Goal: Task Accomplishment & Management: Manage account settings

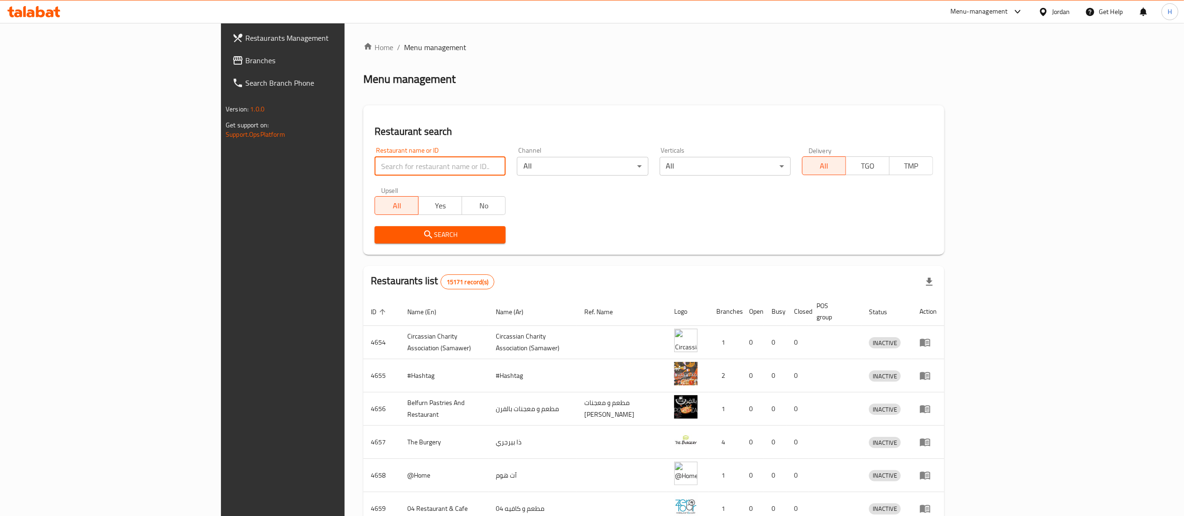
click at [375, 159] on input "search" at bounding box center [440, 166] width 131 height 19
paste input "773866"
type input "773866"
click button "Search" at bounding box center [440, 234] width 131 height 17
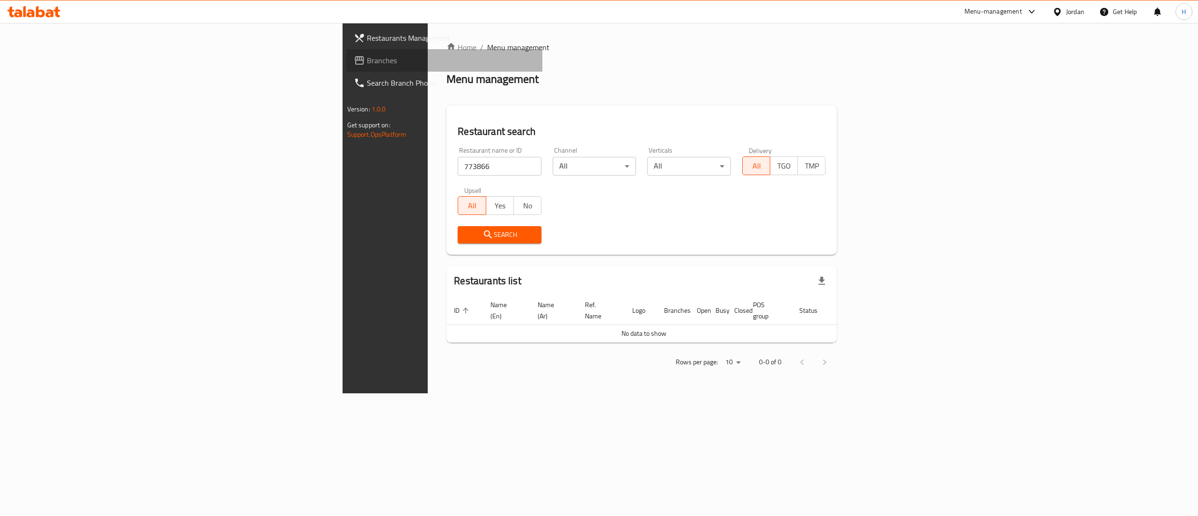
click at [367, 59] on span "Branches" at bounding box center [451, 60] width 169 height 11
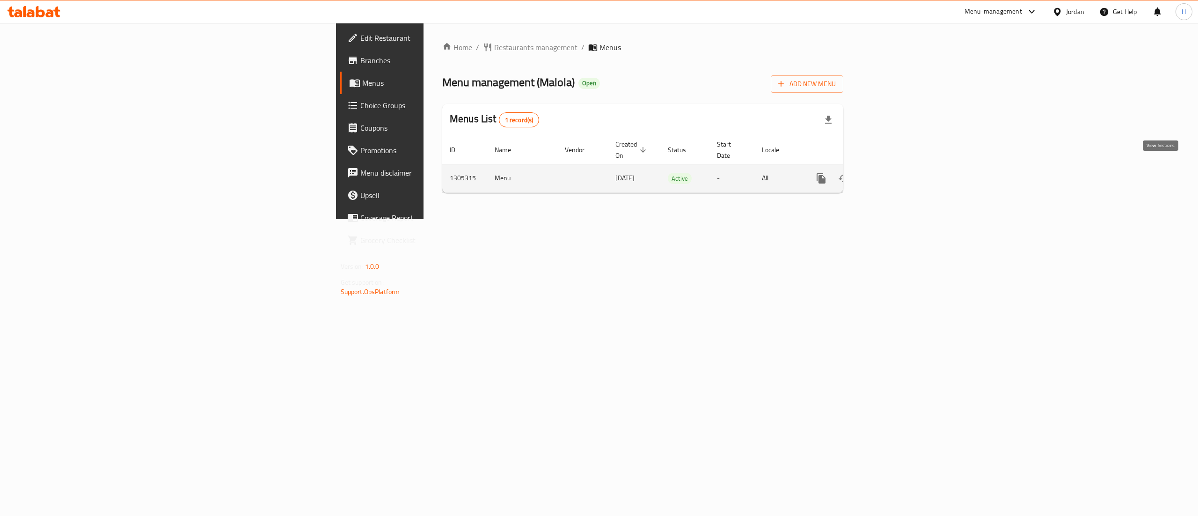
click at [900, 167] on link "enhanced table" at bounding box center [889, 178] width 22 height 22
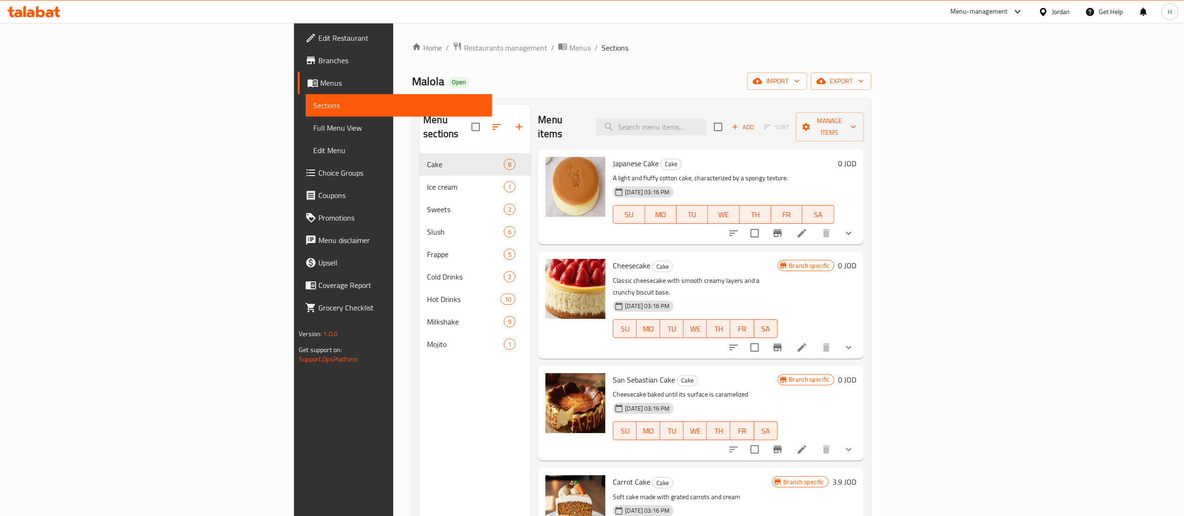
click at [860, 222] on button "show more" at bounding box center [849, 233] width 22 height 22
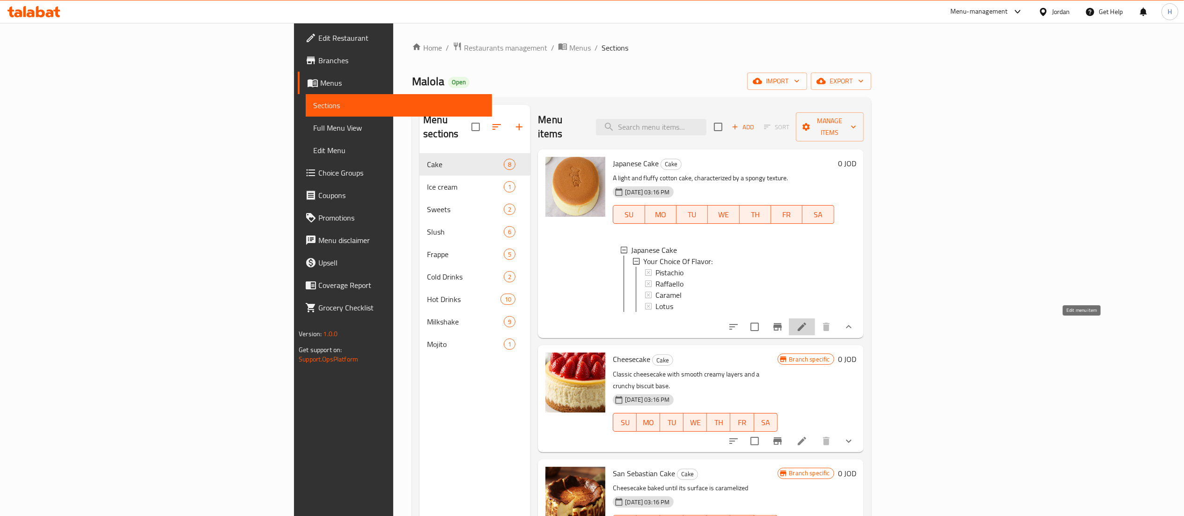
click at [808, 331] on icon at bounding box center [801, 326] width 11 height 11
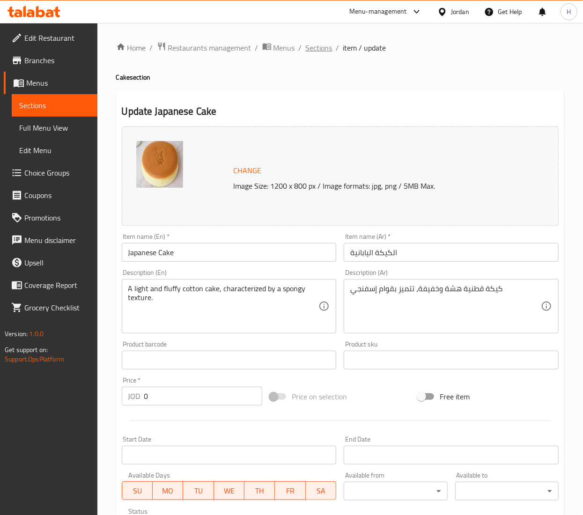
click at [310, 51] on span "Sections" at bounding box center [319, 47] width 27 height 11
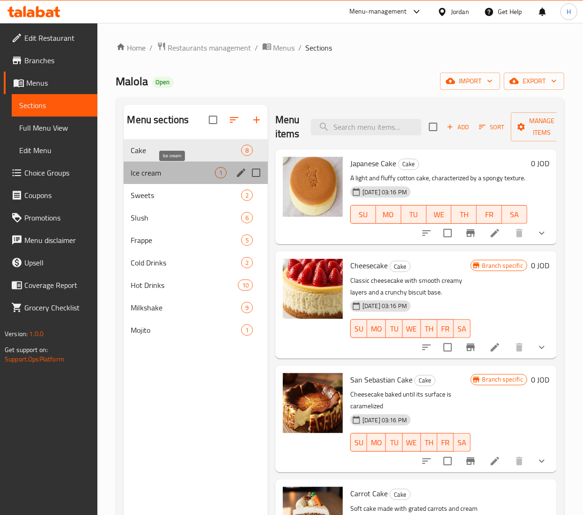
click at [176, 178] on span "Ice cream" at bounding box center [173, 172] width 84 height 11
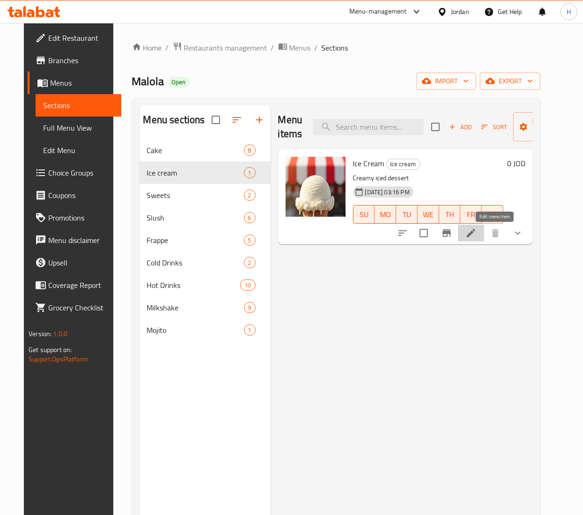
click at [475, 235] on icon at bounding box center [471, 233] width 8 height 8
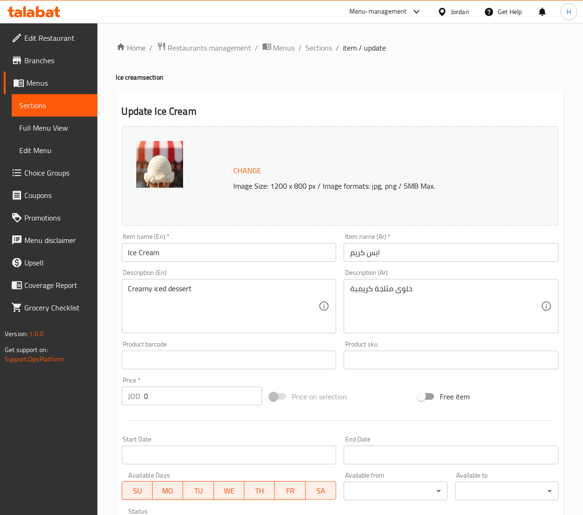
scroll to position [210, 0]
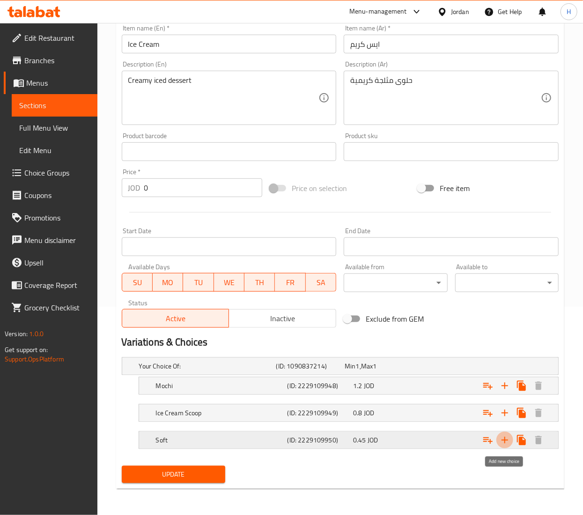
click at [505, 439] on icon "Expand" at bounding box center [504, 440] width 7 height 7
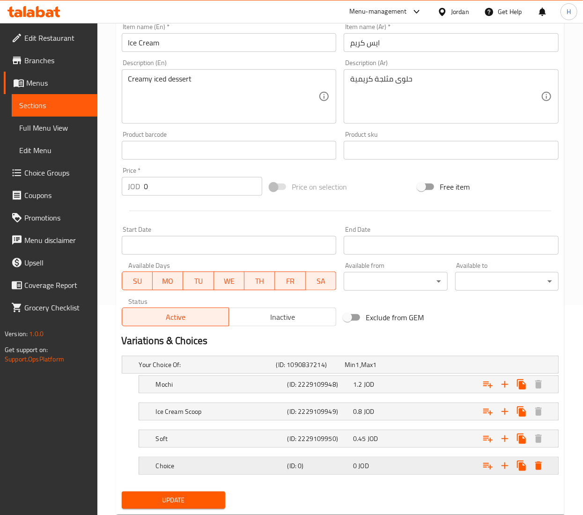
click at [239, 371] on div "Choice" at bounding box center [205, 364] width 137 height 13
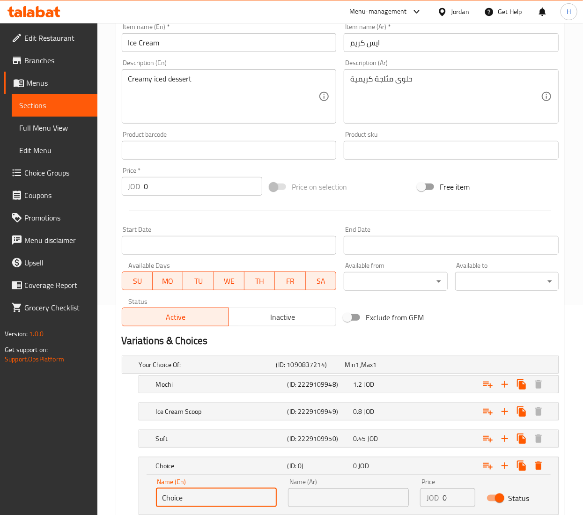
drag, startPoint x: 224, startPoint y: 496, endPoint x: 6, endPoint y: 494, distance: 217.7
click at [6, 494] on div "Edit Restaurant Branches Menus Sections Full Menu View Edit Menu Choice Groups …" at bounding box center [291, 197] width 583 height 768
type input "Osaka"
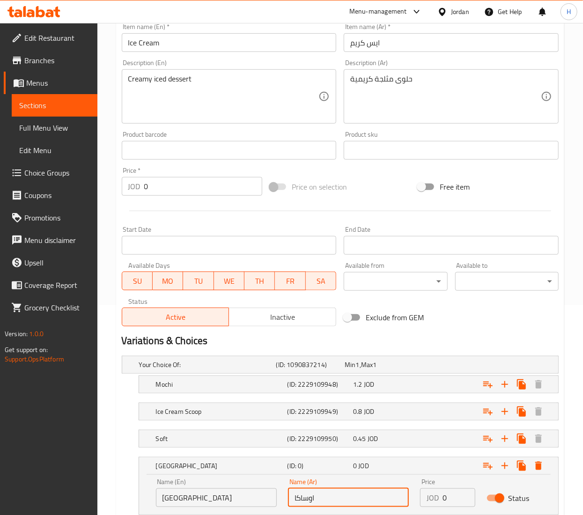
type input "اوساكا"
click at [450, 494] on input "0" at bounding box center [458, 497] width 32 height 19
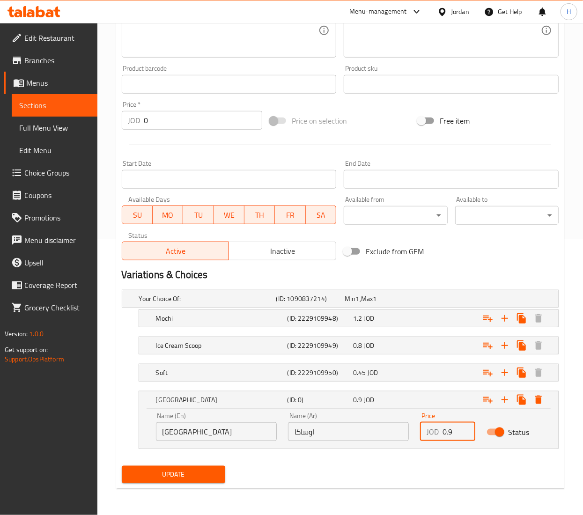
type input "0.9"
click at [158, 473] on span "Update" at bounding box center [173, 475] width 88 height 12
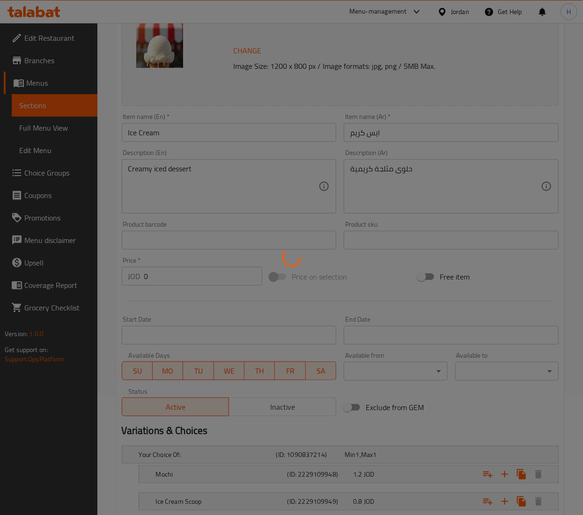
scroll to position [0, 0]
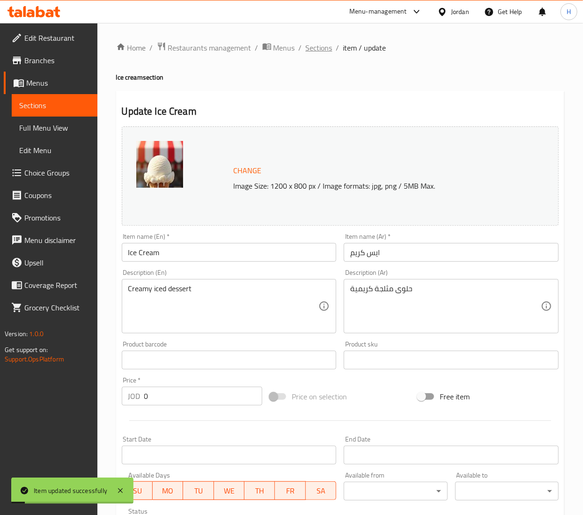
click at [311, 45] on span "Sections" at bounding box center [319, 47] width 27 height 11
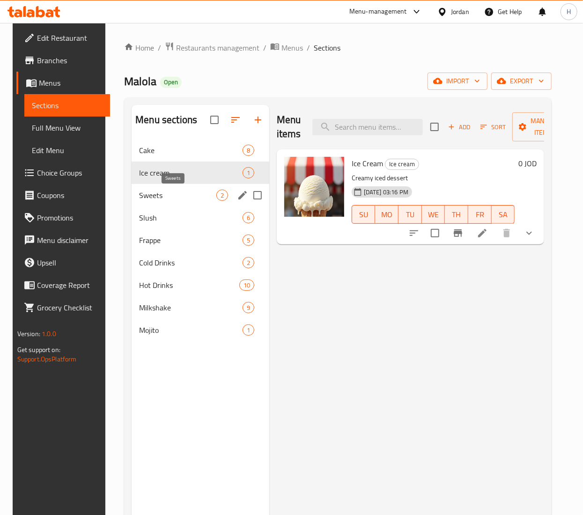
click at [189, 200] on span "Sweets" at bounding box center [177, 195] width 77 height 11
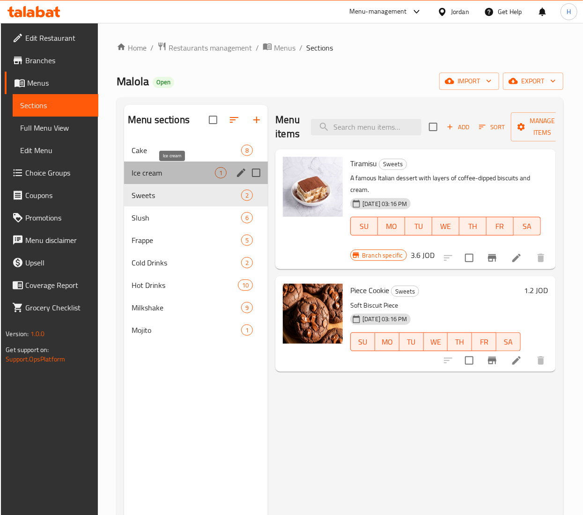
click at [167, 169] on span "Ice cream" at bounding box center [173, 172] width 83 height 11
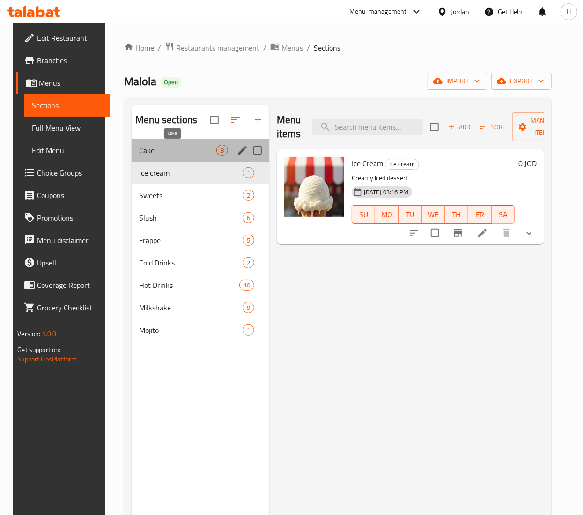
click at [163, 153] on span "Cake" at bounding box center [177, 150] width 77 height 11
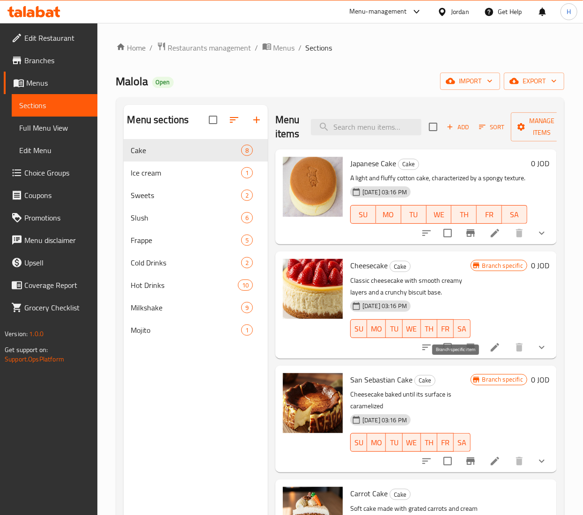
click at [459, 359] on button "Branch-specific-item" at bounding box center [470, 347] width 22 height 22
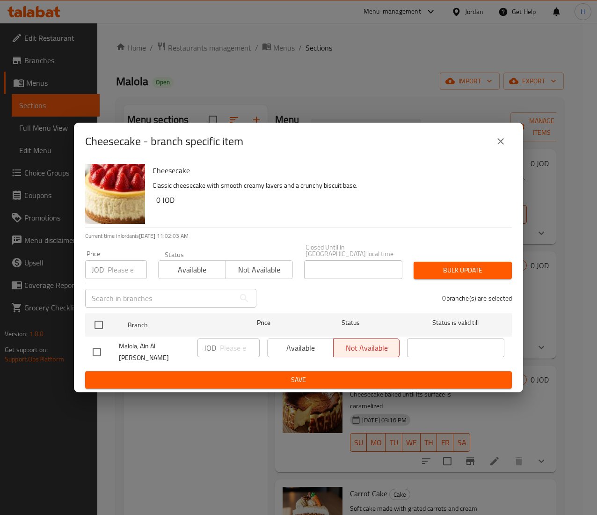
click at [494, 153] on button "close" at bounding box center [501, 141] width 22 height 22
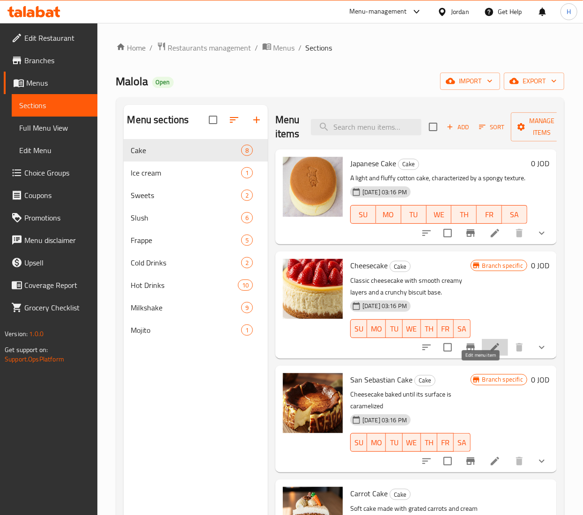
click at [489, 353] on icon at bounding box center [494, 347] width 11 height 11
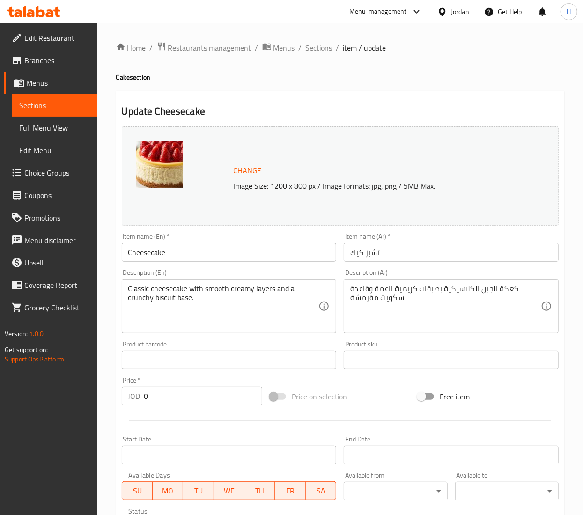
click at [319, 48] on span "Sections" at bounding box center [319, 47] width 27 height 11
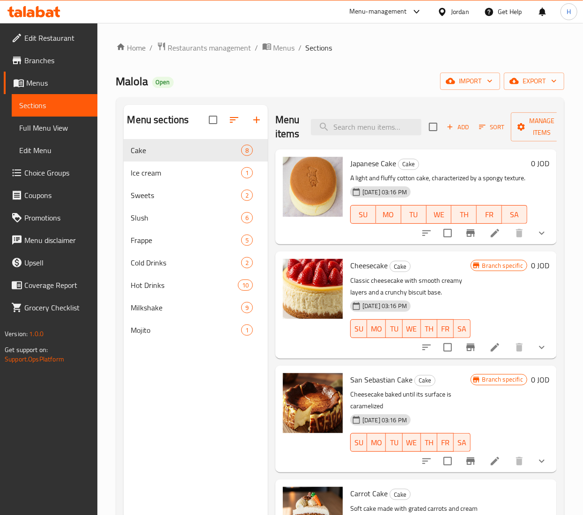
click at [363, 136] on div "Menu items Add Sort Manage items" at bounding box center [415, 127] width 281 height 44
click at [362, 131] on input "search" at bounding box center [366, 127] width 110 height 16
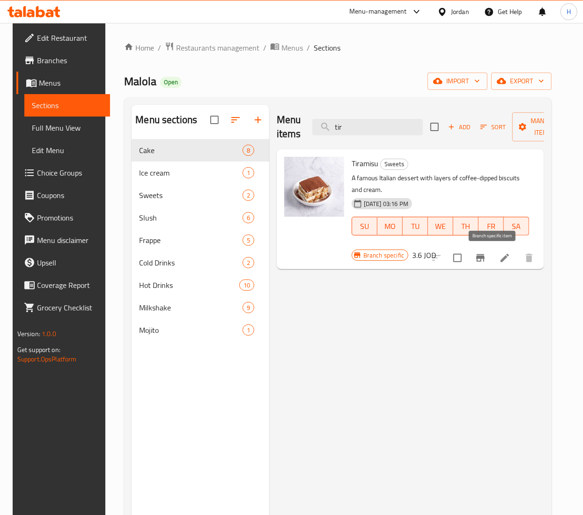
click at [485, 258] on icon "Branch-specific-item" at bounding box center [480, 257] width 8 height 7
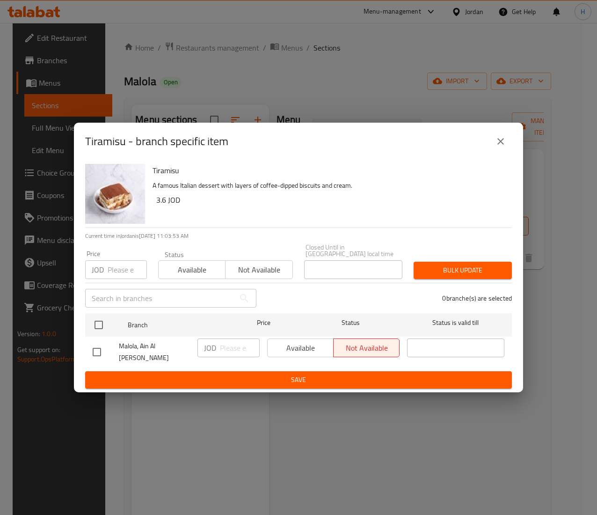
click at [505, 147] on icon "close" at bounding box center [500, 141] width 11 height 11
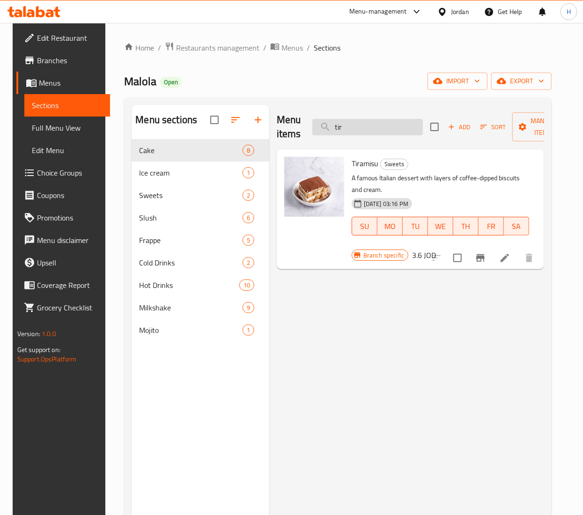
click at [348, 123] on input "tir" at bounding box center [367, 127] width 110 height 16
type input "coo"
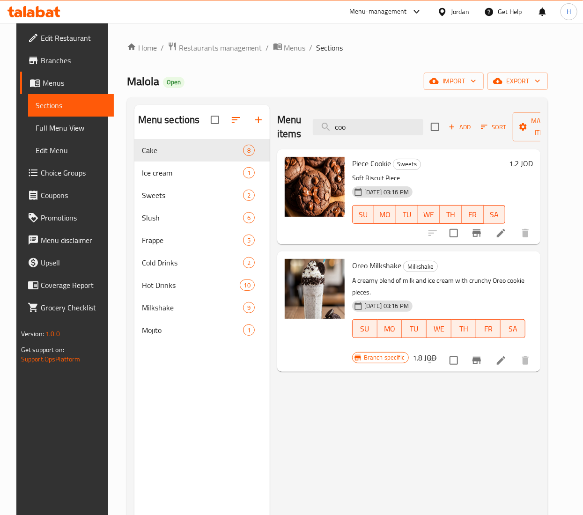
drag, startPoint x: 352, startPoint y: 126, endPoint x: 298, endPoint y: 123, distance: 54.4
click at [298, 123] on div "Menu items coo Add Sort Manage items" at bounding box center [408, 127] width 263 height 44
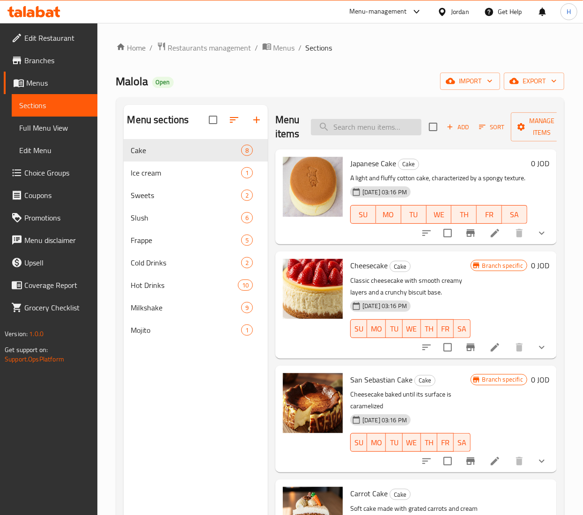
click at [367, 129] on input "search" at bounding box center [366, 127] width 110 height 16
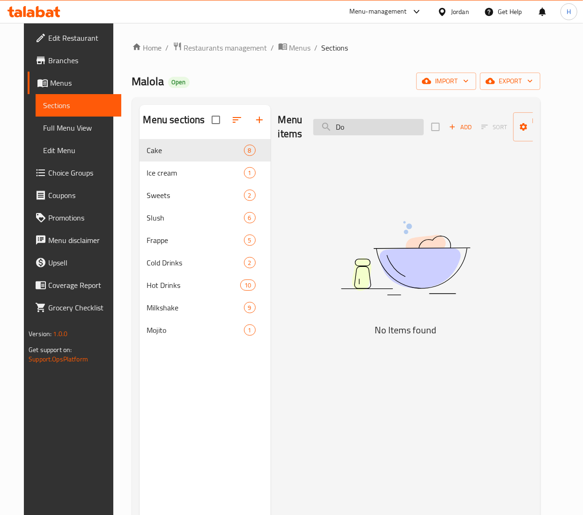
type input "D"
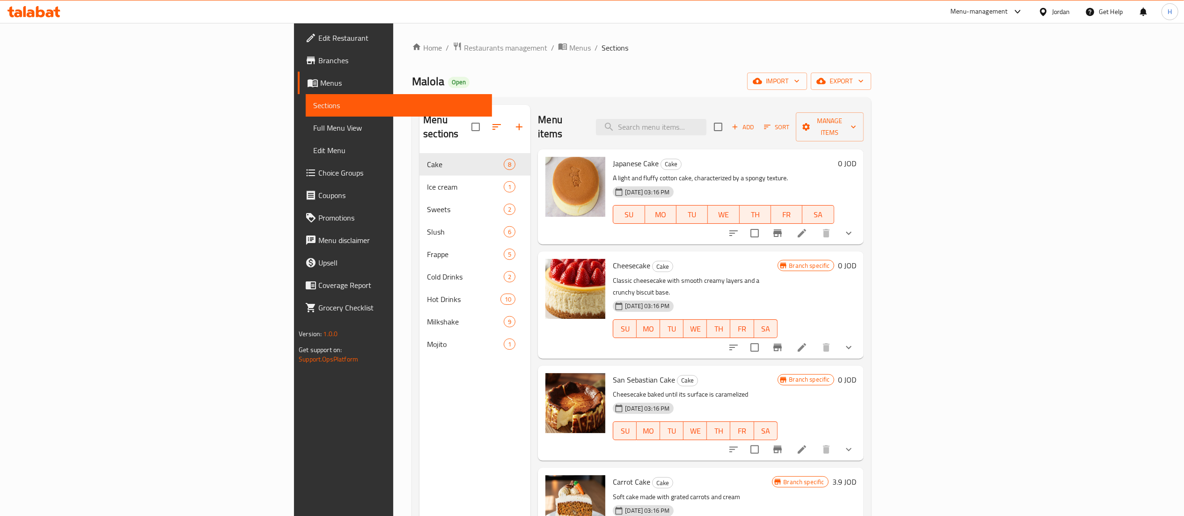
click at [23, 16] on icon at bounding box center [24, 11] width 3 height 11
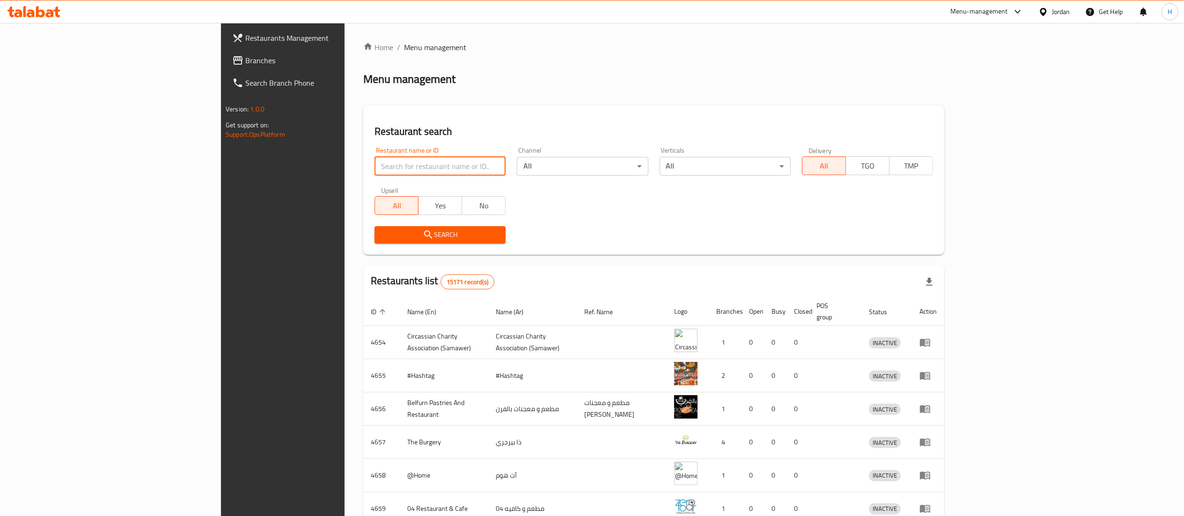
click at [375, 164] on input "search" at bounding box center [440, 166] width 131 height 19
paste input "717746"
type input "717746"
click button "Search" at bounding box center [440, 234] width 131 height 17
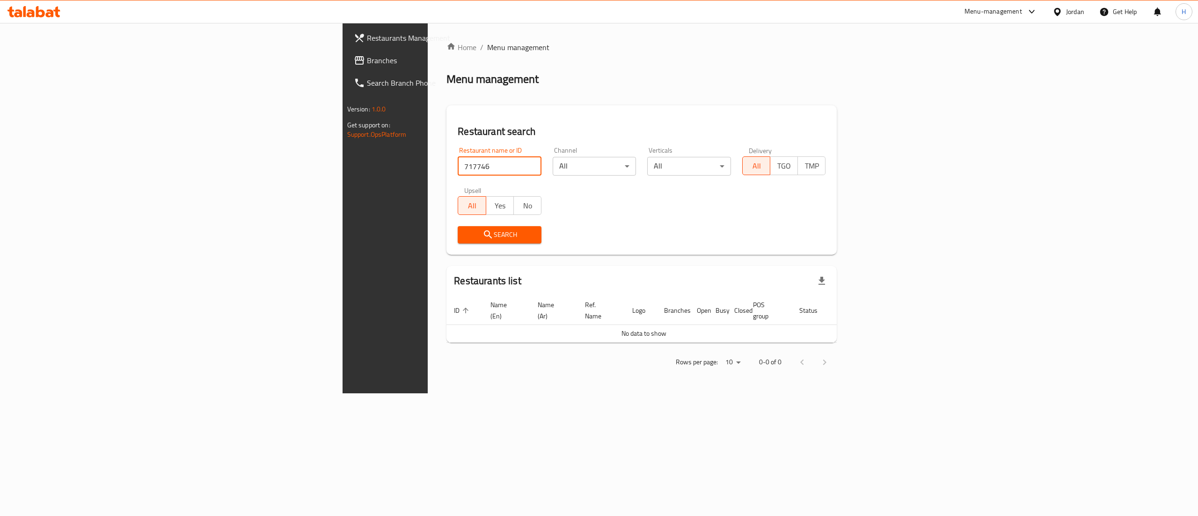
click at [367, 60] on span "Branches" at bounding box center [451, 60] width 169 height 11
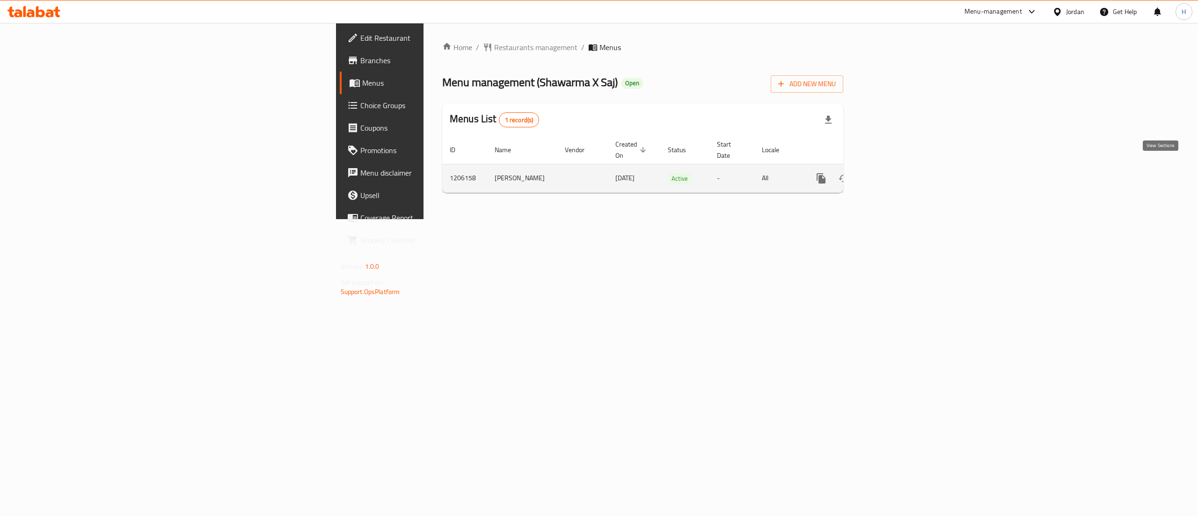
click at [900, 175] on link "enhanced table" at bounding box center [889, 178] width 22 height 22
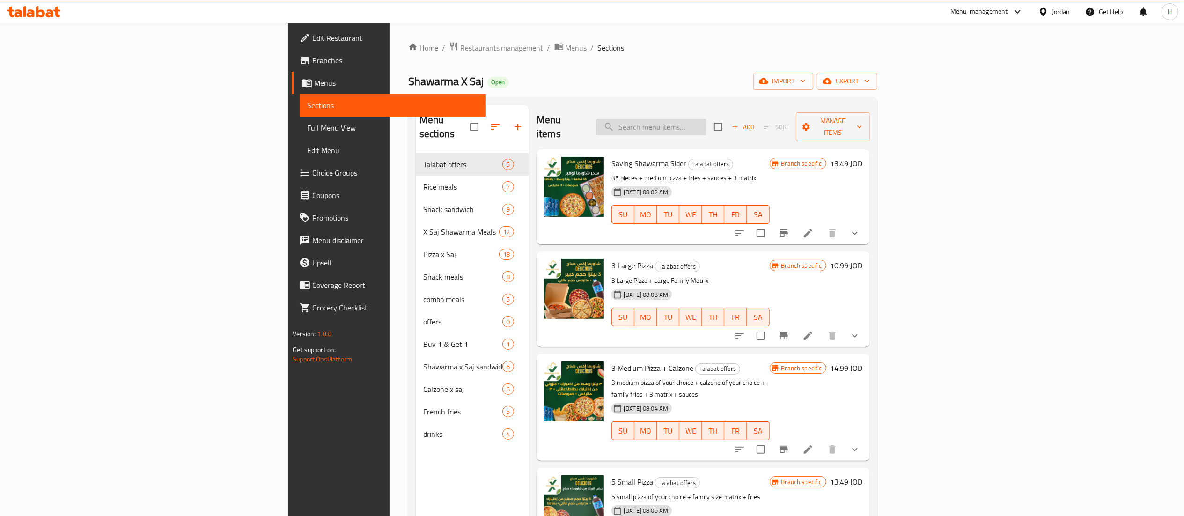
click at [706, 119] on input "search" at bounding box center [651, 127] width 110 height 16
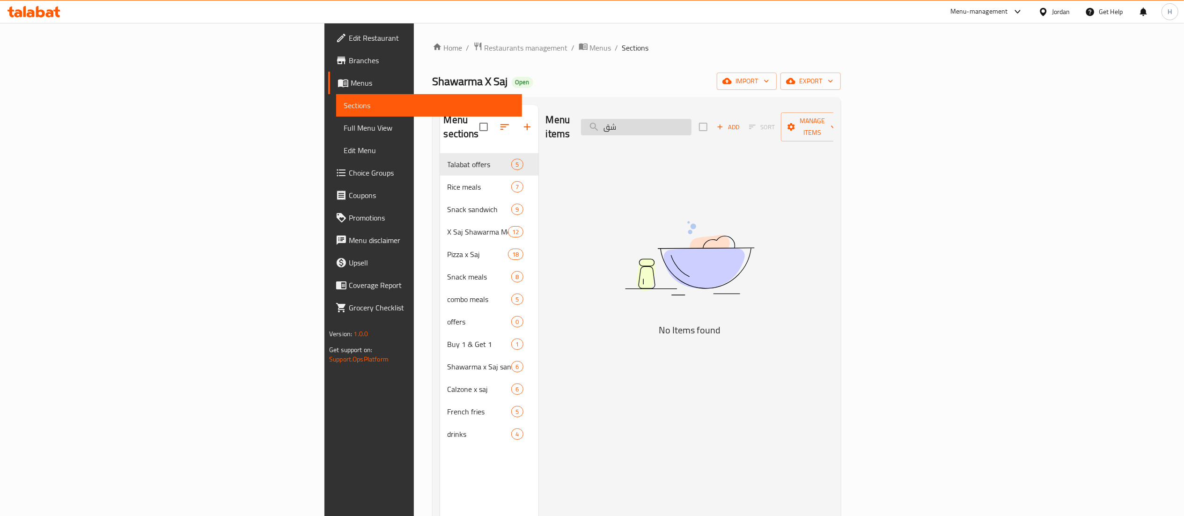
type input "ش"
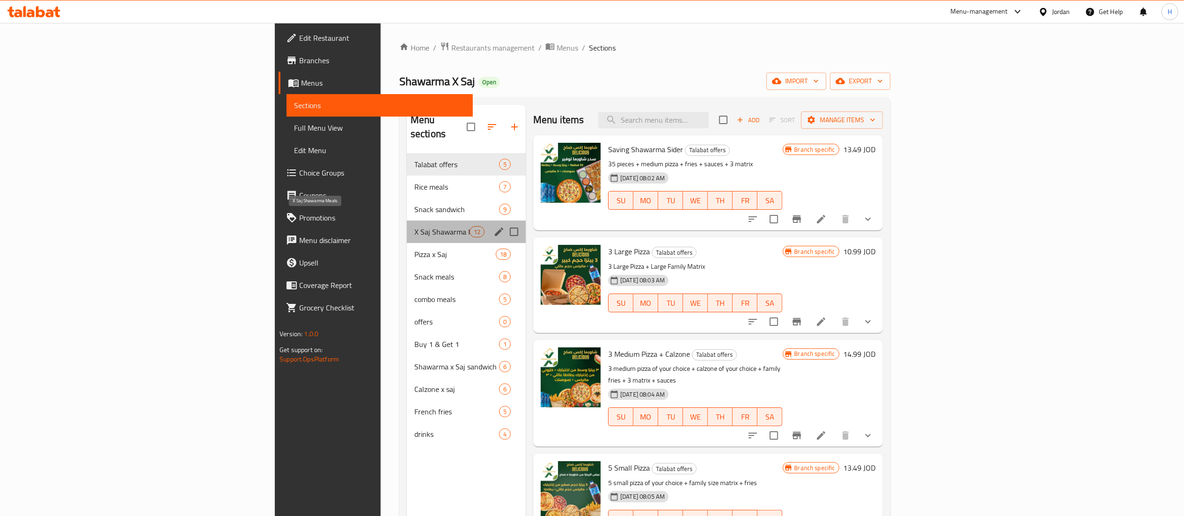
click at [414, 226] on span "X Saj Shawarma Meals" at bounding box center [441, 231] width 55 height 11
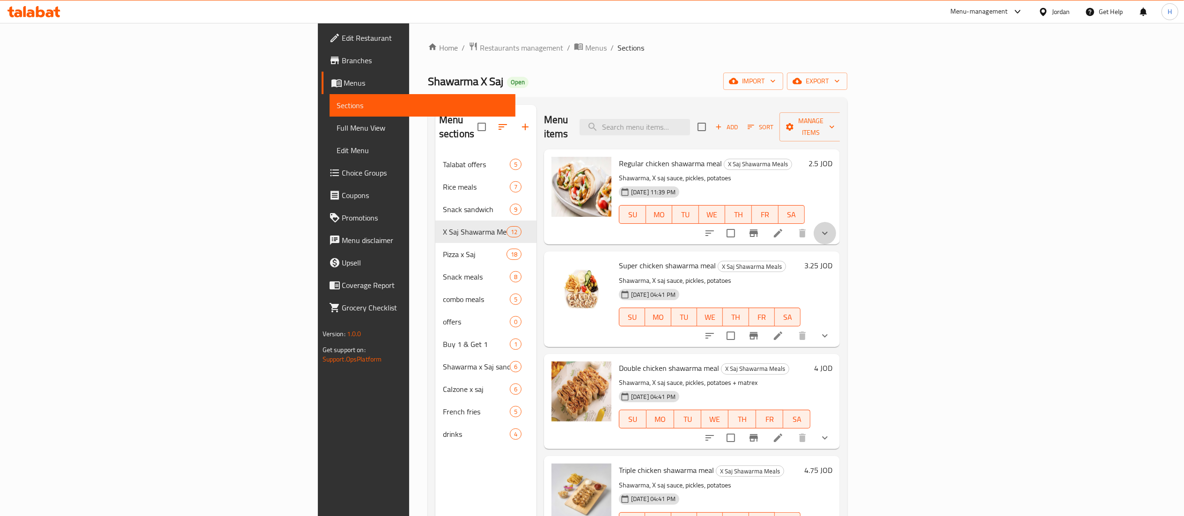
click at [836, 222] on button "show more" at bounding box center [825, 233] width 22 height 22
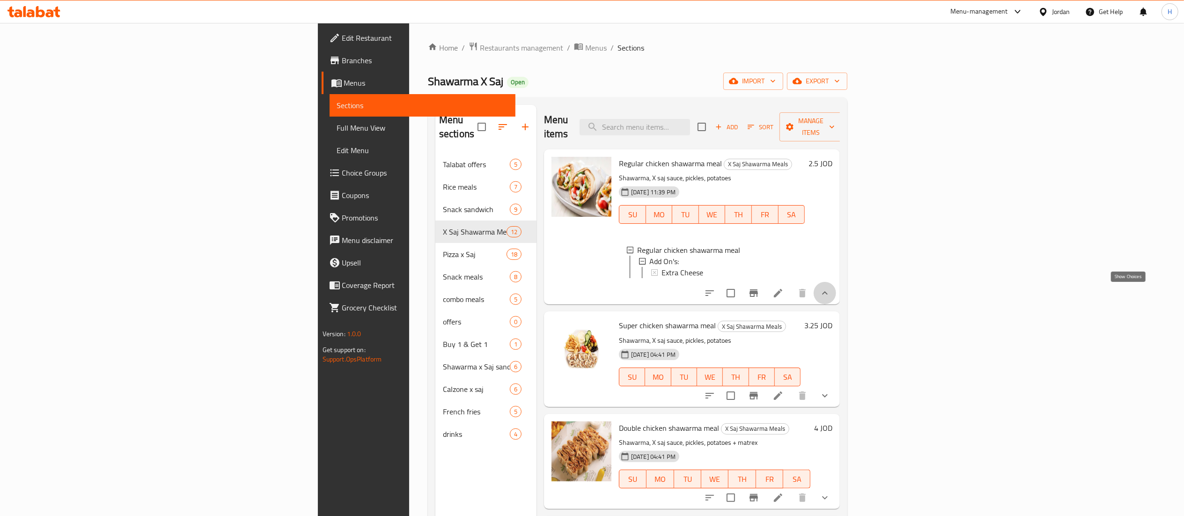
click at [831, 298] on icon "show more" at bounding box center [824, 292] width 11 height 11
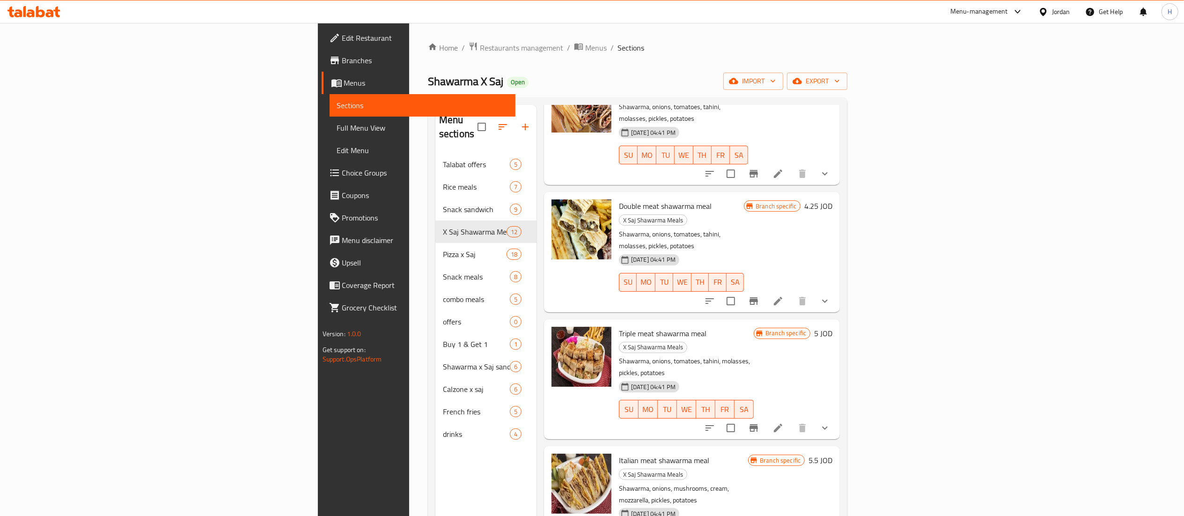
click at [435, 133] on div "Menu sections" at bounding box center [485, 127] width 101 height 44
click at [520, 123] on icon "button" at bounding box center [525, 126] width 11 height 11
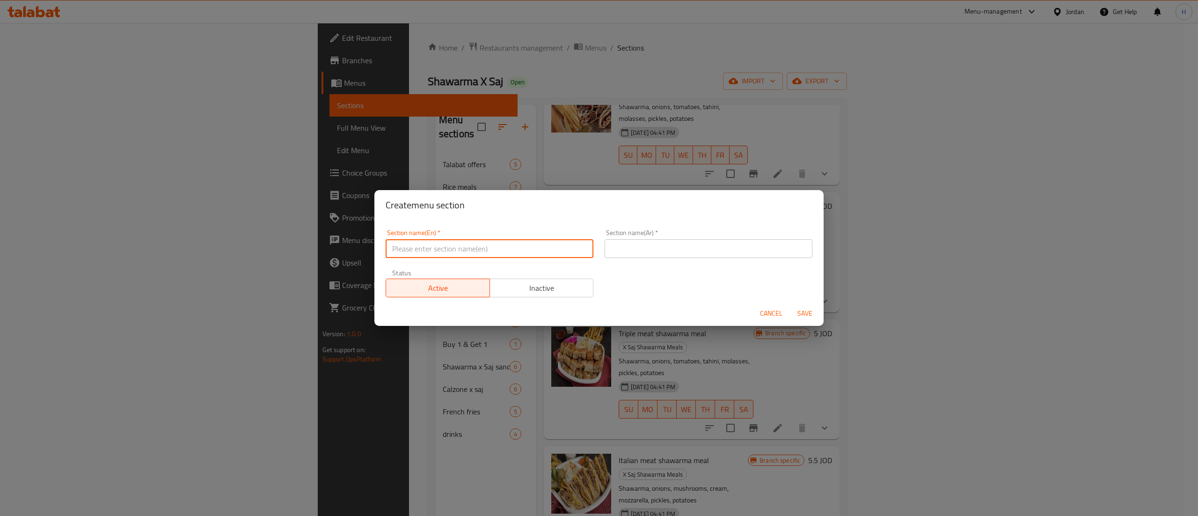
click at [439, 253] on input "text" at bounding box center [490, 248] width 208 height 19
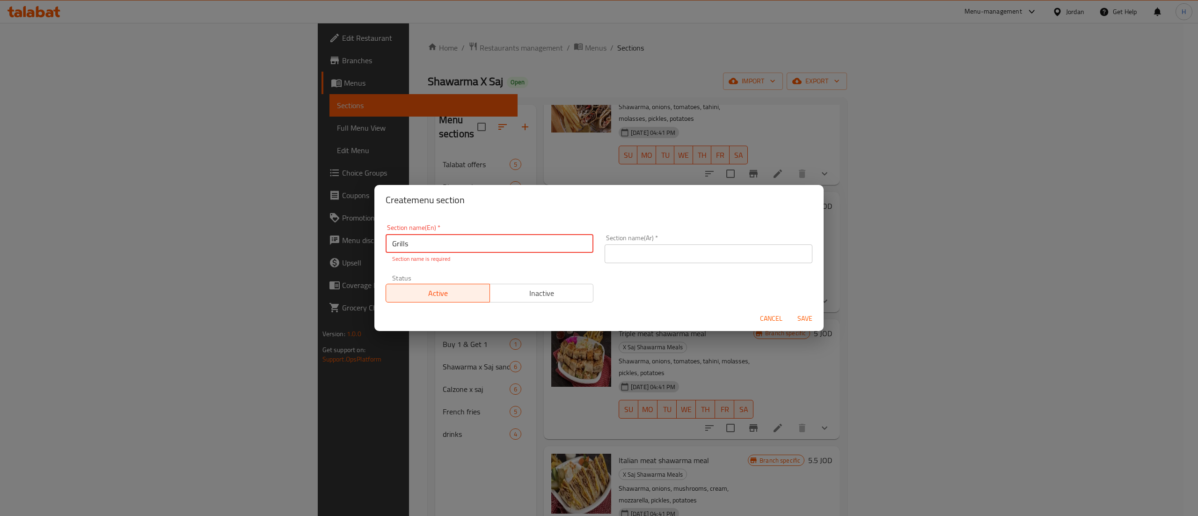
type input "Grills"
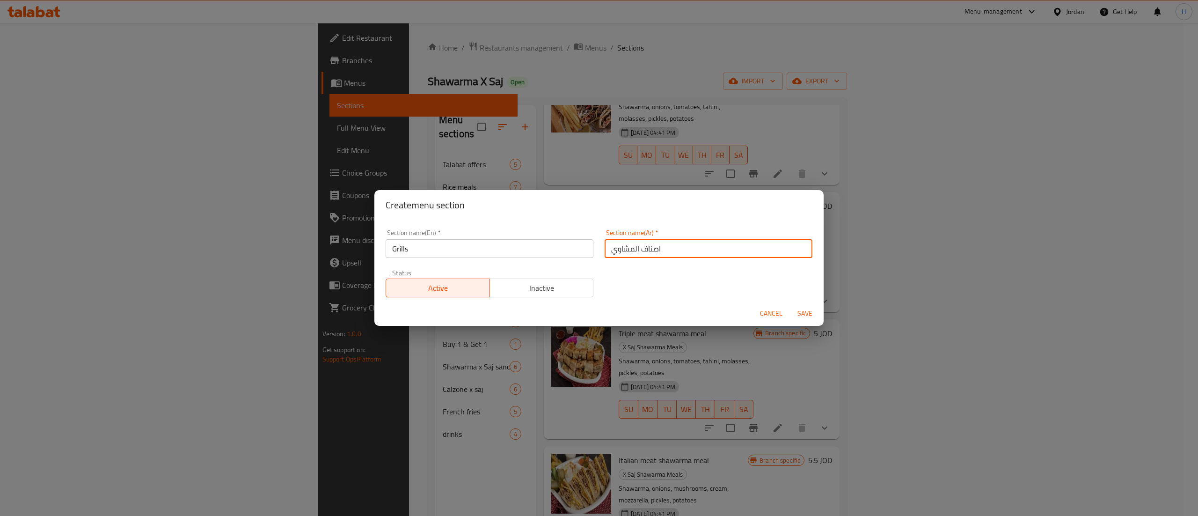
type input "اصناف المشاوي"
click at [802, 316] on span "Save" at bounding box center [805, 314] width 22 height 12
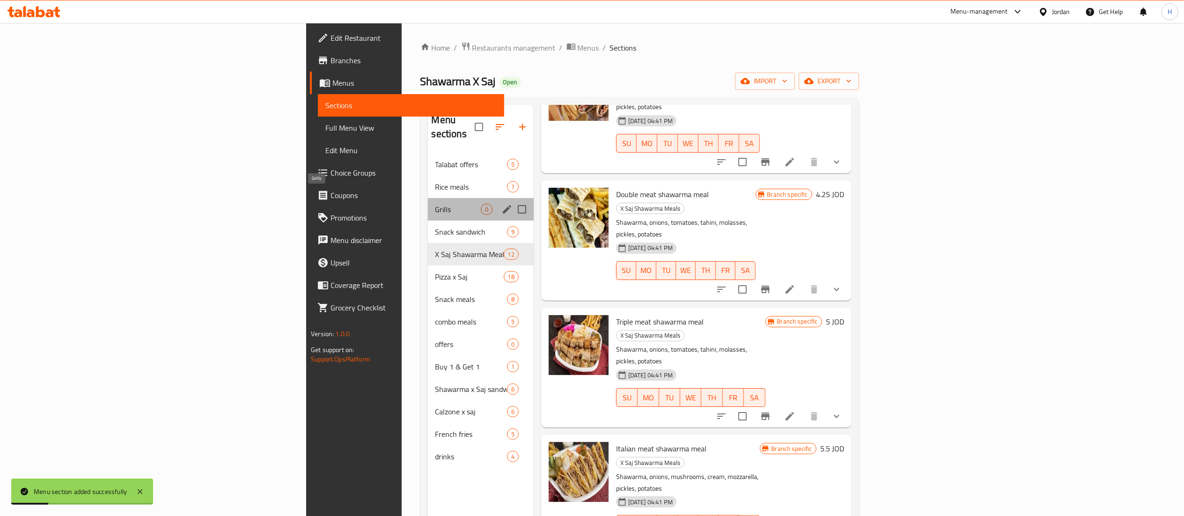
click at [435, 204] on span "Grills" at bounding box center [457, 209] width 45 height 11
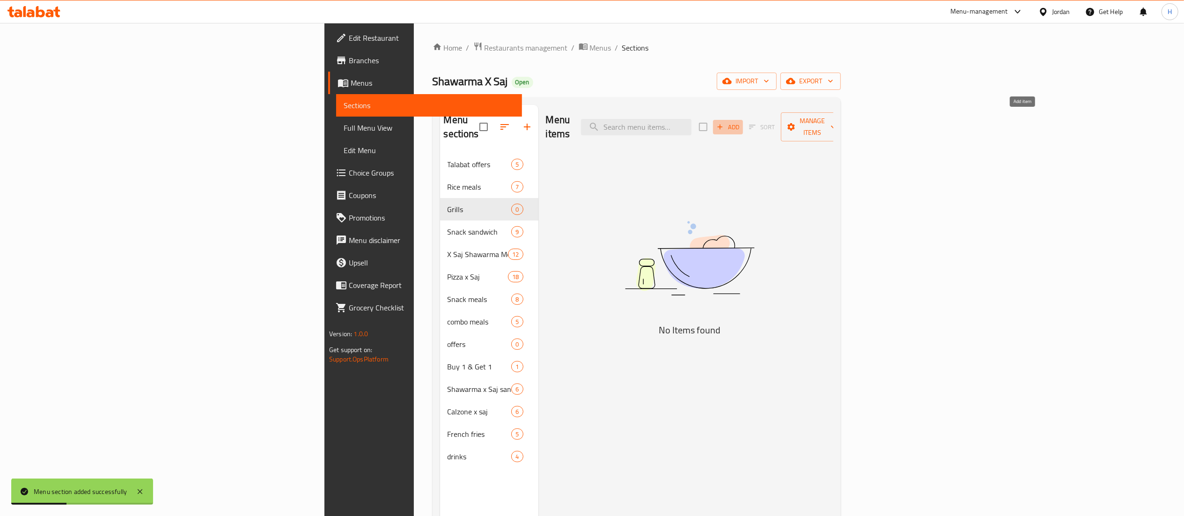
click at [741, 122] on span "Add" at bounding box center [727, 127] width 25 height 11
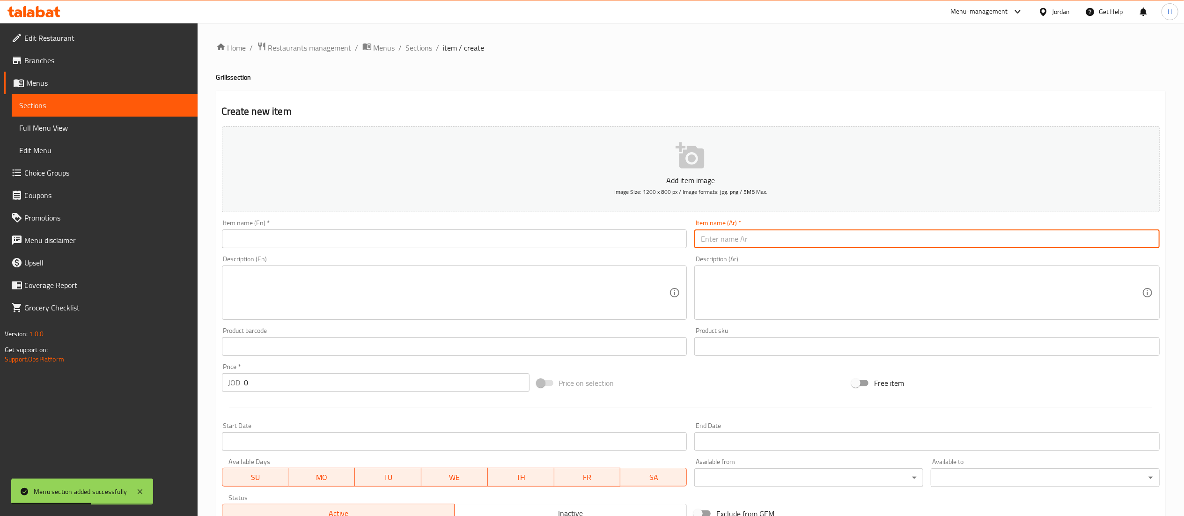
click at [846, 237] on input "text" at bounding box center [926, 238] width 465 height 19
paste input "مشاوي مشكل شقف + كباب"
type input "مشاوي مشكل شقف + كباب"
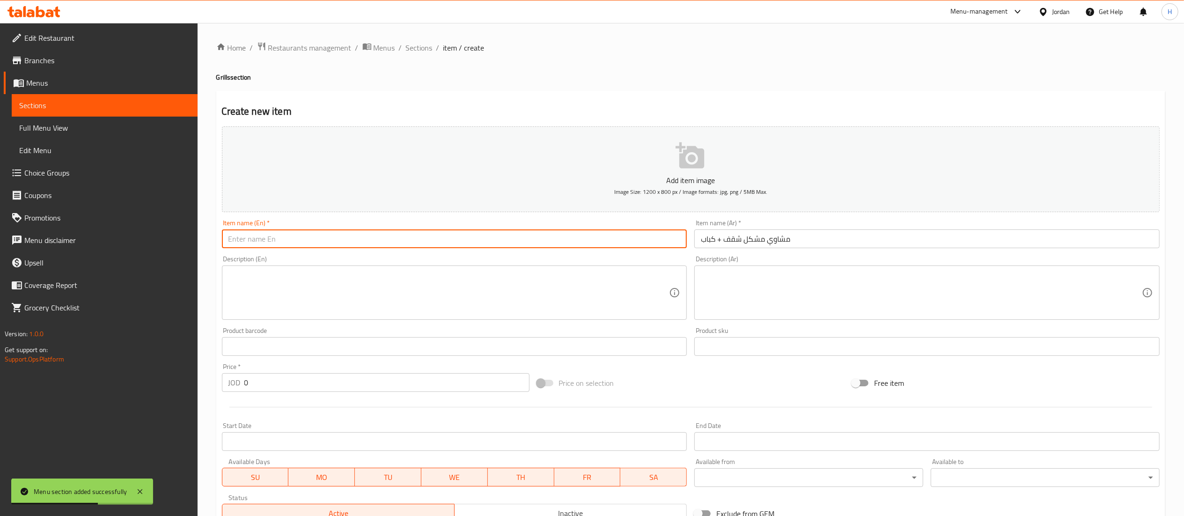
click at [604, 235] on input "text" at bounding box center [454, 238] width 465 height 19
type input "Mixed Grills - Shoqaf + Kebab"
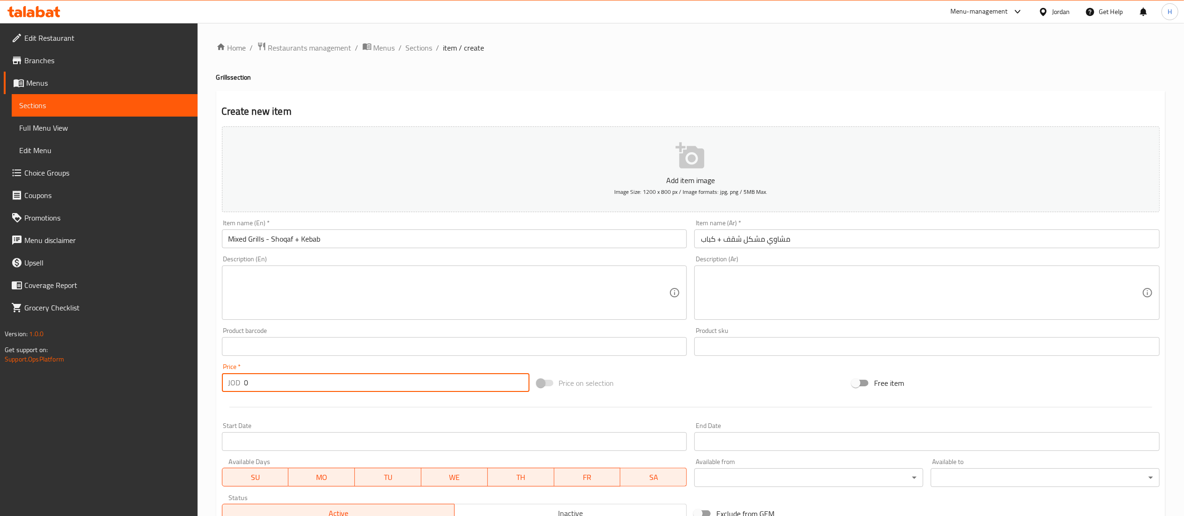
drag, startPoint x: 262, startPoint y: 388, endPoint x: 186, endPoint y: 370, distance: 78.3
click at [186, 370] on div "Edit Restaurant Branches Menus Sections Full Menu View Edit Menu Choice Groups …" at bounding box center [592, 342] width 1184 height 639
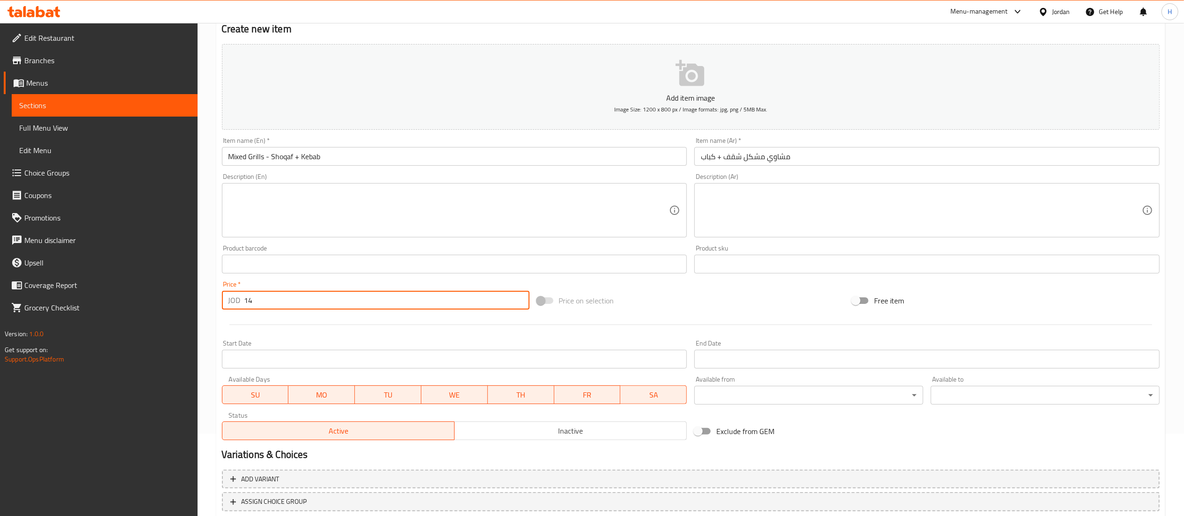
scroll to position [145, 0]
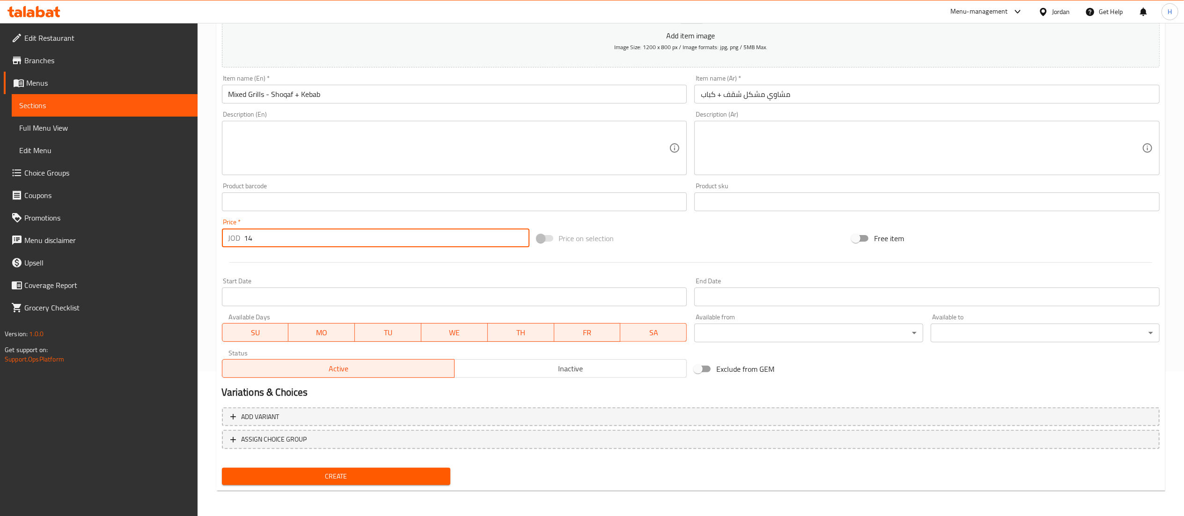
type input "14"
click at [330, 474] on span "Create" at bounding box center [336, 476] width 214 height 12
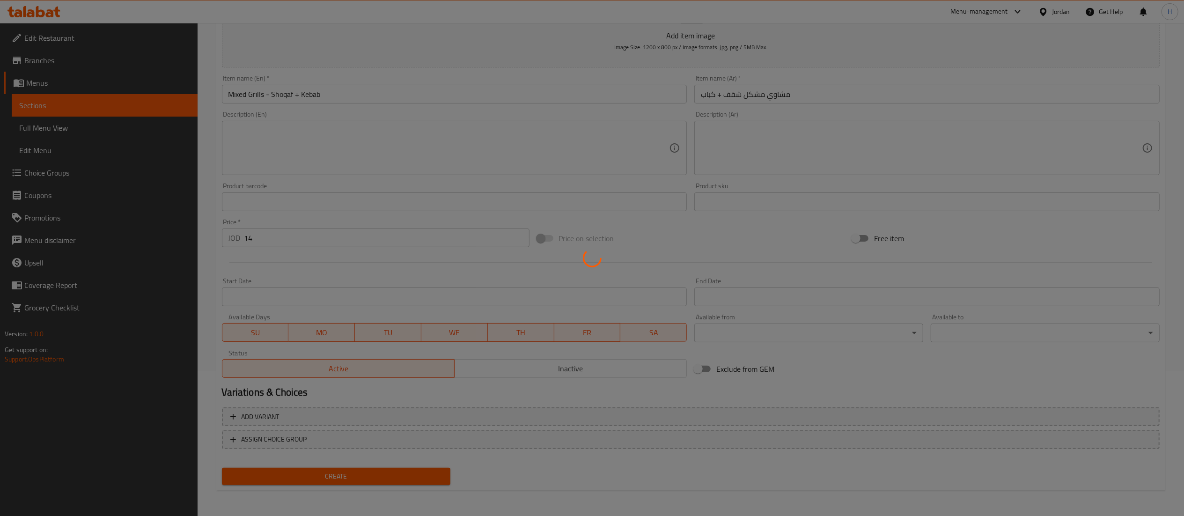
type input "0"
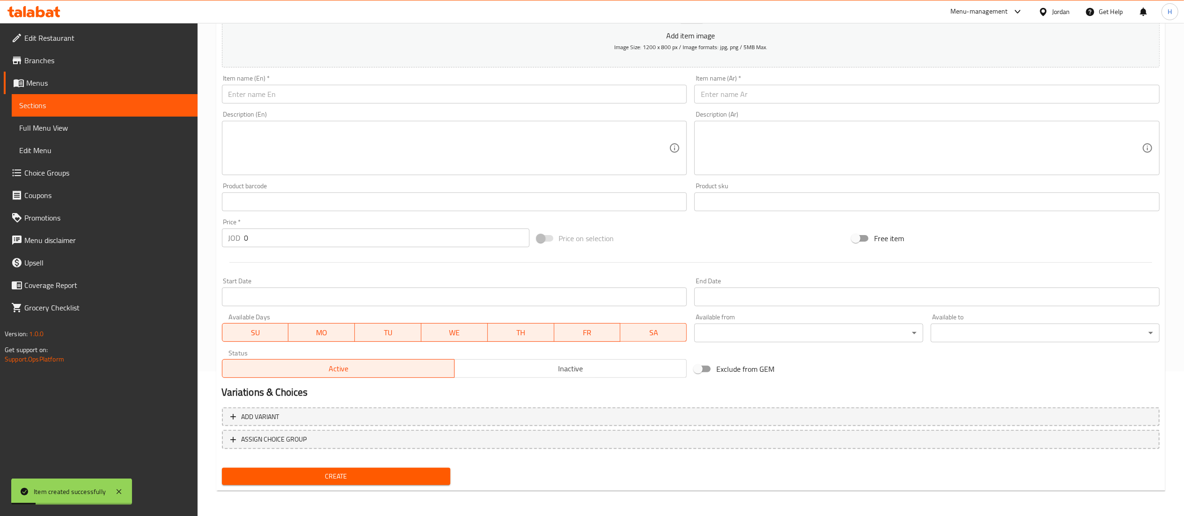
scroll to position [0, 0]
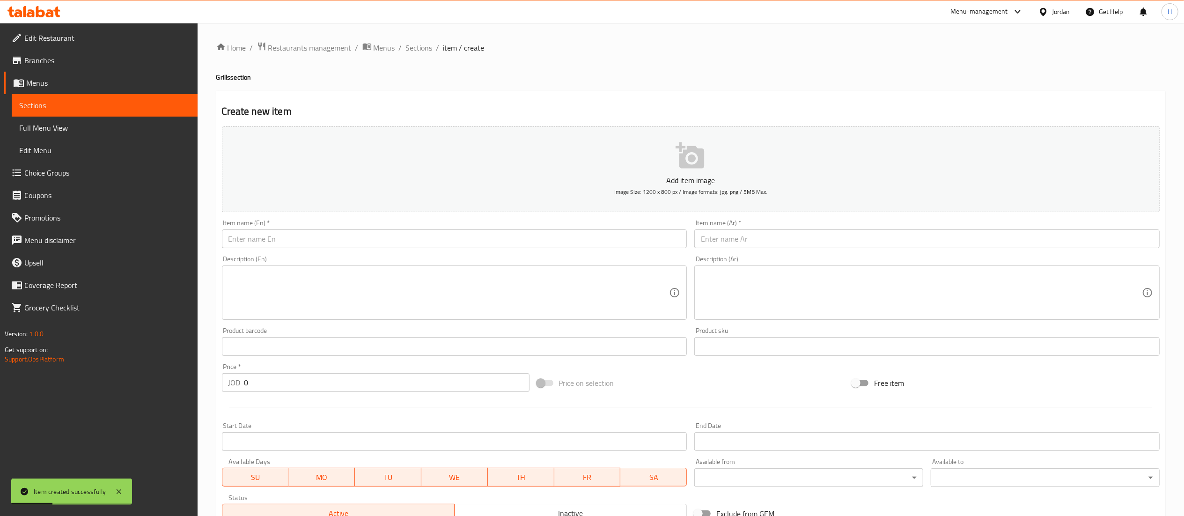
click at [782, 241] on input "text" at bounding box center [926, 238] width 465 height 19
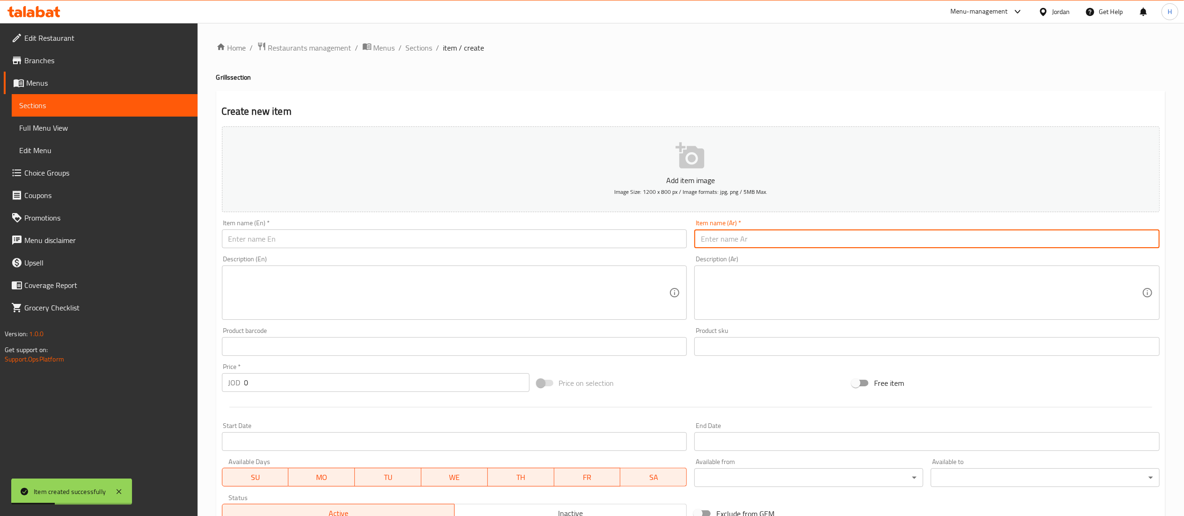
paste input "شقف لحم خروف"
type input "شقف لحم خروف"
click at [611, 239] on input "text" at bounding box center [454, 238] width 465 height 19
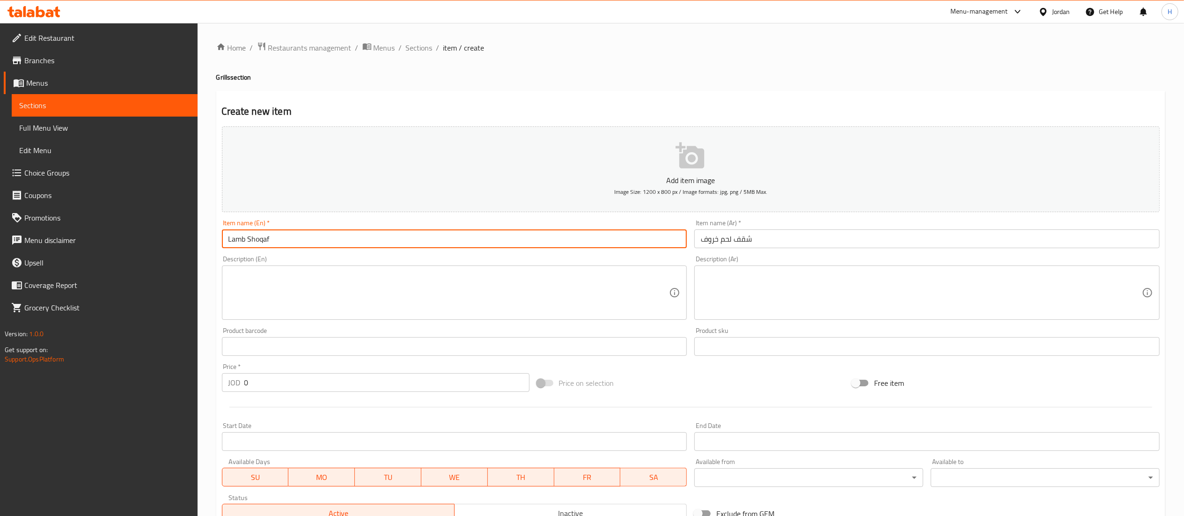
type input "Lamb Shoqaf"
click at [260, 385] on input "0" at bounding box center [386, 382] width 285 height 19
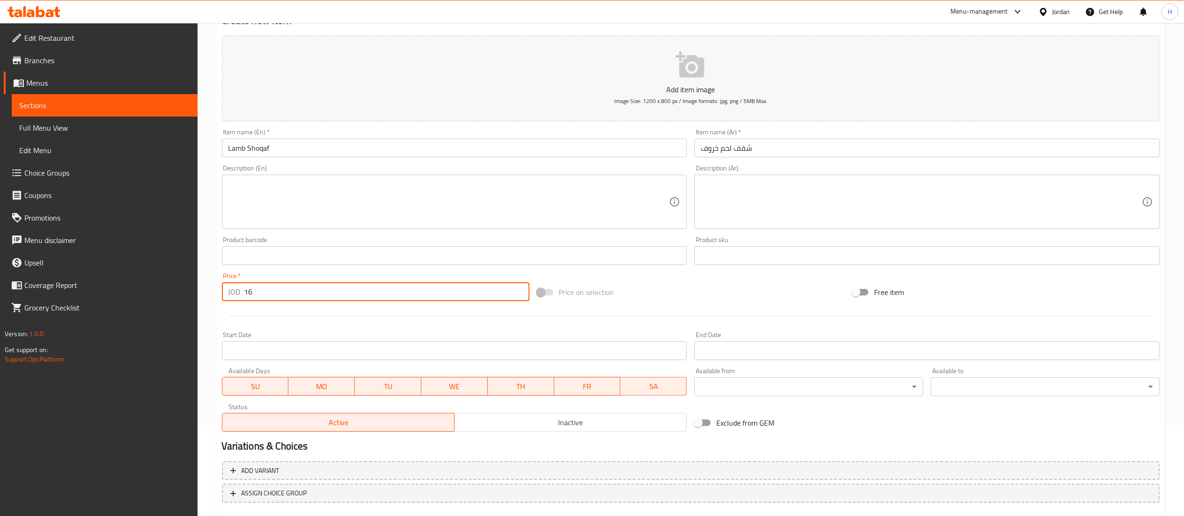
scroll to position [145, 0]
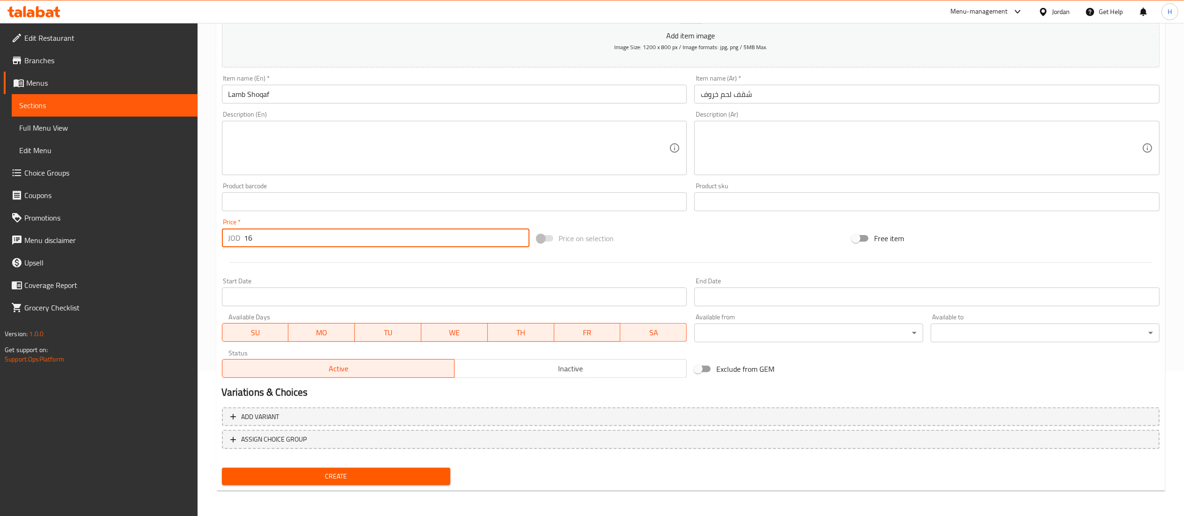
type input "16"
click at [332, 481] on span "Create" at bounding box center [336, 476] width 214 height 12
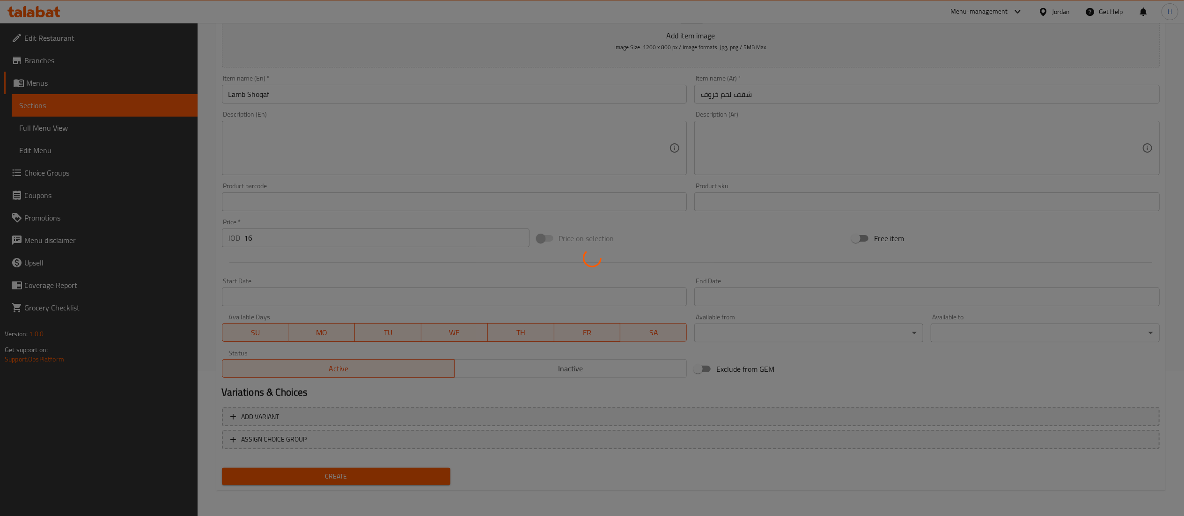
type input "0"
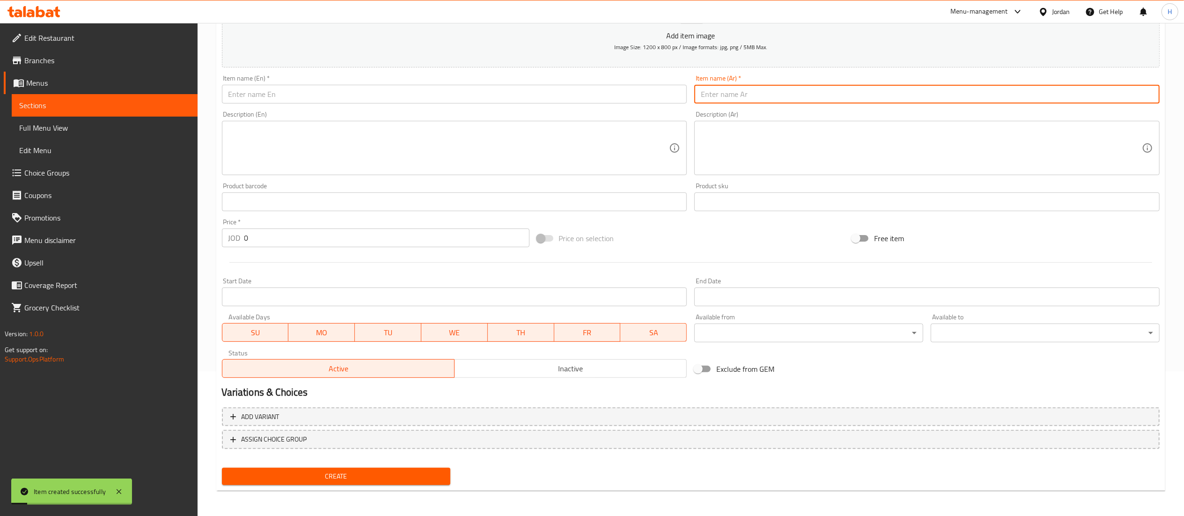
click at [742, 94] on input "text" at bounding box center [926, 94] width 465 height 19
paste input "كباب لحم خروف"
type input "كباب لحم خروف"
click at [519, 90] on input "text" at bounding box center [454, 94] width 465 height 19
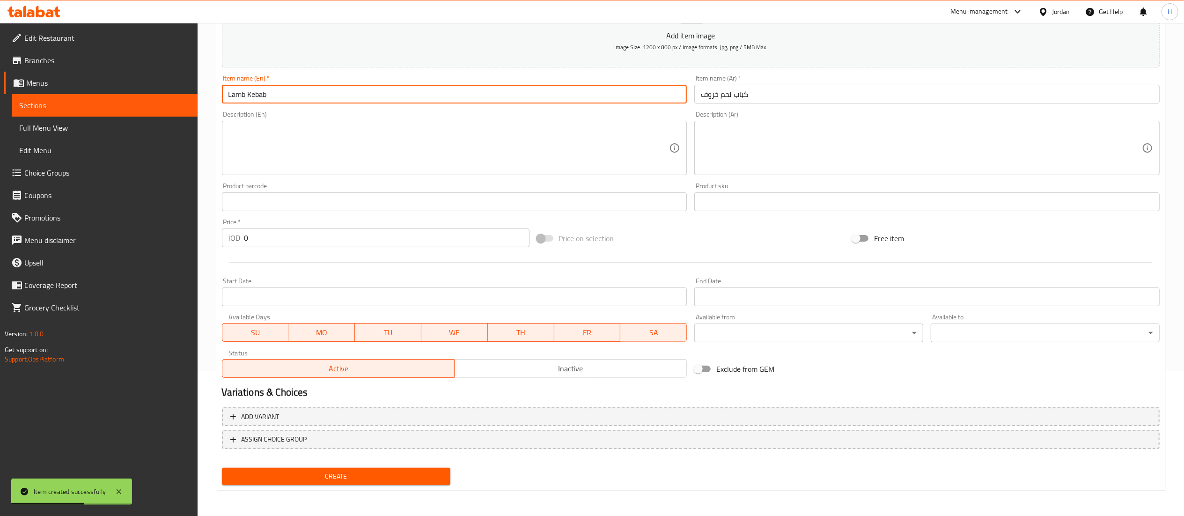
type input "Lamb Kebab"
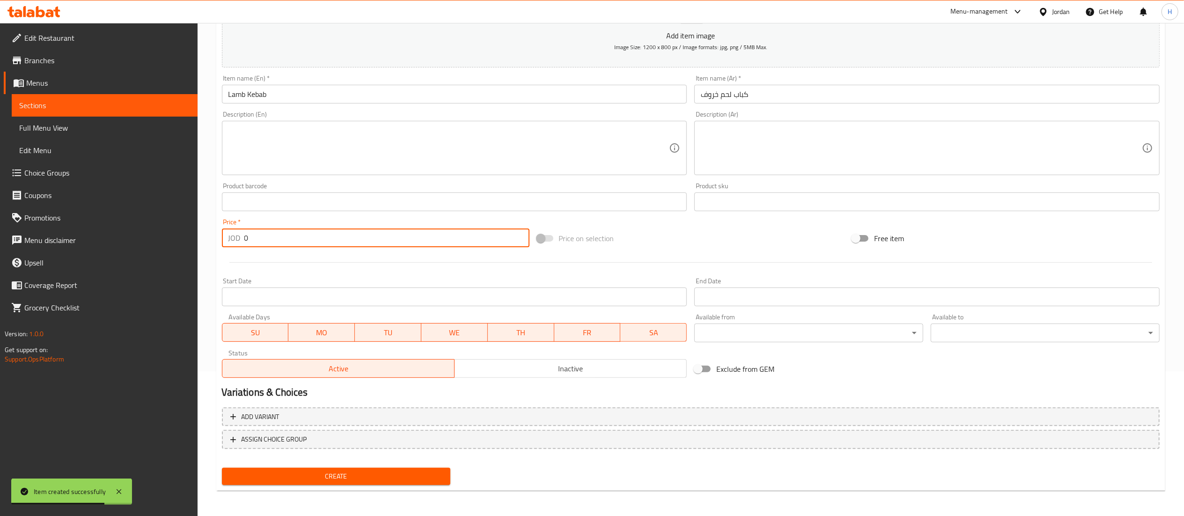
click at [265, 236] on input "0" at bounding box center [386, 237] width 285 height 19
type input "13"
click at [276, 473] on span "Create" at bounding box center [336, 476] width 214 height 12
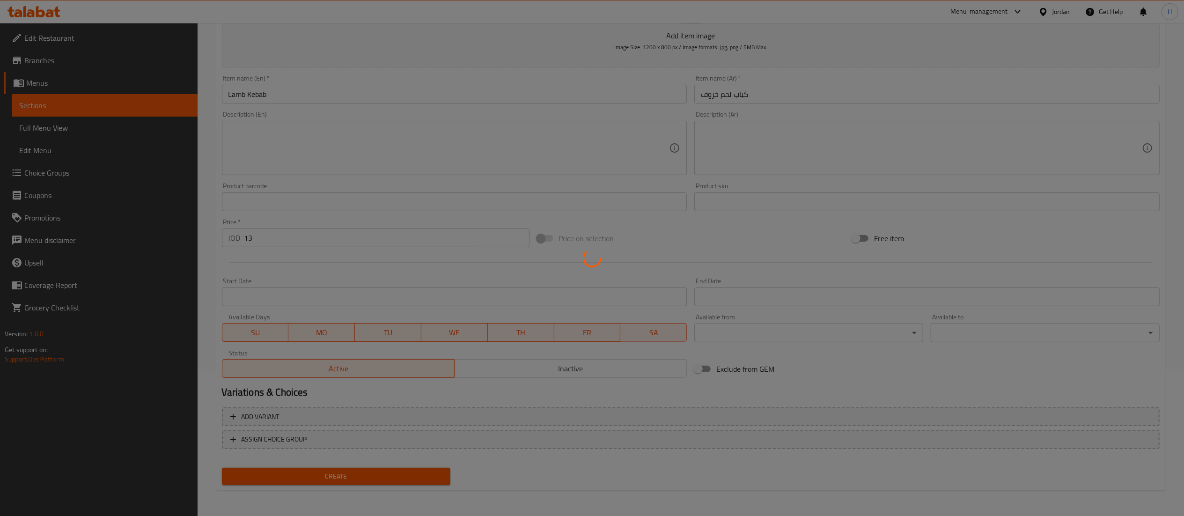
type input "0"
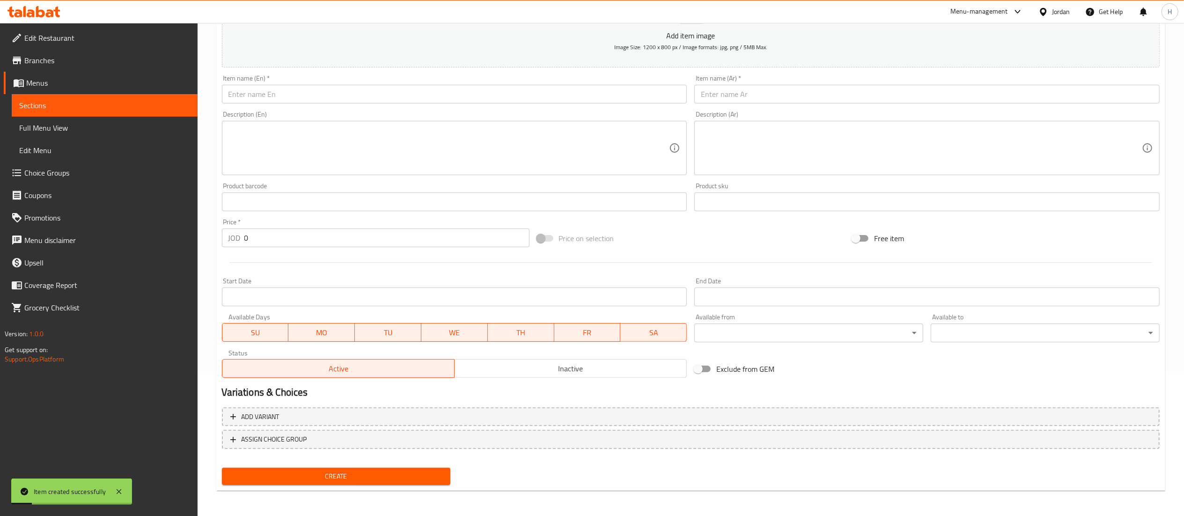
click at [714, 89] on input "text" at bounding box center [926, 94] width 465 height 19
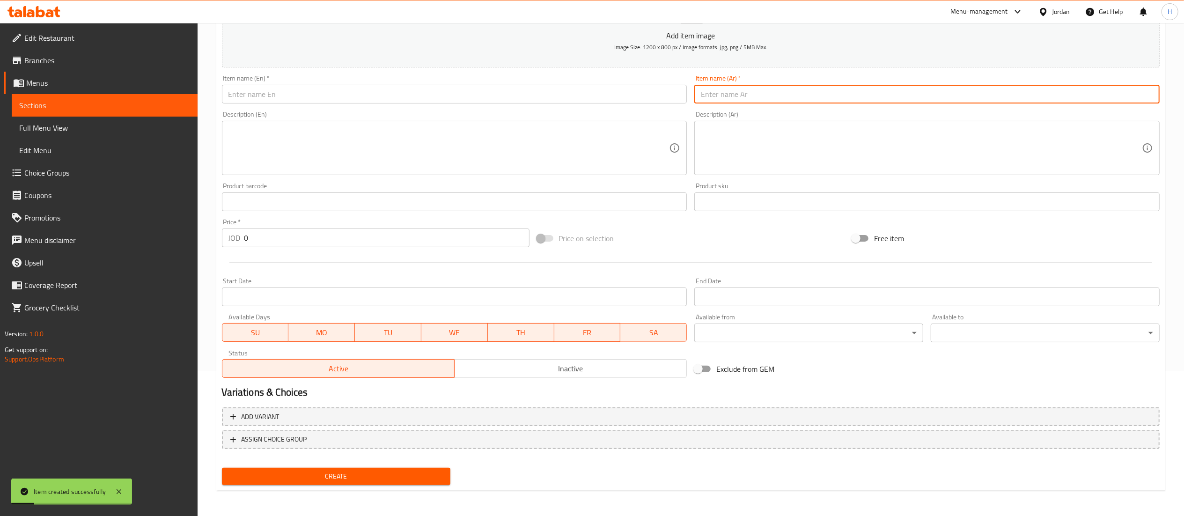
paste input "شيش طاووق كيلو"
type input "شيش طاووق كيلو"
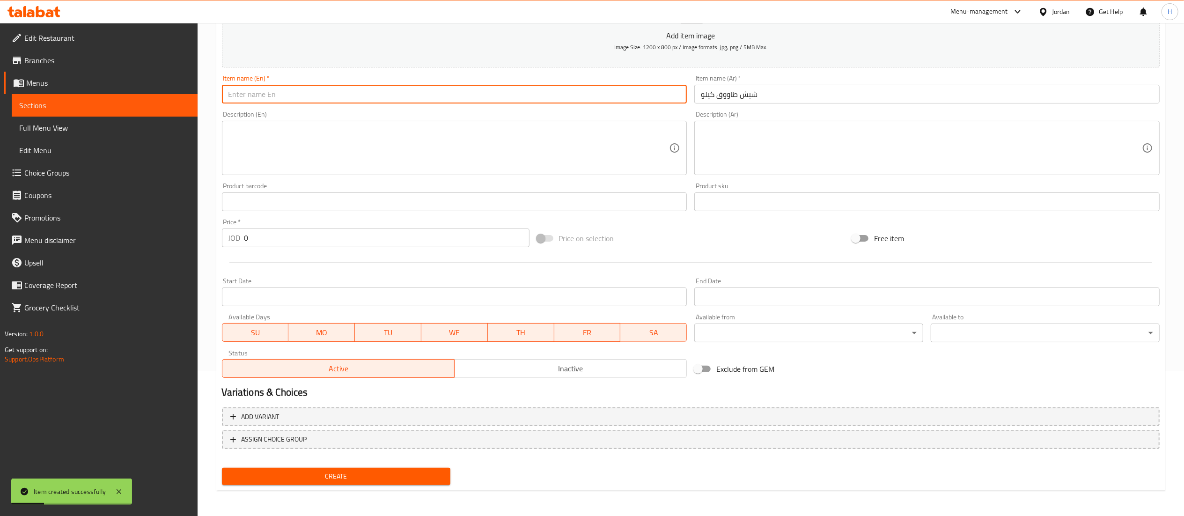
click at [495, 97] on input "text" at bounding box center [454, 94] width 465 height 19
drag, startPoint x: 265, startPoint y: 93, endPoint x: 360, endPoint y: 123, distance: 100.1
click at [265, 93] on input "One Kilo Shish" at bounding box center [454, 94] width 465 height 19
click at [305, 96] on input "One Kilo Shish" at bounding box center [454, 94] width 465 height 19
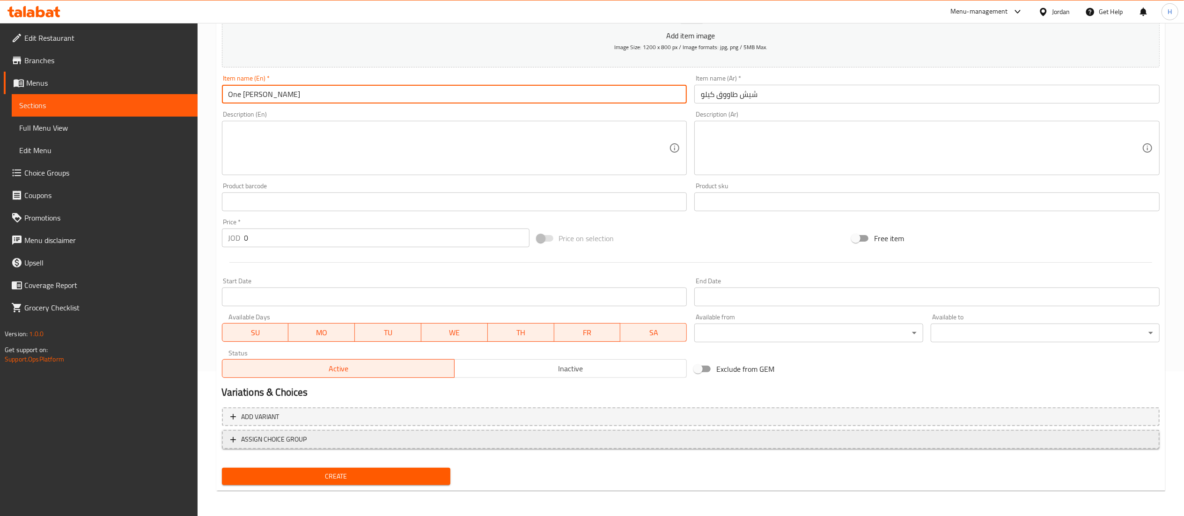
type input "One Kilo Shish Tawouq"
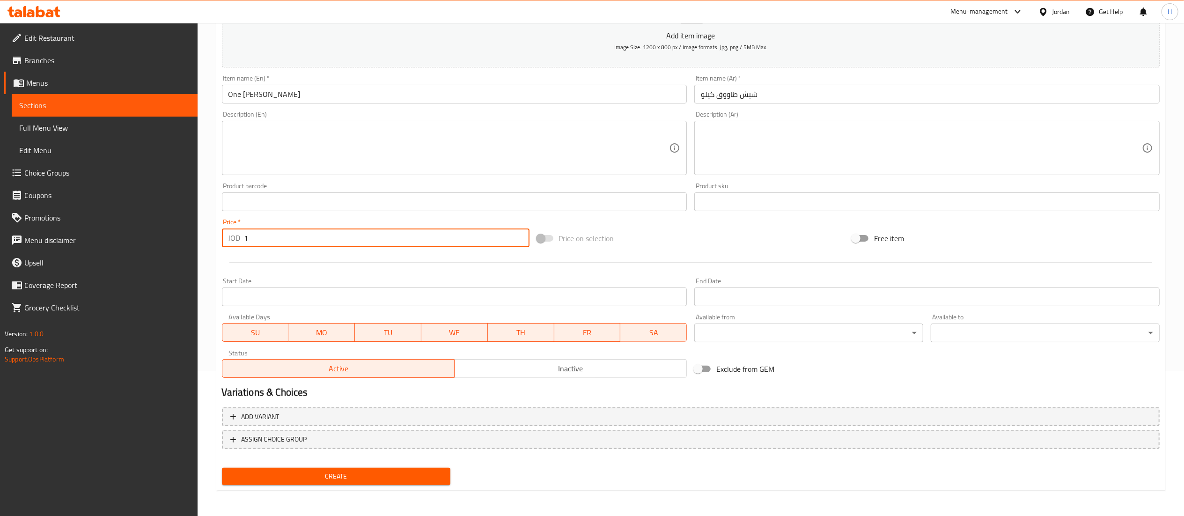
drag, startPoint x: 255, startPoint y: 240, endPoint x: 206, endPoint y: 232, distance: 48.8
click at [209, 232] on div "Home / Restaurants management / Menus / Sections / item / create Grills section…" at bounding box center [691, 197] width 986 height 639
type input "2"
type input "12"
click at [365, 478] on span "Create" at bounding box center [336, 476] width 214 height 12
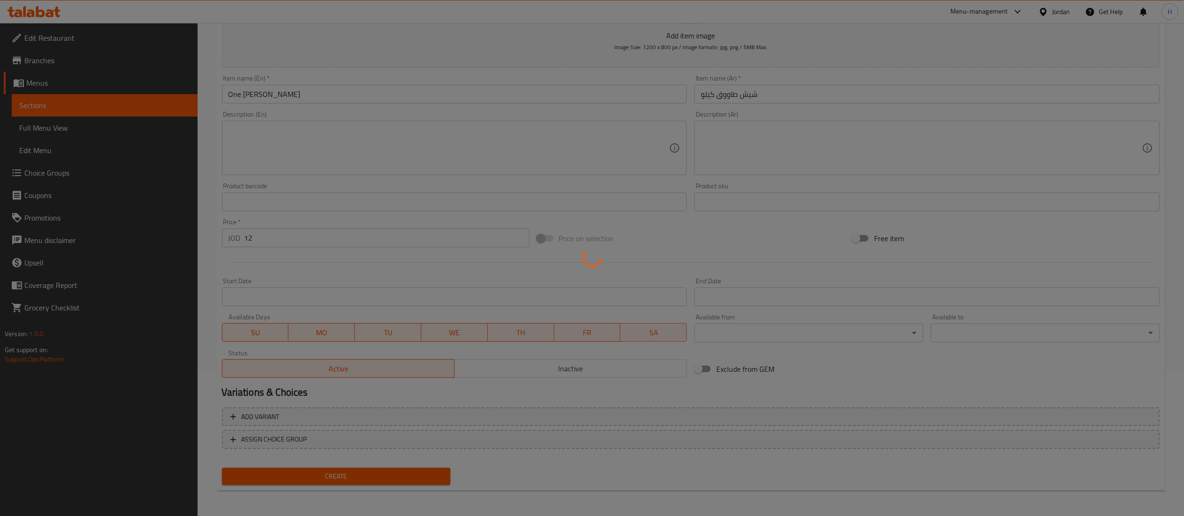
type input "0"
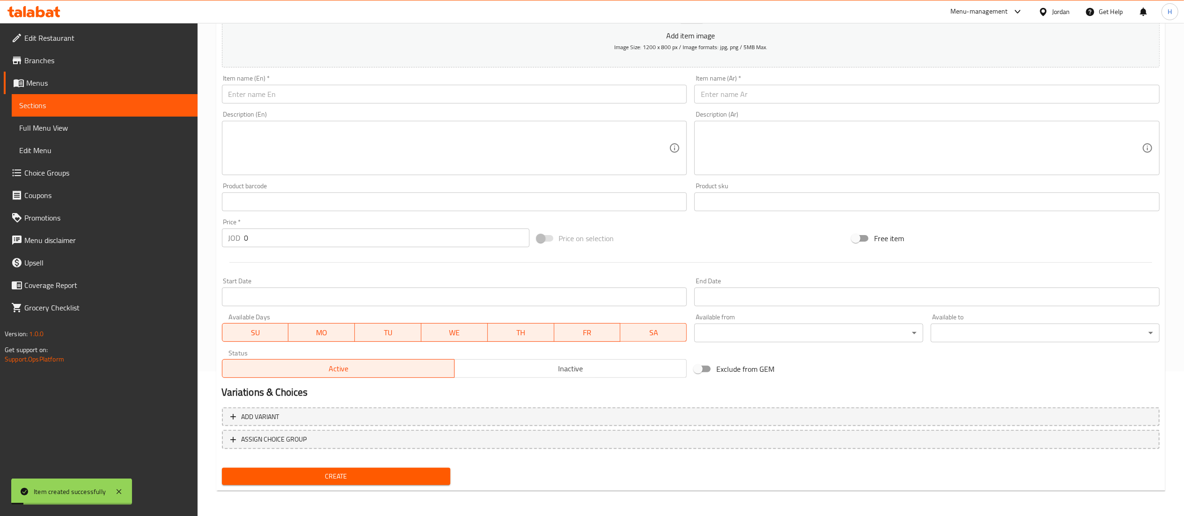
click at [801, 103] on input "text" at bounding box center [926, 94] width 465 height 19
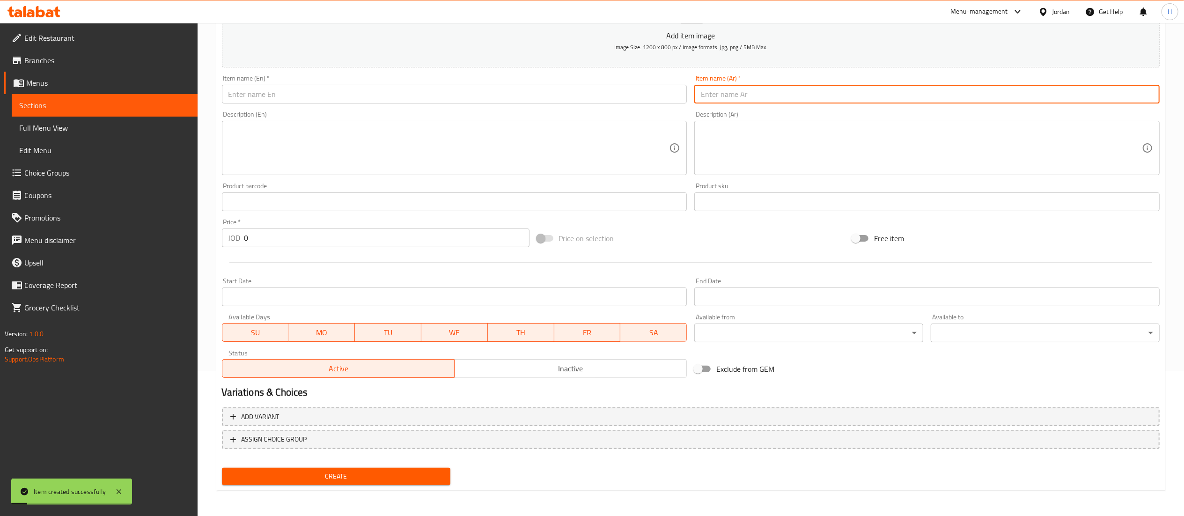
paste input "دجاج تركي عالفحم"
type input "دجاج تركي عالفحم"
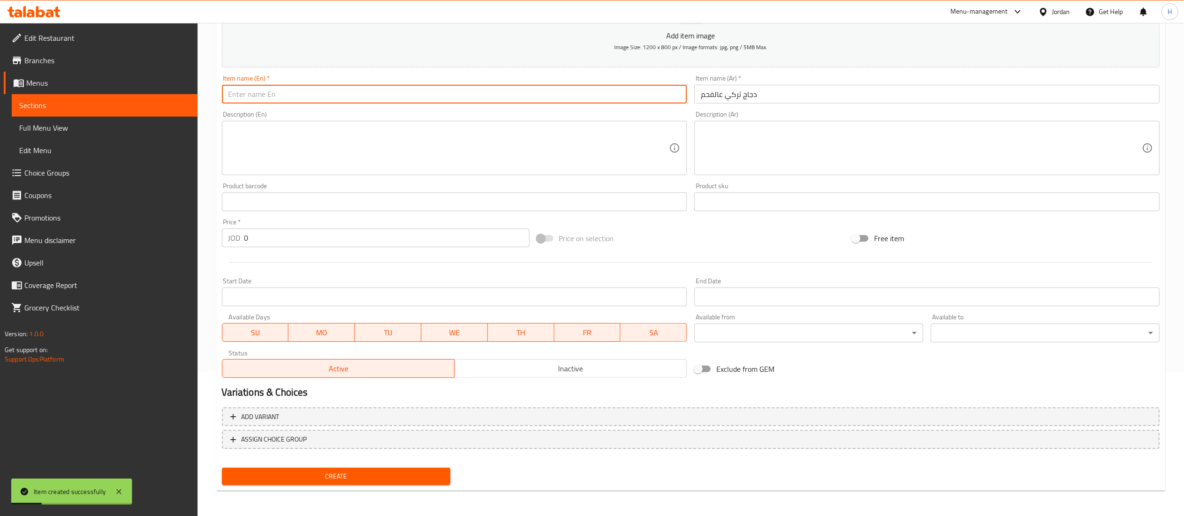
click at [505, 92] on input "text" at bounding box center [454, 94] width 465 height 19
type input "C"
type input "Turkish Chicken on Charcoal"
drag, startPoint x: 253, startPoint y: 236, endPoint x: 199, endPoint y: 228, distance: 54.0
click at [199, 228] on div "Home / Restaurants management / Menus / Sections / item / create Grills section…" at bounding box center [691, 197] width 986 height 639
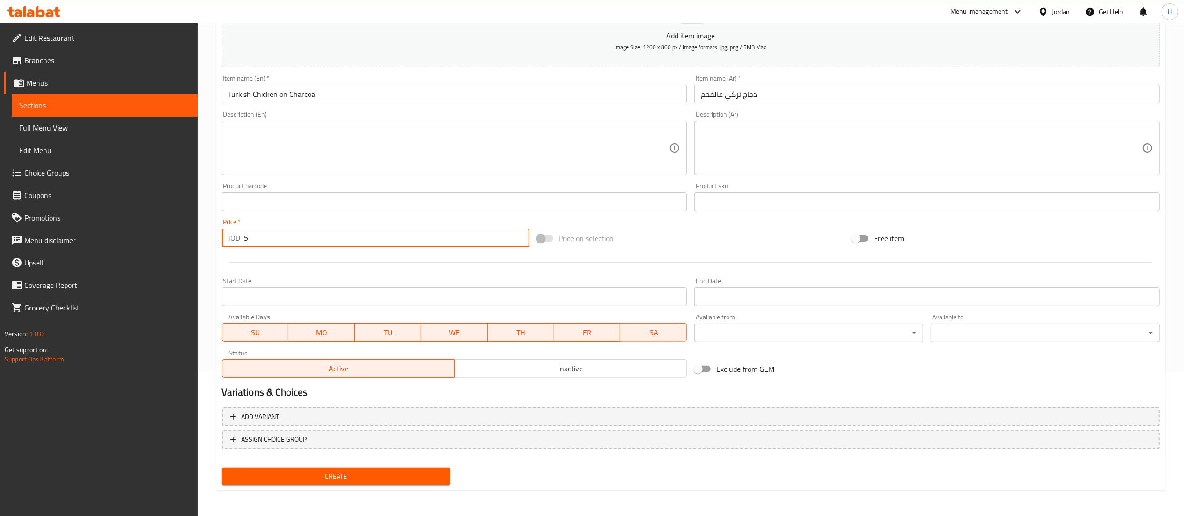
type input "5"
click at [405, 479] on span "Create" at bounding box center [336, 476] width 214 height 12
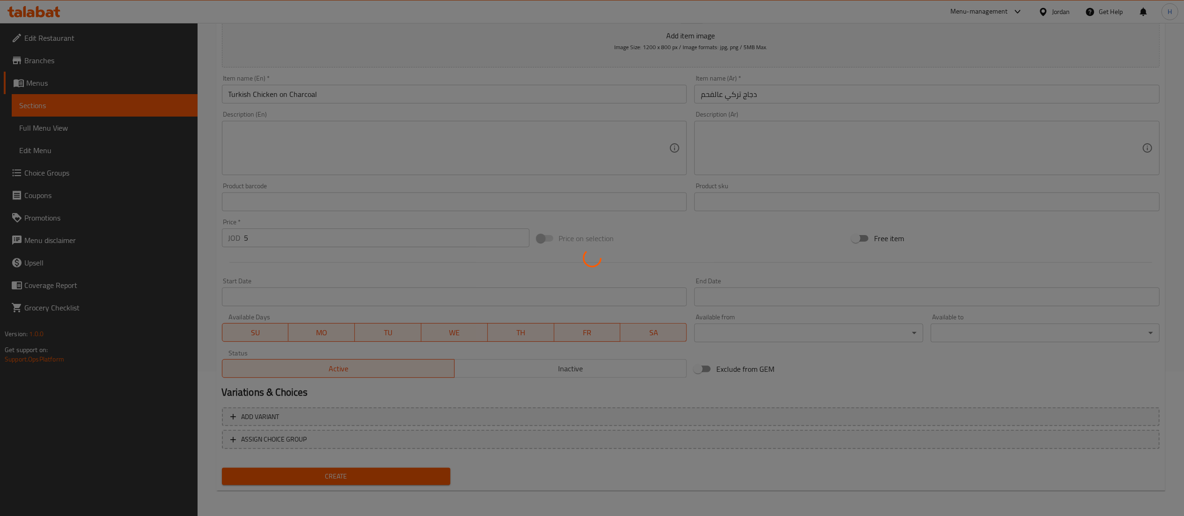
type input "0"
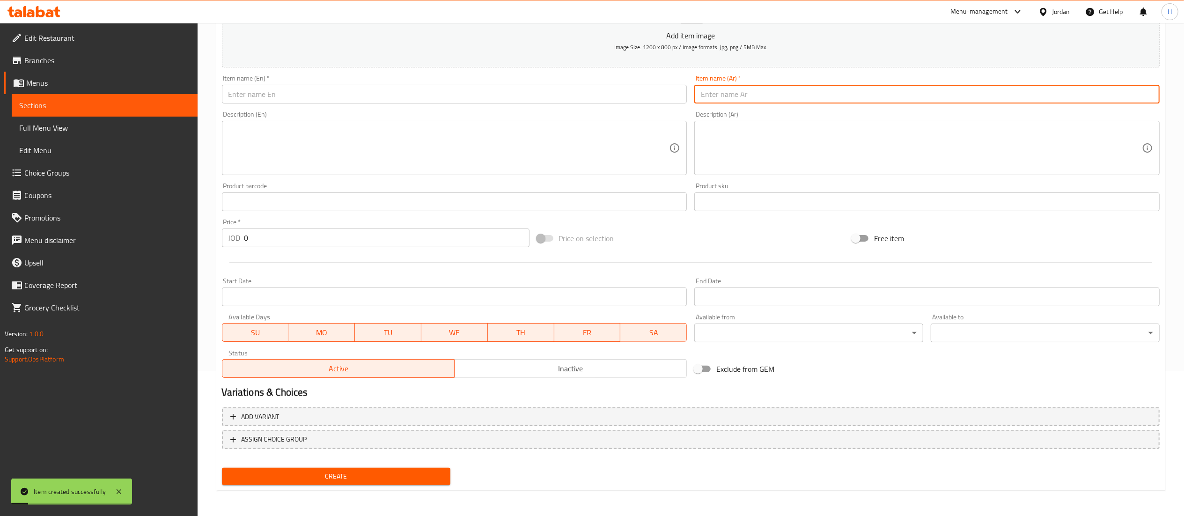
click at [740, 95] on input "text" at bounding box center [926, 94] width 465 height 19
paste input "دجاج تكا عالفحم"
type input "دجاج تكا عالفحم"
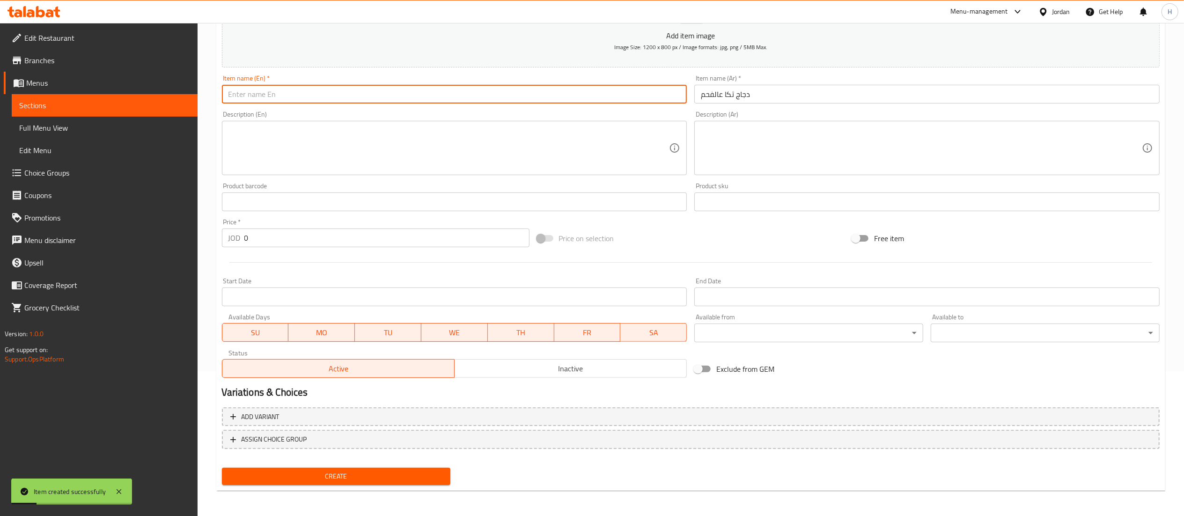
click at [607, 95] on input "text" at bounding box center [454, 94] width 465 height 19
type input "Tikka Chicken on Charcoal"
drag, startPoint x: 257, startPoint y: 234, endPoint x: 207, endPoint y: 237, distance: 50.2
click at [207, 237] on div "Home / Restaurants management / Menus / Sections / item / create Grills section…" at bounding box center [691, 197] width 986 height 639
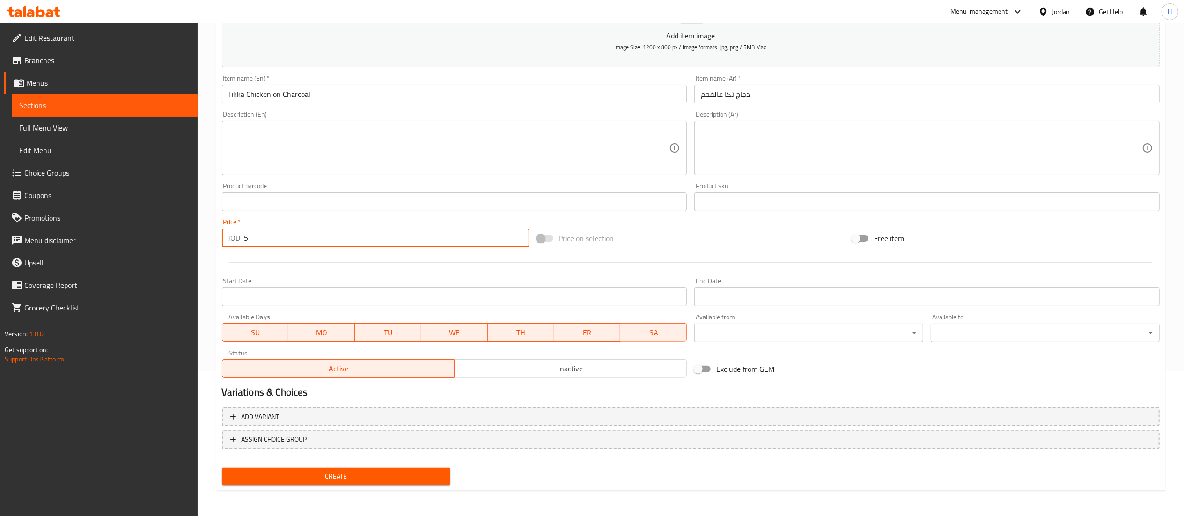
type input "5"
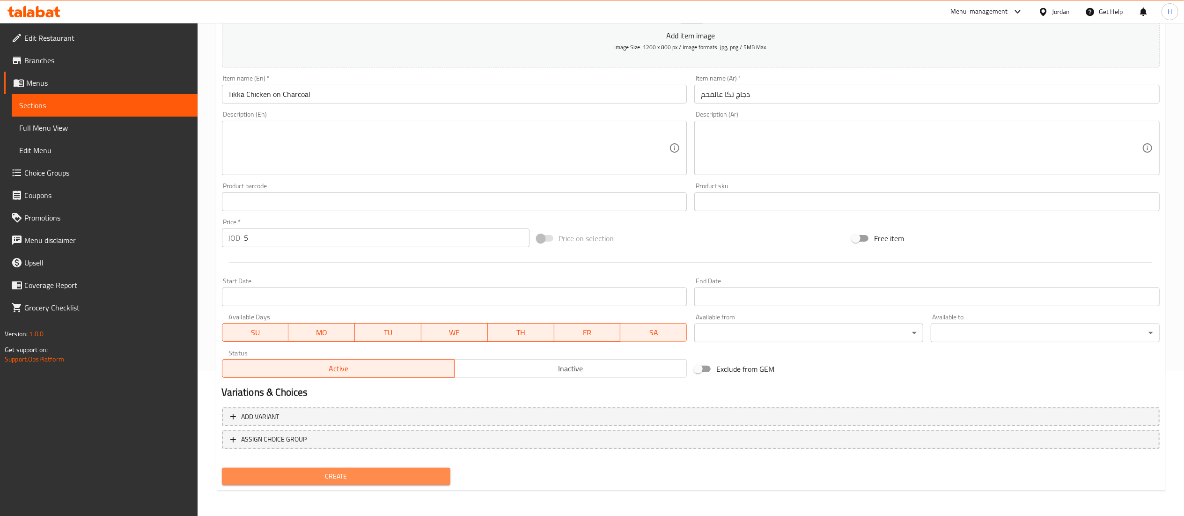
click at [311, 478] on span "Create" at bounding box center [336, 476] width 214 height 12
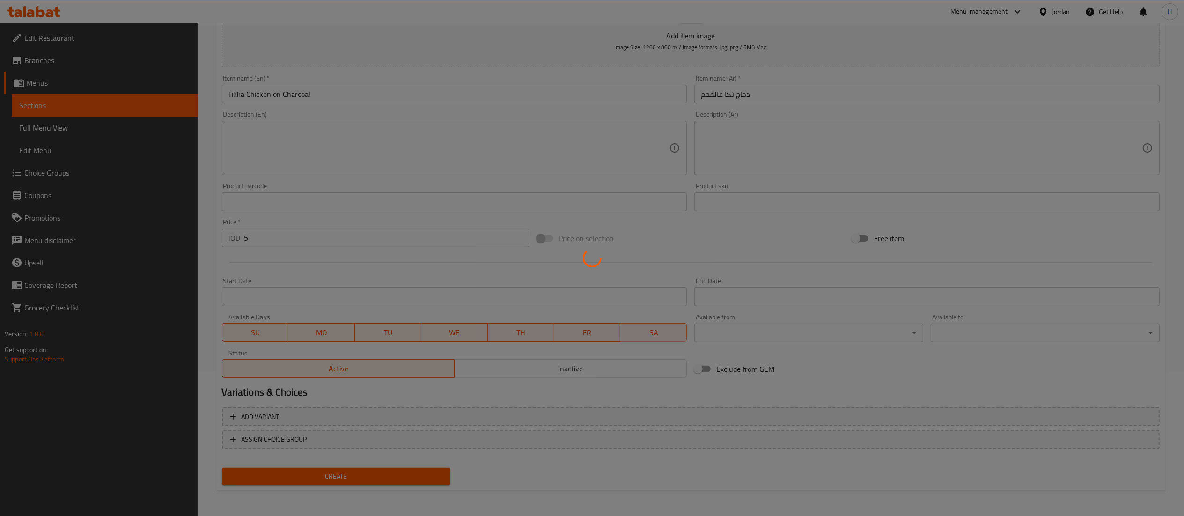
type input "0"
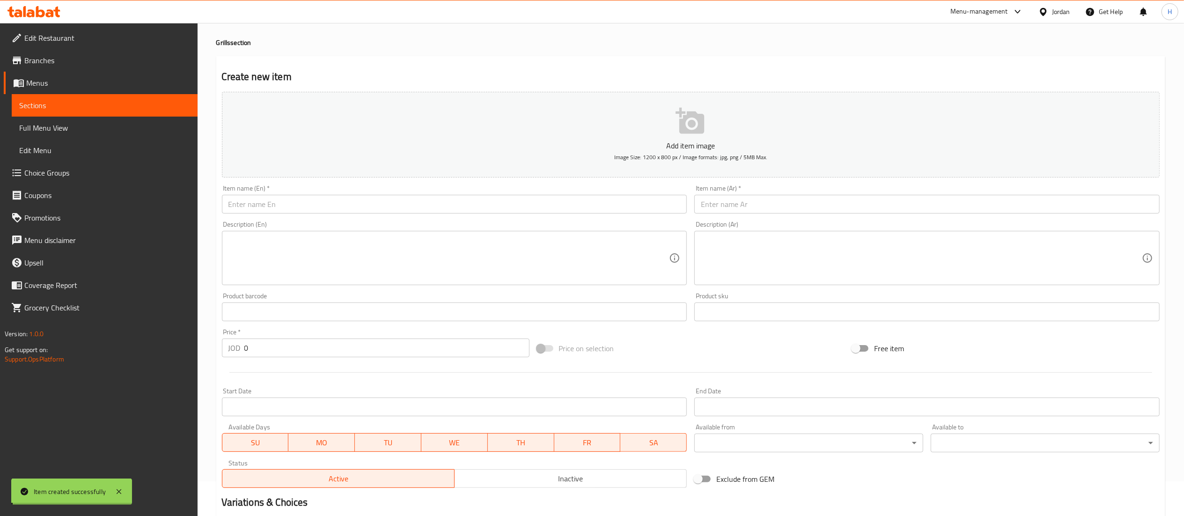
scroll to position [0, 0]
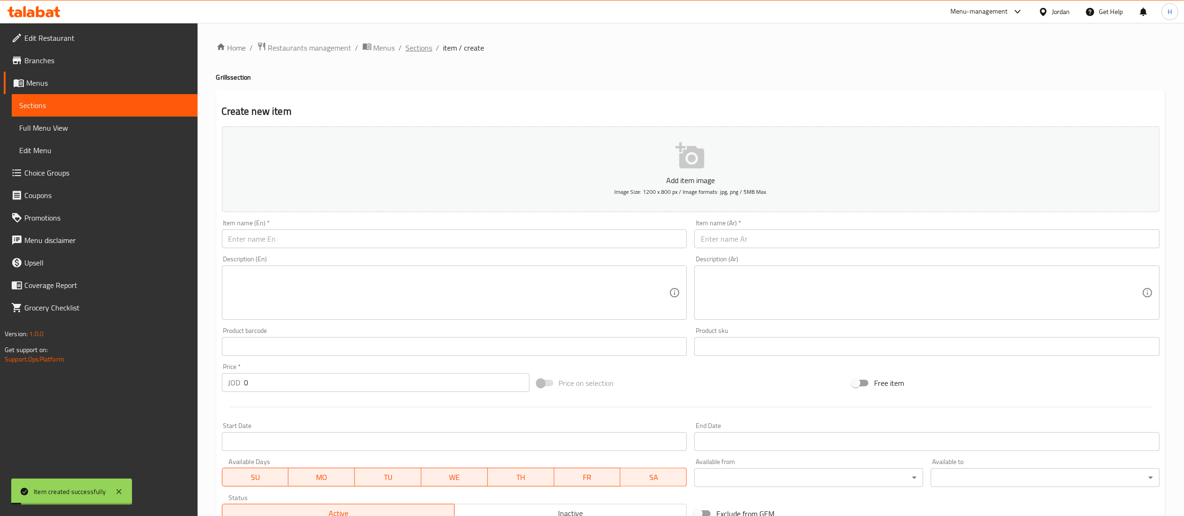
click at [416, 52] on span "Sections" at bounding box center [419, 47] width 27 height 11
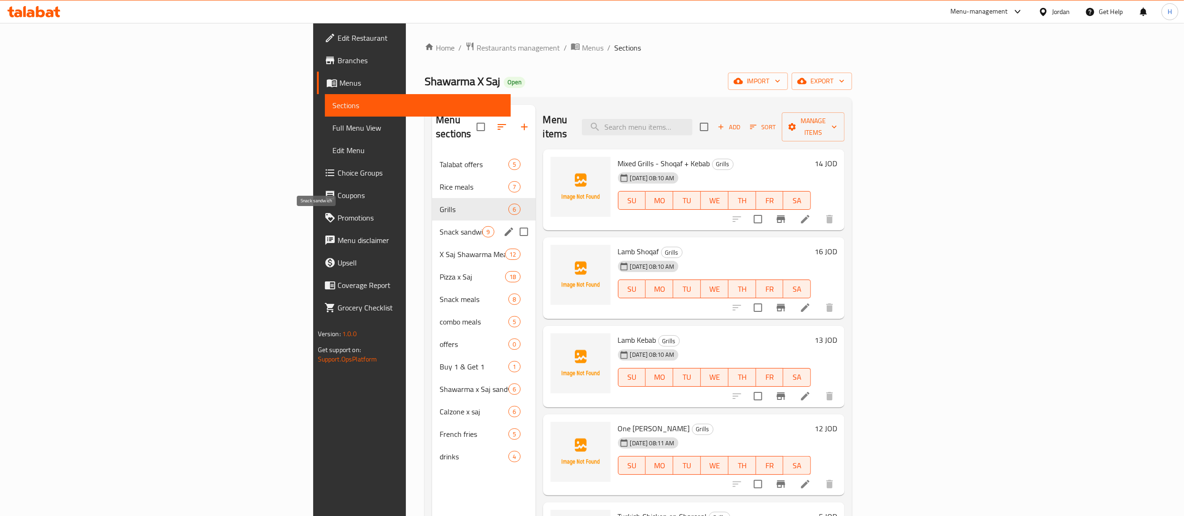
click at [440, 226] on span "Snack sandwich" at bounding box center [461, 231] width 43 height 11
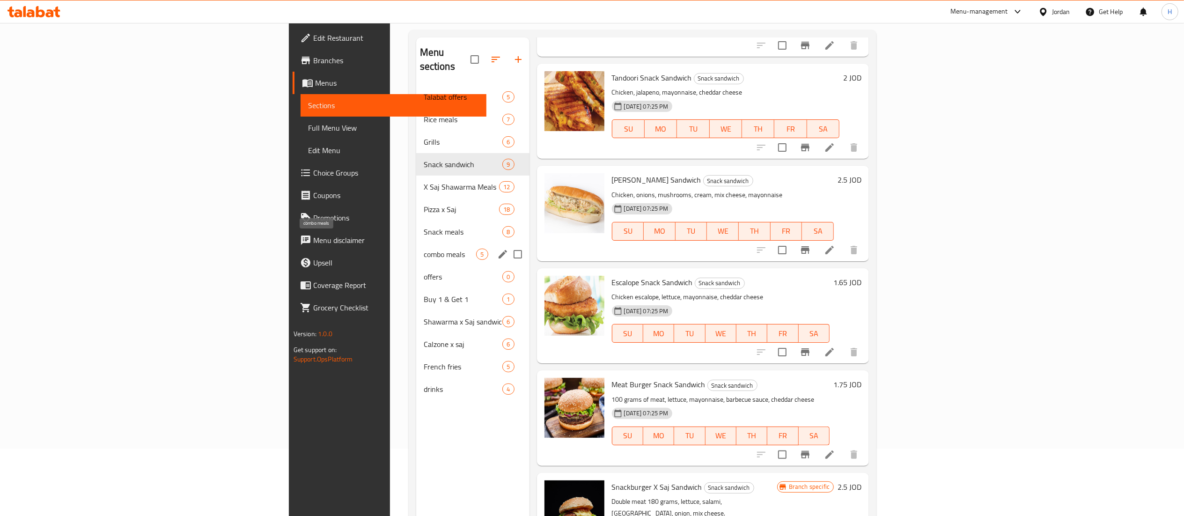
scroll to position [38, 0]
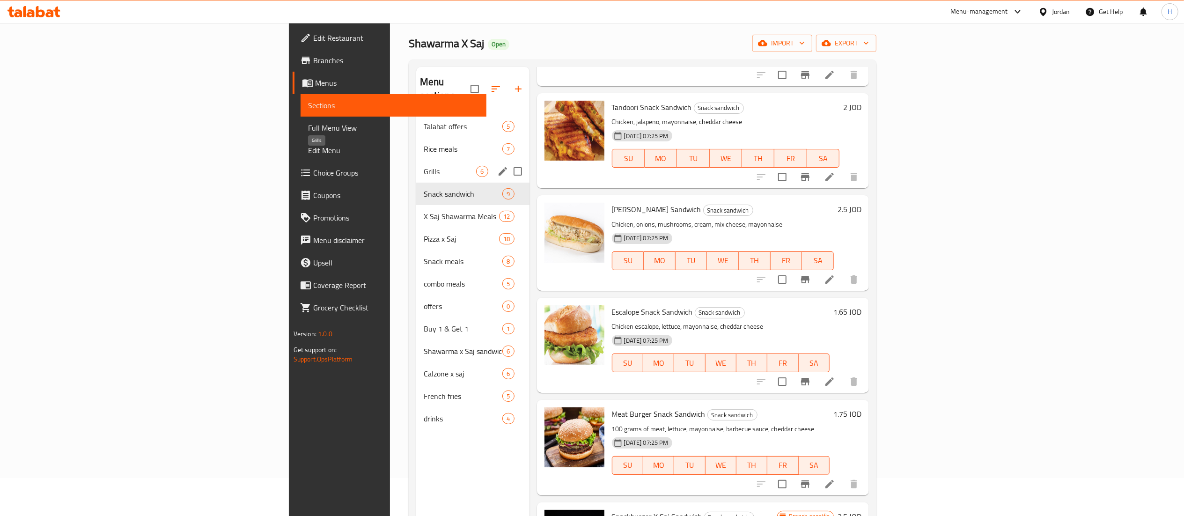
click at [424, 166] on span "Grills" at bounding box center [450, 171] width 53 height 11
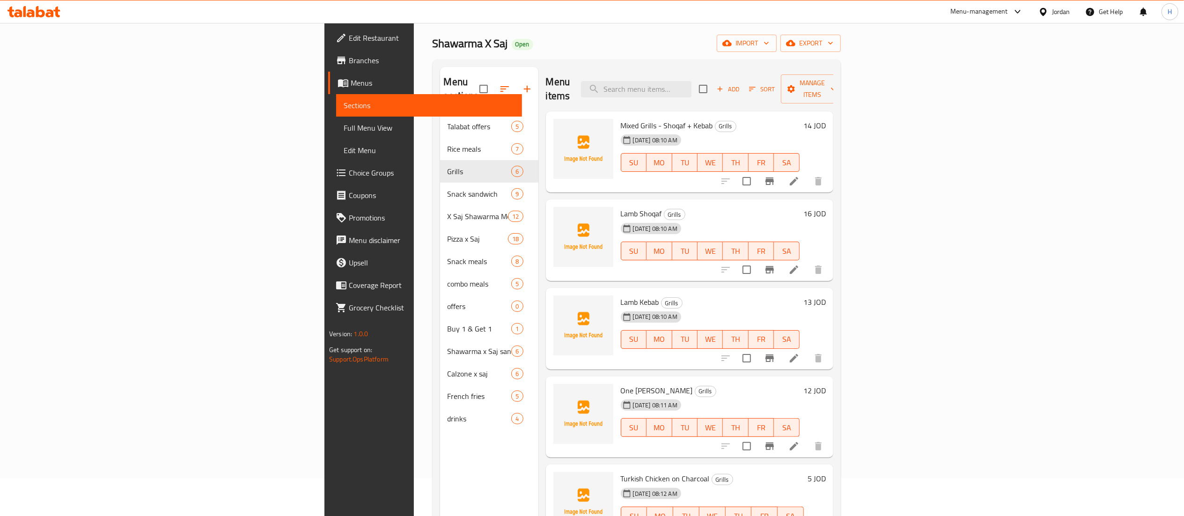
scroll to position [37, 0]
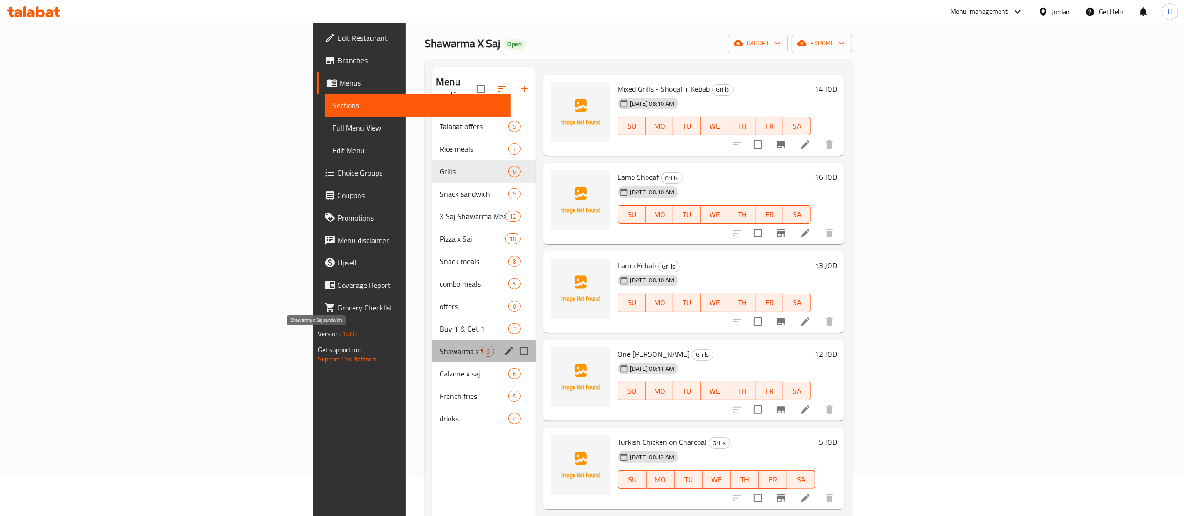
click at [440, 345] on span "Shawarma x Saj sandwich" at bounding box center [461, 350] width 43 height 11
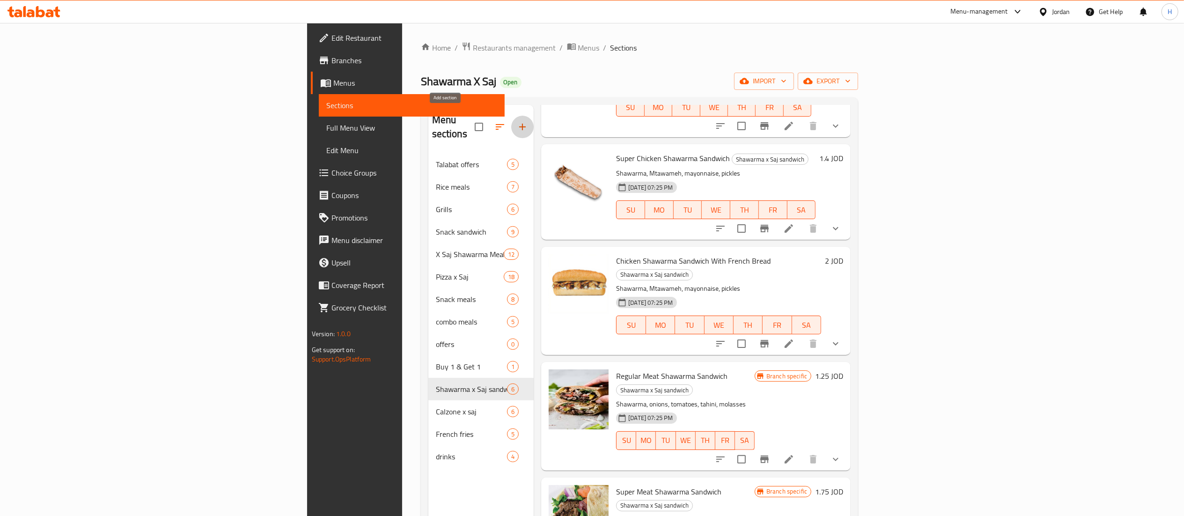
click at [519, 124] on icon "button" at bounding box center [522, 127] width 7 height 7
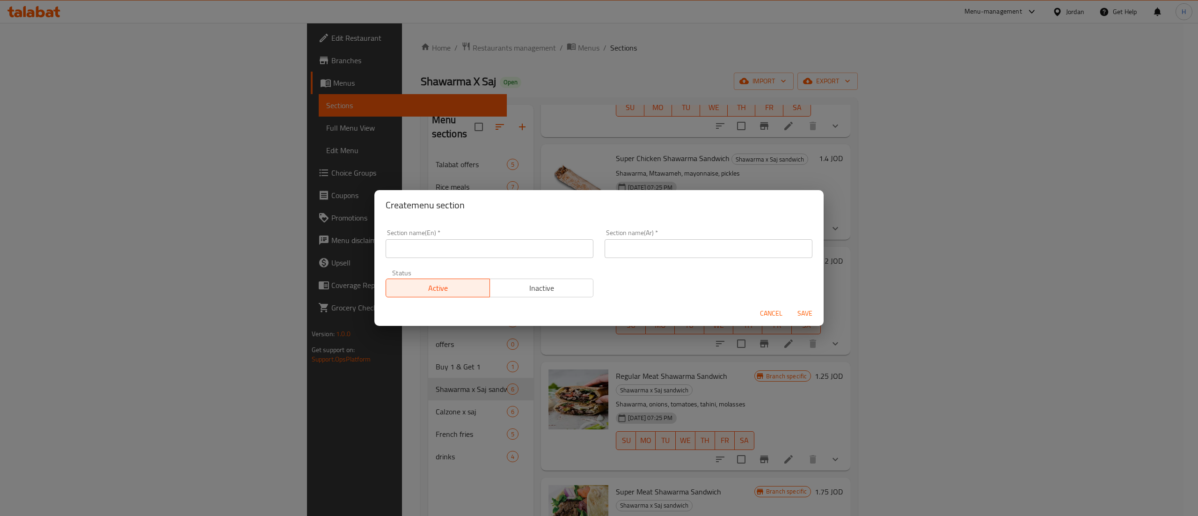
click at [470, 247] on input "text" at bounding box center [490, 248] width 208 height 19
type input "Grills Sandwiches"
click at [610, 252] on input "text" at bounding box center [709, 248] width 208 height 19
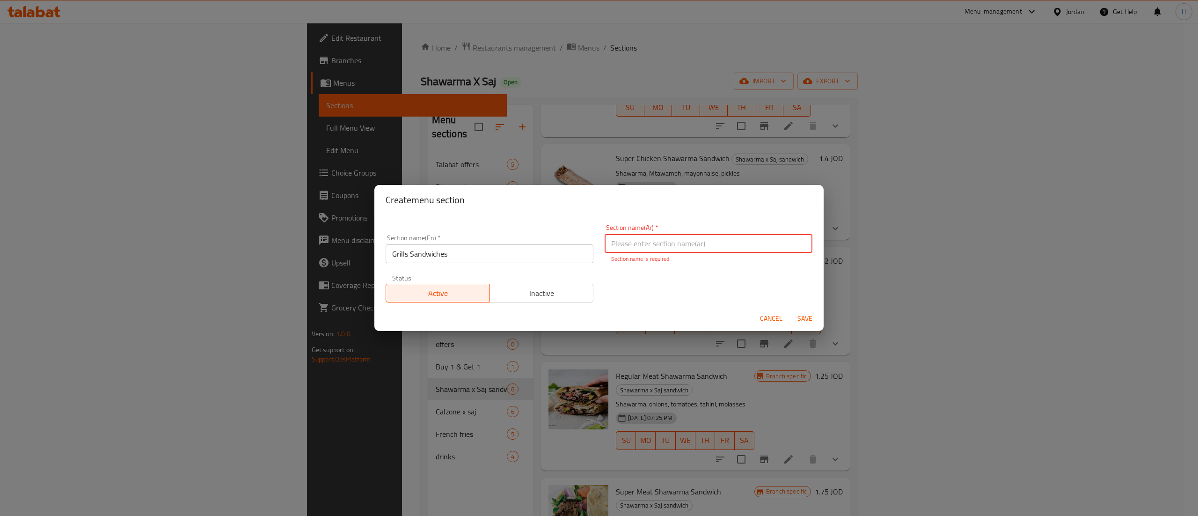
paste input "السندويشات"
type input "السندويشات"
click at [619, 299] on div "Section name(En)   * Grills Sandwiches Section name(En) * Section name(Ar)   * …" at bounding box center [599, 263] width 438 height 89
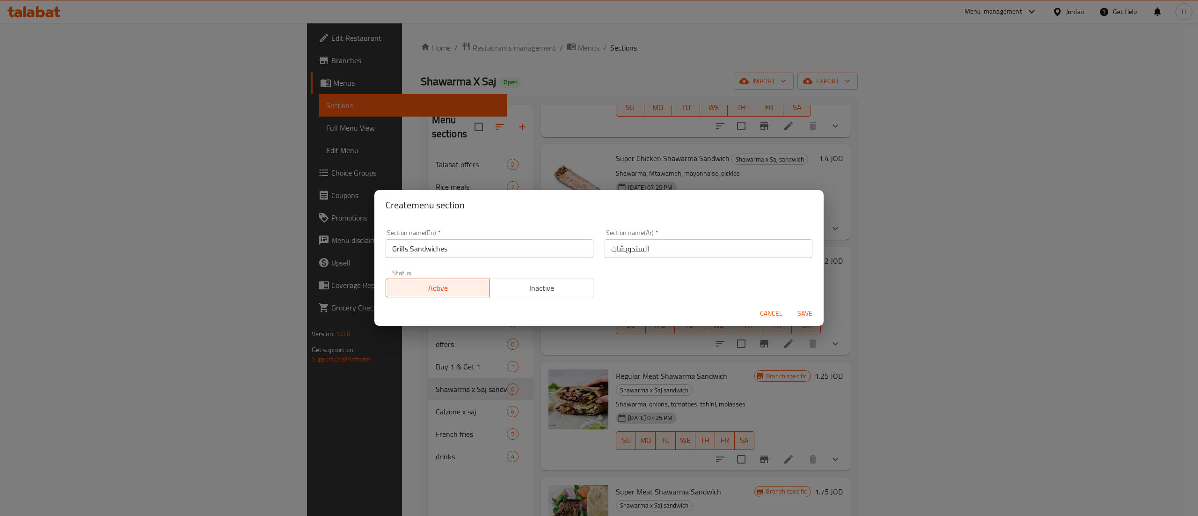
click at [801, 312] on span "Save" at bounding box center [805, 314] width 22 height 12
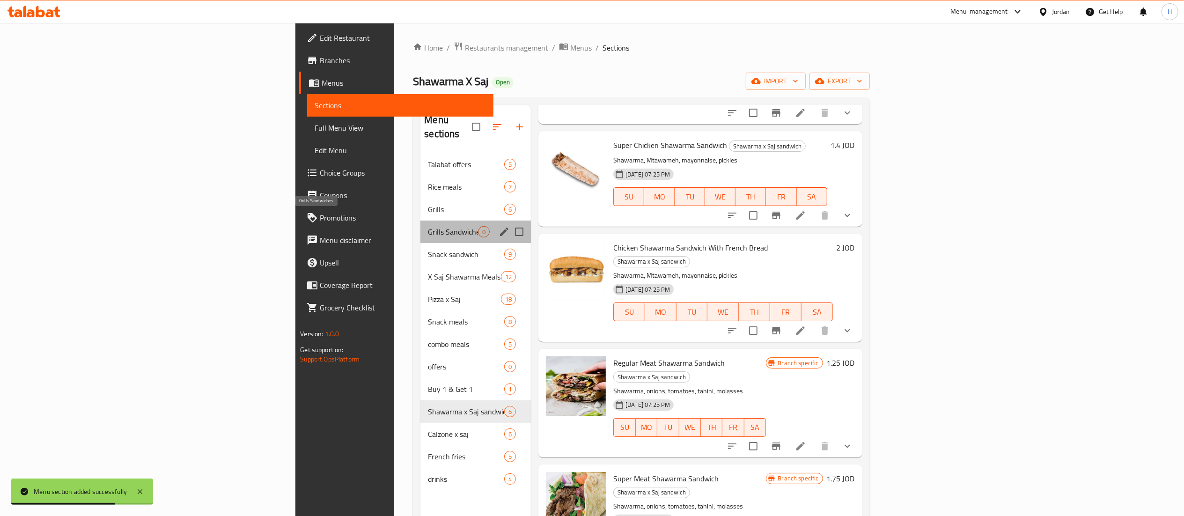
click at [428, 226] on span "Grills Sandwiches" at bounding box center [453, 231] width 50 height 11
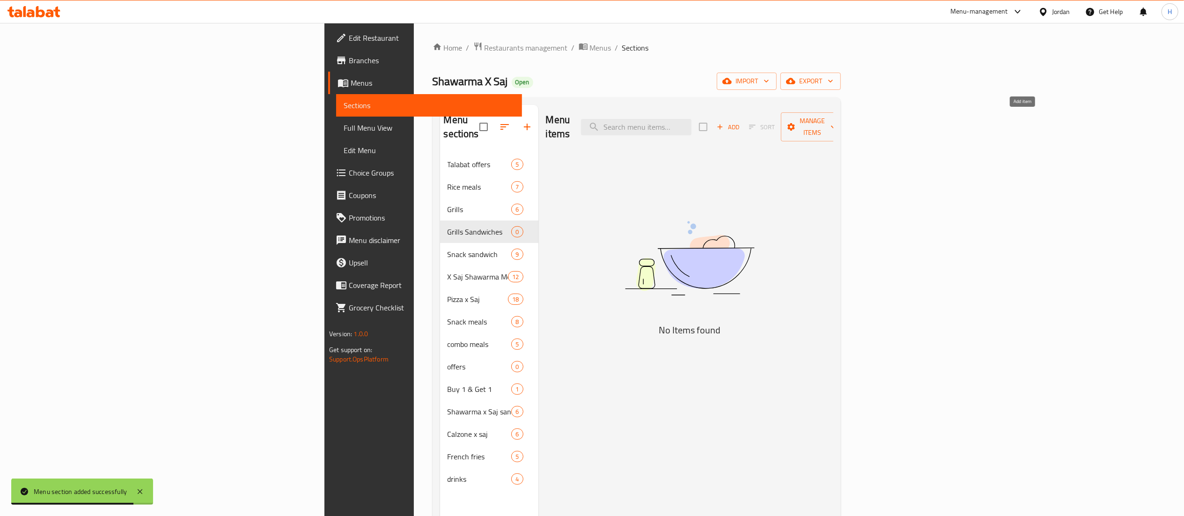
click at [741, 122] on span "Add" at bounding box center [727, 127] width 25 height 11
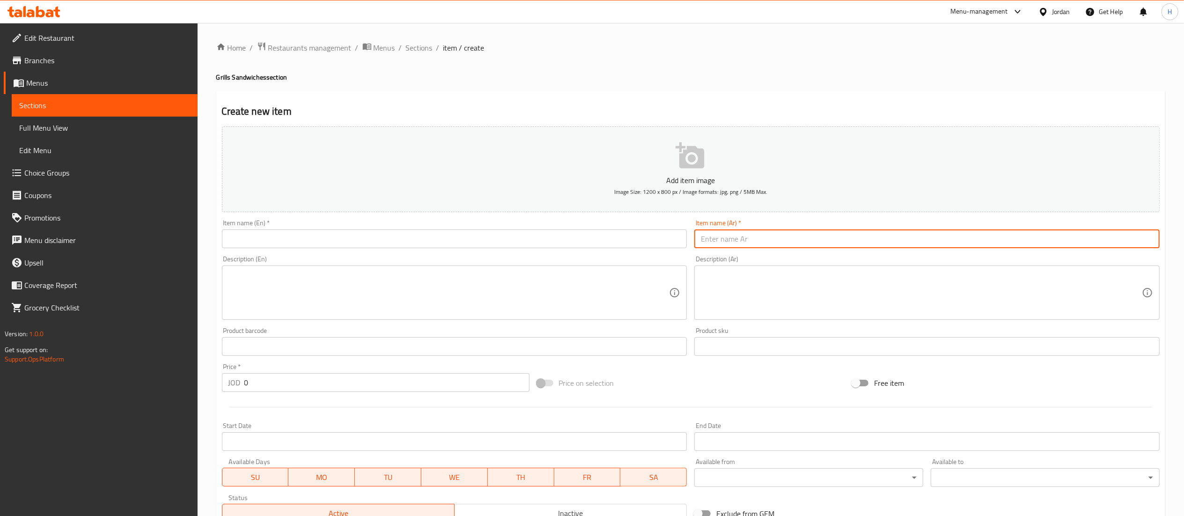
click at [755, 232] on input "text" at bounding box center [926, 238] width 465 height 19
paste input "رغيف عرايس + مخلل + بطاطا"
drag, startPoint x: 746, startPoint y: 239, endPoint x: 626, endPoint y: 224, distance: 121.3
click at [626, 224] on div "Add item image Image Size: 1200 x 800 px / Image formats: jpg, png / 5MB Max. I…" at bounding box center [690, 325] width 945 height 404
type input "رغيف عرايس + مخلل + بطاطا"
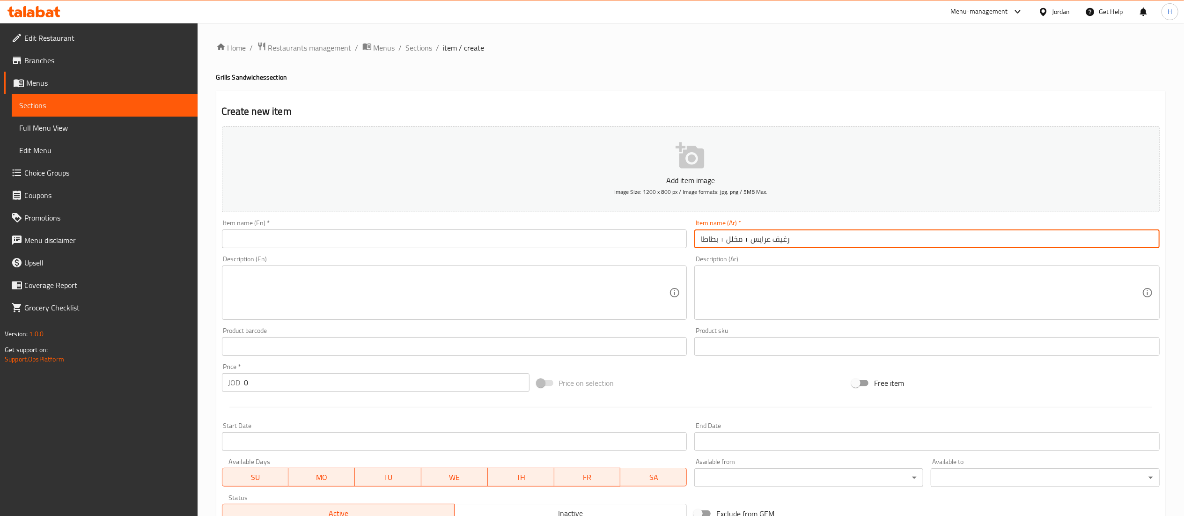
click at [728, 278] on textarea at bounding box center [921, 293] width 441 height 44
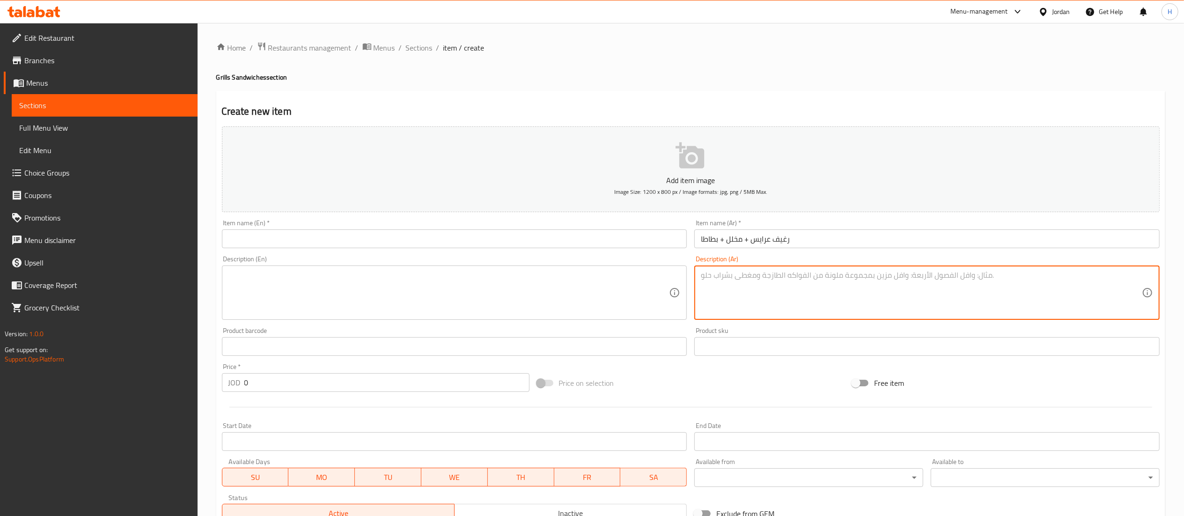
paste textarea "مخلل + بطاطا"
type textarea "مخلل + بطاطا"
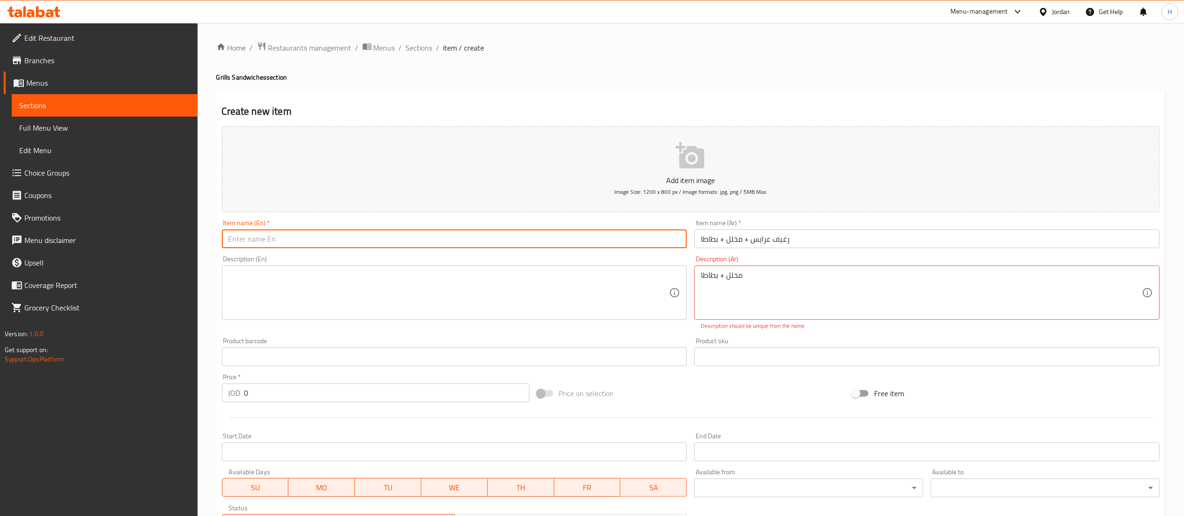
click at [484, 240] on input "text" at bounding box center [454, 238] width 465 height 19
click at [225, 241] on input "Arayes" at bounding box center [454, 238] width 465 height 19
type input "One Arayes"
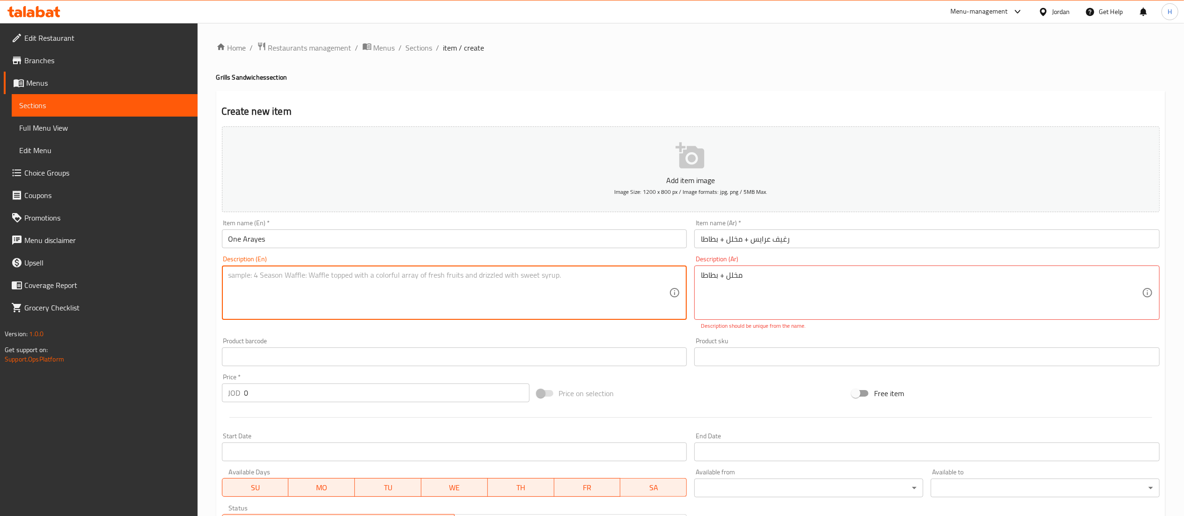
click at [311, 312] on textarea at bounding box center [448, 293] width 441 height 44
type textarea "Pickles + Fries"
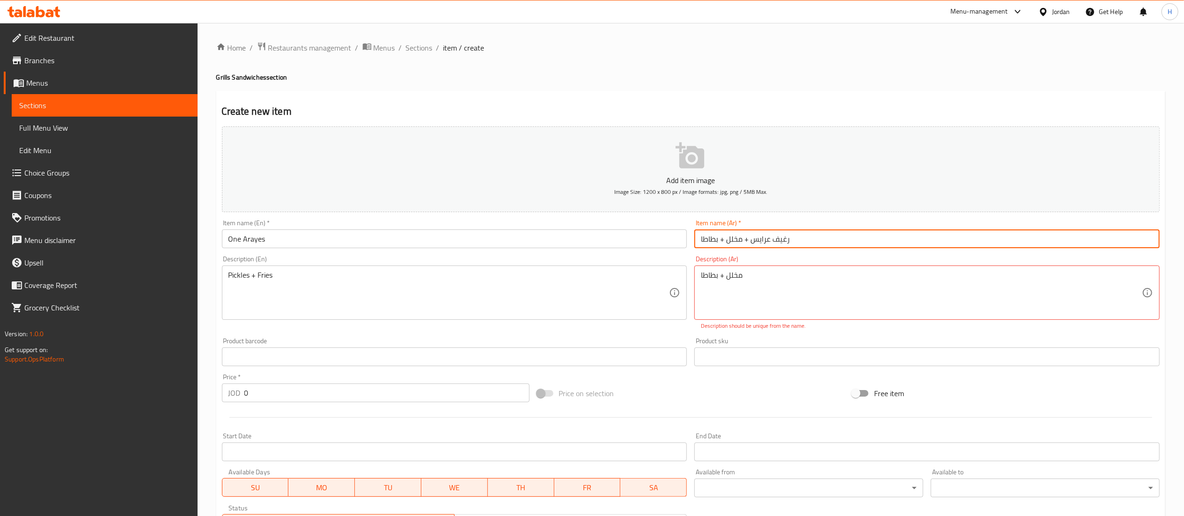
drag, startPoint x: 749, startPoint y: 239, endPoint x: 598, endPoint y: 234, distance: 151.3
click at [598, 234] on div "Add item image Image Size: 1200 x 800 px / Image formats: jpg, png / 5MB Max. I…" at bounding box center [690, 330] width 945 height 414
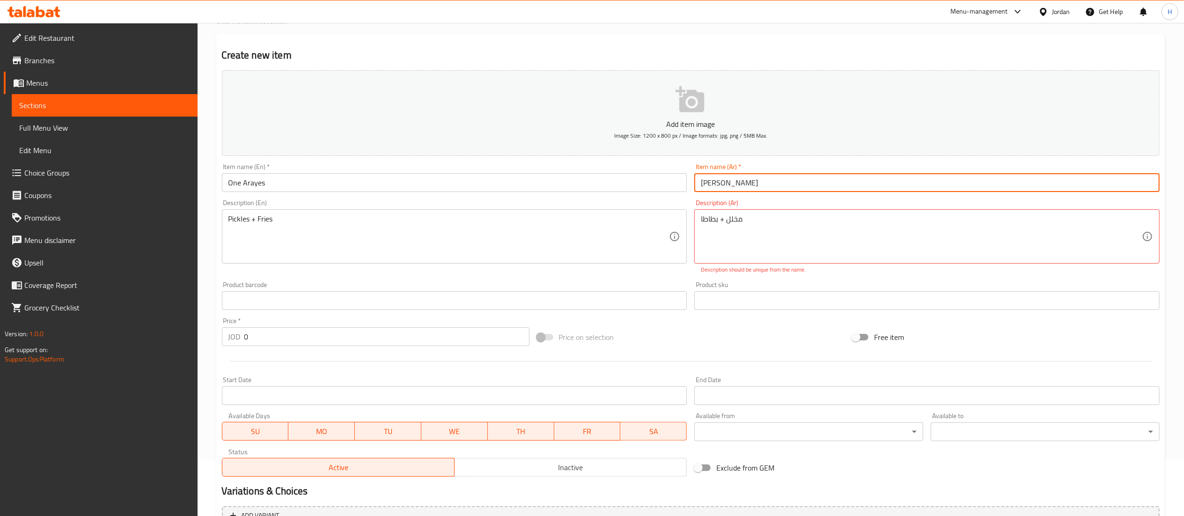
scroll to position [155, 0]
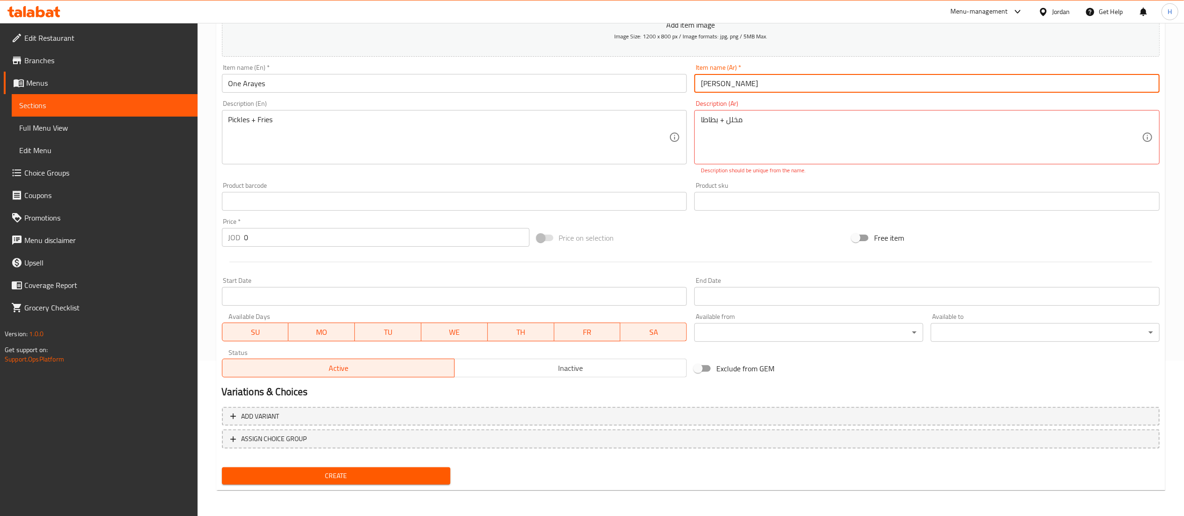
type input "رغيف عرايس"
click at [255, 243] on input "0" at bounding box center [386, 237] width 285 height 19
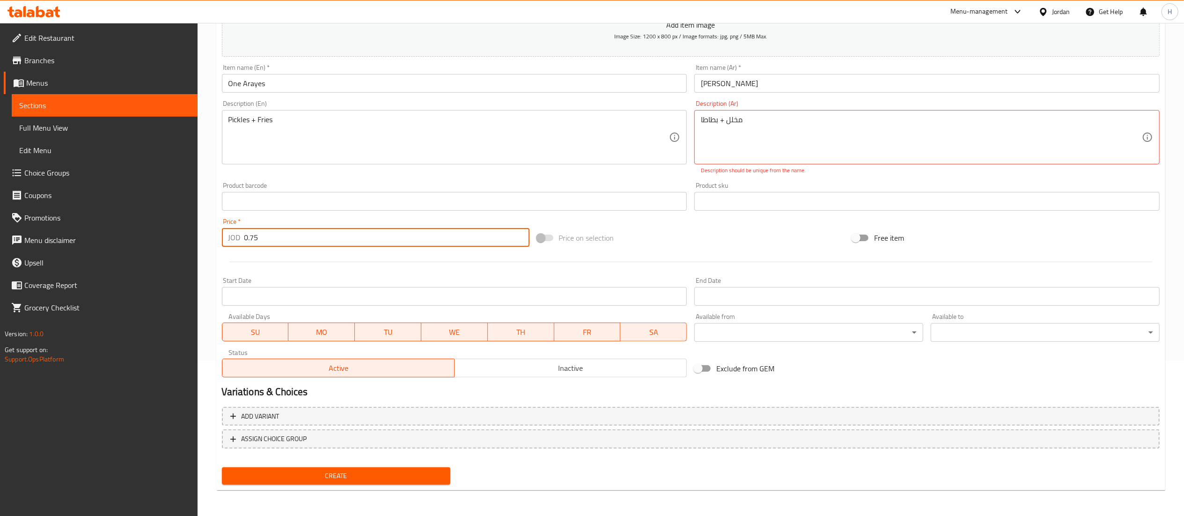
type input "0.75"
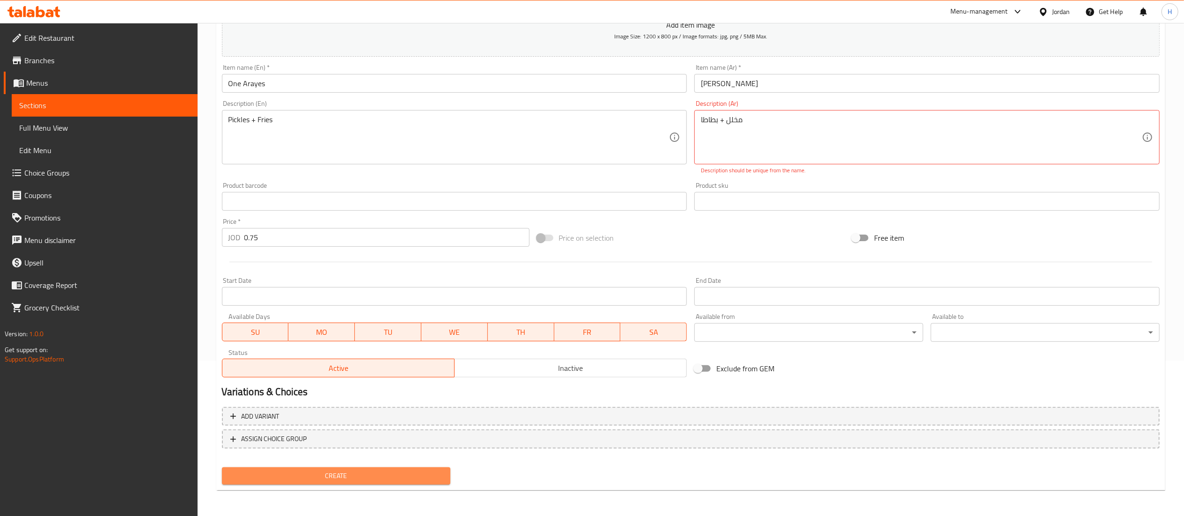
click at [350, 476] on span "Create" at bounding box center [336, 476] width 214 height 12
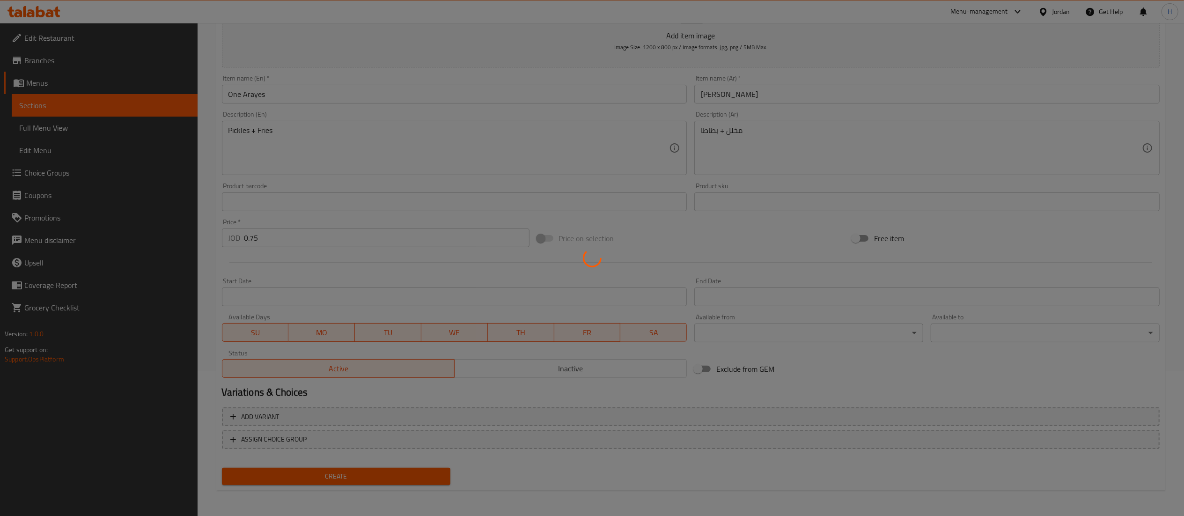
type input "0"
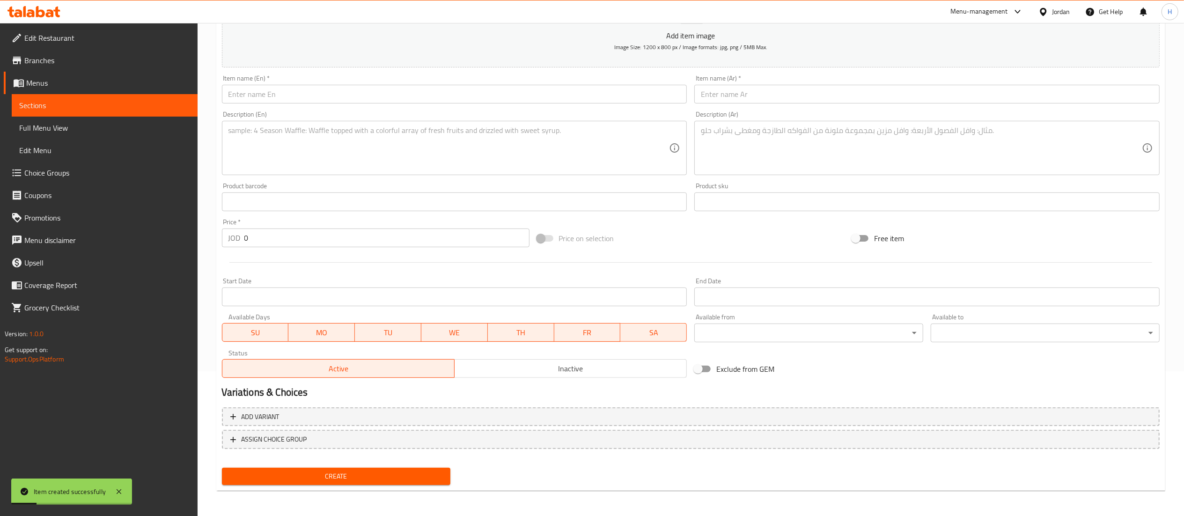
click at [751, 91] on input "text" at bounding box center [926, 94] width 465 height 19
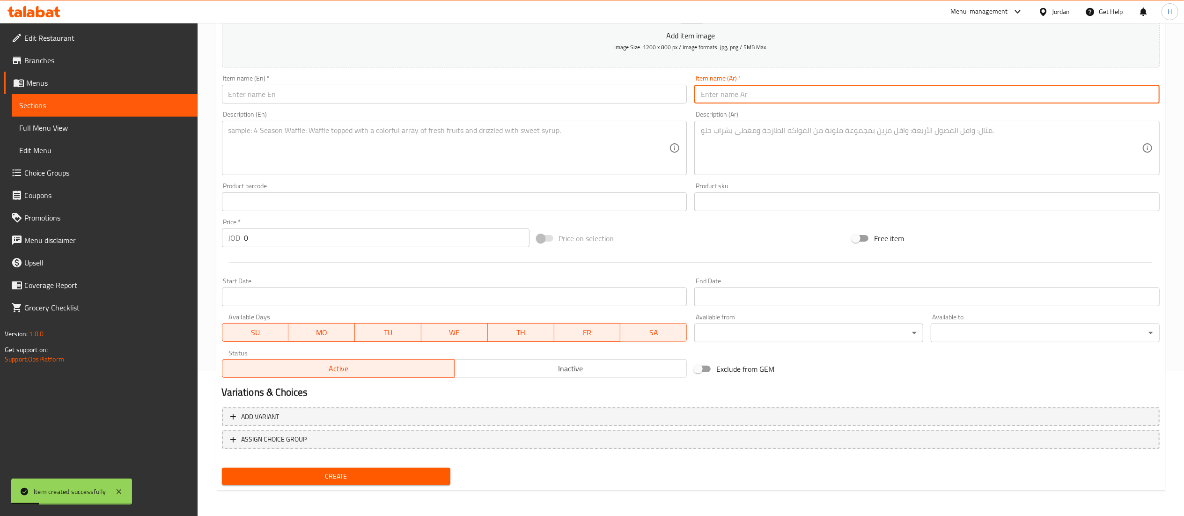
paste input "ساندويش كباب"
type input "ساندويش كباب"
click at [418, 95] on input "text" at bounding box center [454, 94] width 465 height 19
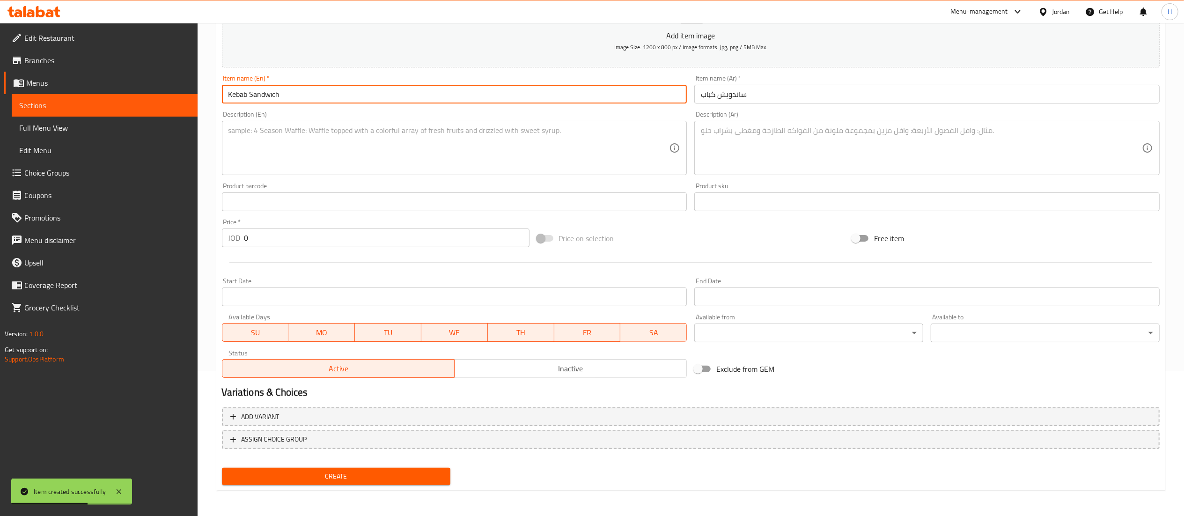
type input "Kebab Sandwich"
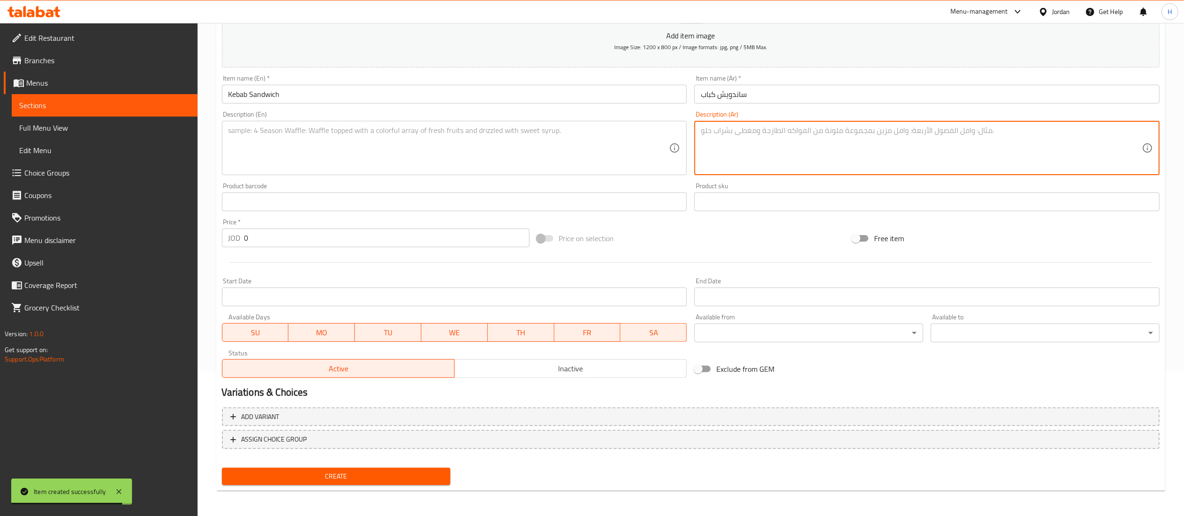
click at [757, 152] on textarea at bounding box center [921, 148] width 441 height 44
paste textarea "بطاطا"
type textarea "بطاطا"
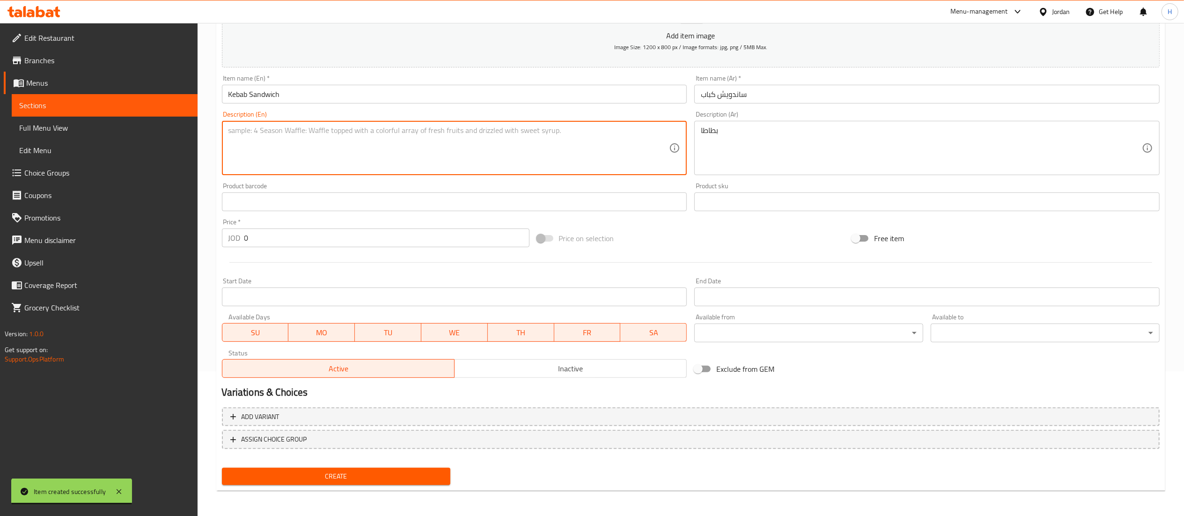
click at [499, 142] on textarea at bounding box center [448, 148] width 441 height 44
type textarea "With Fries"
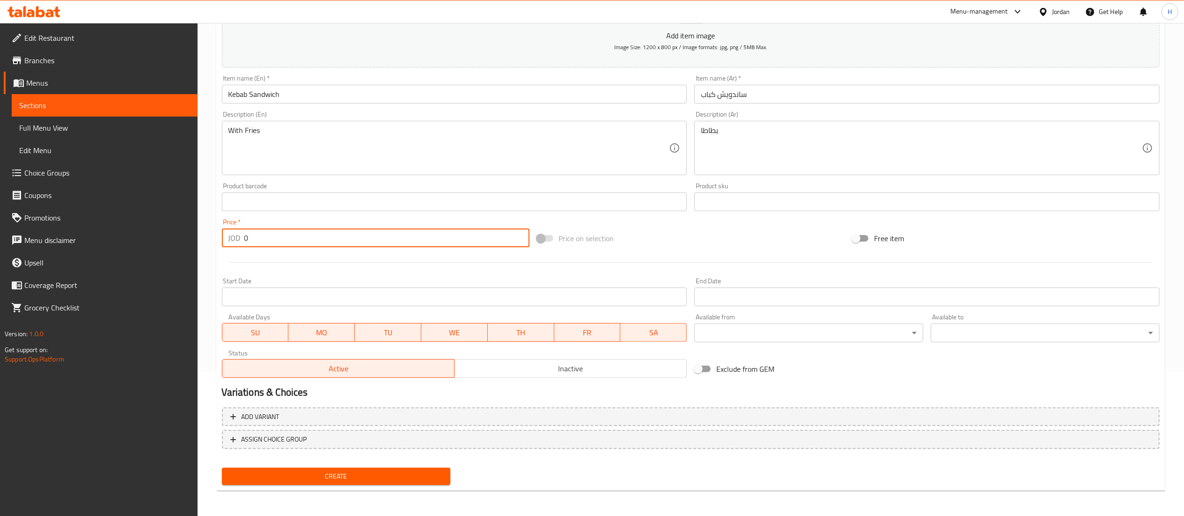
drag, startPoint x: 250, startPoint y: 240, endPoint x: 222, endPoint y: 240, distance: 27.6
click at [222, 240] on div "JOD 0 Price *" at bounding box center [376, 237] width 308 height 19
type input "1.25"
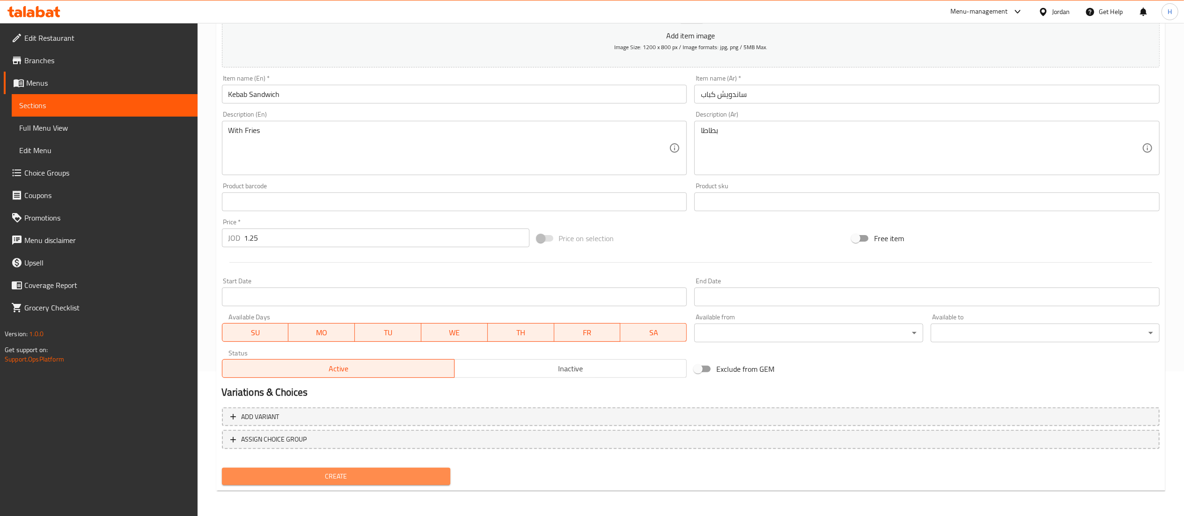
click at [400, 479] on span "Create" at bounding box center [336, 476] width 214 height 12
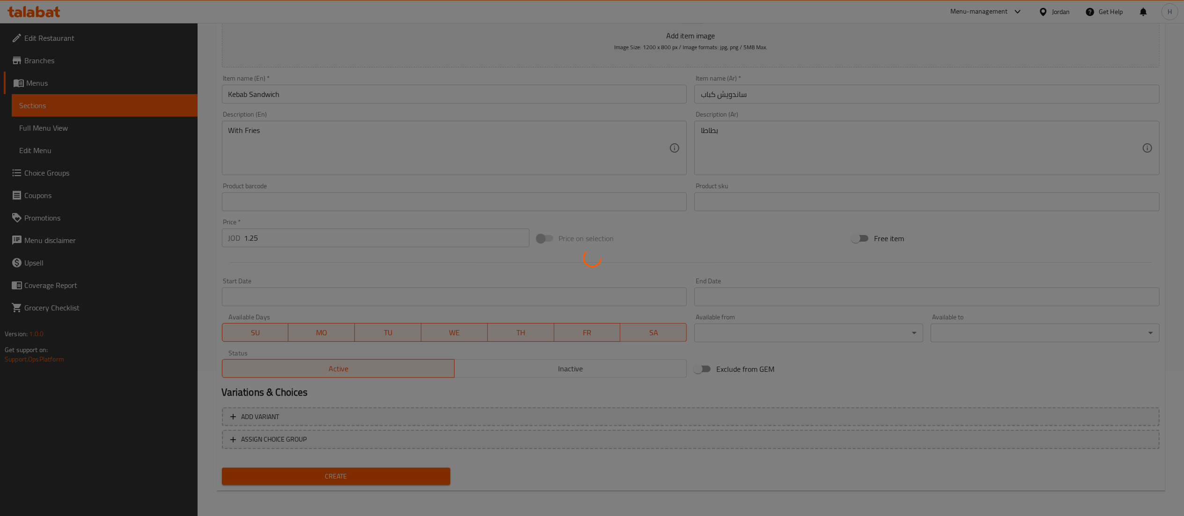
type input "0"
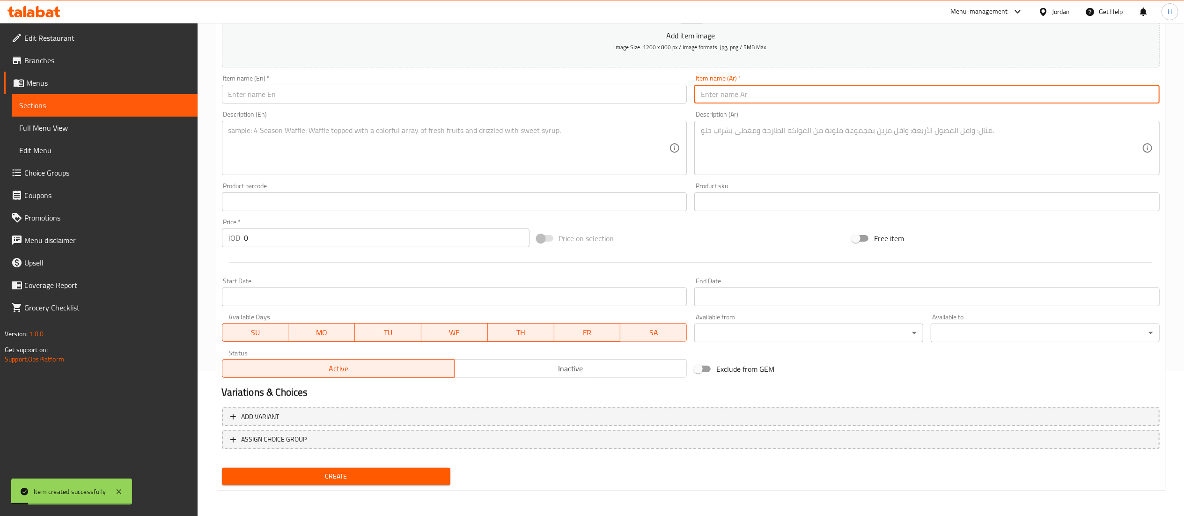
click at [768, 96] on input "text" at bounding box center [926, 94] width 465 height 19
paste input "ساندويش شقف"
type input "ساندويش شقف"
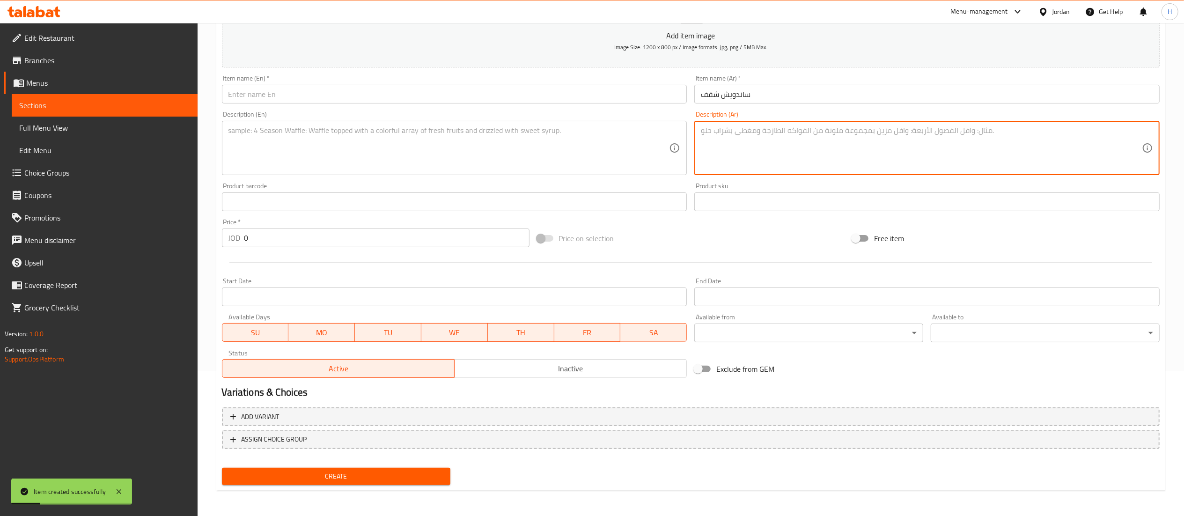
click at [732, 154] on textarea at bounding box center [921, 148] width 441 height 44
paste textarea "بطاطا"
type textarea "بطاطا"
click at [437, 99] on input "text" at bounding box center [454, 94] width 465 height 19
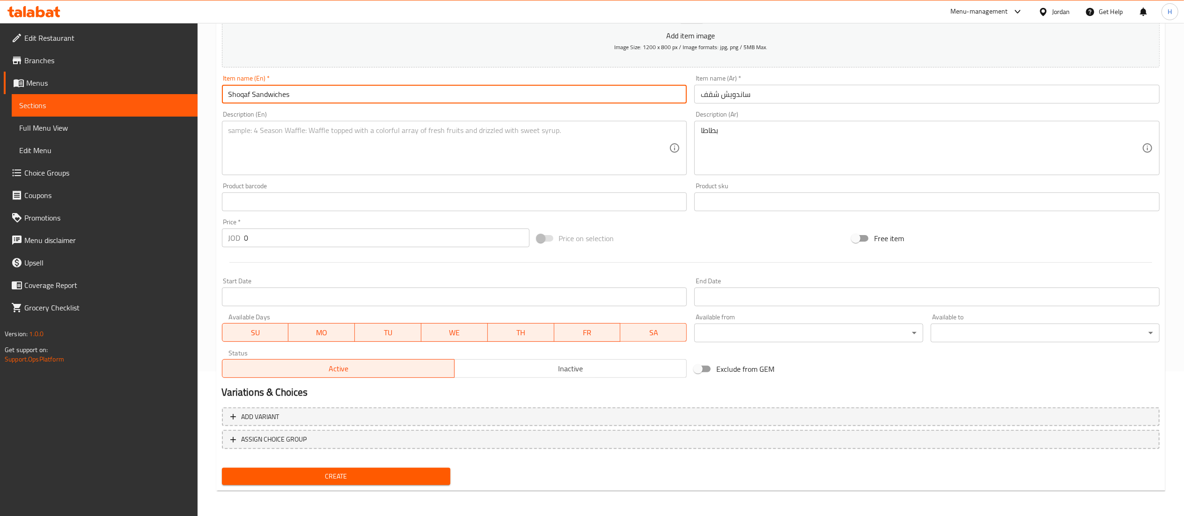
type input "Shoqaf Sandwiches"
click at [444, 146] on textarea at bounding box center [448, 148] width 441 height 44
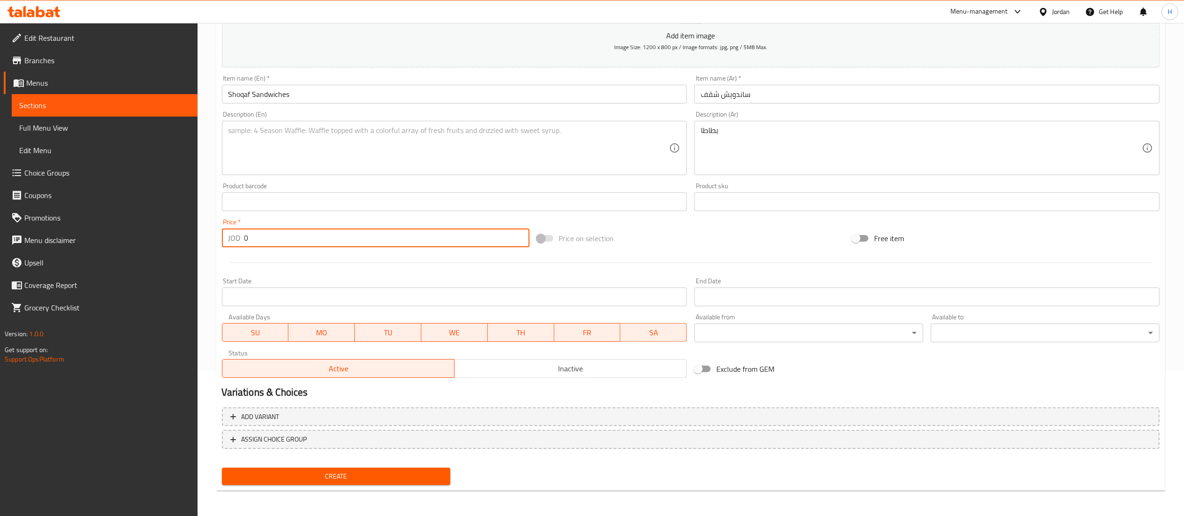
drag, startPoint x: 269, startPoint y: 235, endPoint x: 160, endPoint y: 219, distance: 110.4
click at [160, 219] on div "Edit Restaurant Branches Menus Sections Full Menu View Edit Menu Choice Groups …" at bounding box center [592, 197] width 1184 height 639
type input "2"
click at [252, 142] on textarea at bounding box center [448, 148] width 441 height 44
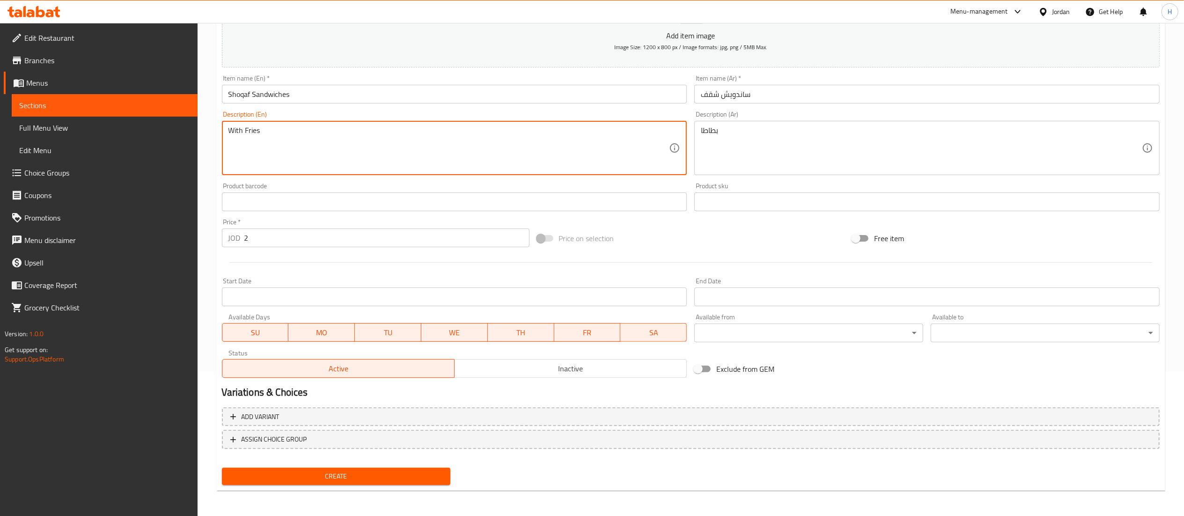
type textarea "With Fries"
click at [352, 472] on span "Create" at bounding box center [336, 476] width 214 height 12
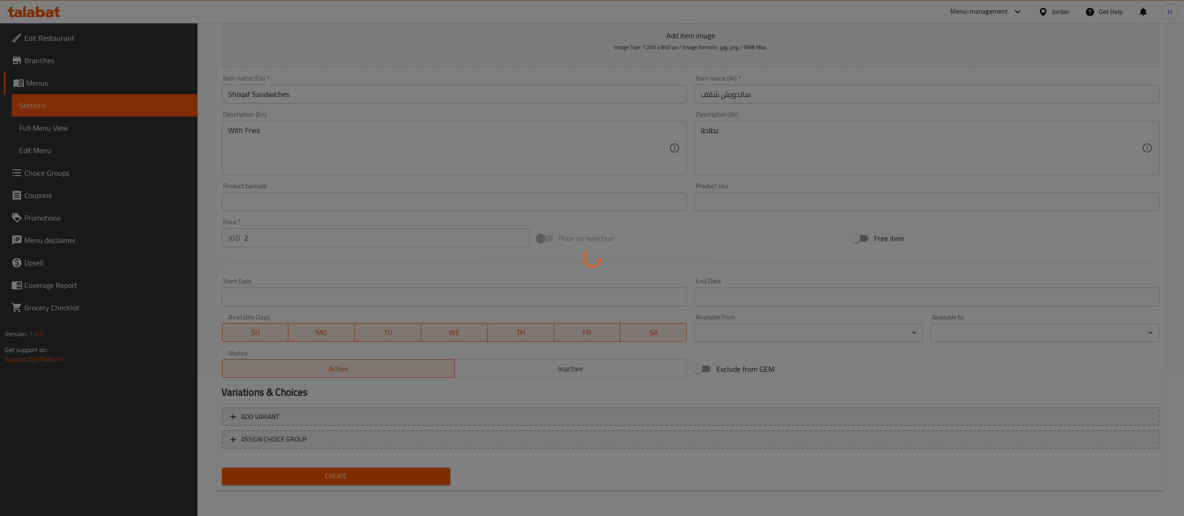
type input "0"
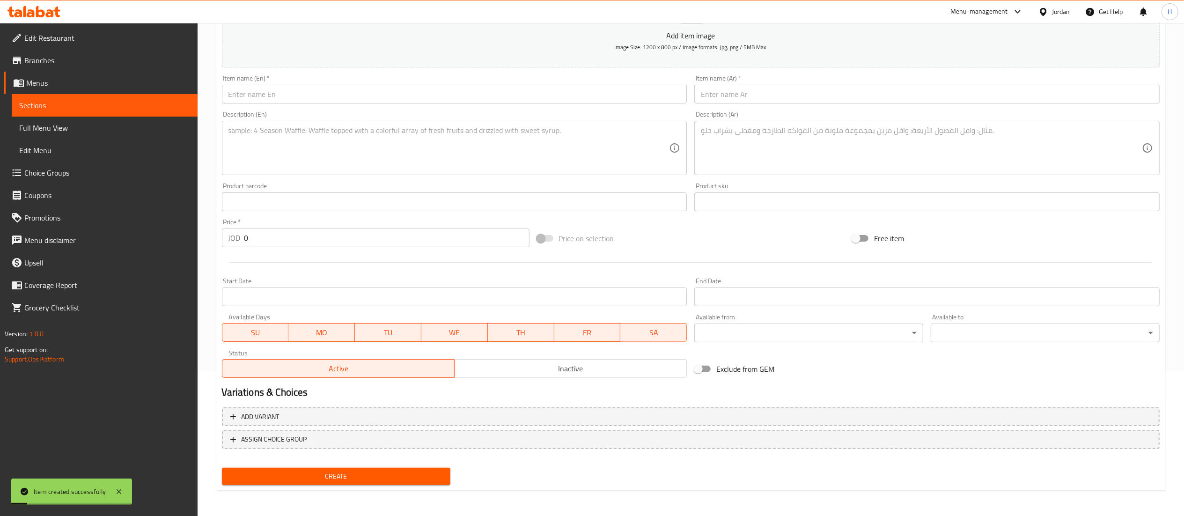
click at [762, 97] on input "text" at bounding box center [926, 94] width 465 height 19
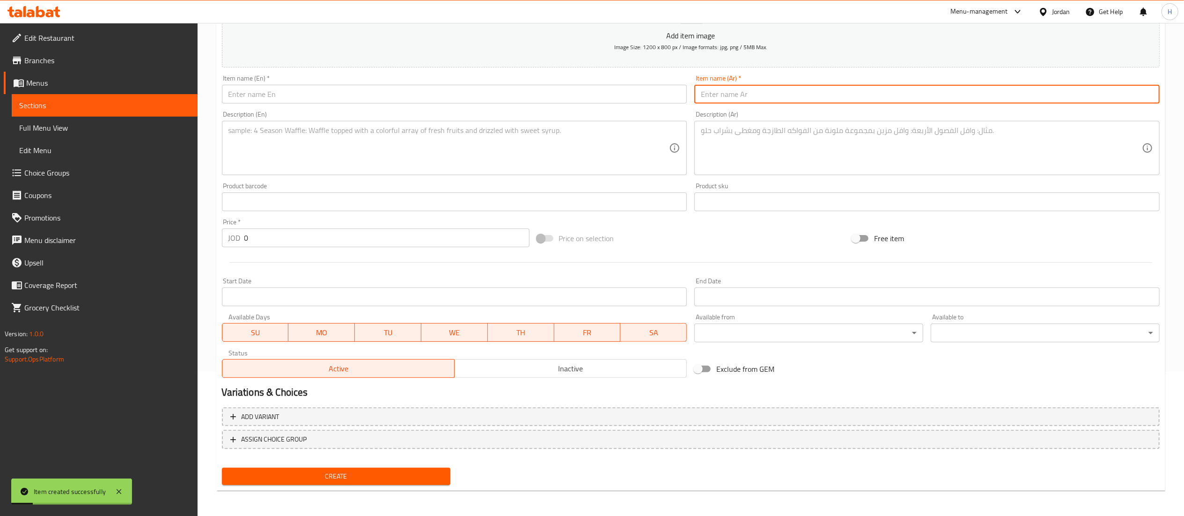
paste input "ساندويش شيش"
type input "ساندويش شيش"
click at [560, 92] on input "text" at bounding box center [454, 94] width 465 height 19
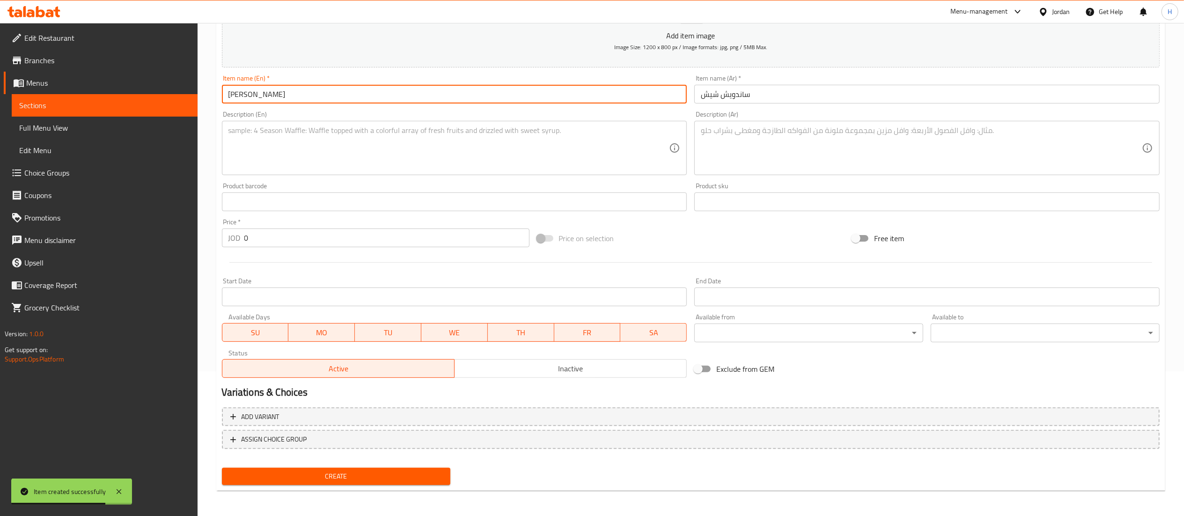
type input "Shish Sandwich"
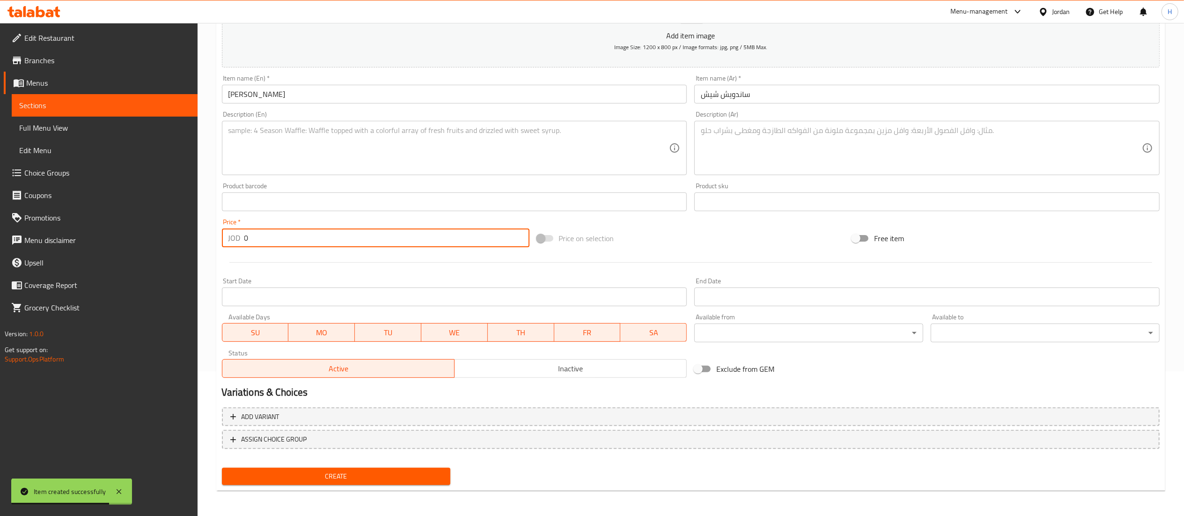
drag, startPoint x: 261, startPoint y: 243, endPoint x: 224, endPoint y: 243, distance: 37.0
click at [224, 243] on div "JOD 0 Price *" at bounding box center [376, 237] width 308 height 19
type input "1.25"
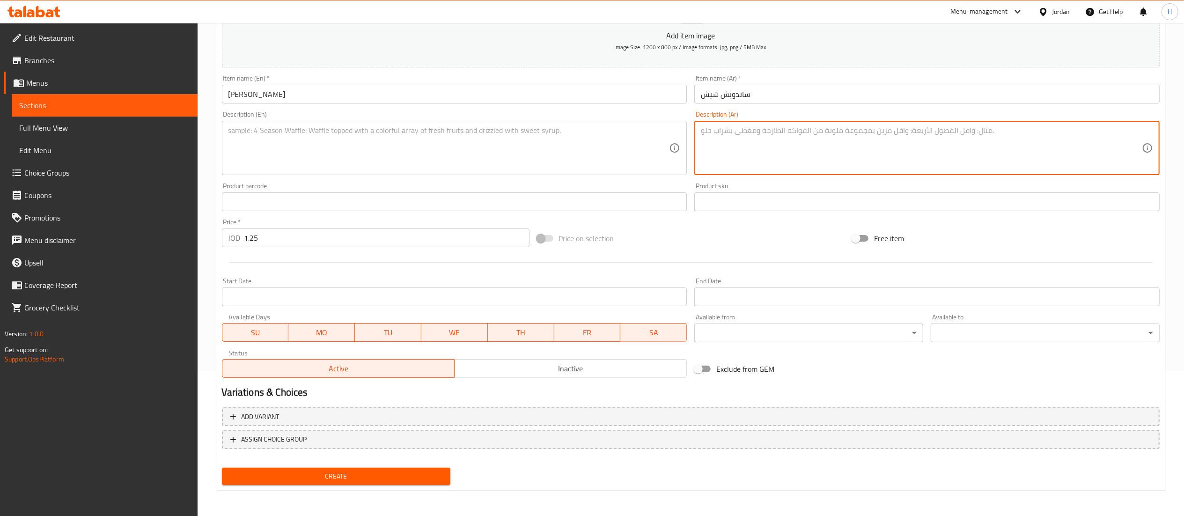
click at [740, 142] on textarea at bounding box center [921, 148] width 441 height 44
paste textarea "بطاطا"
type textarea "بطاطا"
click at [550, 144] on textarea at bounding box center [448, 148] width 441 height 44
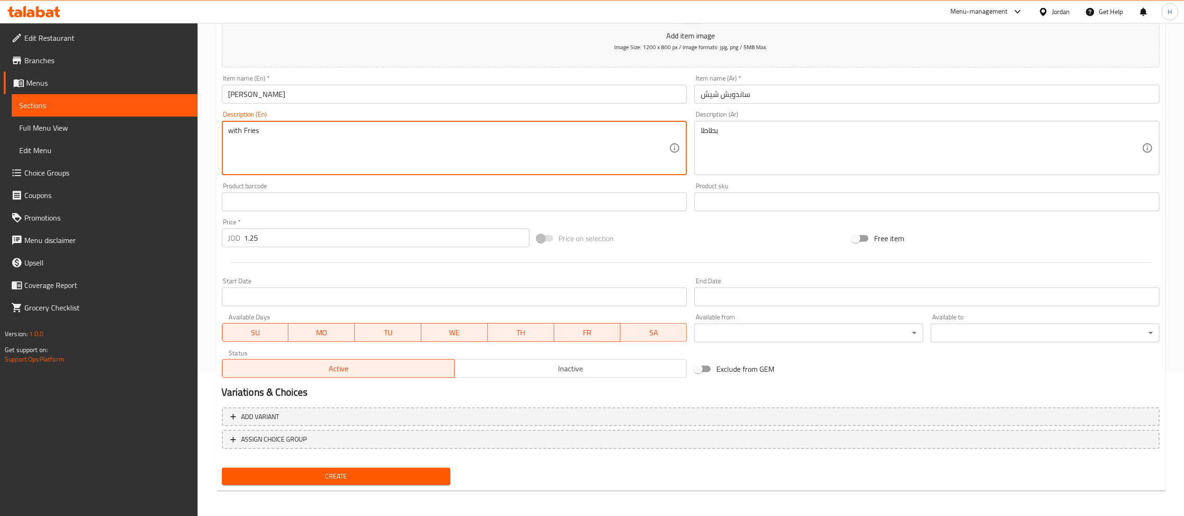
type textarea "with Fries"
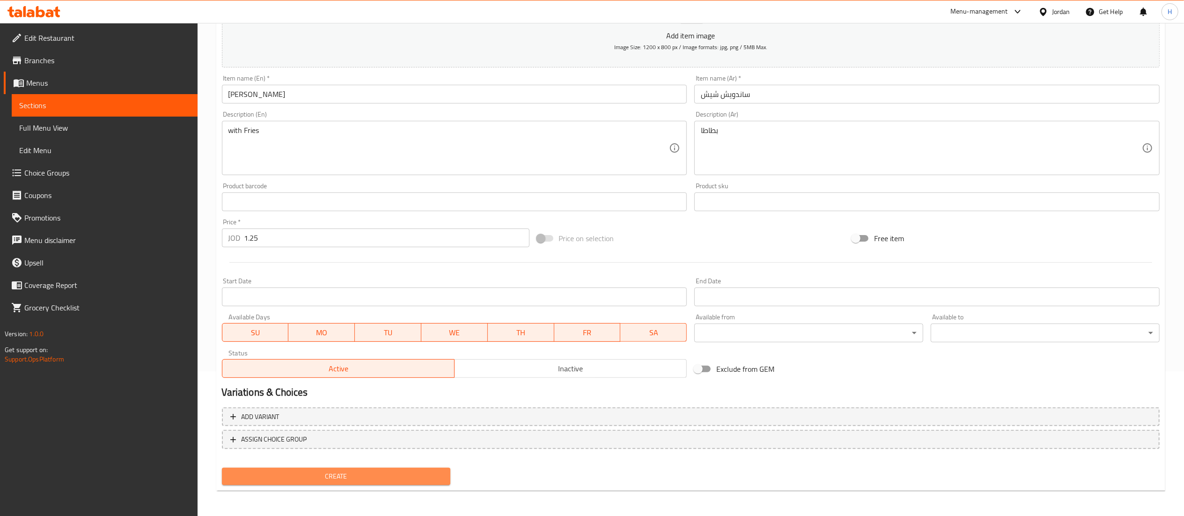
click at [331, 471] on span "Create" at bounding box center [336, 476] width 214 height 12
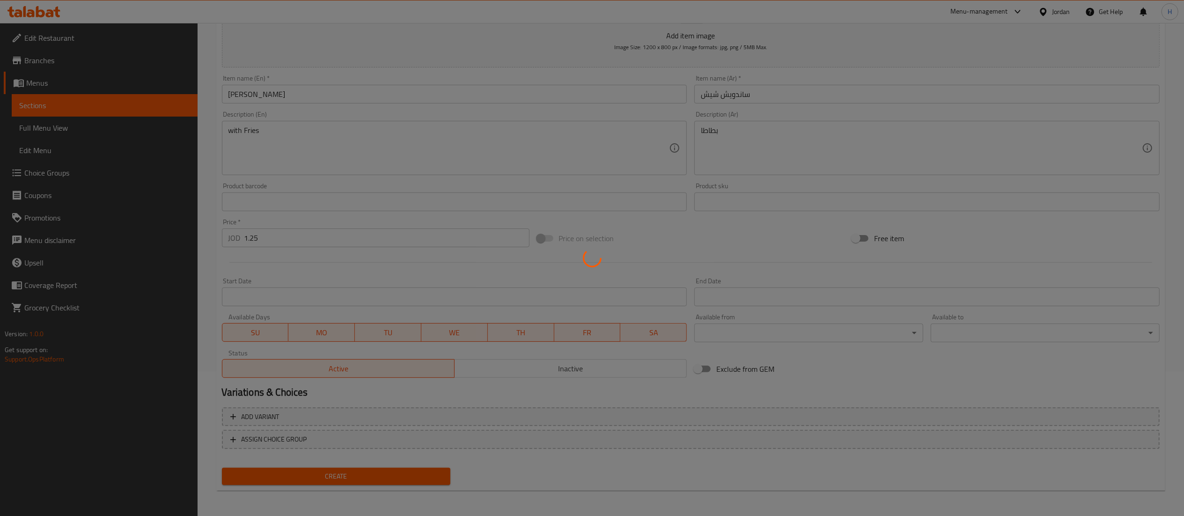
type input "0"
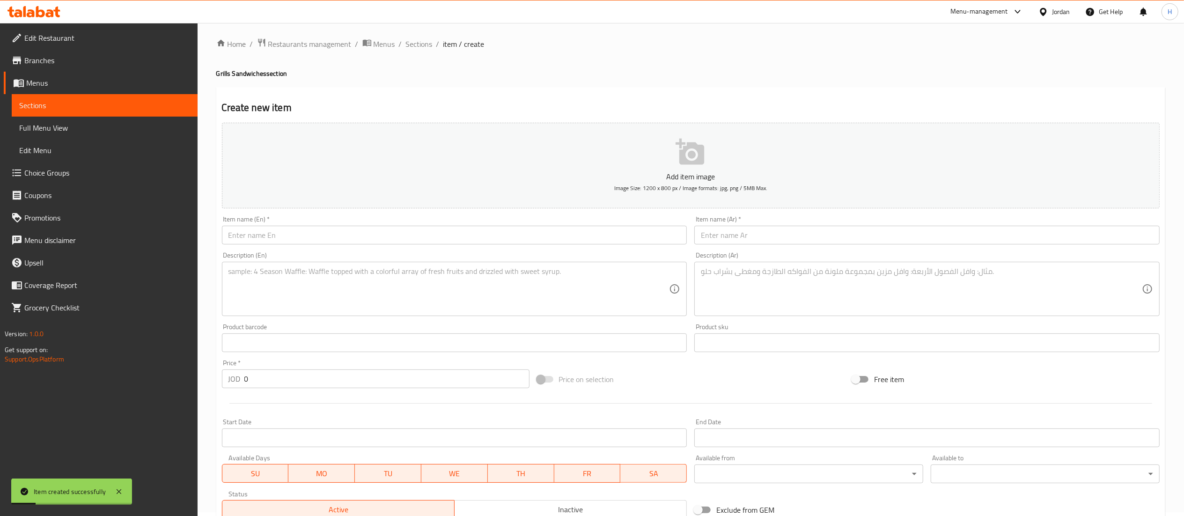
scroll to position [0, 0]
click at [423, 44] on span "Sections" at bounding box center [419, 47] width 27 height 11
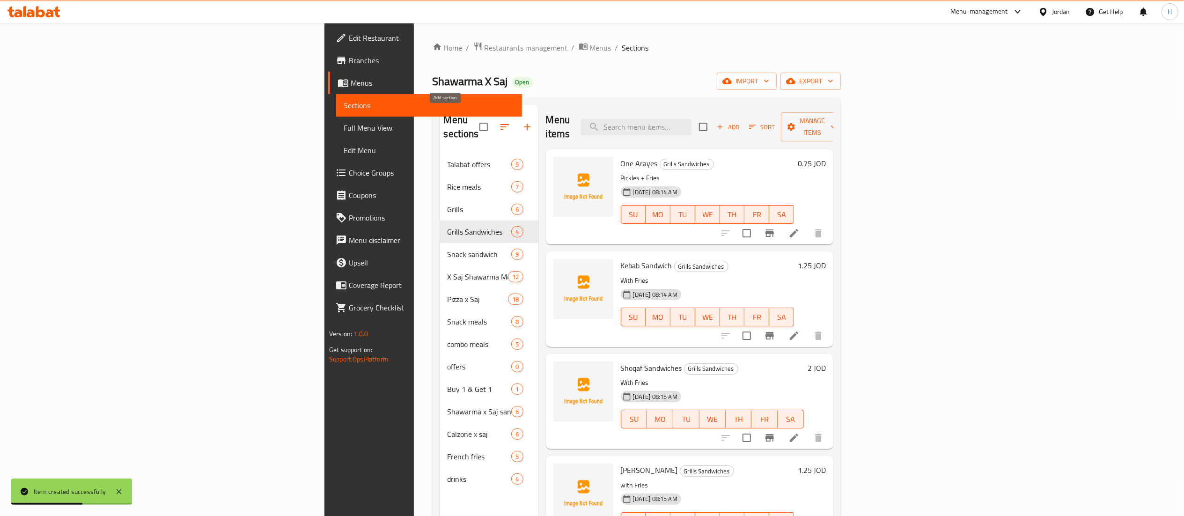
click at [522, 125] on icon "button" at bounding box center [527, 126] width 11 height 11
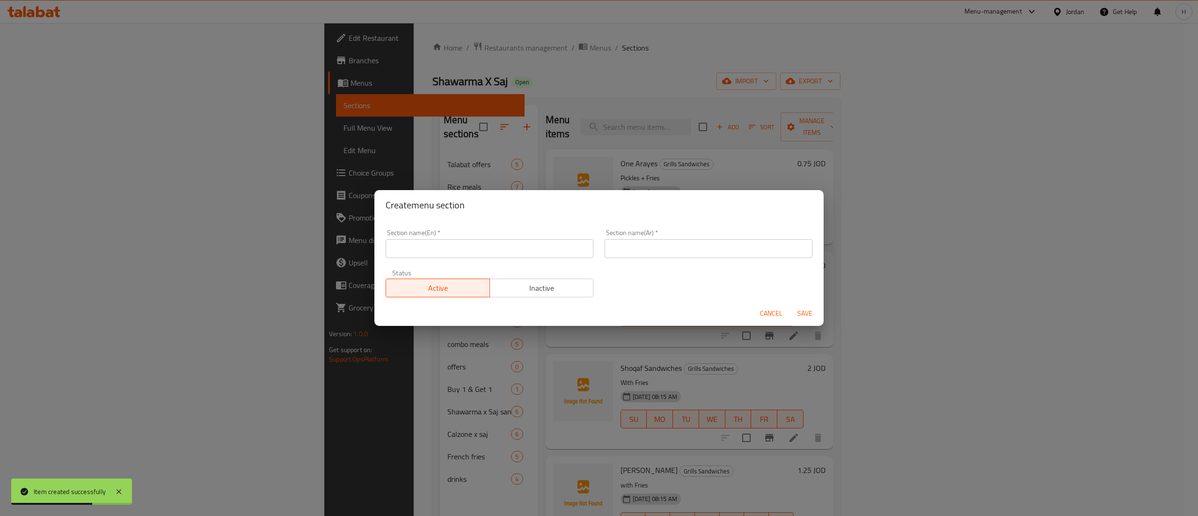
click at [490, 249] on input "text" at bounding box center [490, 248] width 208 height 19
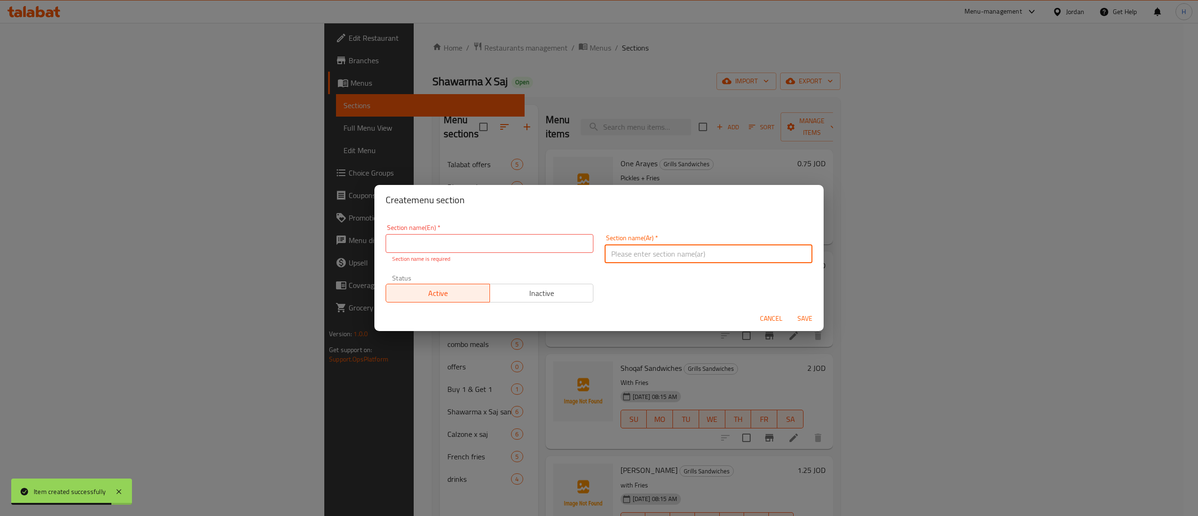
click at [701, 258] on input "text" at bounding box center [709, 253] width 208 height 19
paste input "مقبلات المشاوي"
type input "مقبلات المشاوي"
click at [534, 239] on input "text" at bounding box center [490, 243] width 208 height 19
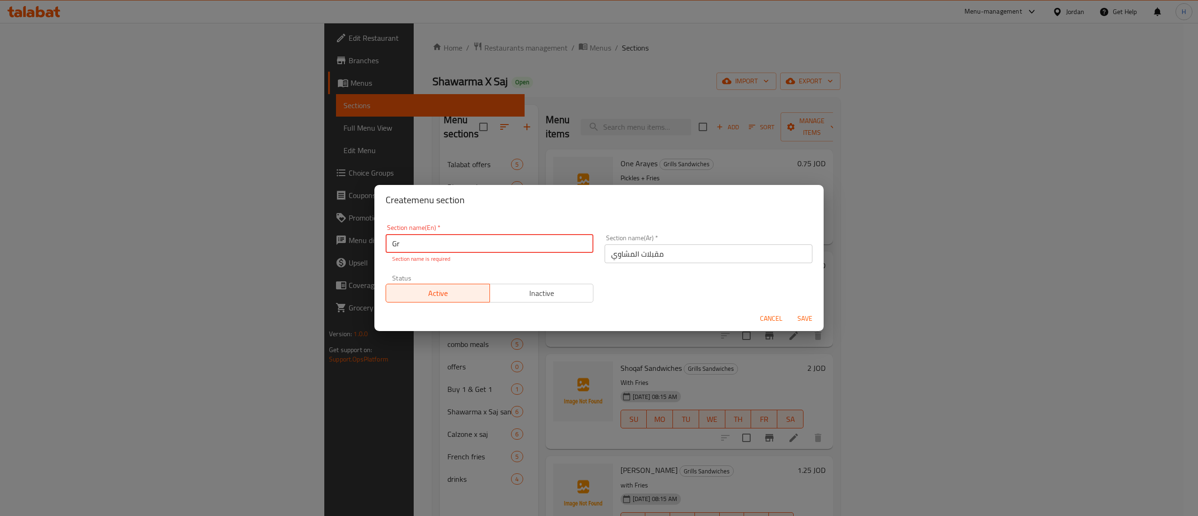
type input "G"
type input "Grills Appetizers"
click at [598, 207] on h2 "Create menu section" at bounding box center [599, 199] width 427 height 15
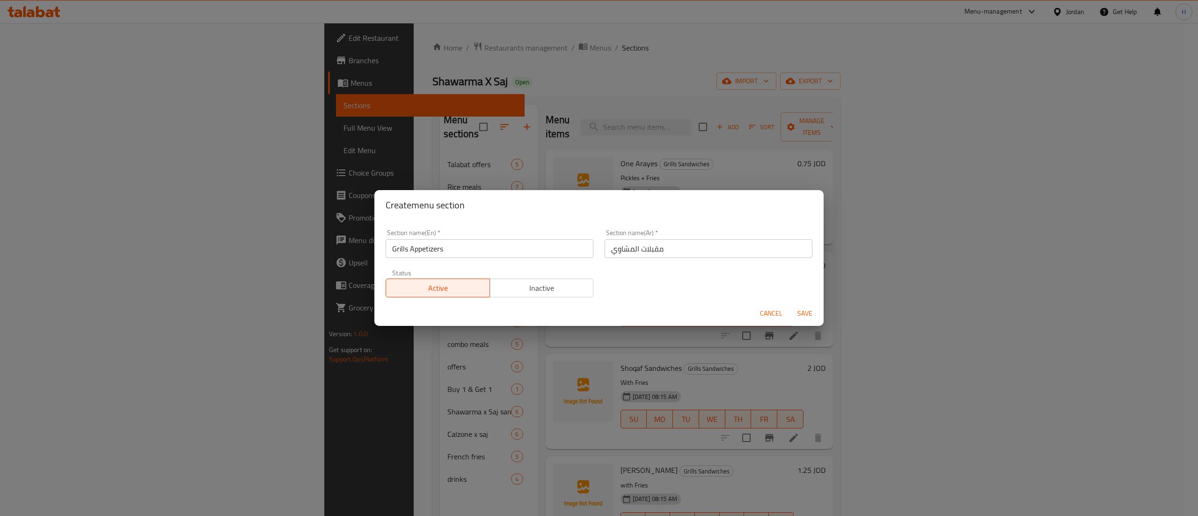
click at [809, 315] on span "Save" at bounding box center [805, 314] width 22 height 12
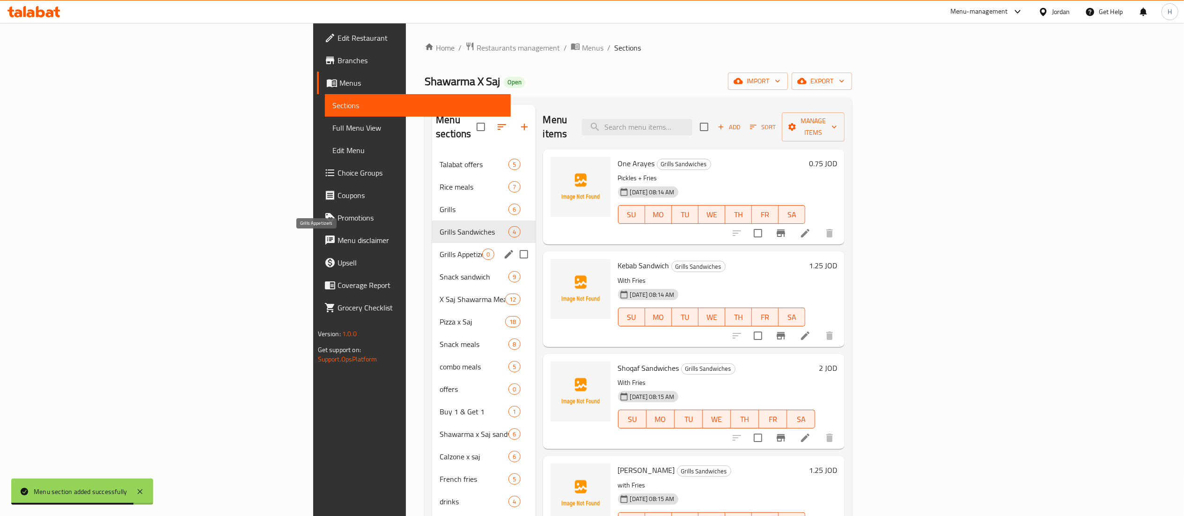
click at [440, 249] on span "Grills Appetizers" at bounding box center [461, 254] width 43 height 11
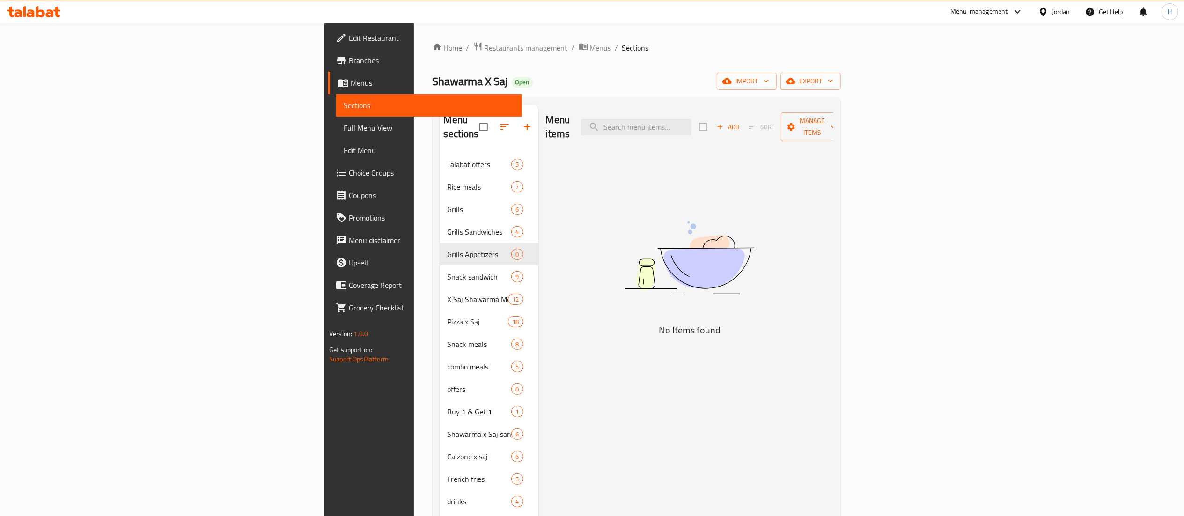
click at [724, 123] on icon "button" at bounding box center [720, 127] width 8 height 8
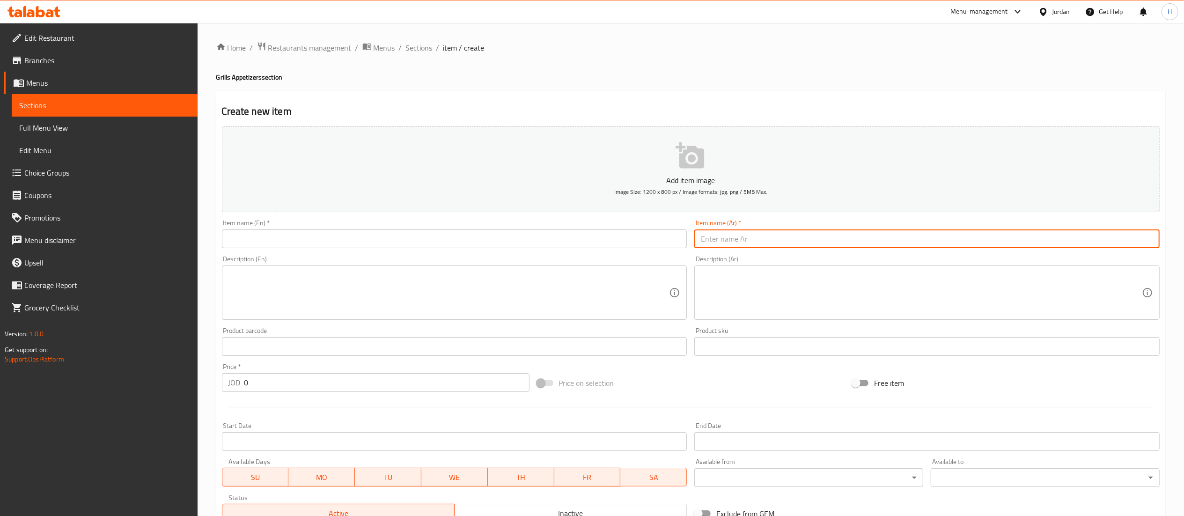
click at [831, 244] on input "text" at bounding box center [926, 238] width 465 height 19
paste input "تبولة"
type input "تبولة"
click at [602, 232] on input "text" at bounding box center [454, 238] width 465 height 19
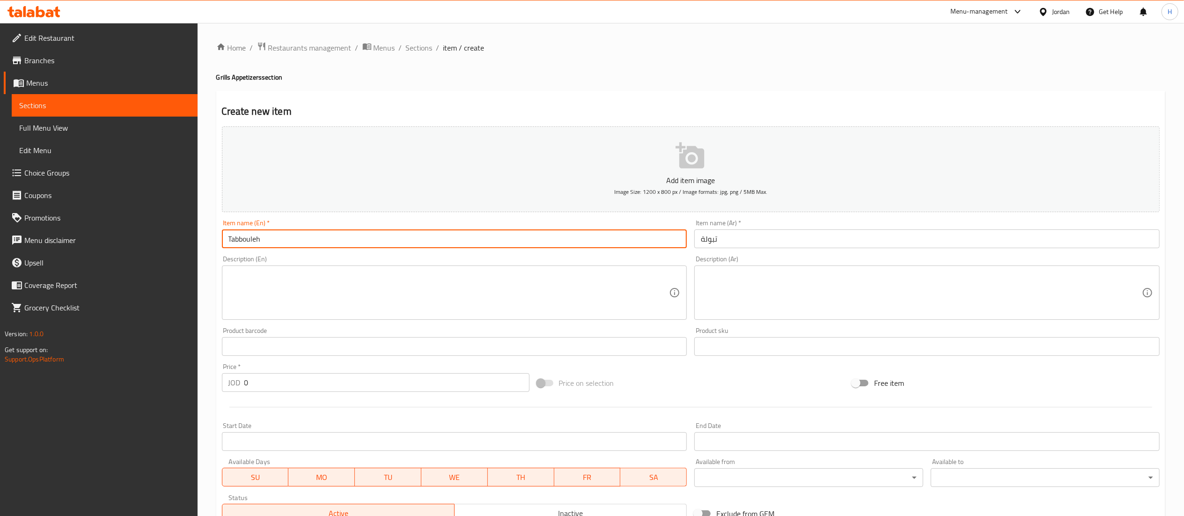
type input "Tabbouleh"
drag, startPoint x: 294, startPoint y: 384, endPoint x: 196, endPoint y: 384, distance: 98.8
click at [196, 384] on div "Edit Restaurant Branches Menus Sections Full Menu View Edit Menu Choice Groups …" at bounding box center [592, 342] width 1184 height 639
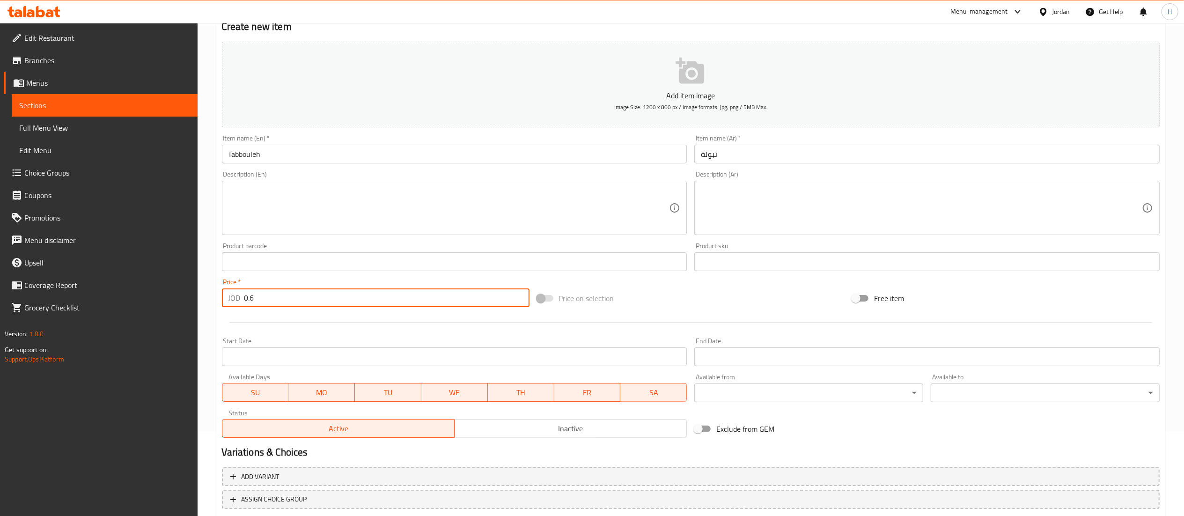
scroll to position [145, 0]
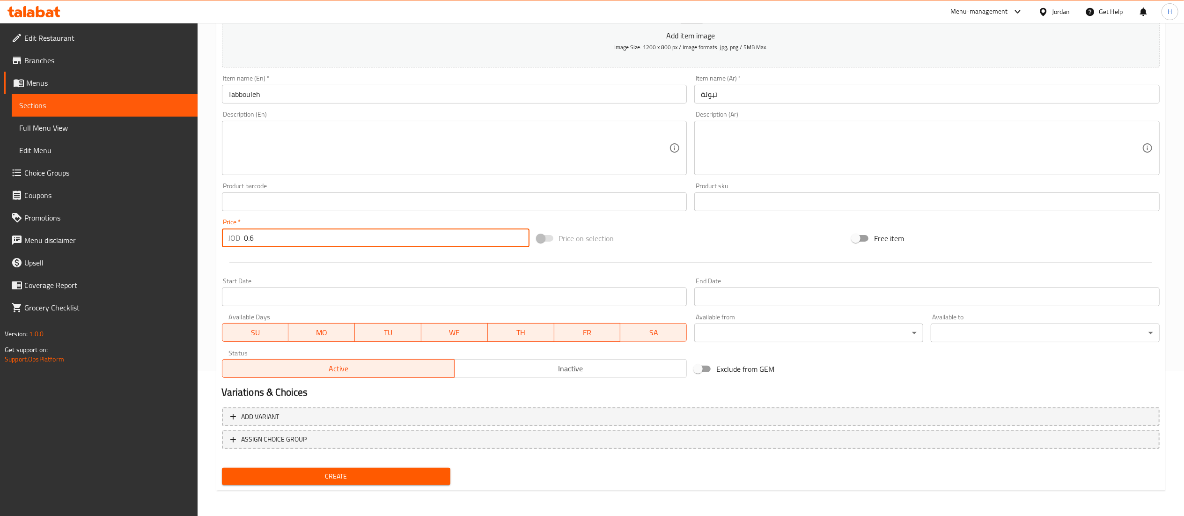
type input "0.6"
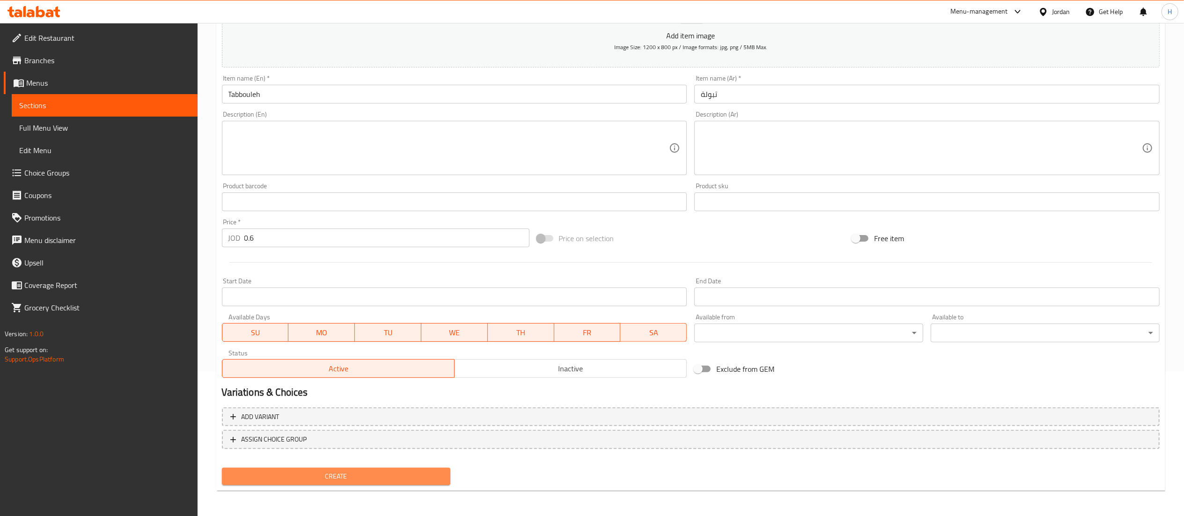
click at [308, 476] on span "Create" at bounding box center [336, 476] width 214 height 12
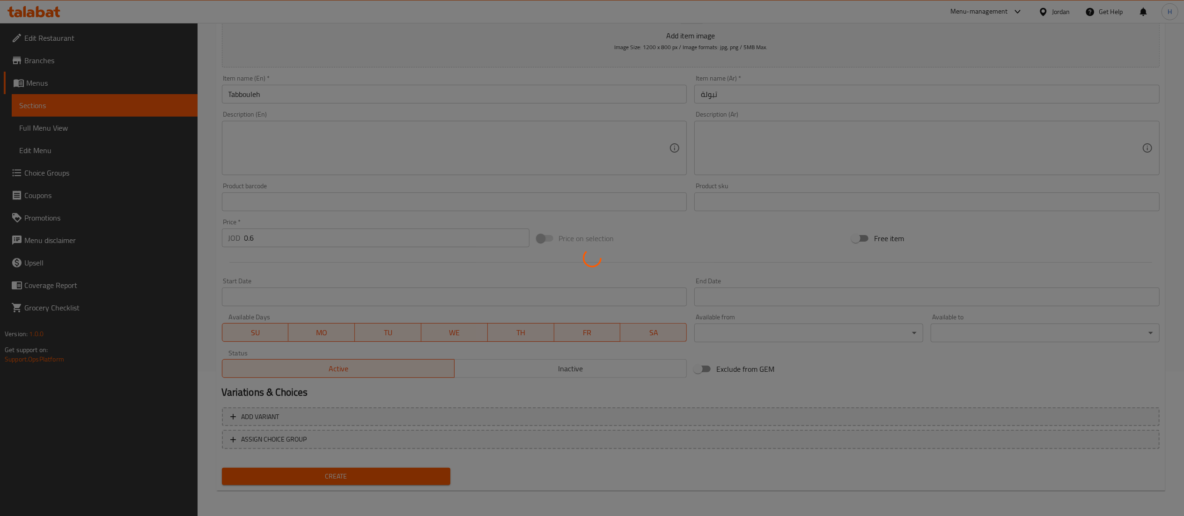
type input "0"
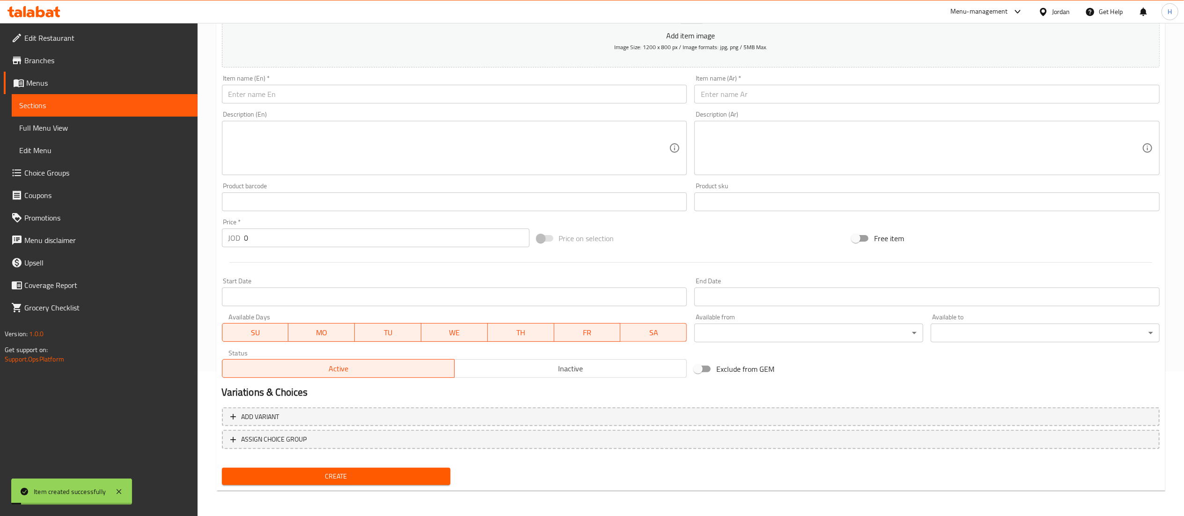
click at [801, 97] on input "text" at bounding box center [926, 94] width 465 height 19
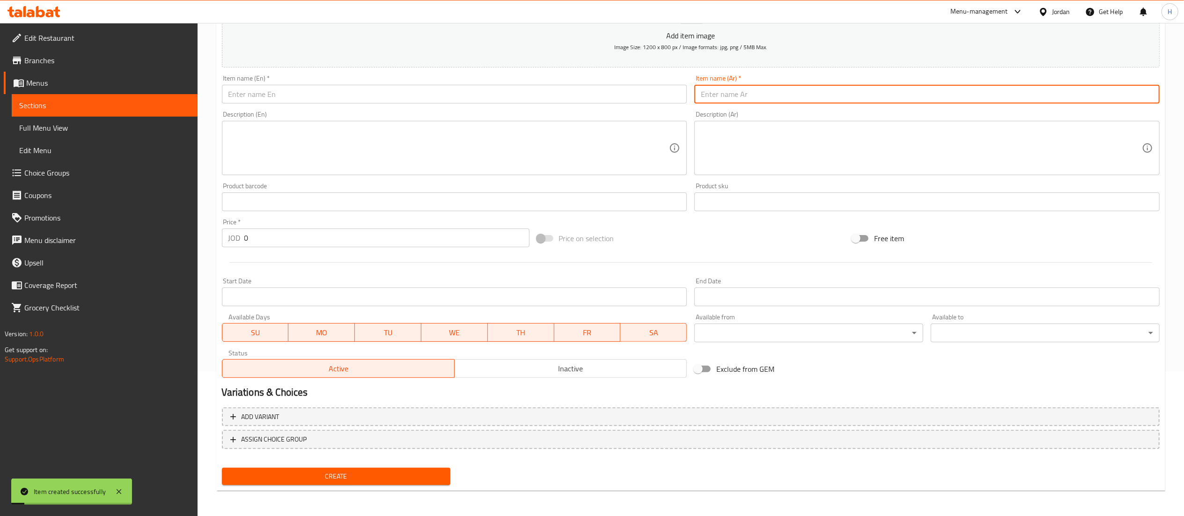
paste input "بقدونسية"
type input "بقدونسية"
click at [608, 93] on input "text" at bounding box center [454, 94] width 465 height 19
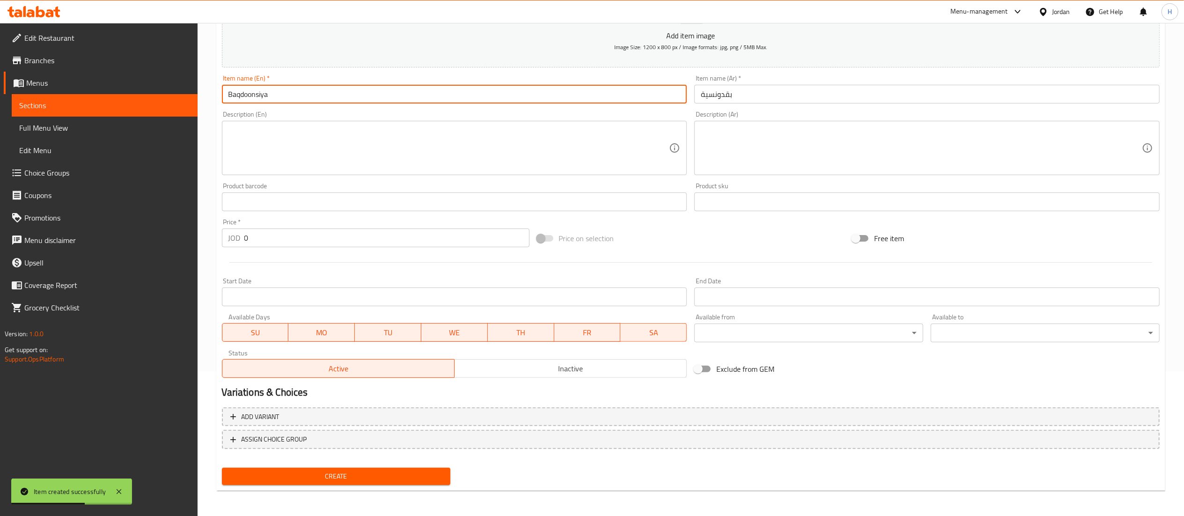
type input "Baqdoonsiya"
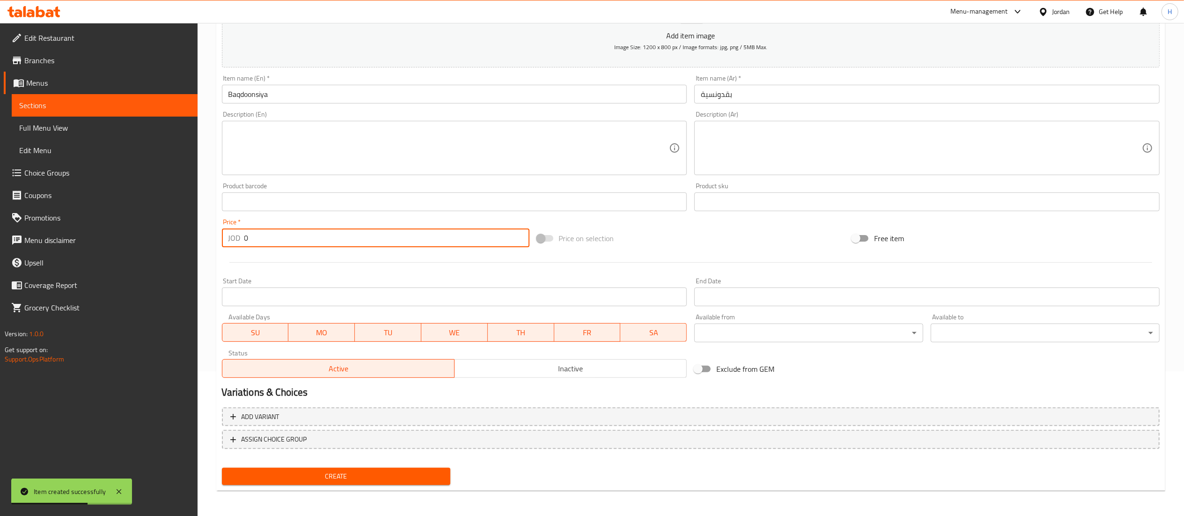
drag, startPoint x: 273, startPoint y: 234, endPoint x: 203, endPoint y: 225, distance: 71.3
click at [203, 225] on div "Home / Restaurants management / Menus / Sections / item / create Grills Appetiz…" at bounding box center [691, 197] width 986 height 639
type input "0.6"
click at [360, 471] on span "Create" at bounding box center [336, 476] width 214 height 12
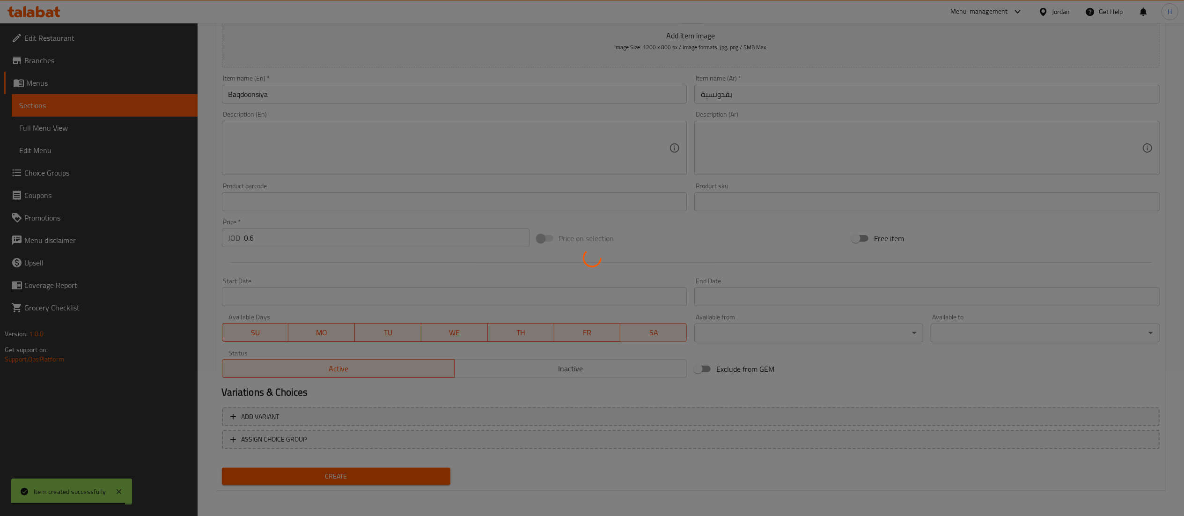
type input "0"
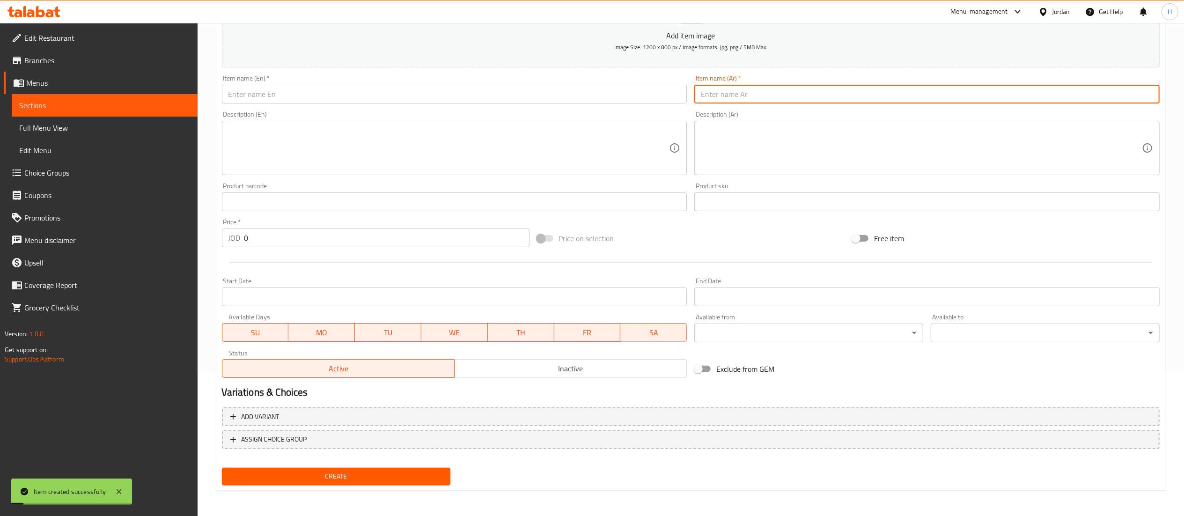
click at [742, 97] on input "text" at bounding box center [926, 94] width 465 height 19
paste input "متبل"
type input "متبل"
click at [580, 97] on input "text" at bounding box center [454, 94] width 465 height 19
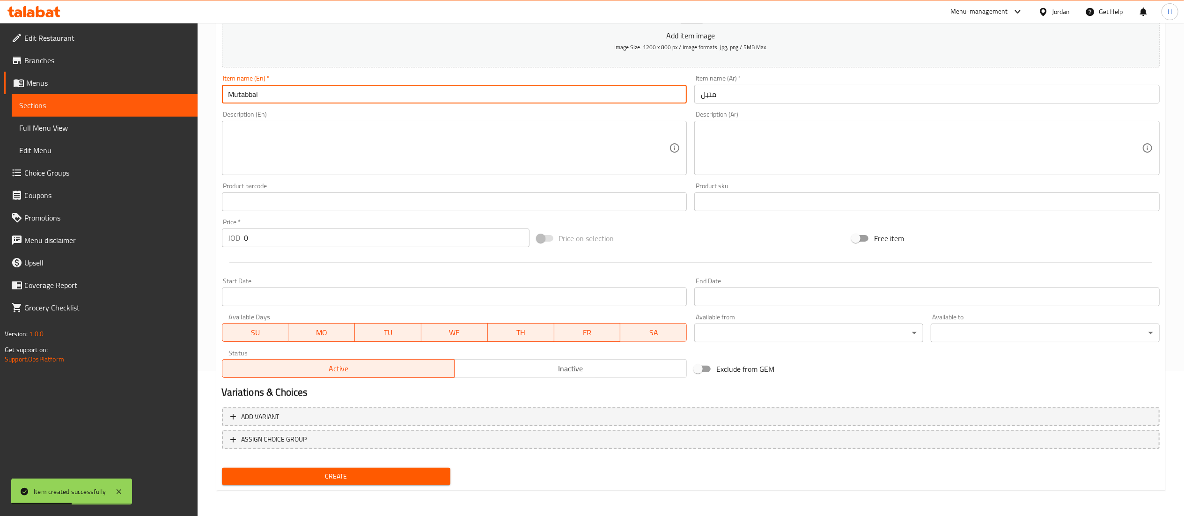
type input "Mutabbal"
click at [274, 238] on input "0" at bounding box center [386, 237] width 285 height 19
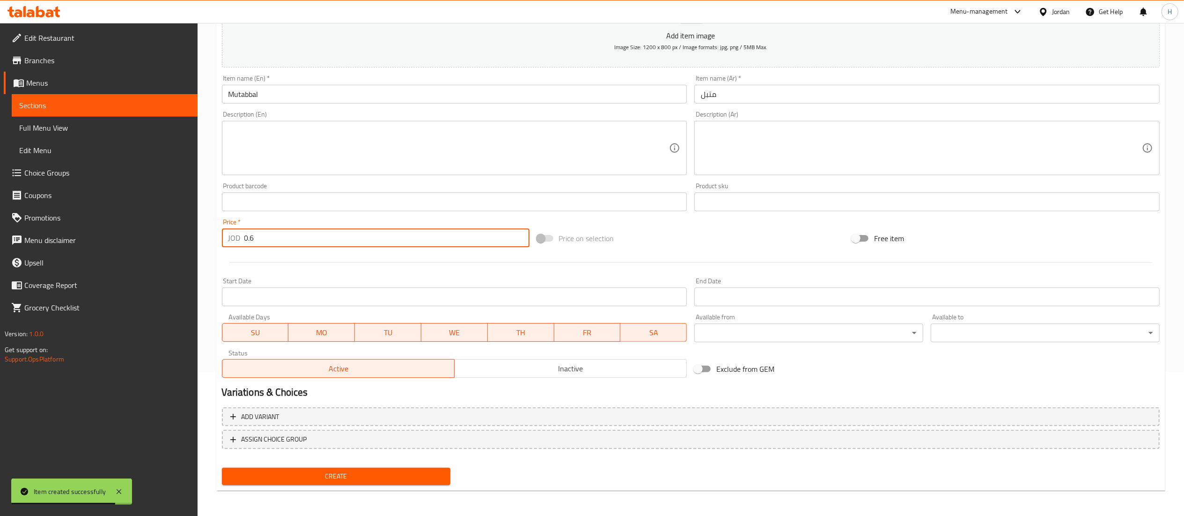
type input "0.6"
click at [343, 477] on span "Create" at bounding box center [336, 476] width 214 height 12
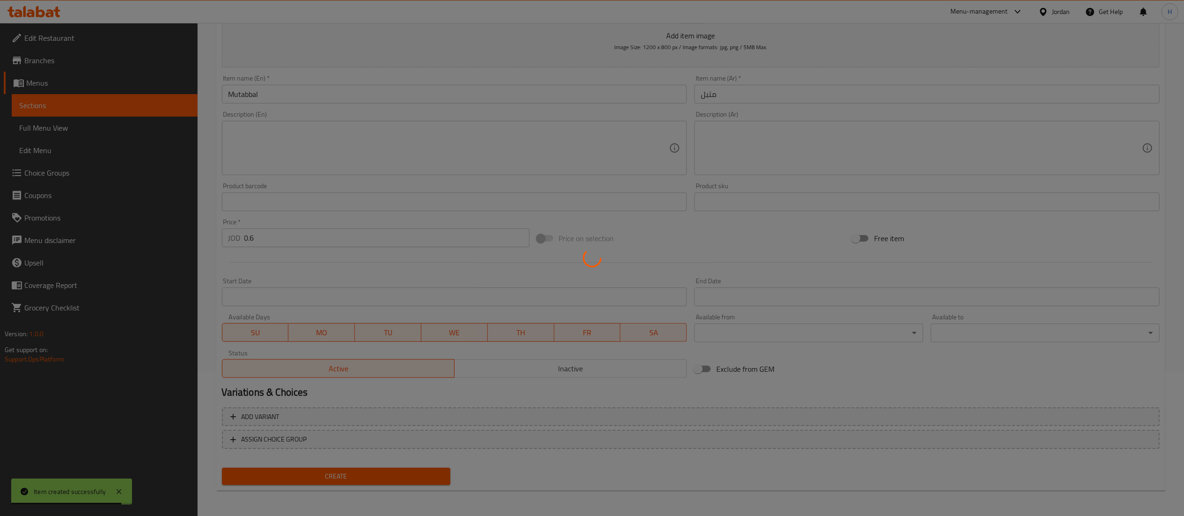
type input "0"
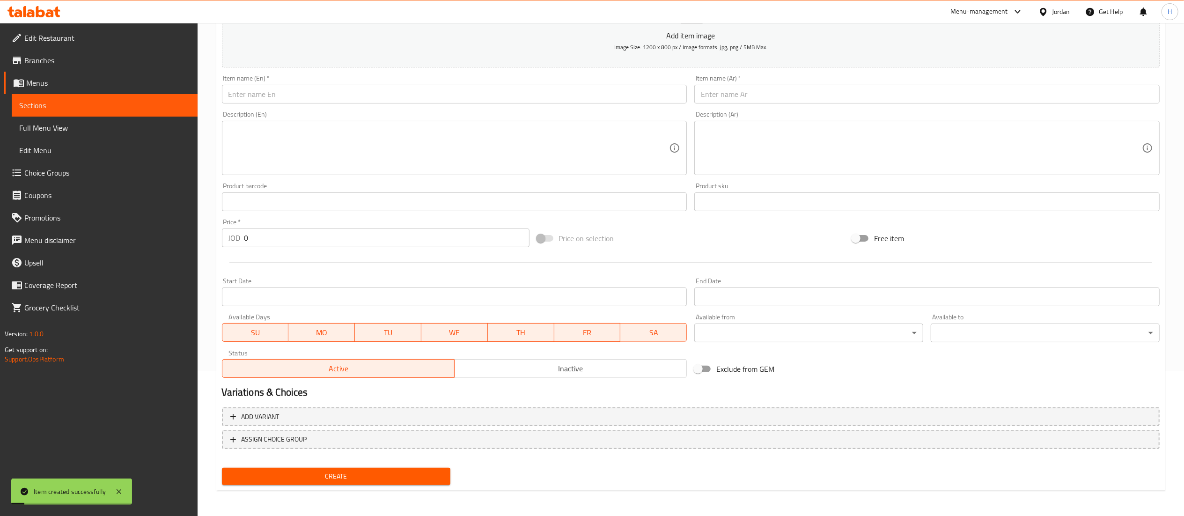
click at [753, 89] on input "text" at bounding box center [926, 94] width 465 height 19
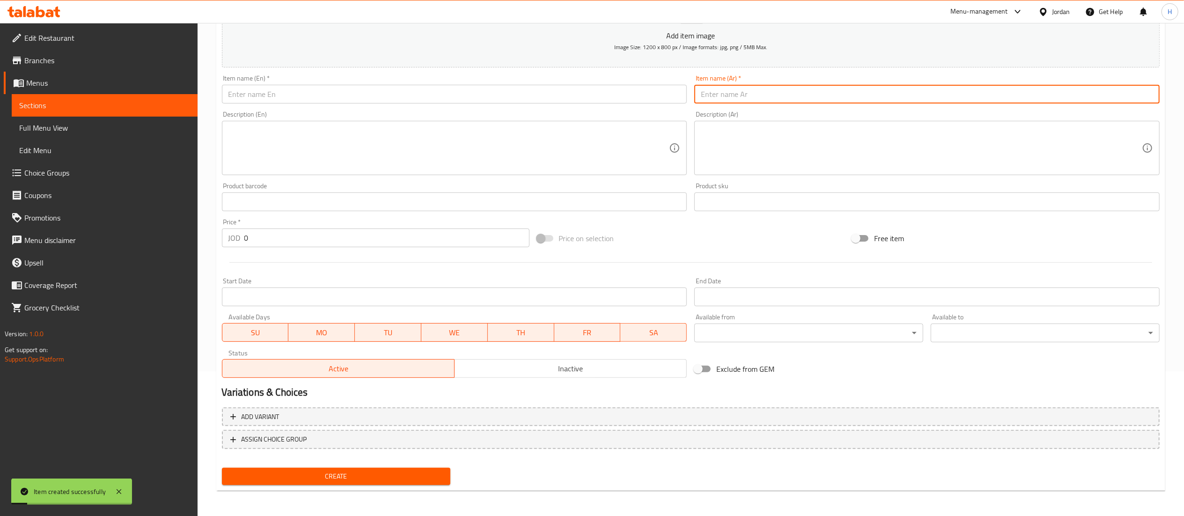
paste input "سلطة عربية"
type input "سلطة عربية"
click at [589, 91] on input "text" at bounding box center [454, 94] width 465 height 19
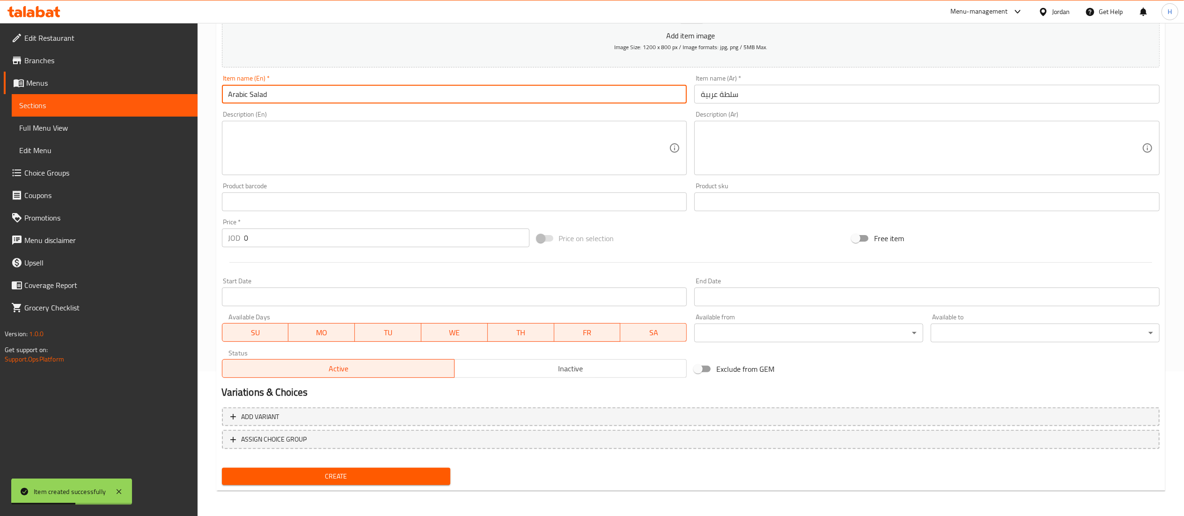
type input "Arabic Salad"
click at [266, 229] on input "0" at bounding box center [386, 237] width 285 height 19
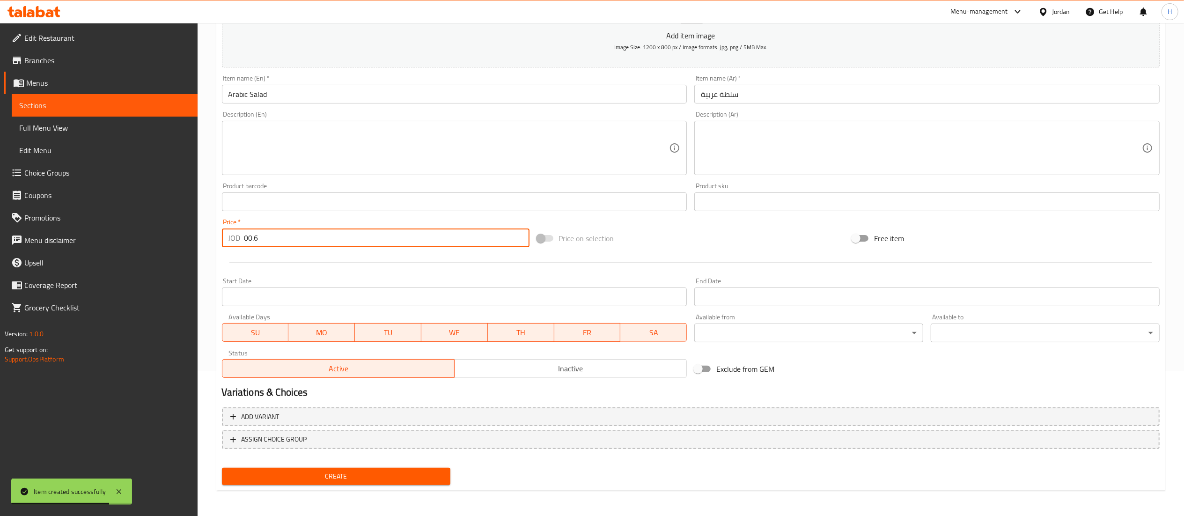
click at [248, 232] on input "00.6" at bounding box center [386, 237] width 285 height 19
type input "0.6"
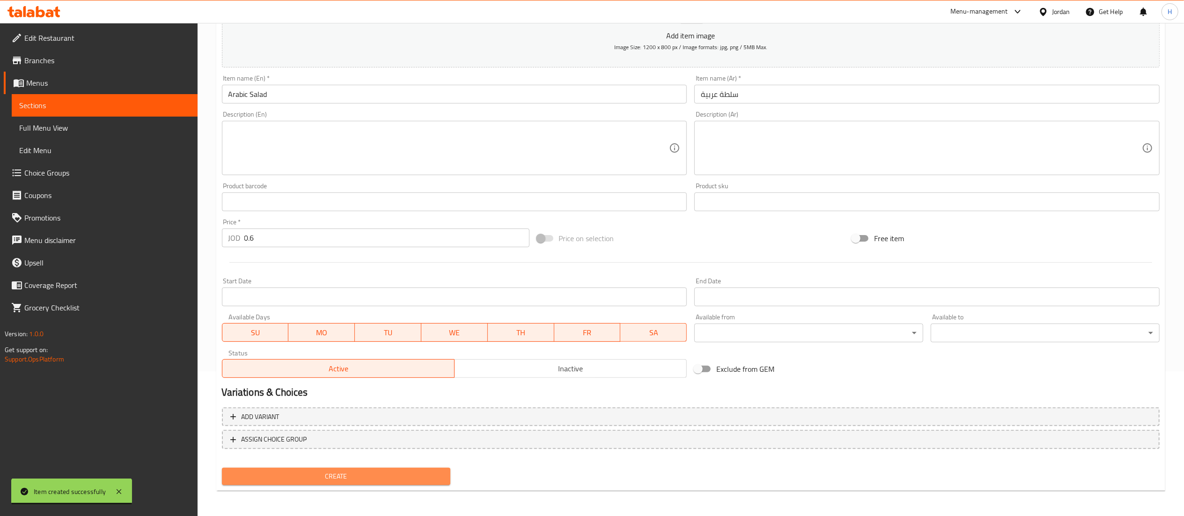
click at [276, 483] on button "Create" at bounding box center [336, 476] width 229 height 17
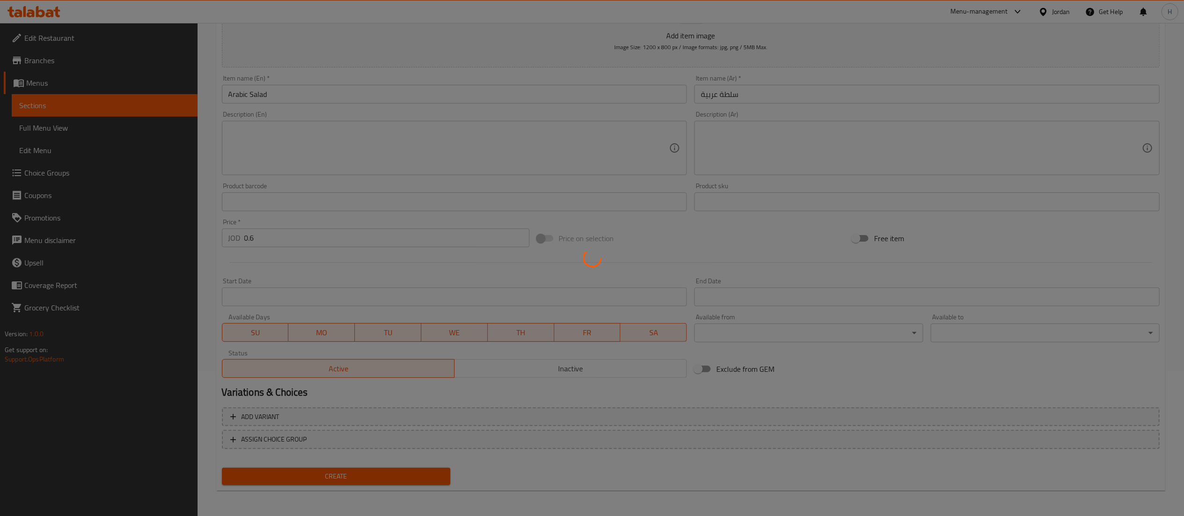
type input "0"
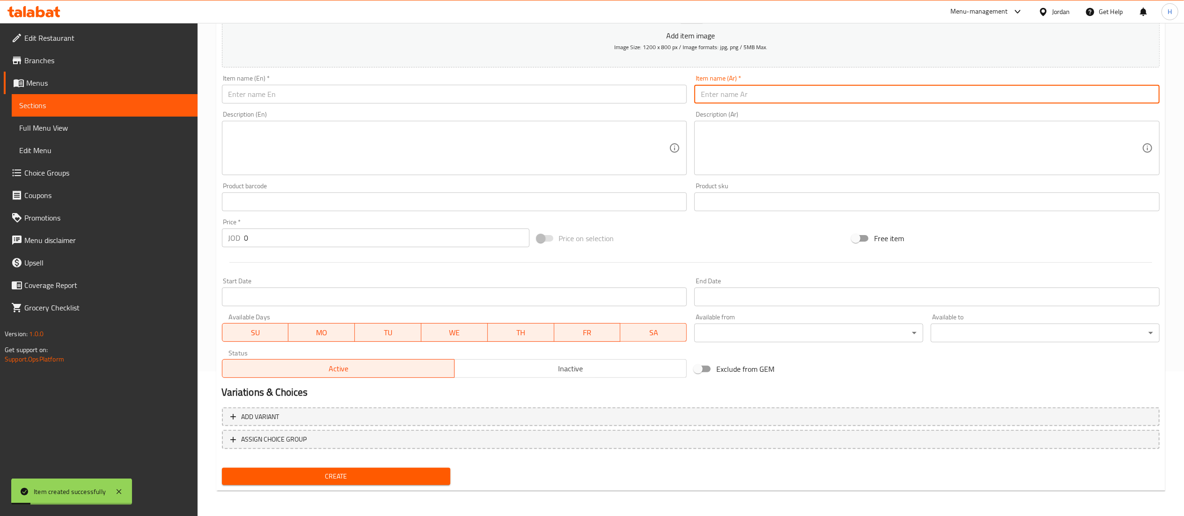
click at [734, 96] on input "text" at bounding box center [926, 94] width 465 height 19
paste input "سلطة بطحينية"
type input "سلطة بطحينية"
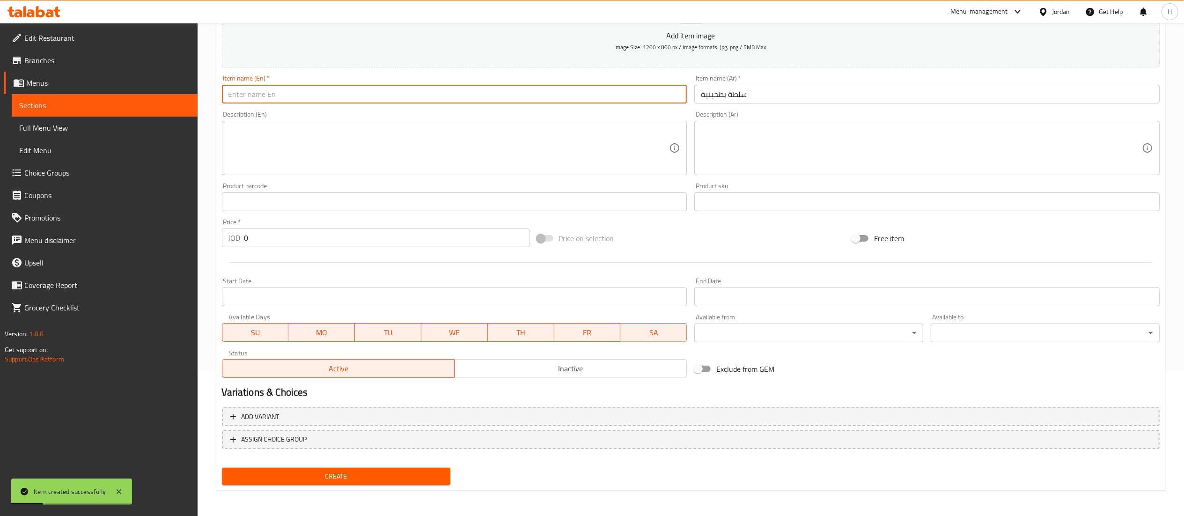
click at [565, 88] on input "text" at bounding box center [454, 94] width 465 height 19
type input "Tahini Salad"
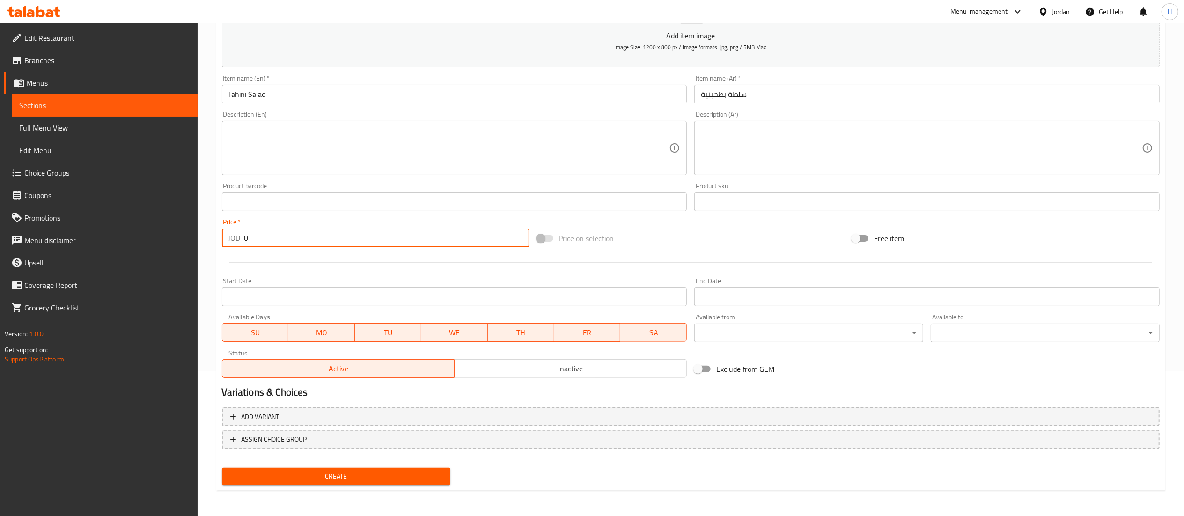
click at [266, 245] on input "0" at bounding box center [386, 237] width 285 height 19
type input "0.6"
click at [280, 475] on span "Create" at bounding box center [336, 476] width 214 height 12
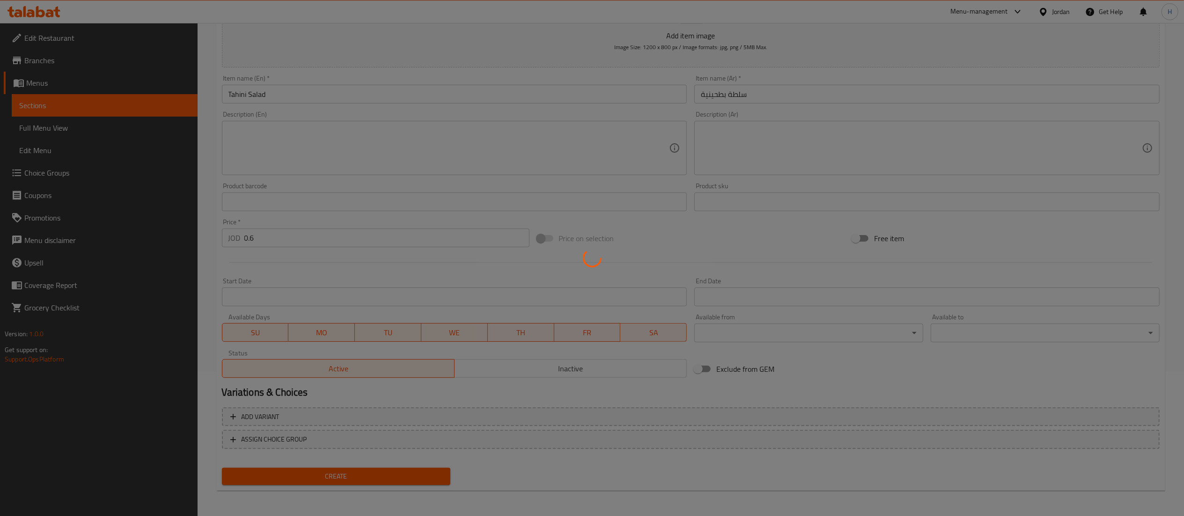
type input "0"
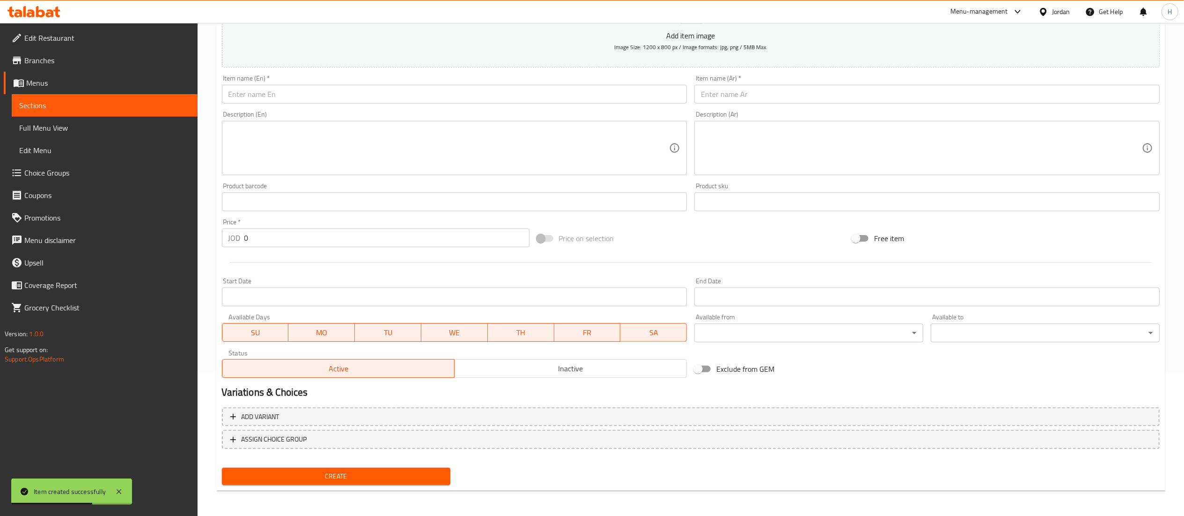
click at [734, 93] on input "text" at bounding box center [926, 94] width 465 height 19
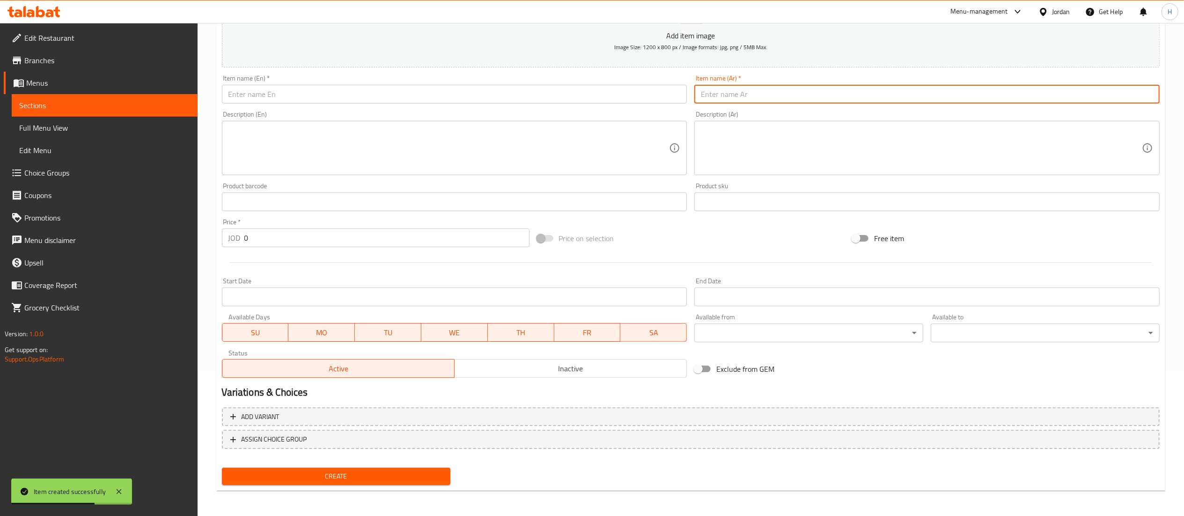
paste input "فتوش"
type input "فتوش"
click at [607, 88] on input "text" at bounding box center [454, 94] width 465 height 19
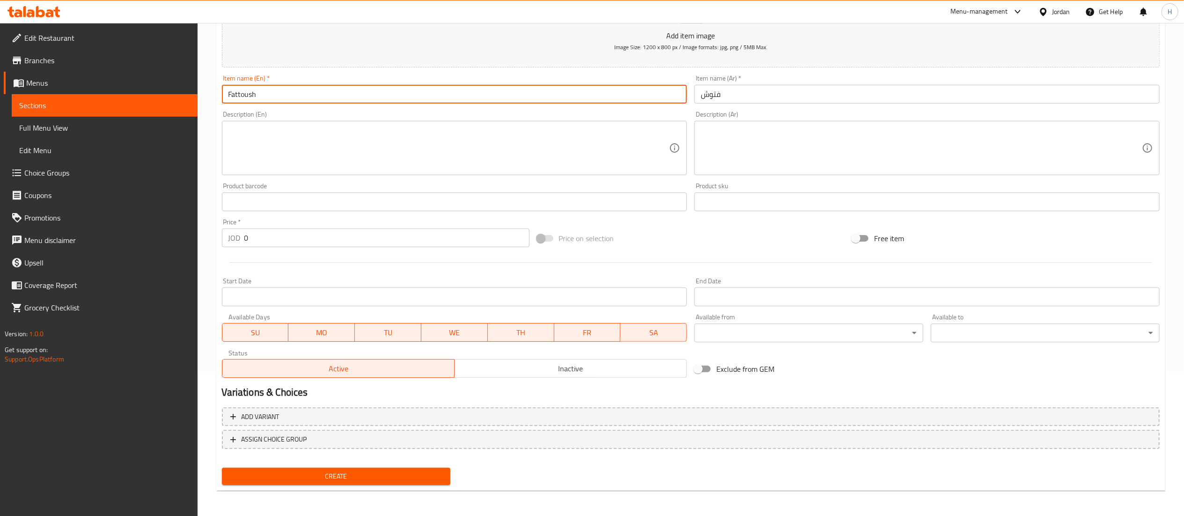
type input "Fattoush"
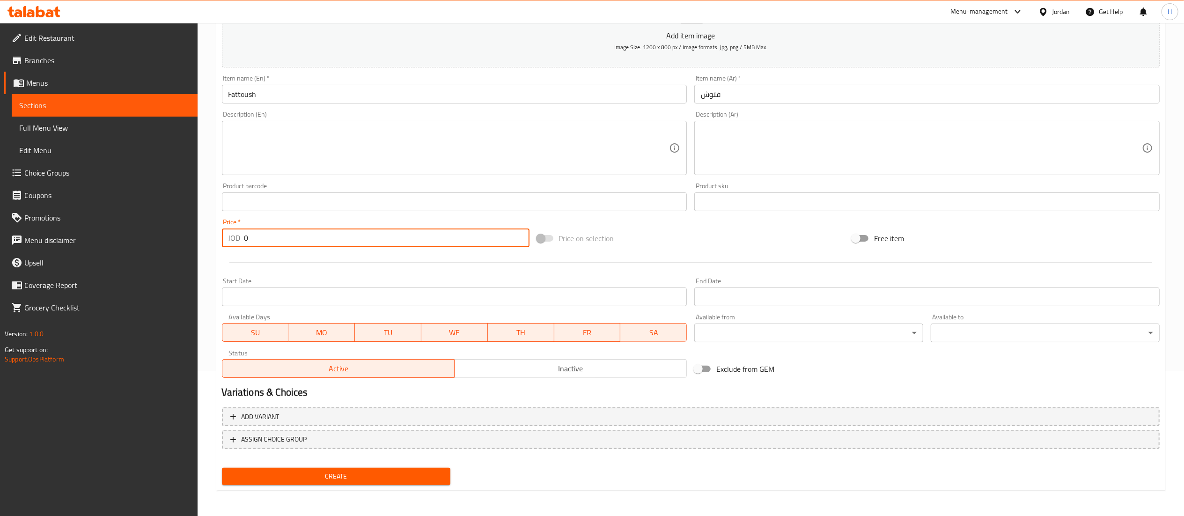
drag, startPoint x: 251, startPoint y: 237, endPoint x: 215, endPoint y: 228, distance: 37.1
click at [222, 230] on div "JOD 0 Price *" at bounding box center [376, 237] width 308 height 19
type input "0.6"
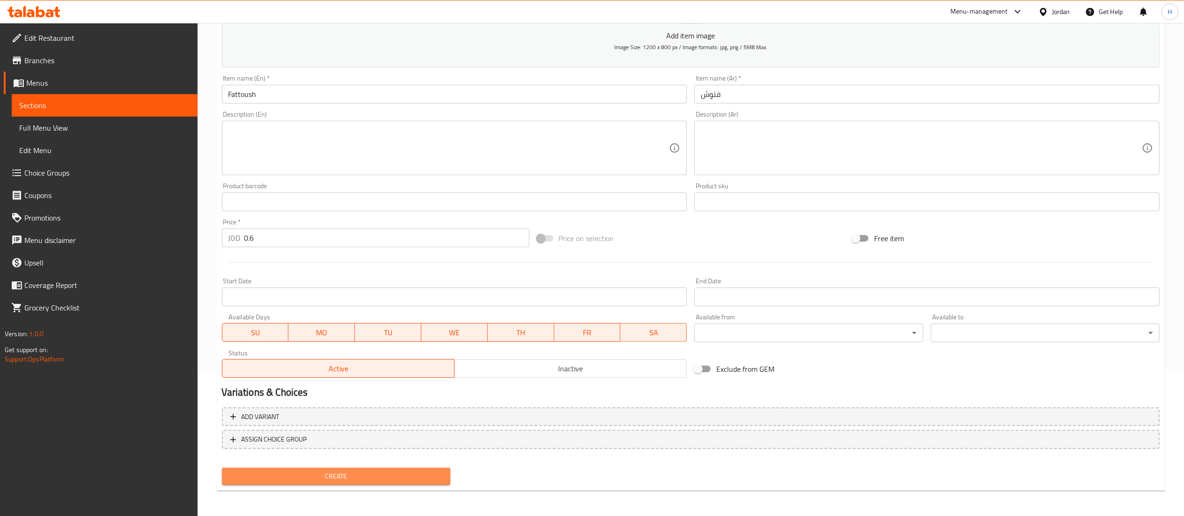
click at [262, 471] on span "Create" at bounding box center [336, 476] width 214 height 12
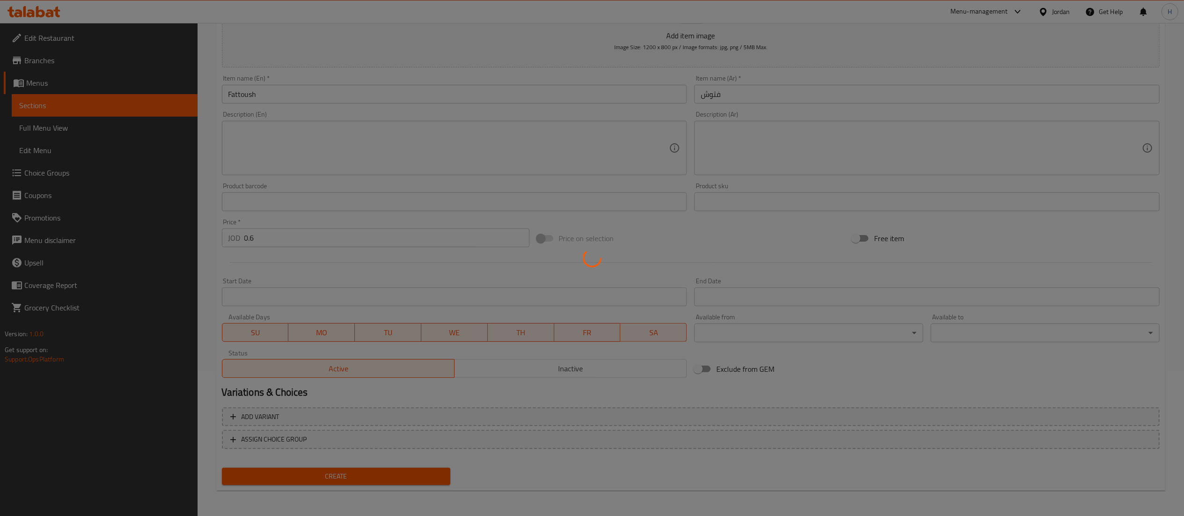
type input "0"
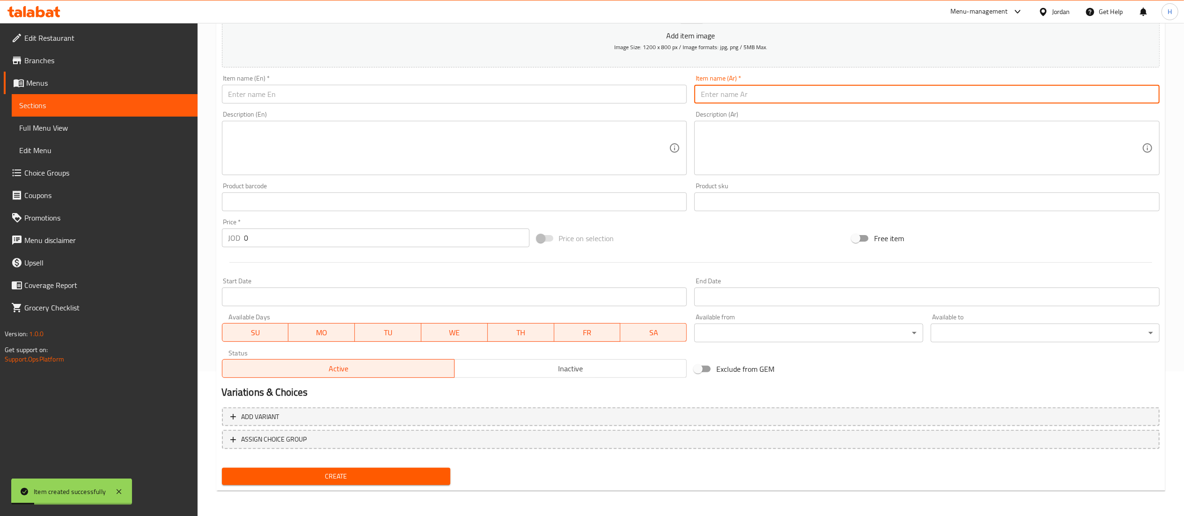
click at [755, 96] on input "text" at bounding box center [926, 94] width 465 height 19
paste input "علبة بطاطا حجم صغير"
type input "علبة بطاطا حجم صغير"
click at [606, 97] on input "text" at bounding box center [454, 94] width 465 height 19
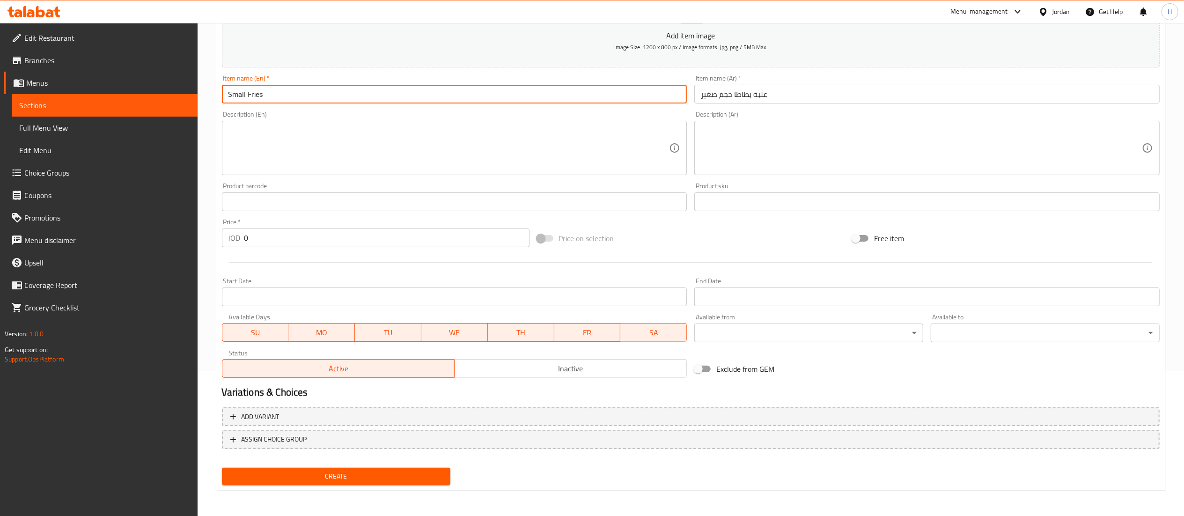
type input "Small Fries"
click at [258, 243] on input "0" at bounding box center [386, 237] width 285 height 19
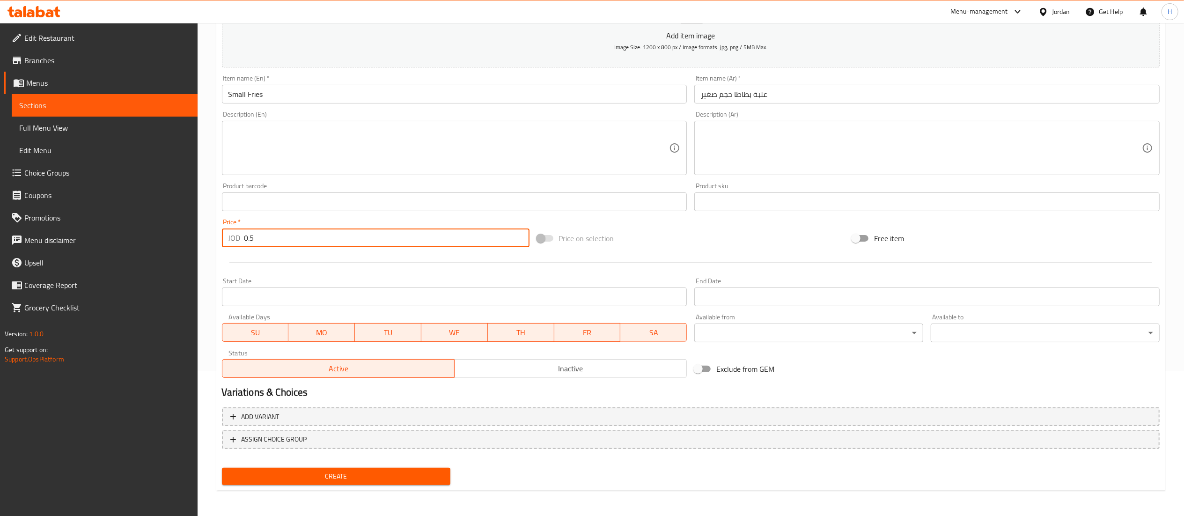
type input "0.5"
click at [350, 473] on span "Create" at bounding box center [336, 476] width 214 height 12
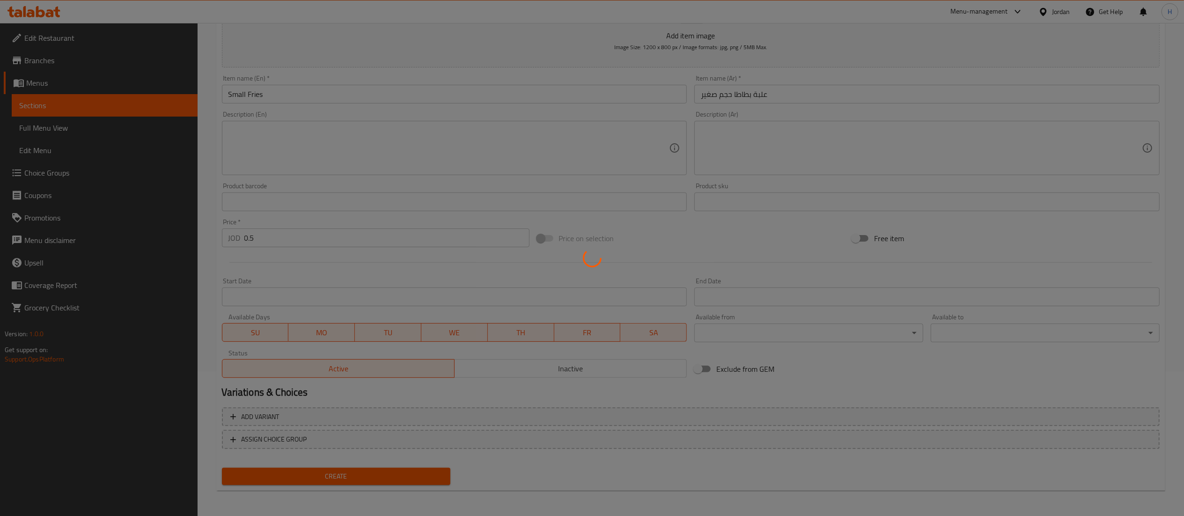
type input "0"
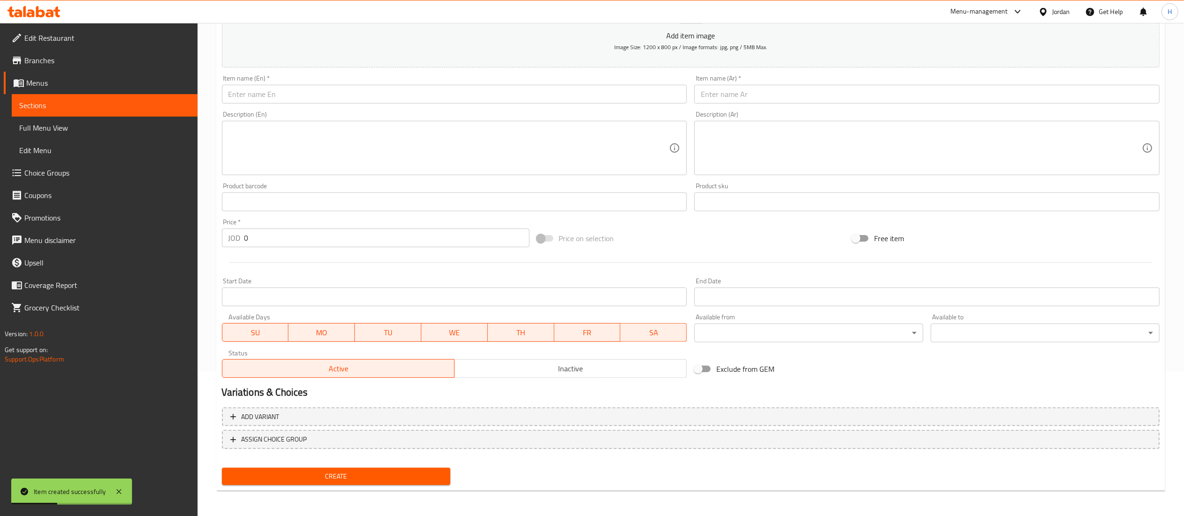
click at [736, 101] on input "text" at bounding box center [926, 94] width 465 height 19
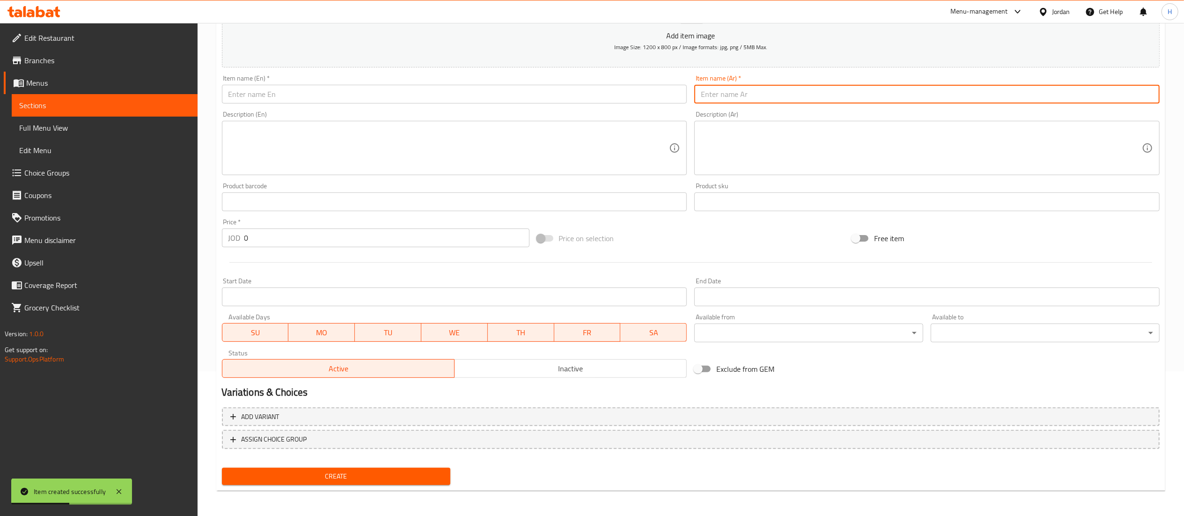
paste input "علبة بطاطا حجم كبير"
type input "علبة بطاطا حجم كبير"
click at [597, 95] on input "text" at bounding box center [454, 94] width 465 height 19
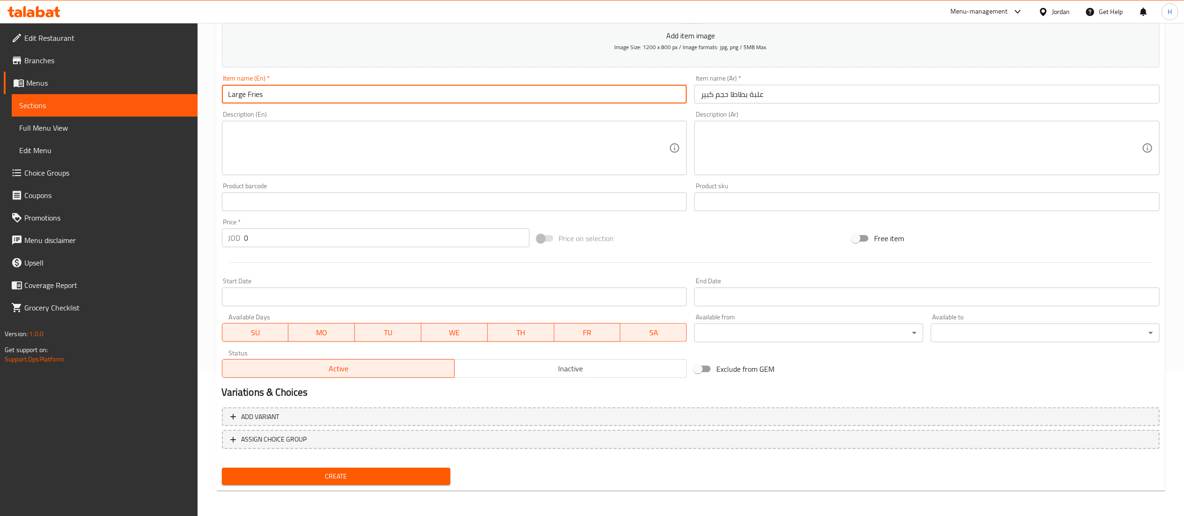
type input "Large Fries"
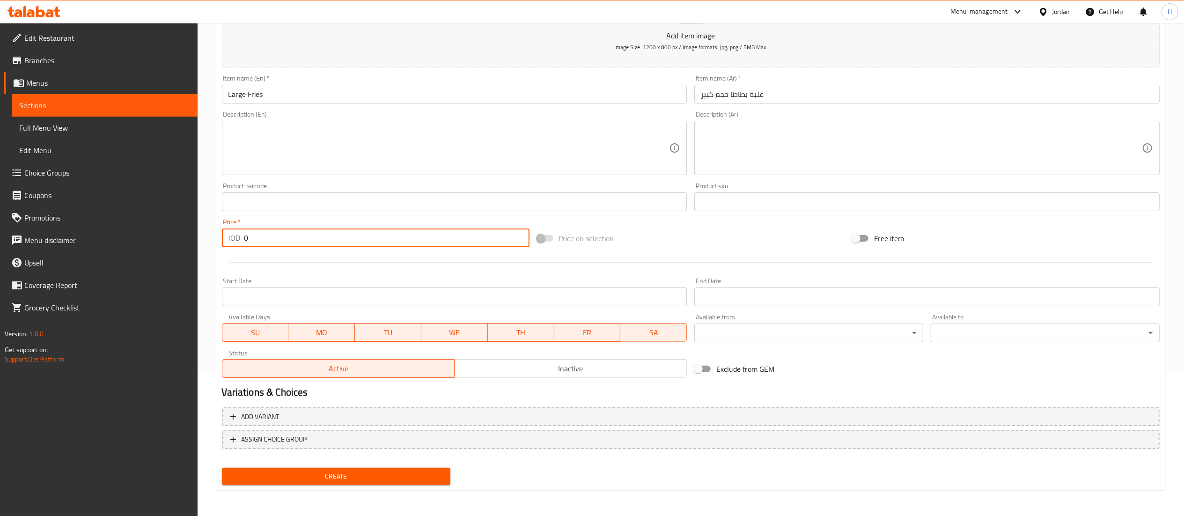
drag, startPoint x: 284, startPoint y: 236, endPoint x: 281, endPoint y: 226, distance: 10.2
click at [281, 226] on div "Price   * JOD 0 Price *" at bounding box center [376, 233] width 308 height 29
type input "1"
click at [303, 478] on span "Create" at bounding box center [336, 476] width 214 height 12
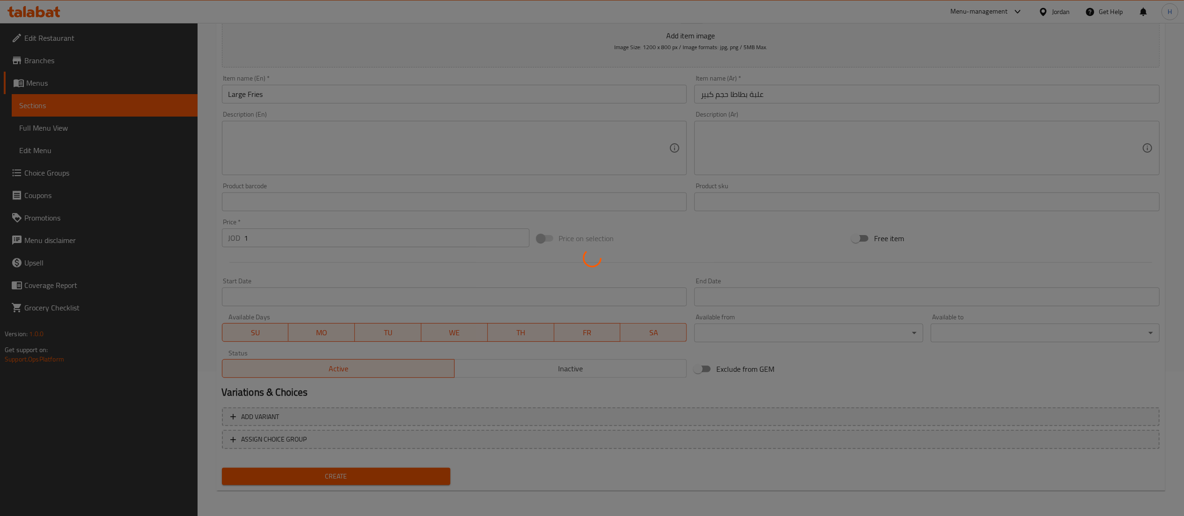
type input "0"
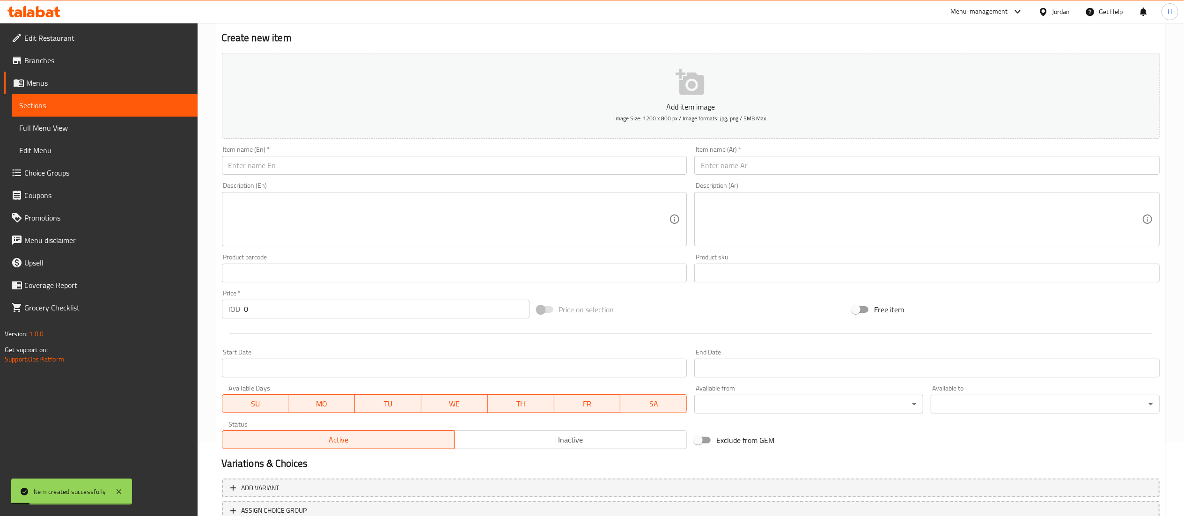
scroll to position [0, 0]
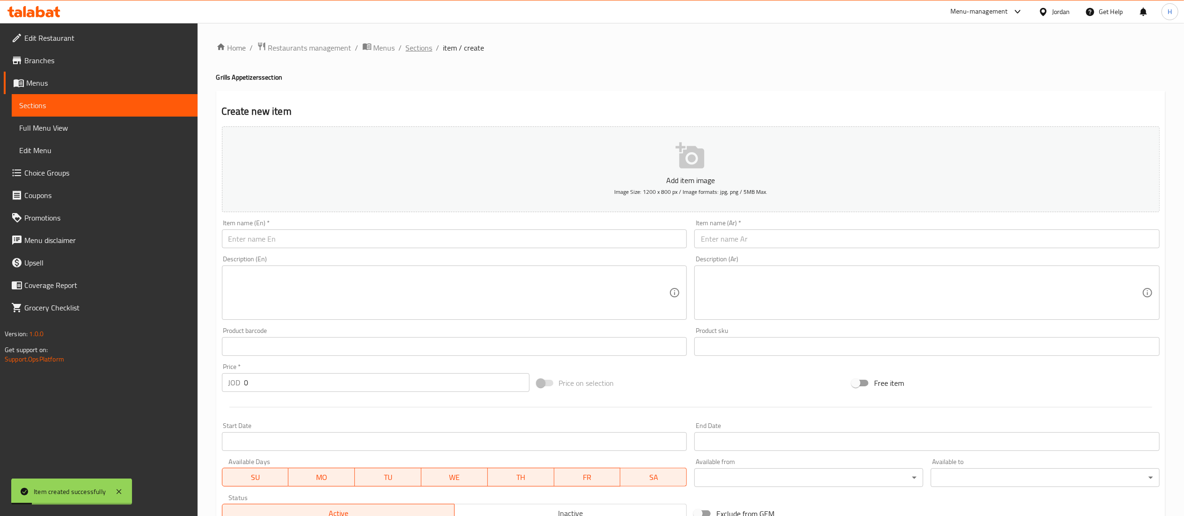
click at [424, 46] on span "Sections" at bounding box center [419, 47] width 27 height 11
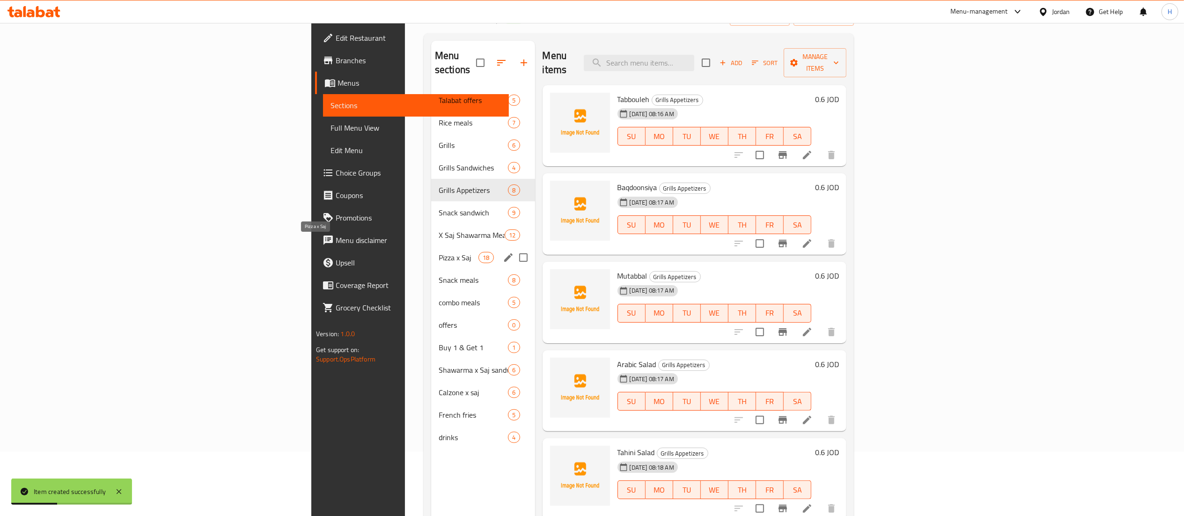
scroll to position [94, 0]
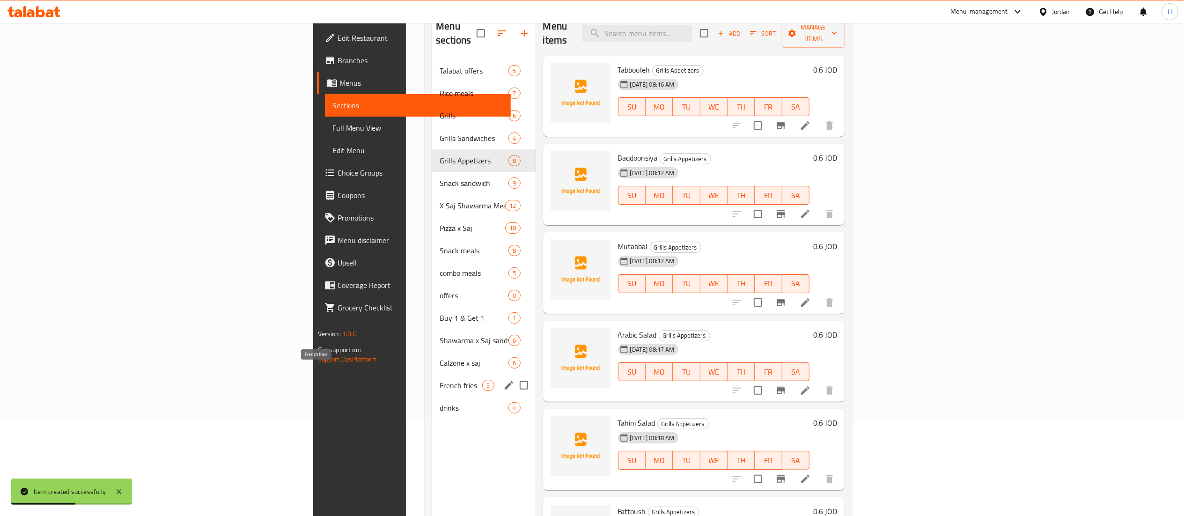
click at [440, 380] on span "French fries" at bounding box center [461, 385] width 43 height 11
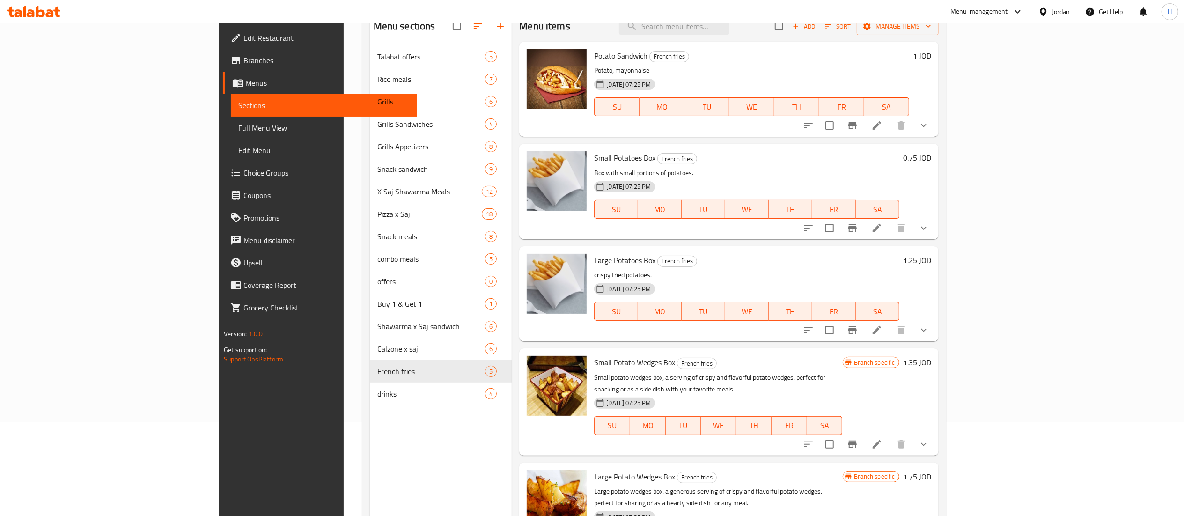
click at [931, 157] on h6 "0.75 JOD" at bounding box center [917, 157] width 28 height 13
click at [875, 162] on input "0.75" at bounding box center [829, 161] width 91 height 19
type input "0.5"
click at [912, 166] on icon "ok" at bounding box center [907, 161] width 9 height 9
click at [931, 265] on h6 "1.25 JOD" at bounding box center [917, 260] width 28 height 13
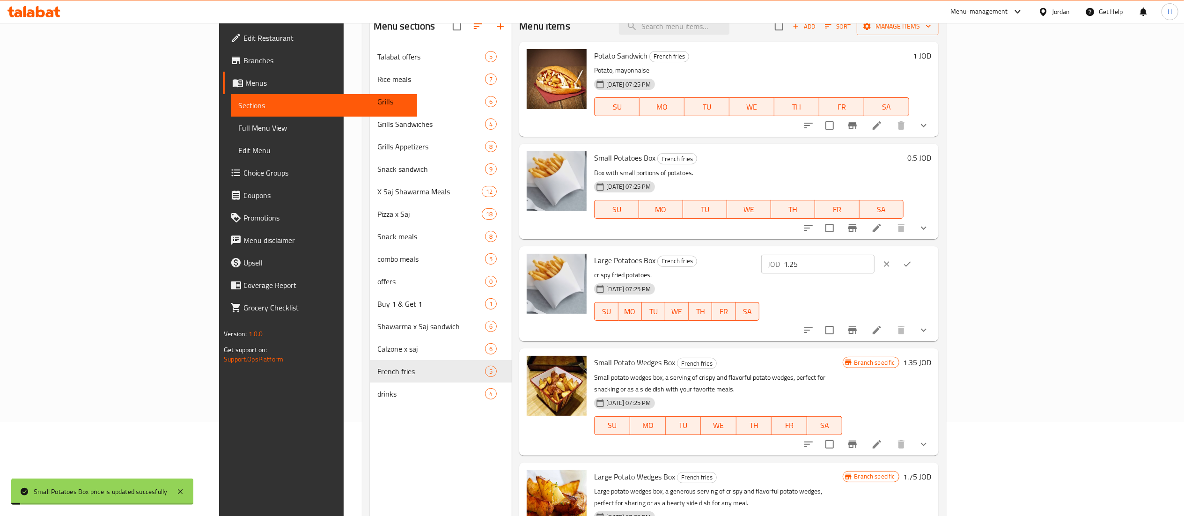
click at [875, 267] on input "1.25" at bounding box center [829, 264] width 91 height 19
type input "1"
click at [912, 265] on icon "ok" at bounding box center [907, 263] width 9 height 9
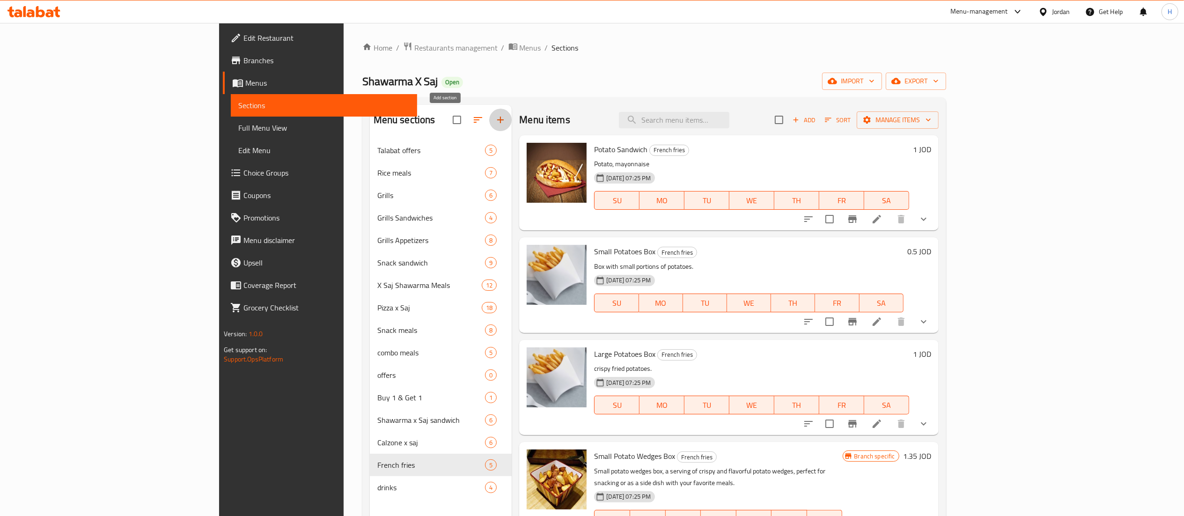
click at [489, 126] on button "button" at bounding box center [500, 120] width 22 height 22
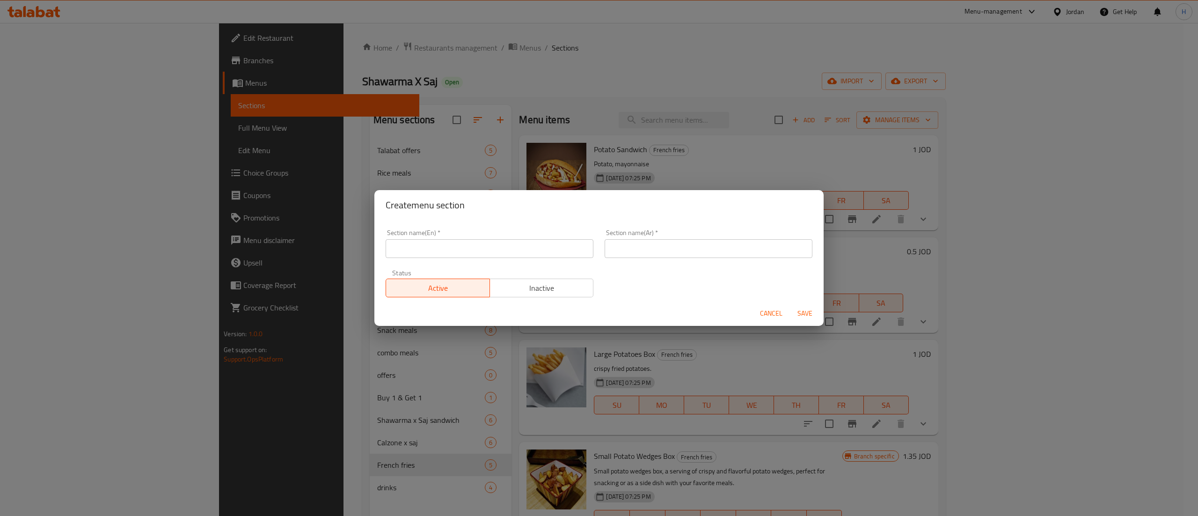
click at [470, 243] on input "text" at bounding box center [490, 248] width 208 height 19
type input "Meals"
click at [620, 251] on input "text" at bounding box center [709, 248] width 208 height 19
type input "وجبات"
click at [632, 291] on div "Section name(En)   * Meals Section name(En) * Section name(Ar)   * وجبات Sectio…" at bounding box center [599, 263] width 438 height 79
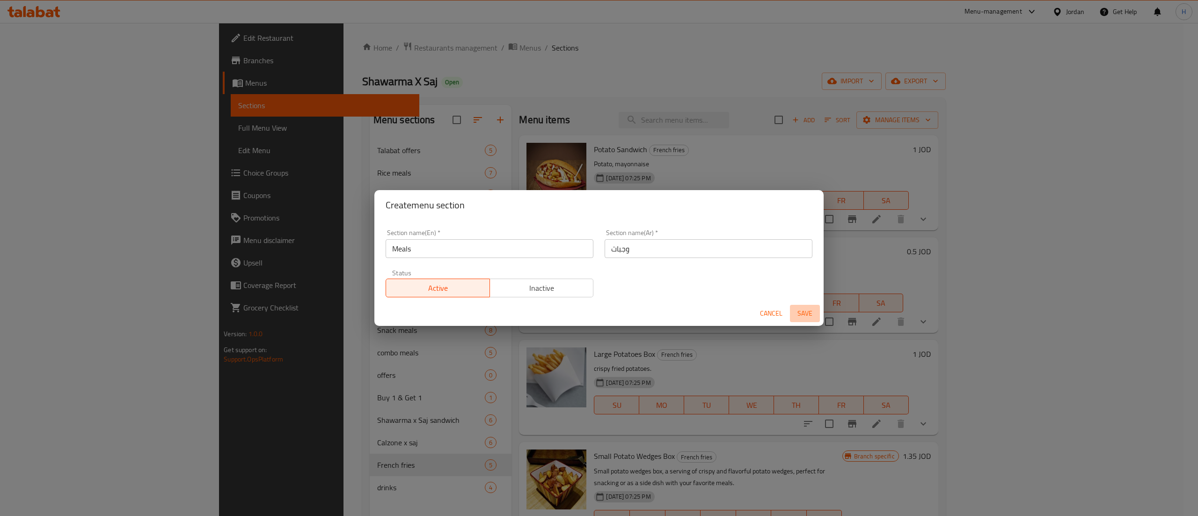
click at [806, 316] on span "Save" at bounding box center [805, 314] width 22 height 12
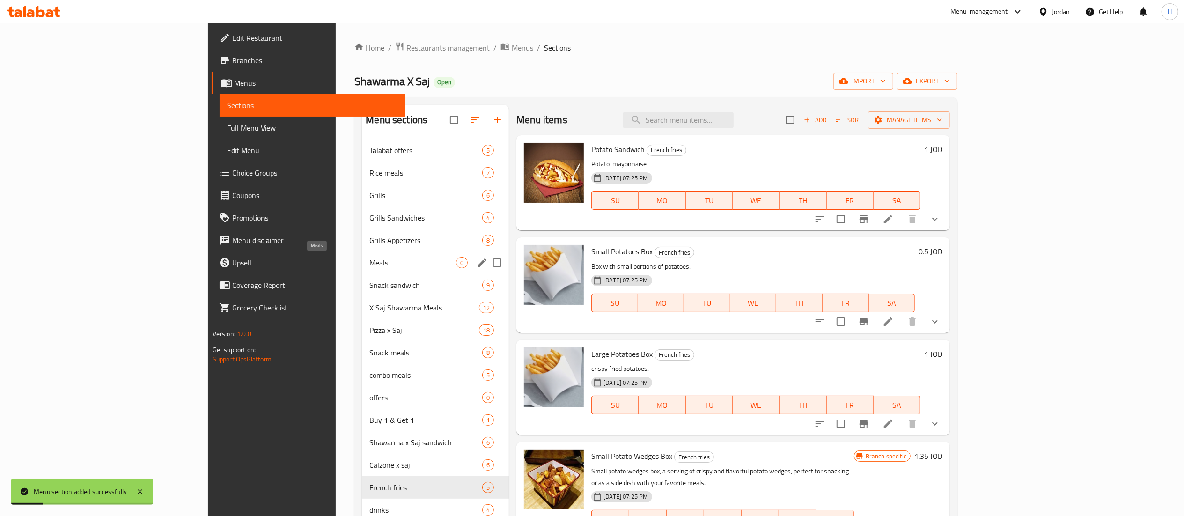
click at [369, 268] on span "Meals" at bounding box center [412, 262] width 87 height 11
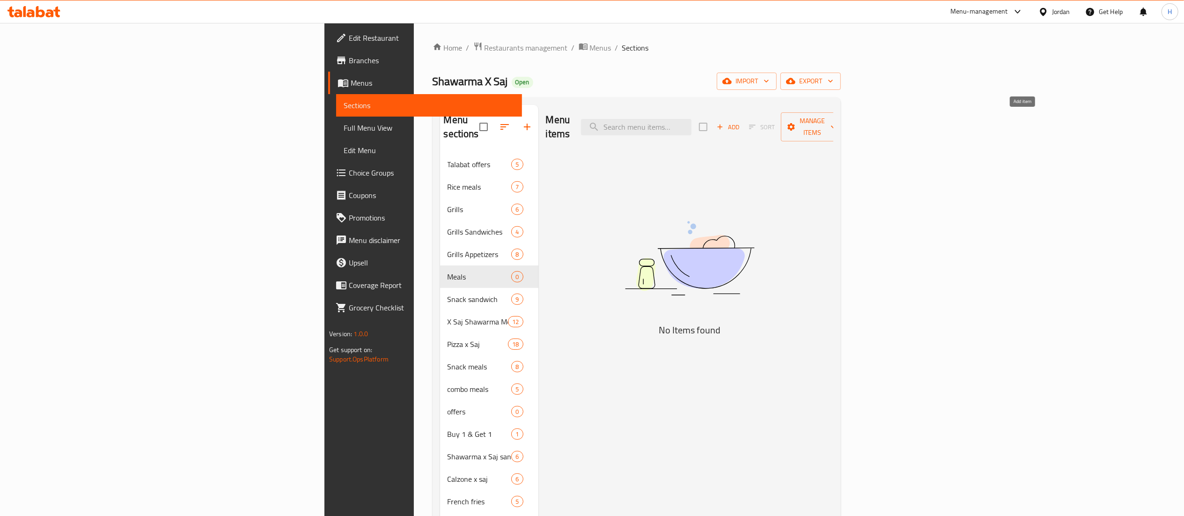
click at [741, 123] on span "Add" at bounding box center [727, 127] width 25 height 11
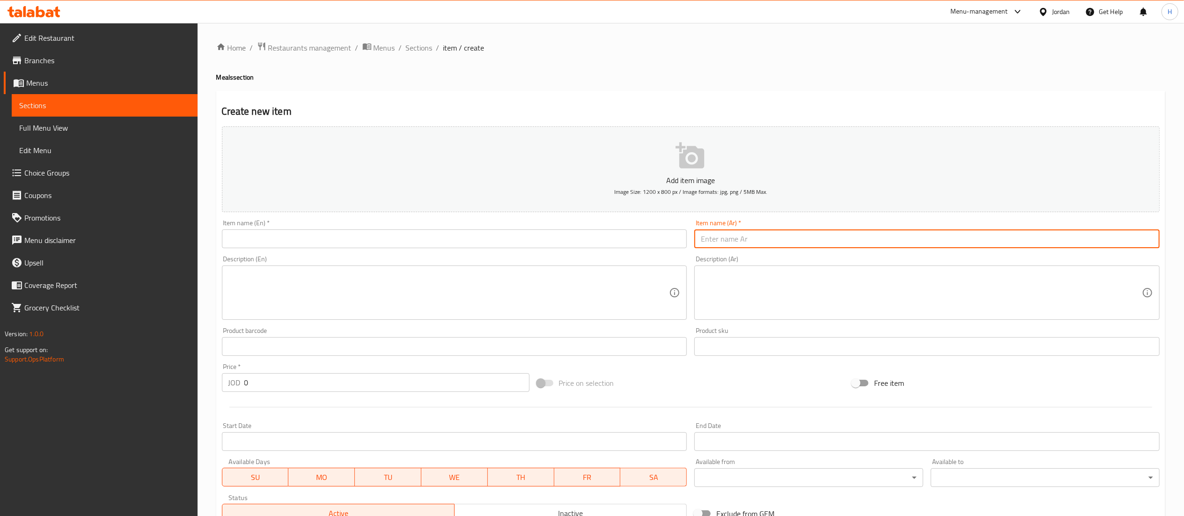
click at [763, 237] on input "text" at bounding box center [926, 238] width 465 height 19
paste input "صحن ارز مع نصف دجاجة"
type input "صحن ارز مع نصف دجاجة"
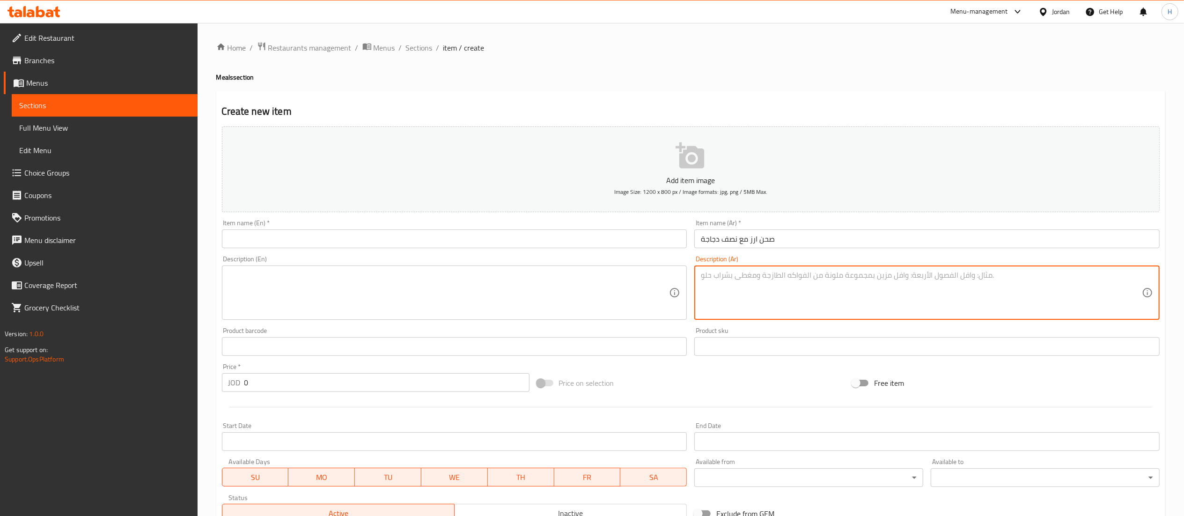
click at [765, 276] on textarea at bounding box center [921, 293] width 441 height 44
paste textarea "1 لبن صلصة خبز مخلل"
type textarea "1 لبن صلصة خبز مخلل"
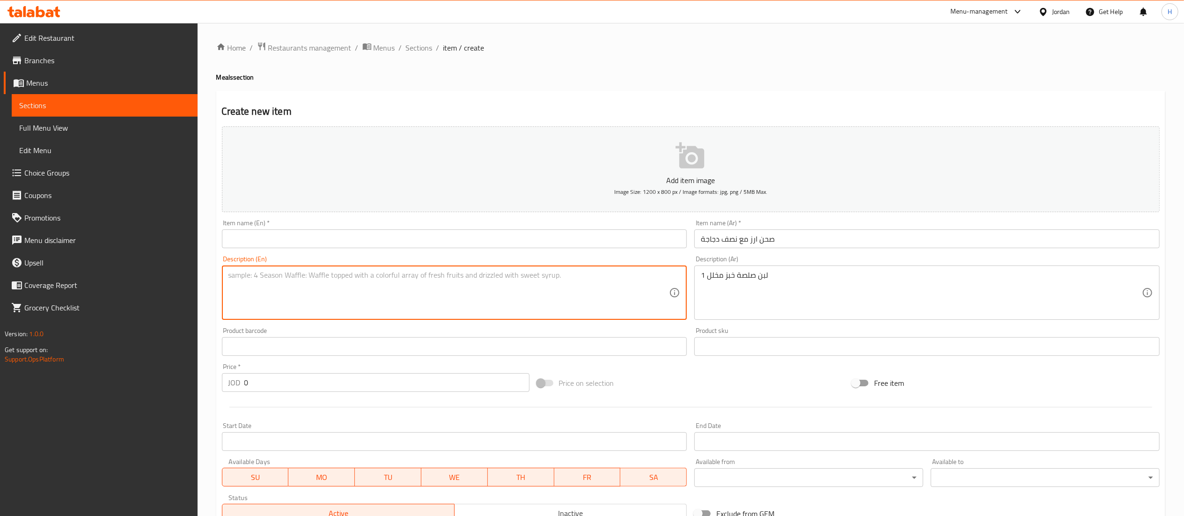
click at [604, 275] on textarea at bounding box center [448, 293] width 441 height 44
drag, startPoint x: 263, startPoint y: 379, endPoint x: 208, endPoint y: 382, distance: 54.8
click at [208, 382] on div "Home / Restaurants management / Menus / Sections / item / create Meals section …" at bounding box center [691, 342] width 986 height 639
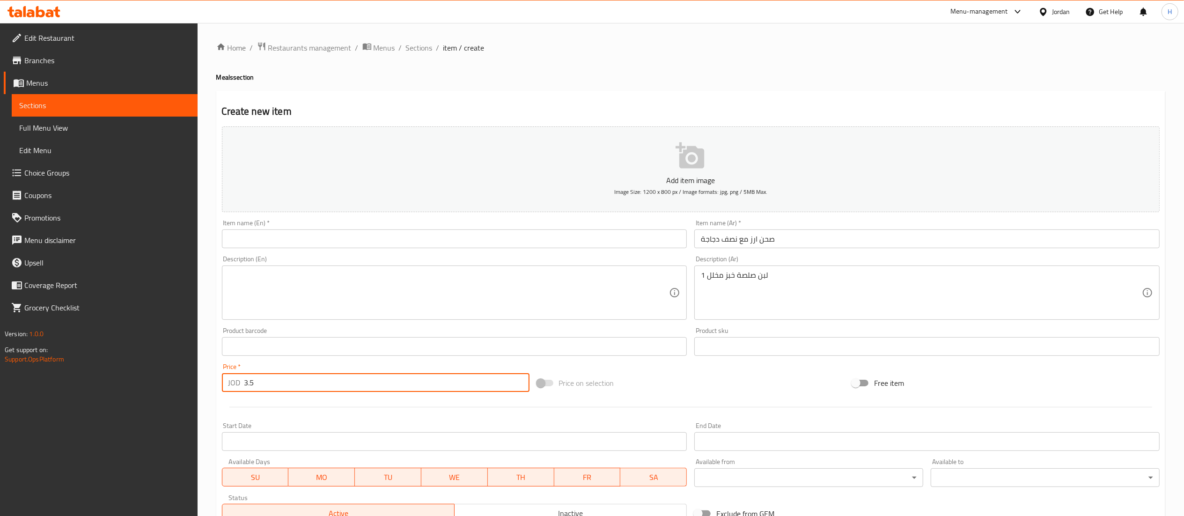
type input "3.5"
click at [257, 245] on input "text" at bounding box center [454, 238] width 465 height 19
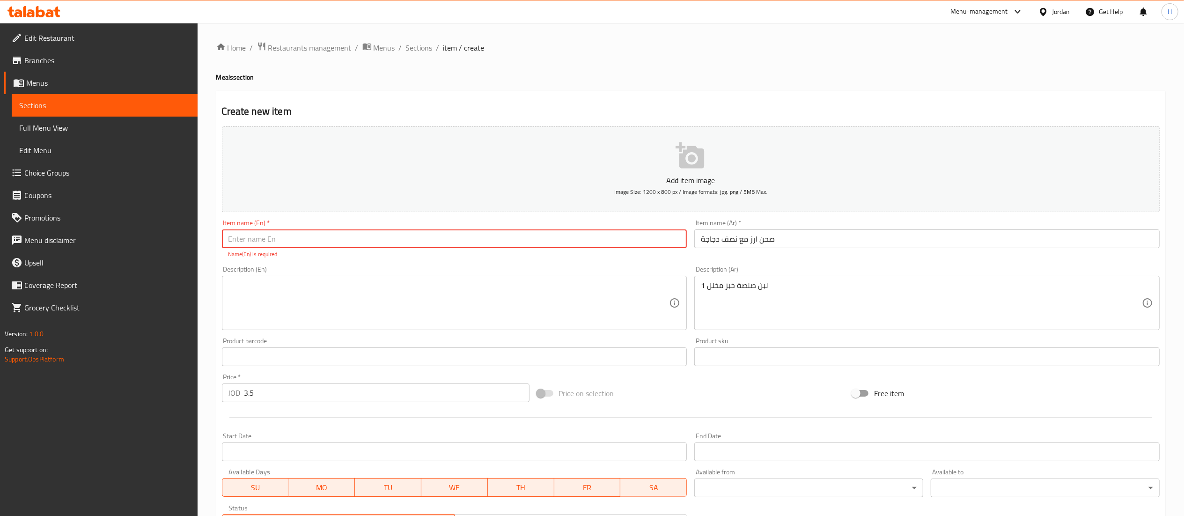
click at [336, 301] on textarea at bounding box center [448, 303] width 441 height 44
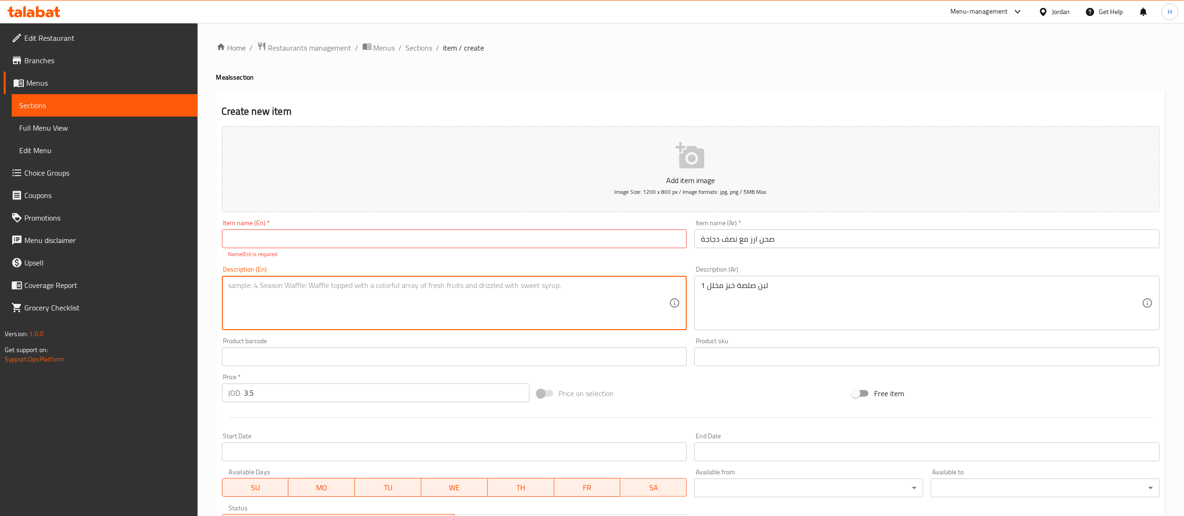
paste textarea "1 yogurt pickle bread sauce"
type textarea "1 yogurt pickle bread sauce"
click at [389, 242] on input "text" at bounding box center [454, 238] width 465 height 19
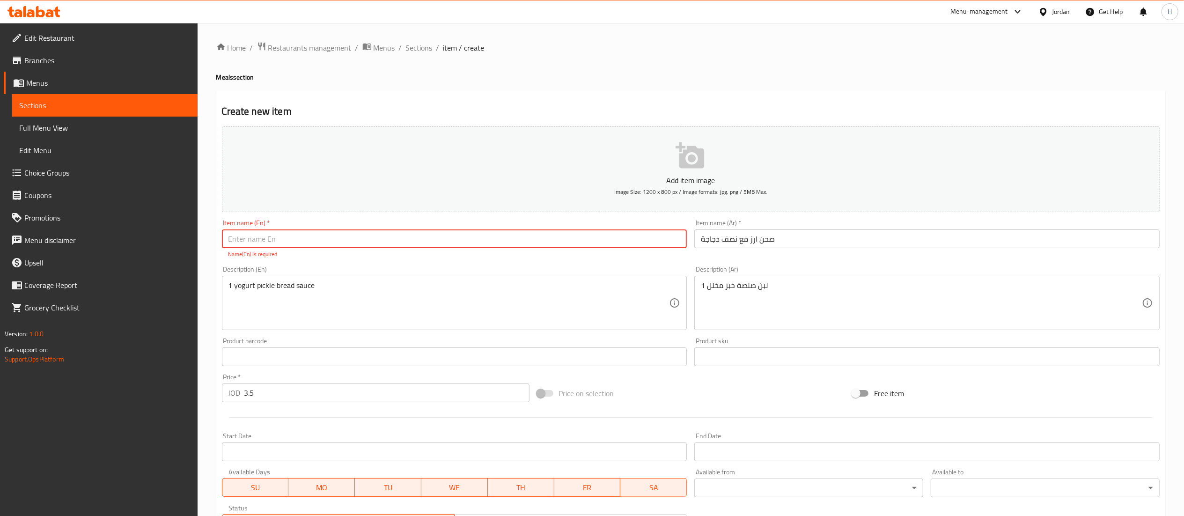
paste input "A plate of rice with half a chicken"
type input "A plate of rice with half a chicken"
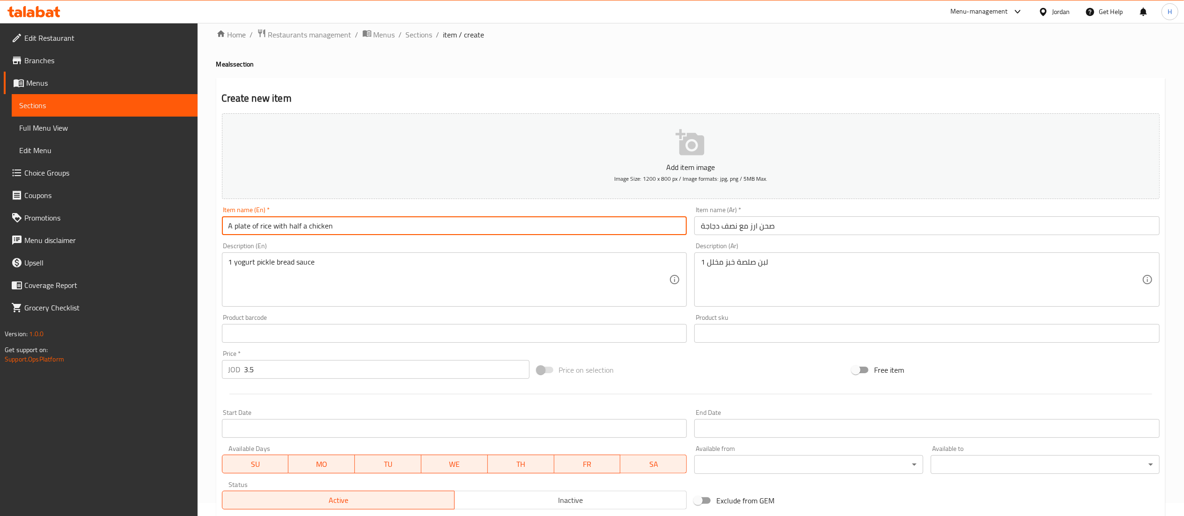
scroll to position [145, 0]
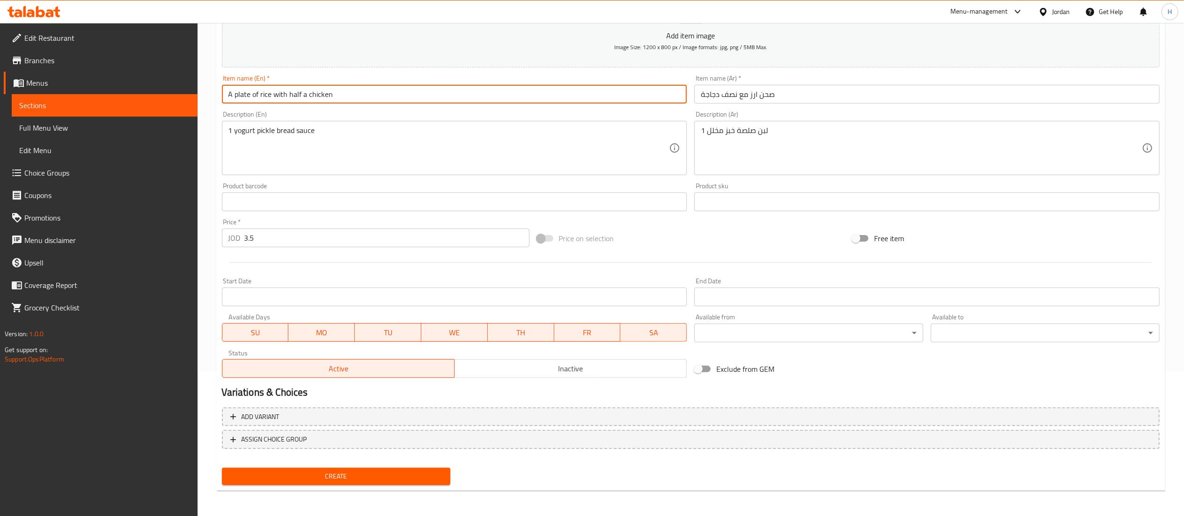
click at [315, 475] on span "Create" at bounding box center [336, 476] width 214 height 12
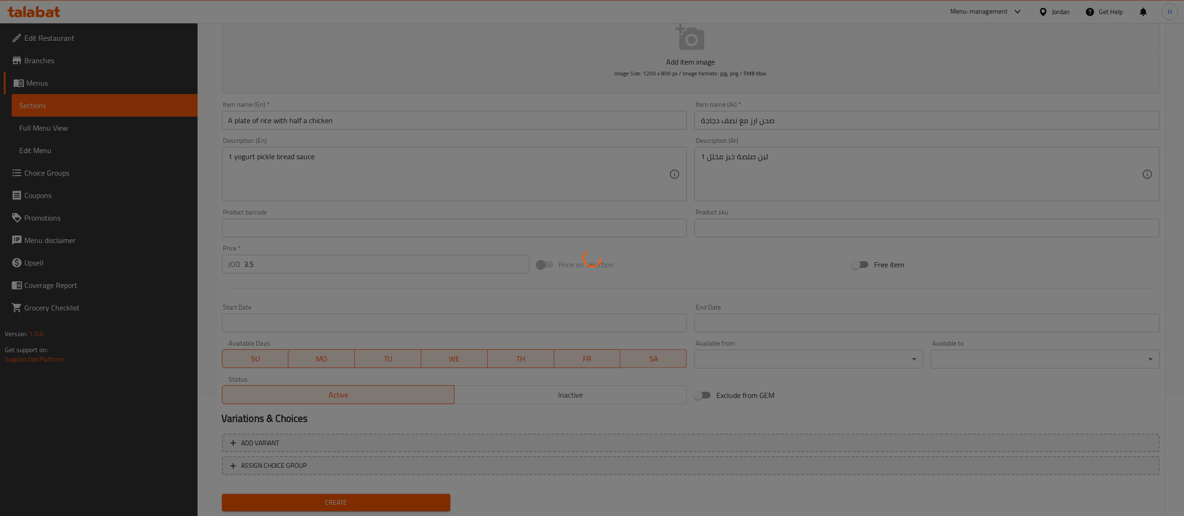
scroll to position [0, 0]
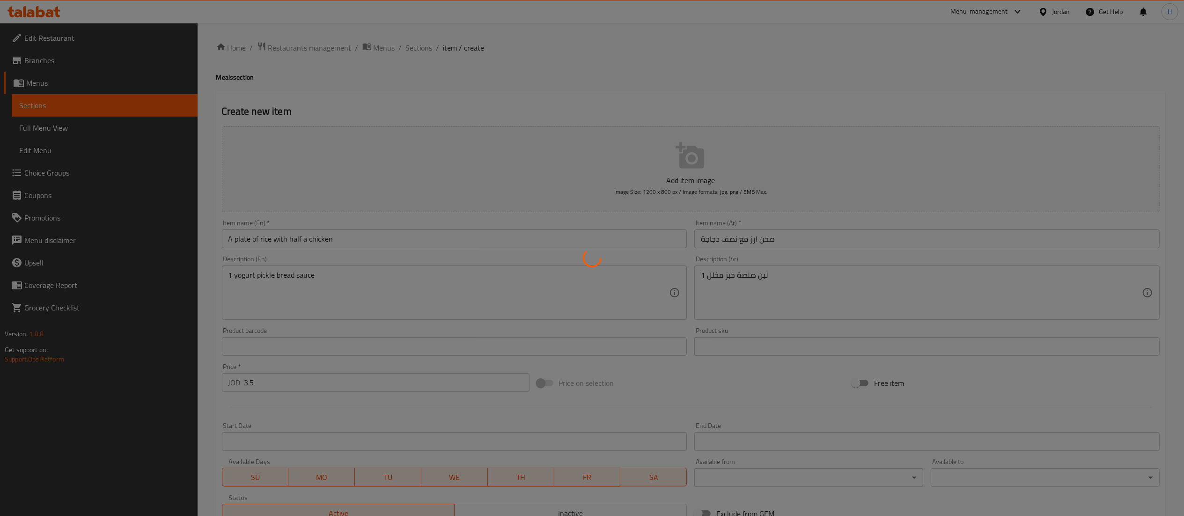
type input "0"
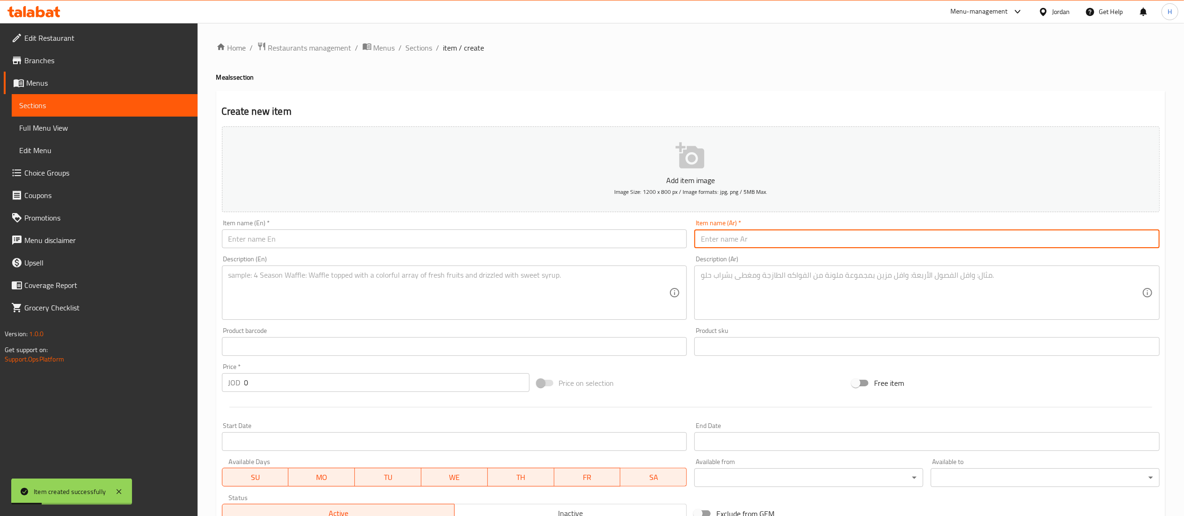
click at [721, 240] on input "text" at bounding box center [926, 238] width 465 height 19
paste input "سدر ارز مع دجاجة"
type input "سدر ارز مع دجاجة"
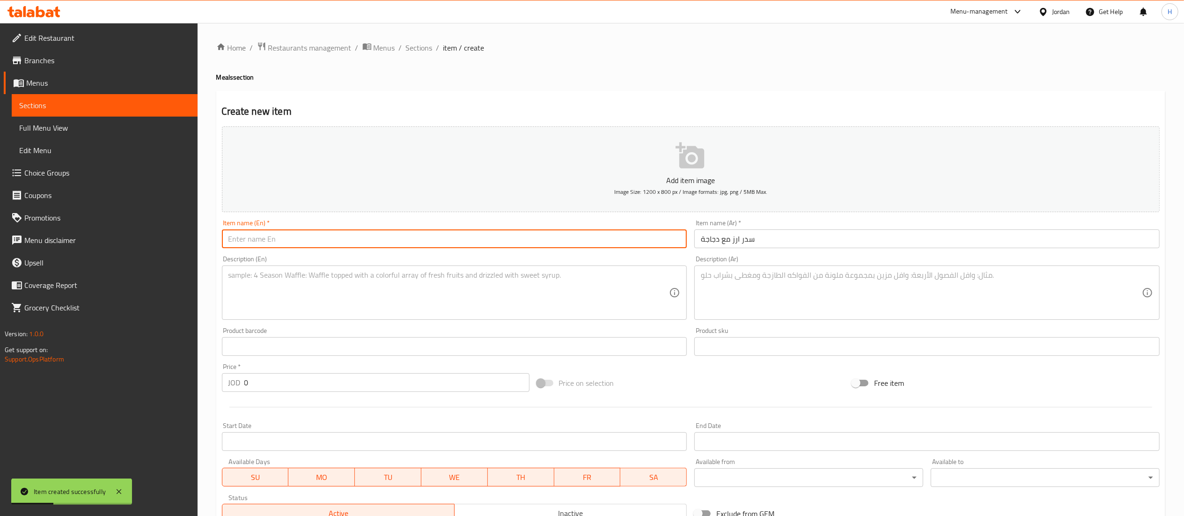
click at [577, 241] on input "text" at bounding box center [454, 238] width 465 height 19
paste input "Rice with chicken"
type input "Rice with chicken"
click at [387, 272] on textarea at bounding box center [448, 293] width 441 height 44
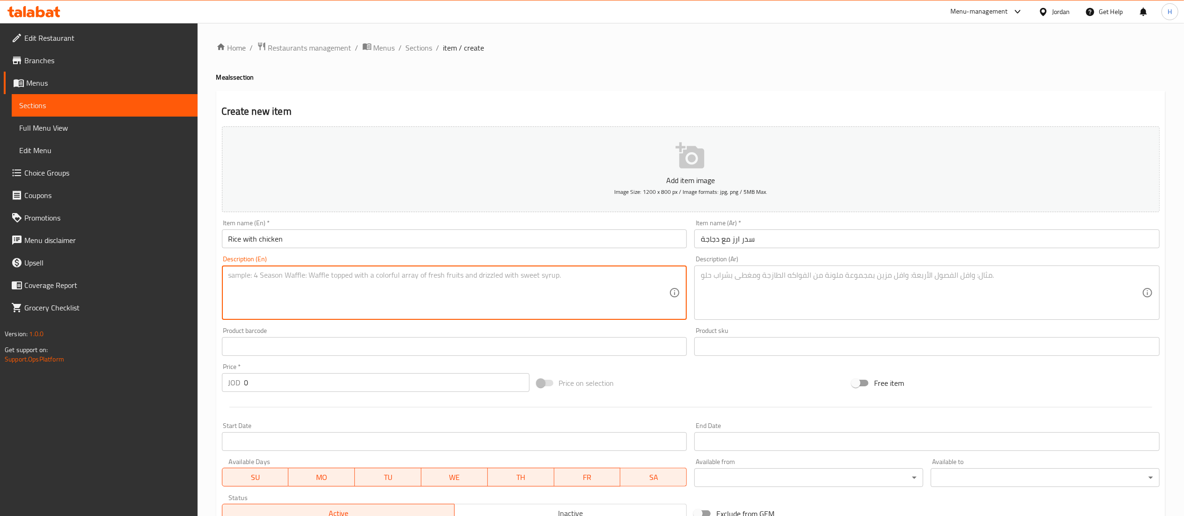
click at [454, 294] on textarea at bounding box center [448, 293] width 441 height 44
click at [722, 282] on textarea at bounding box center [921, 293] width 441 height 44
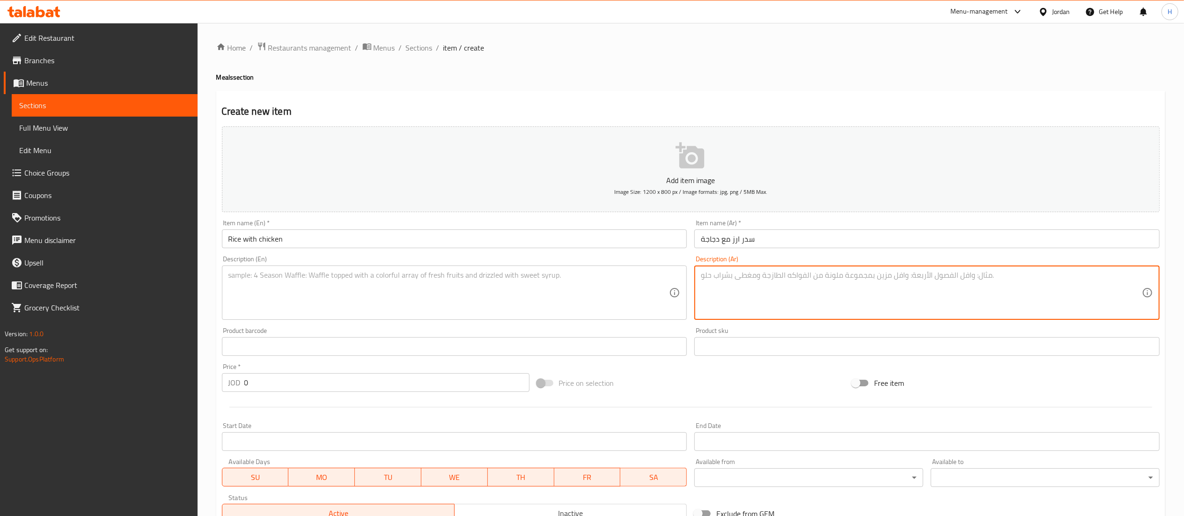
paste textarea "2 لبن 2 صلصة خبز مخلل"
type textarea "2 لبن 2 صلصة خبز مخلل"
click at [345, 286] on textarea at bounding box center [448, 293] width 441 height 44
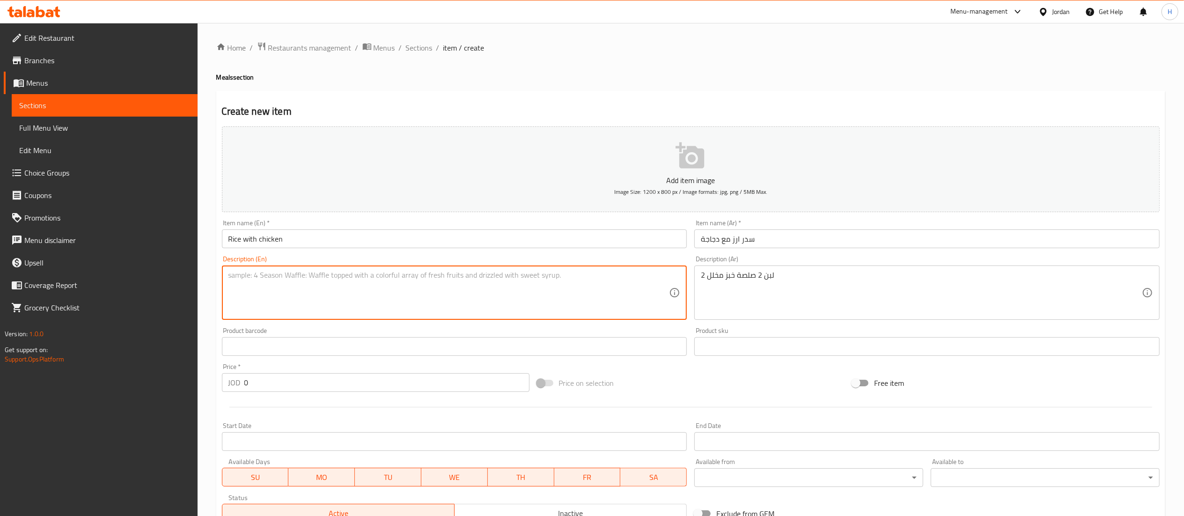
paste textarea "2 yogurts 2 bread sauce pickles"
type textarea "2 yogurts 2 bread sauce pickles"
click at [278, 387] on input "0" at bounding box center [386, 382] width 285 height 19
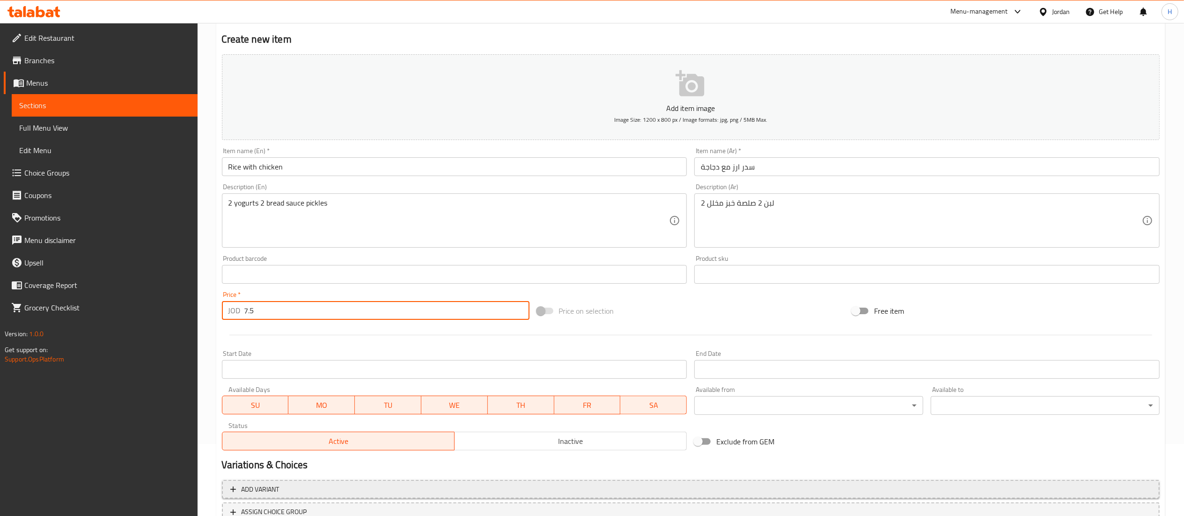
scroll to position [145, 0]
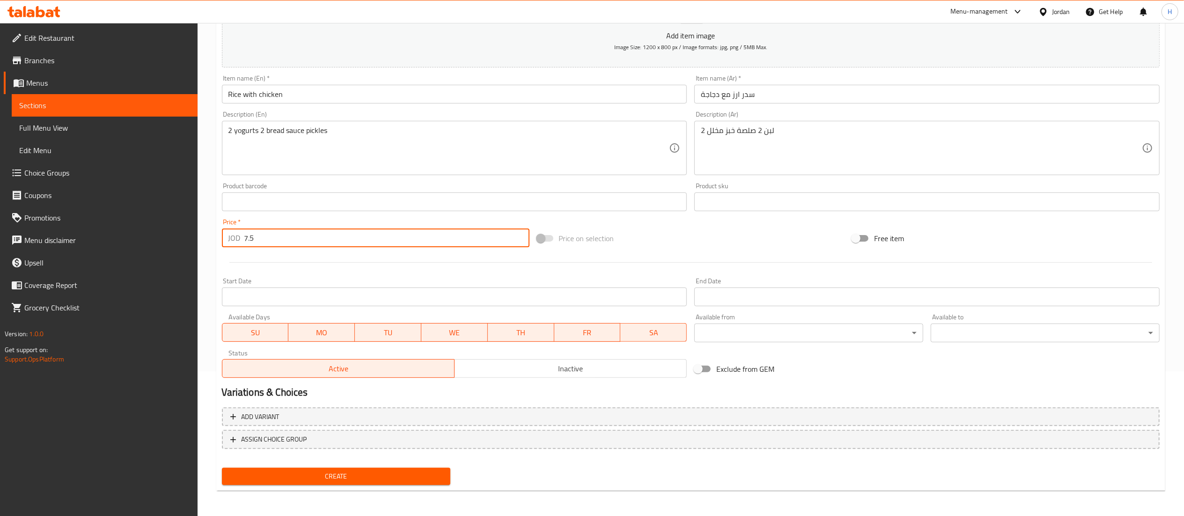
type input "7.5"
click at [248, 478] on span "Create" at bounding box center [336, 476] width 214 height 12
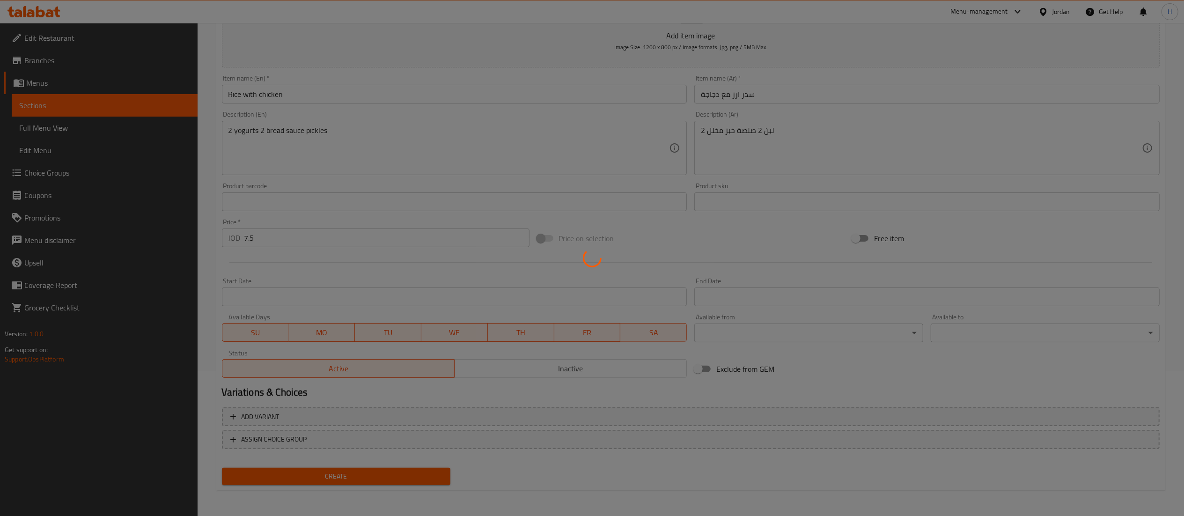
type input "0"
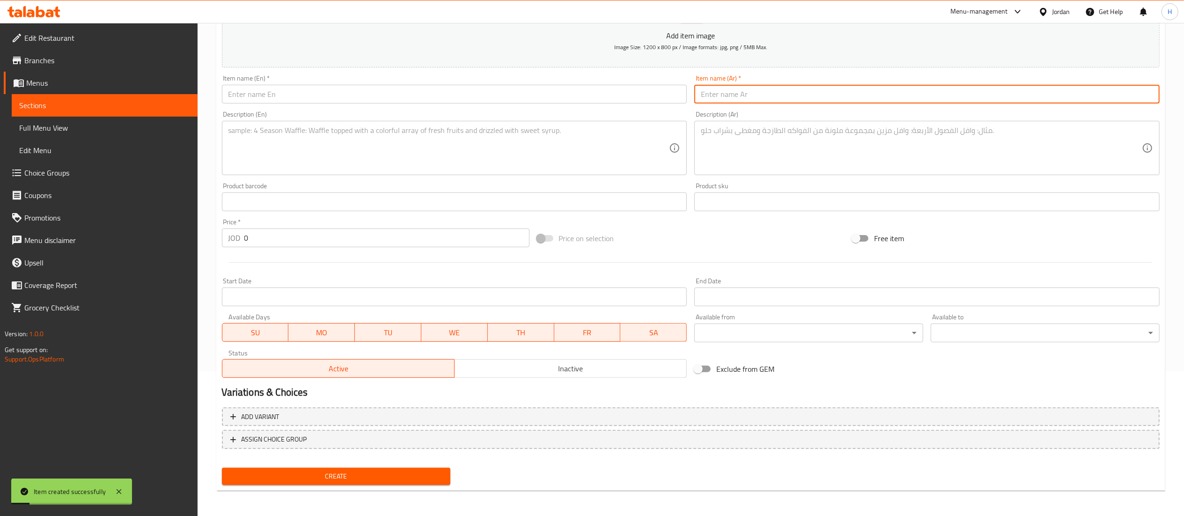
click at [780, 94] on input "text" at bounding box center [926, 94] width 465 height 19
paste input "سدر ارز دجاجتين"
type input "سدر ارز دجاجتين"
click at [306, 99] on input "text" at bounding box center [454, 94] width 465 height 19
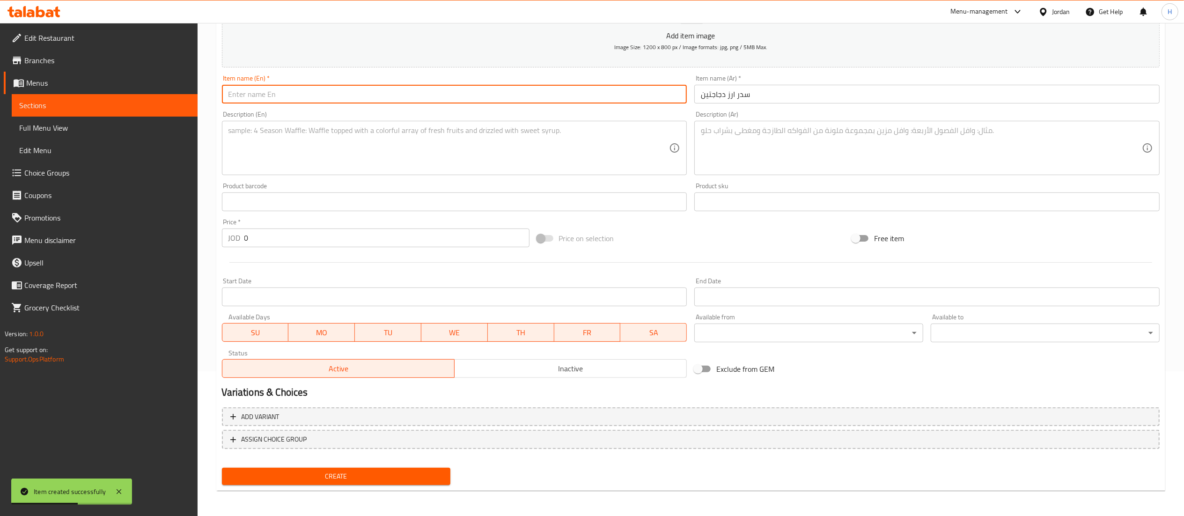
click at [743, 140] on textarea at bounding box center [921, 148] width 441 height 44
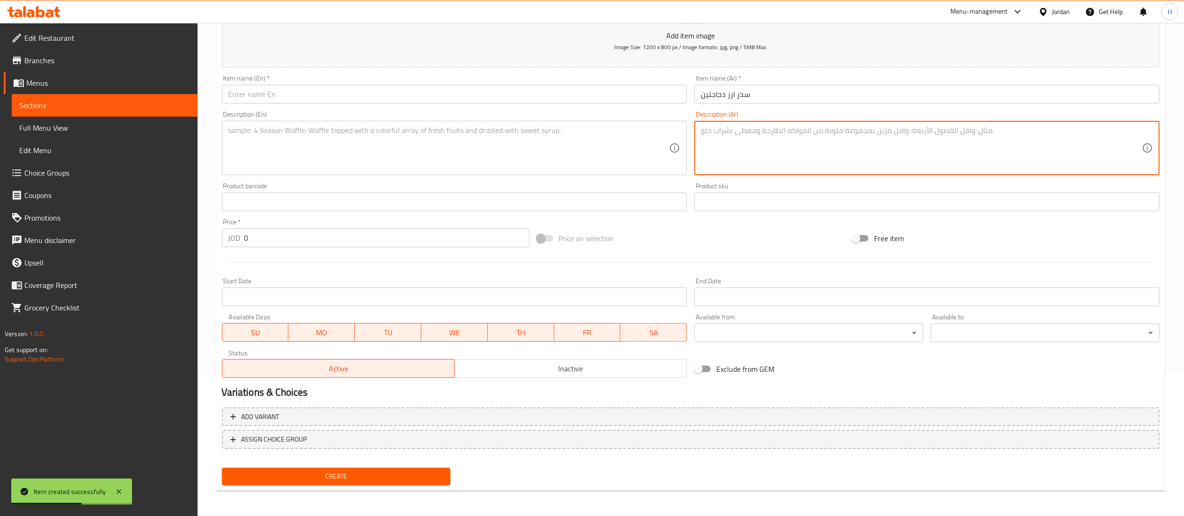
paste textarea "2 لبن 2 صلصة خبز مخلل"
type textarea "2 لبن 2 صلصة خبز مخلل"
click at [316, 140] on textarea at bounding box center [448, 148] width 441 height 44
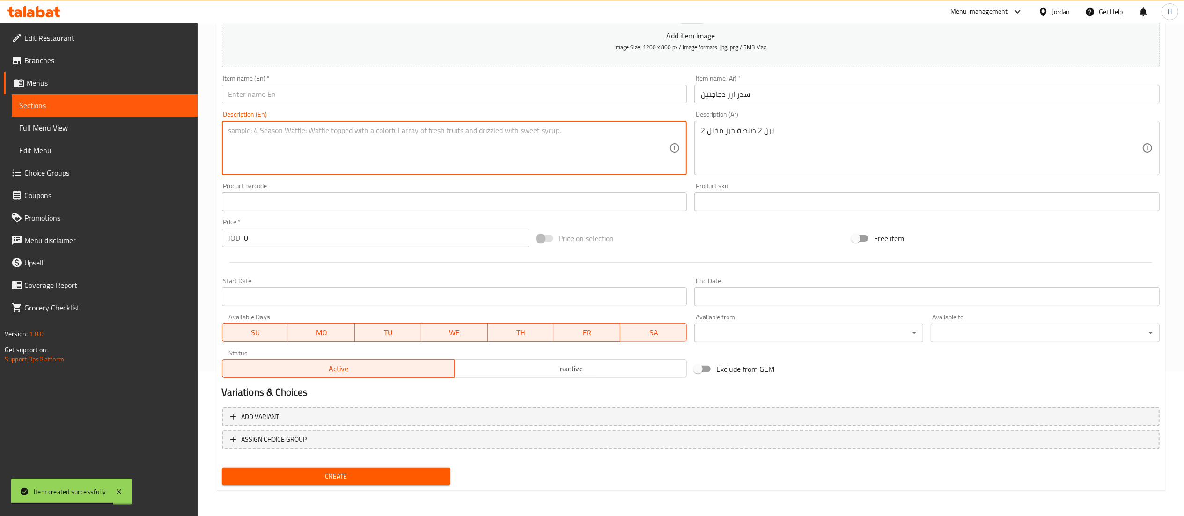
paste textarea "2 yogurts 2 bread sauce pickles"
type textarea "2 yogurts 2 bread sauce pickles"
click at [331, 89] on input "text" at bounding box center [454, 94] width 465 height 19
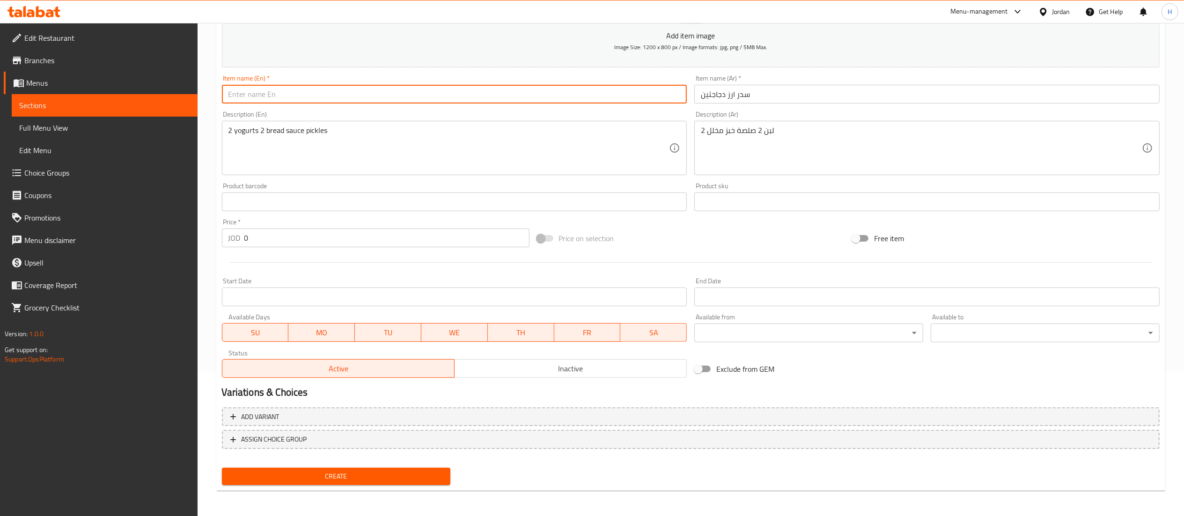
click at [386, 97] on input "text" at bounding box center [454, 94] width 465 height 19
paste input "Two chicken rice"
type input "Two chicken rice"
drag, startPoint x: 271, startPoint y: 241, endPoint x: 221, endPoint y: 237, distance: 49.3
click at [222, 237] on div "JOD 0 Price *" at bounding box center [376, 237] width 308 height 19
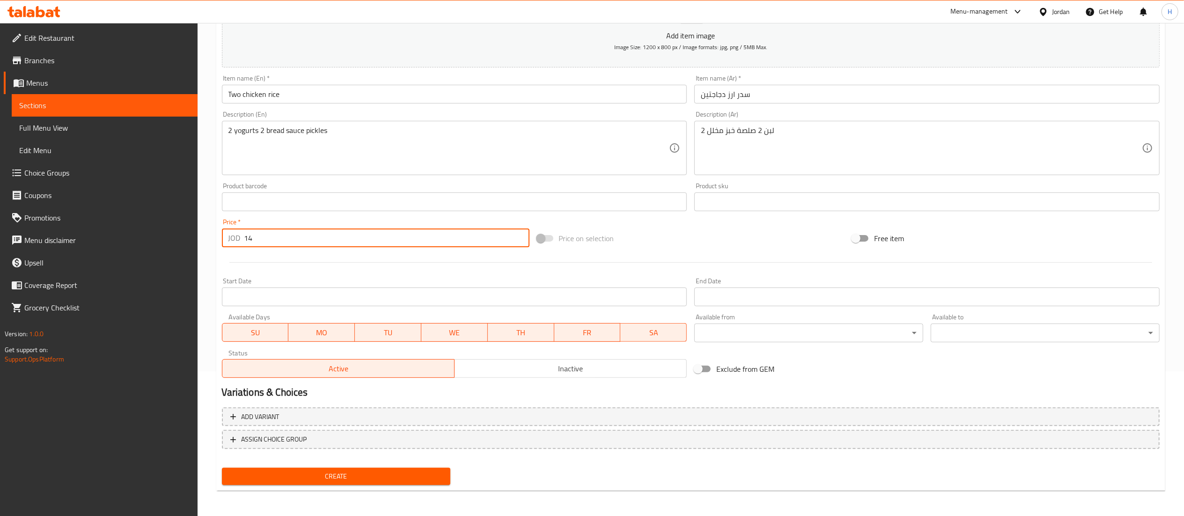
type input "14"
click at [326, 475] on span "Create" at bounding box center [336, 476] width 214 height 12
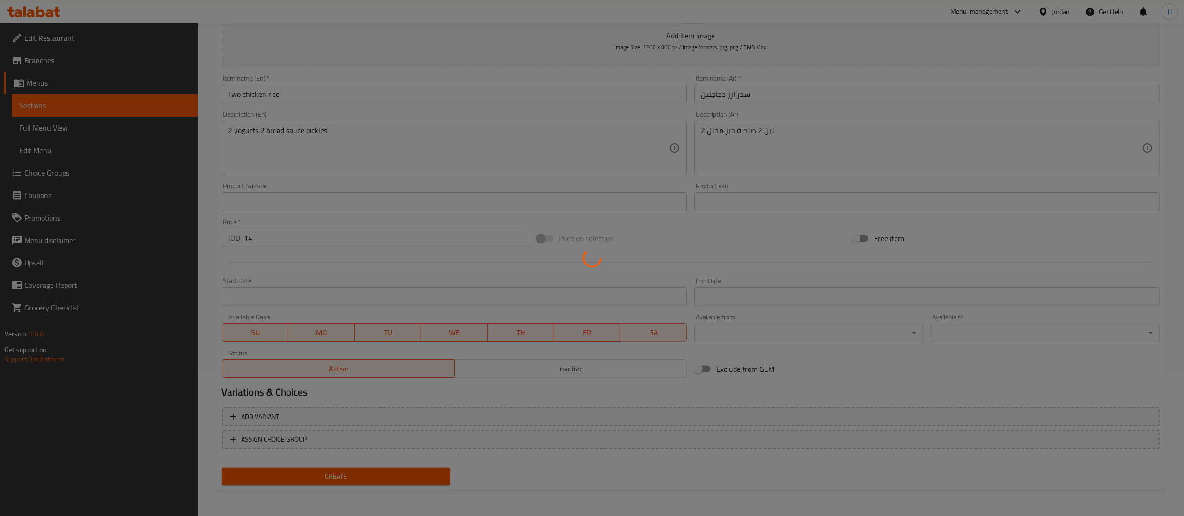
type input "0"
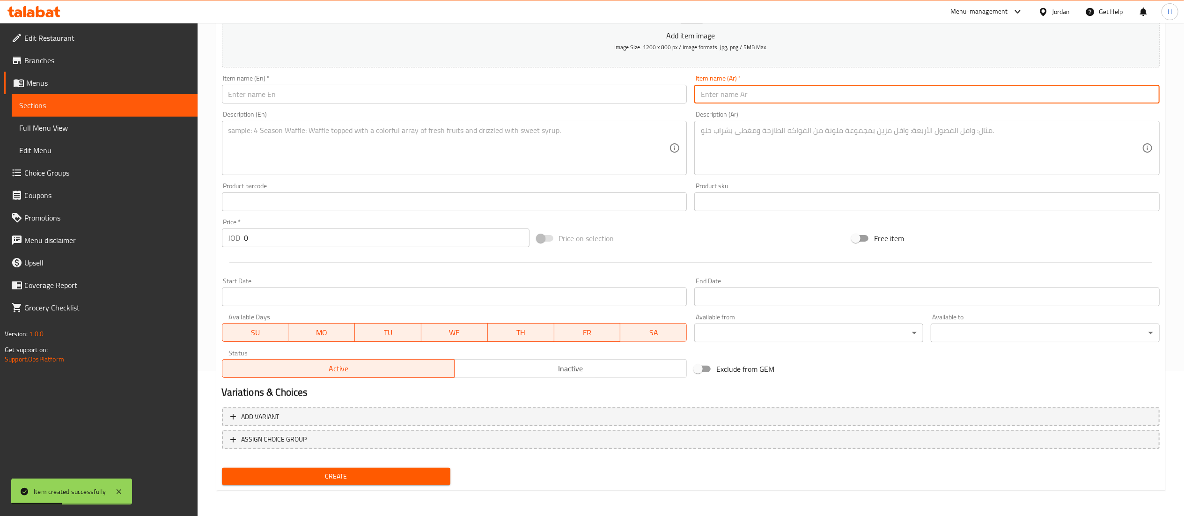
click at [821, 103] on input "text" at bounding box center [926, 94] width 465 height 19
paste input "سدر ارز ثلاث دجاجات"
type input "سدر ارز ثلاث دجاجات"
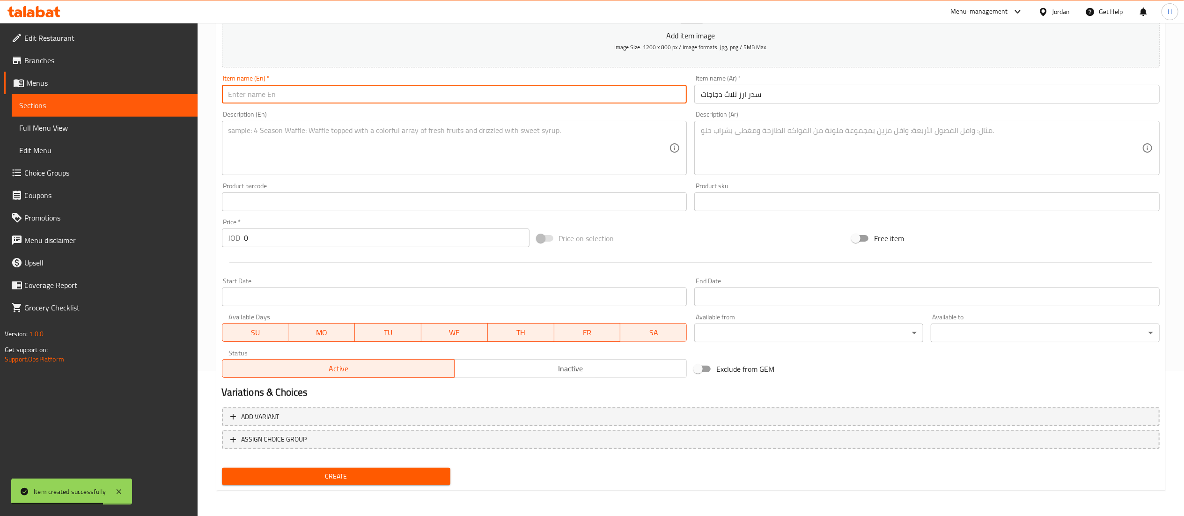
click at [362, 95] on input "text" at bounding box center [454, 94] width 465 height 19
paste input "Sidr rice, three chickens"
type input "Sidr rice, three chickens"
click at [477, 145] on textarea at bounding box center [448, 148] width 441 height 44
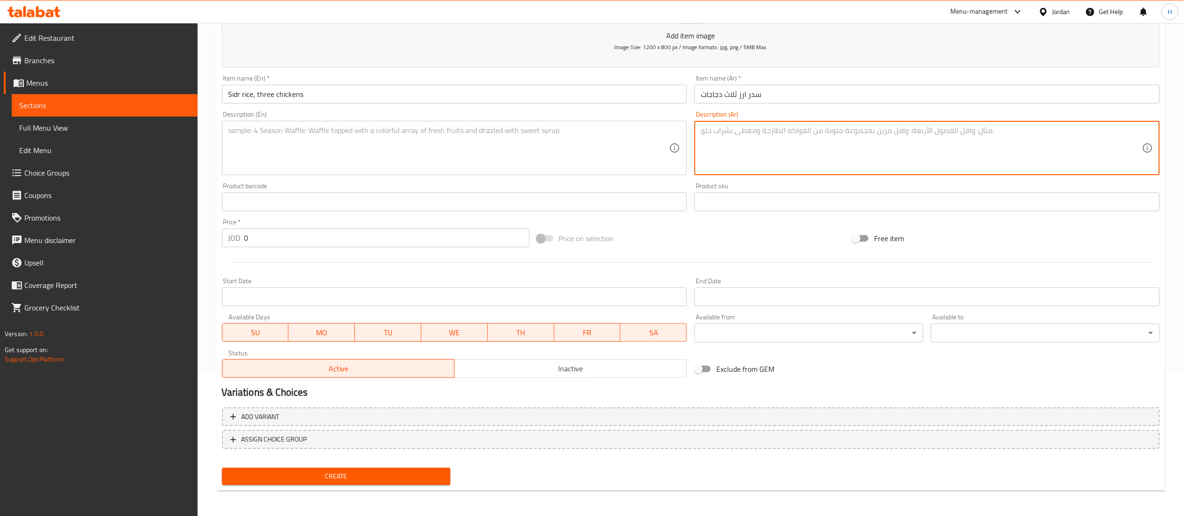
click at [757, 131] on textarea at bounding box center [921, 148] width 441 height 44
paste textarea "3 لبن 3 صلصة خبز مخلل"
type textarea "3 لبن 3 صلصة خبز مخلل"
click at [349, 131] on textarea at bounding box center [448, 148] width 441 height 44
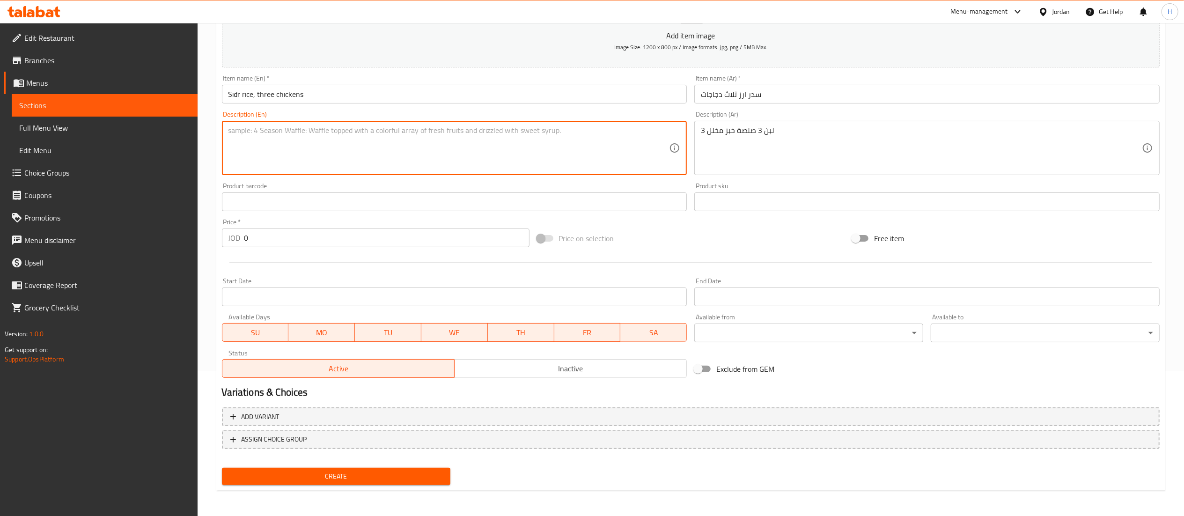
type textarea "v"
paste textarea "3 milk 3 sauce bread pickles"
click at [242, 130] on textarea "3 milk 3 sauce bread pickles" at bounding box center [448, 148] width 441 height 44
type textarea "3 Yogurt 3 sauce bread pickles"
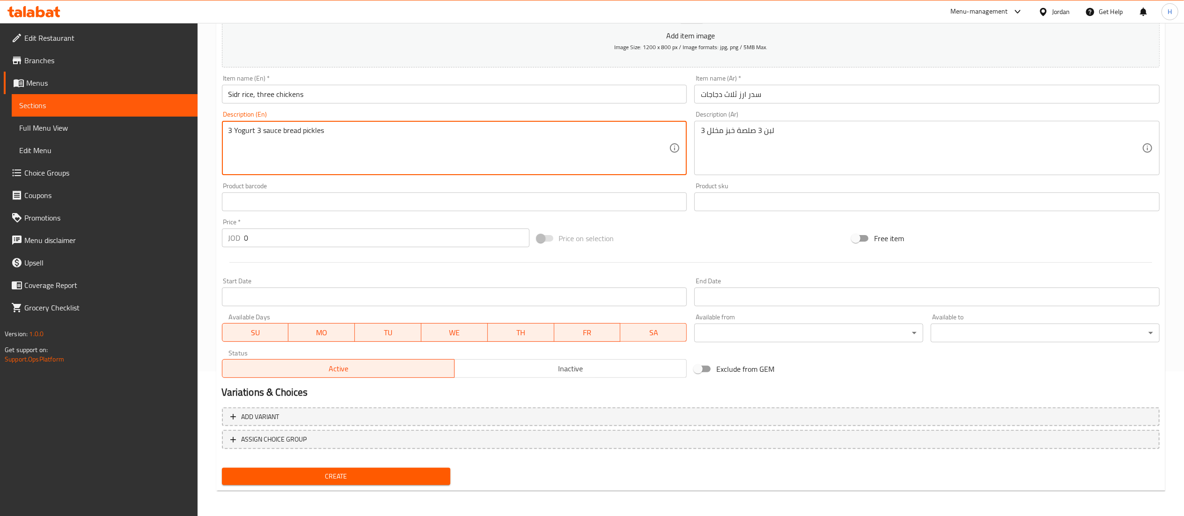
click at [287, 235] on input "0" at bounding box center [386, 237] width 285 height 19
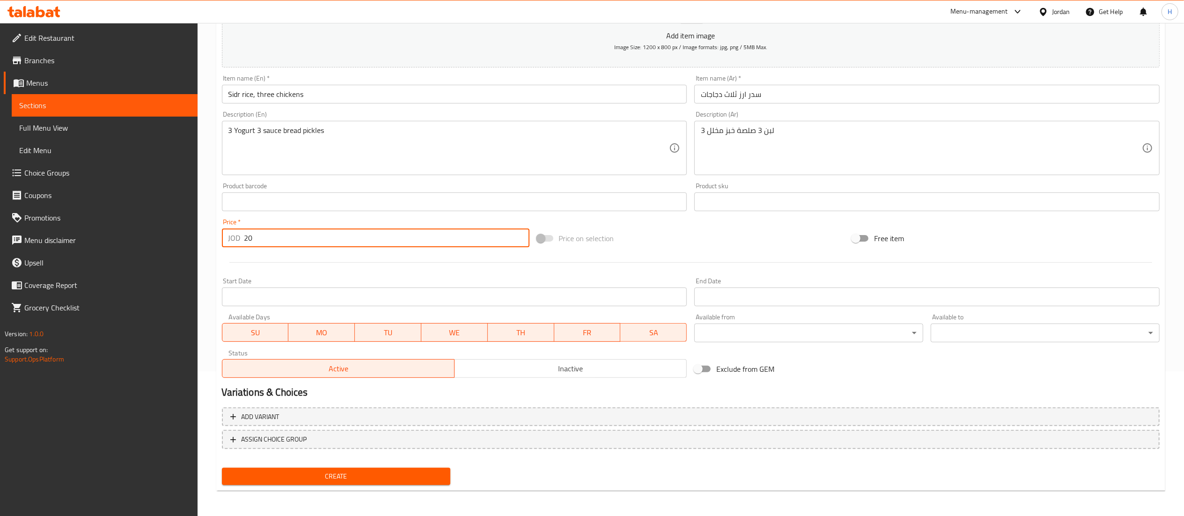
type input "20"
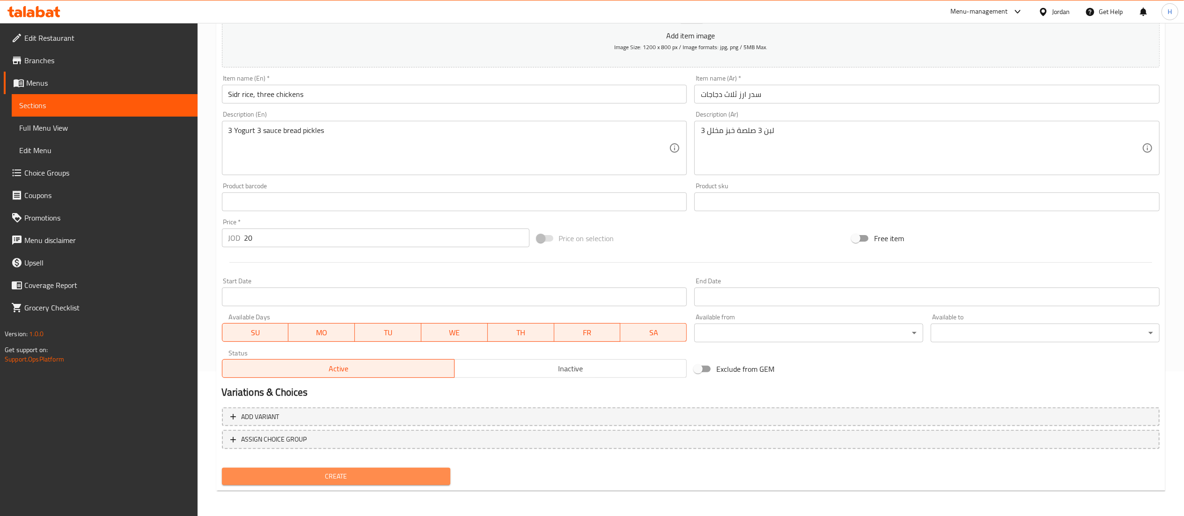
click at [286, 477] on span "Create" at bounding box center [336, 476] width 214 height 12
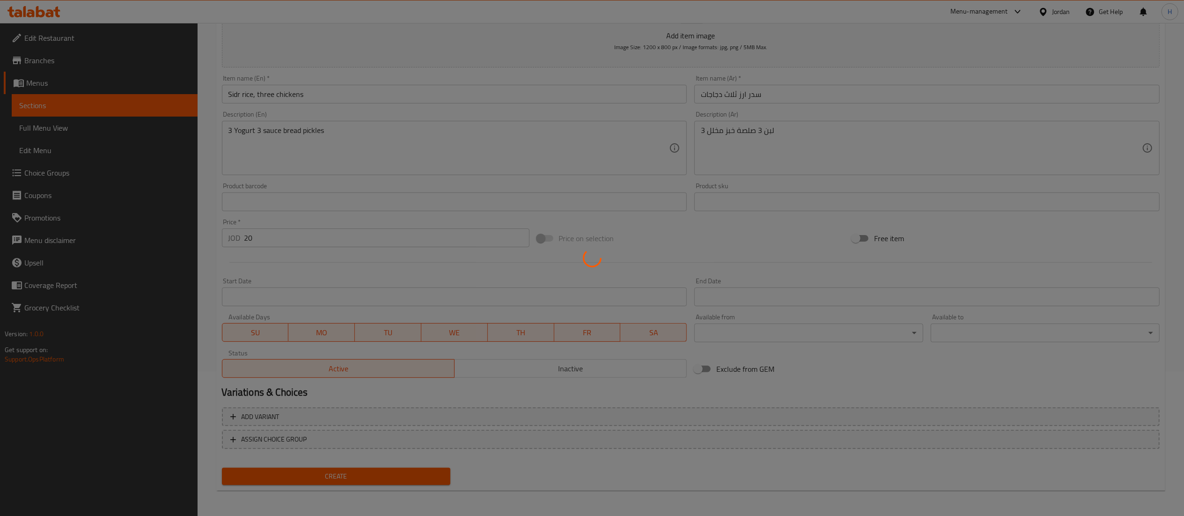
type input "0"
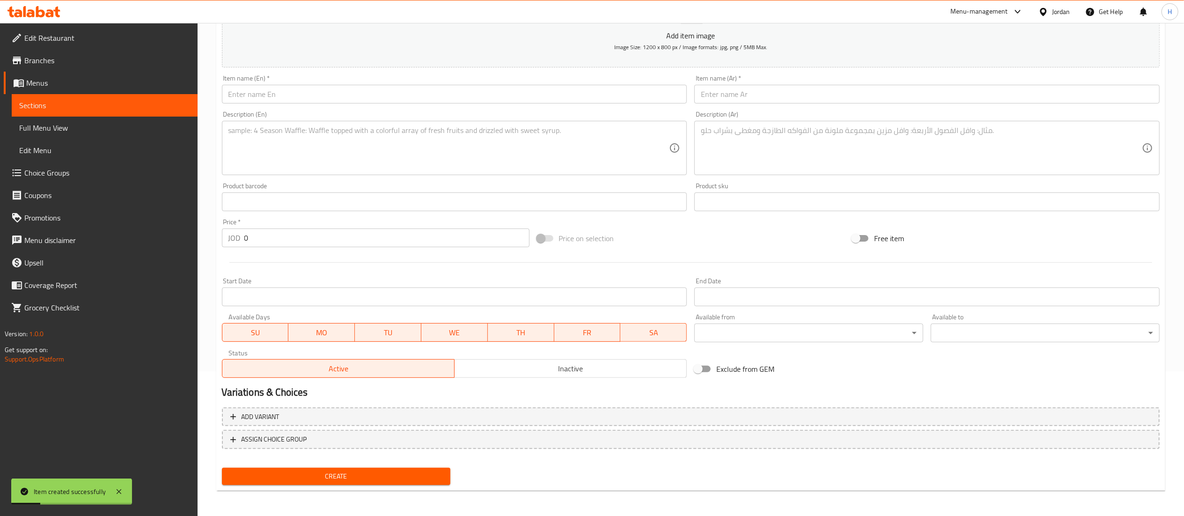
scroll to position [0, 0]
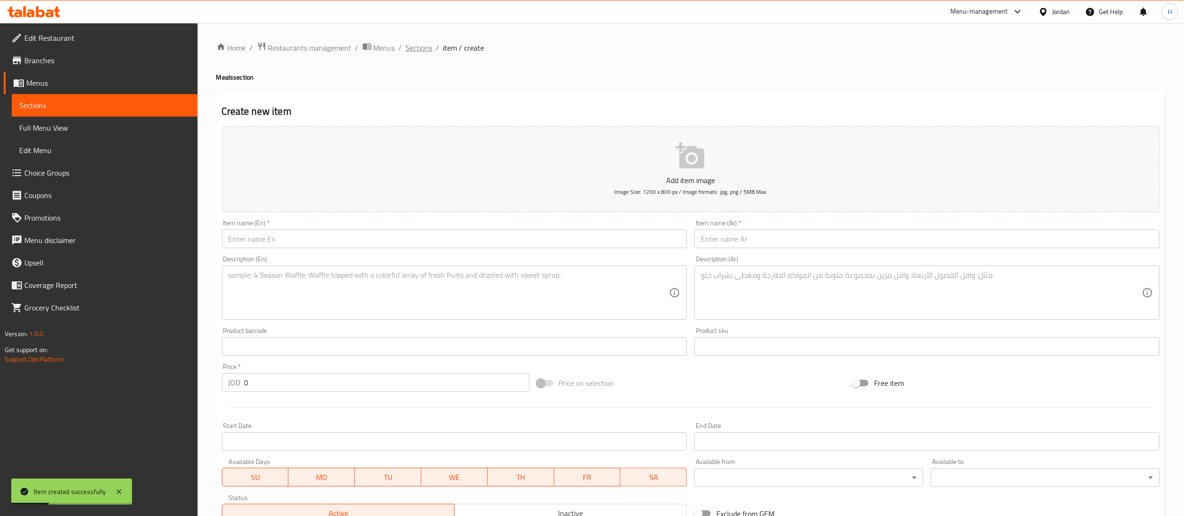
click at [418, 52] on span "Sections" at bounding box center [419, 47] width 27 height 11
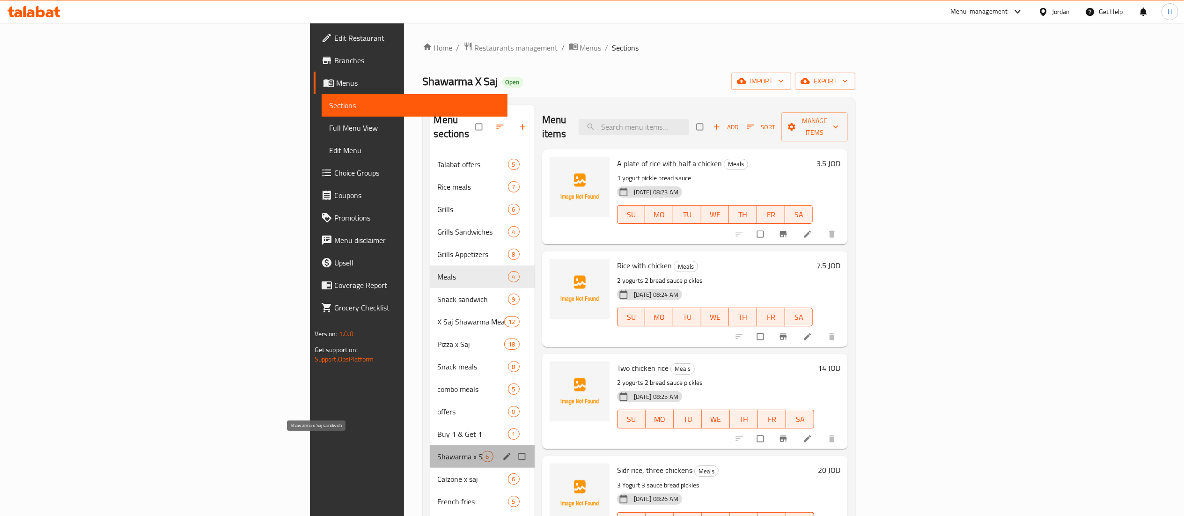
click at [438, 451] on span "Shawarma x Saj sandwich" at bounding box center [460, 456] width 44 height 11
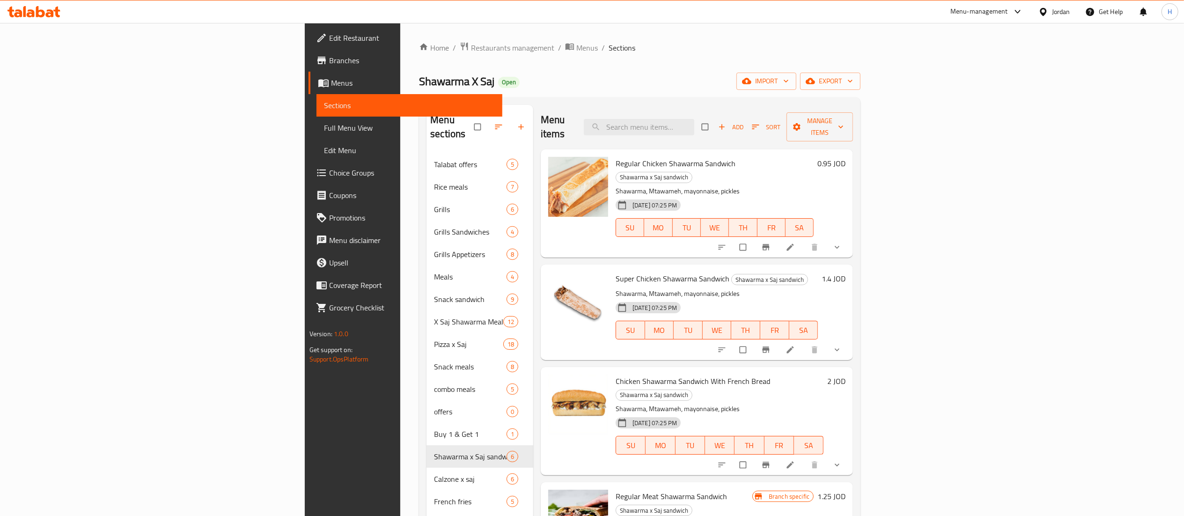
click at [842, 243] on icon "show more" at bounding box center [836, 247] width 9 height 9
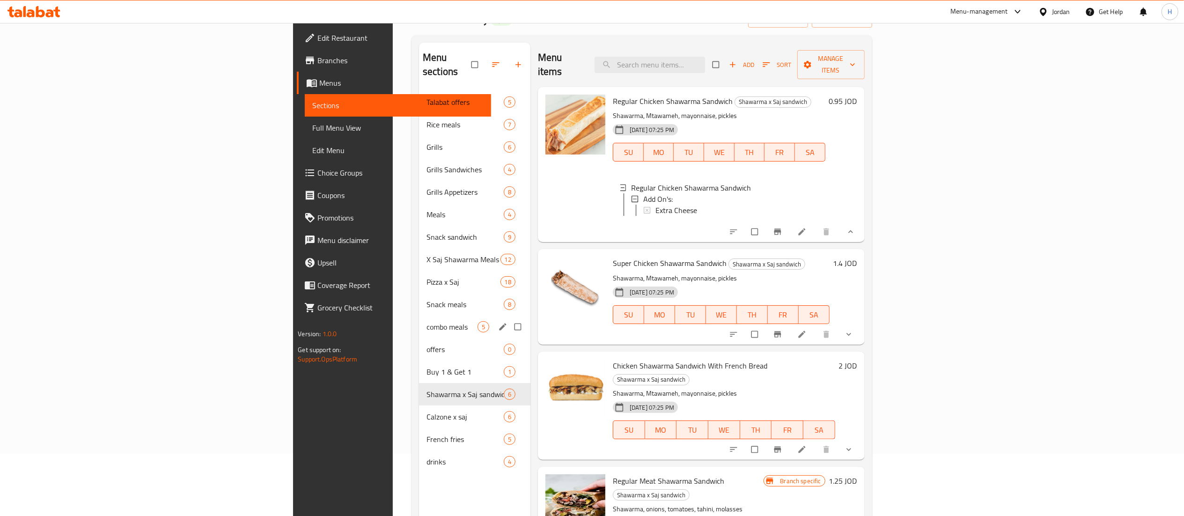
scroll to position [38, 0]
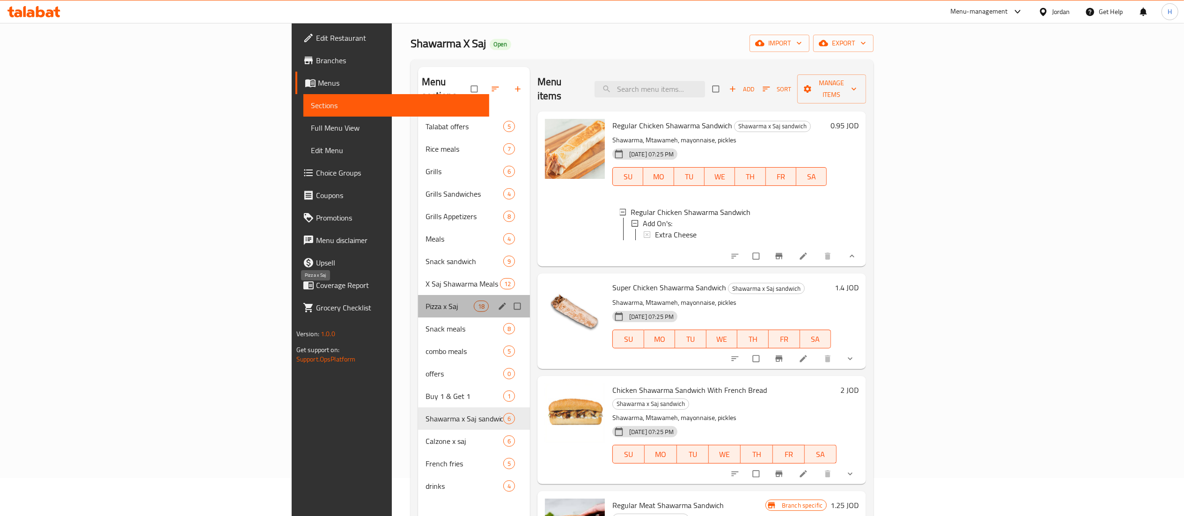
click at [426, 301] on span "Pizza x Saj" at bounding box center [450, 306] width 48 height 11
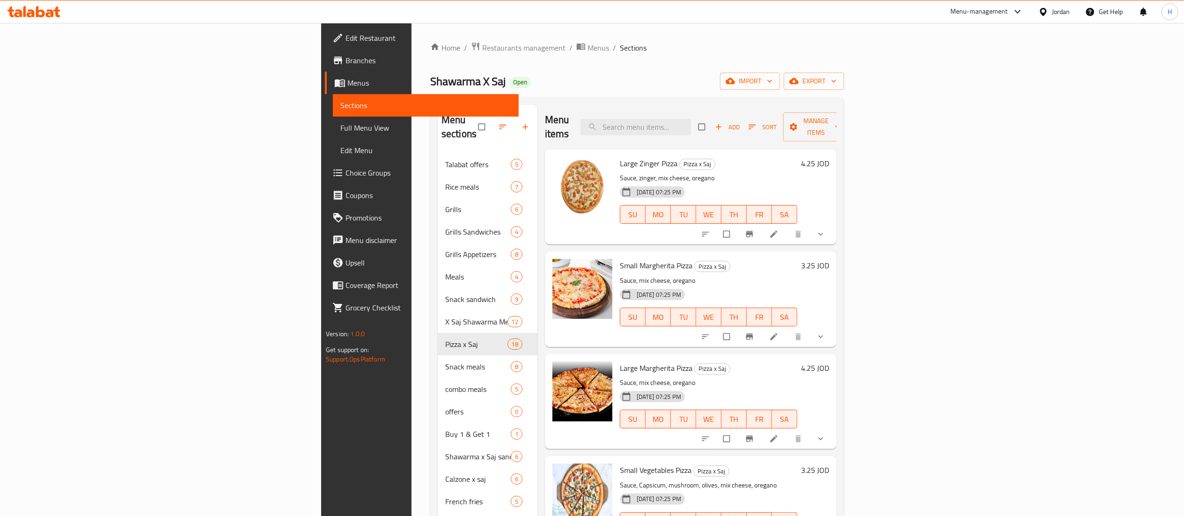
click at [833, 224] on button "show more" at bounding box center [821, 234] width 22 height 21
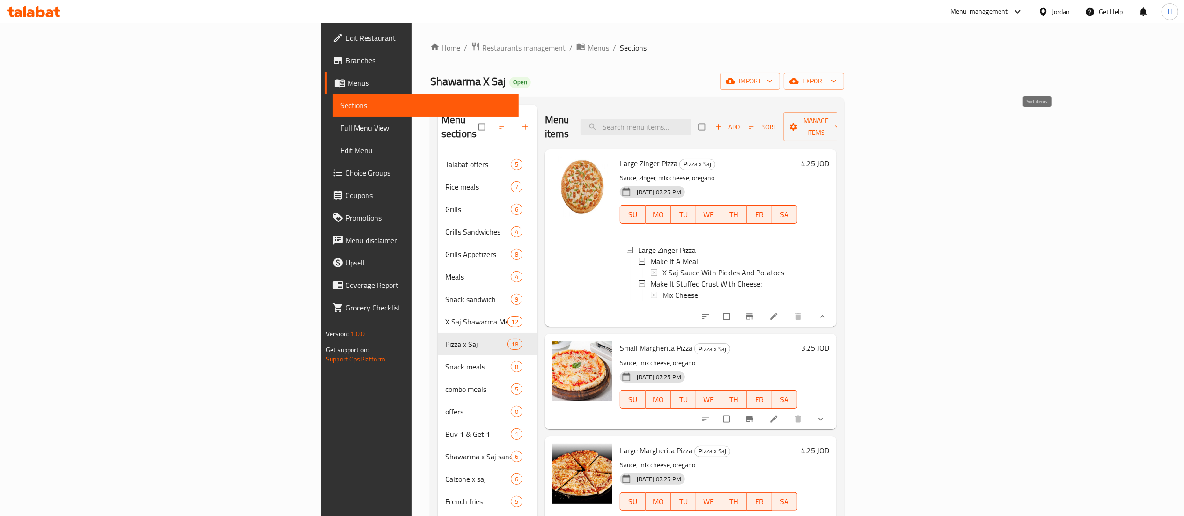
click at [777, 125] on span "Sort" at bounding box center [763, 127] width 29 height 11
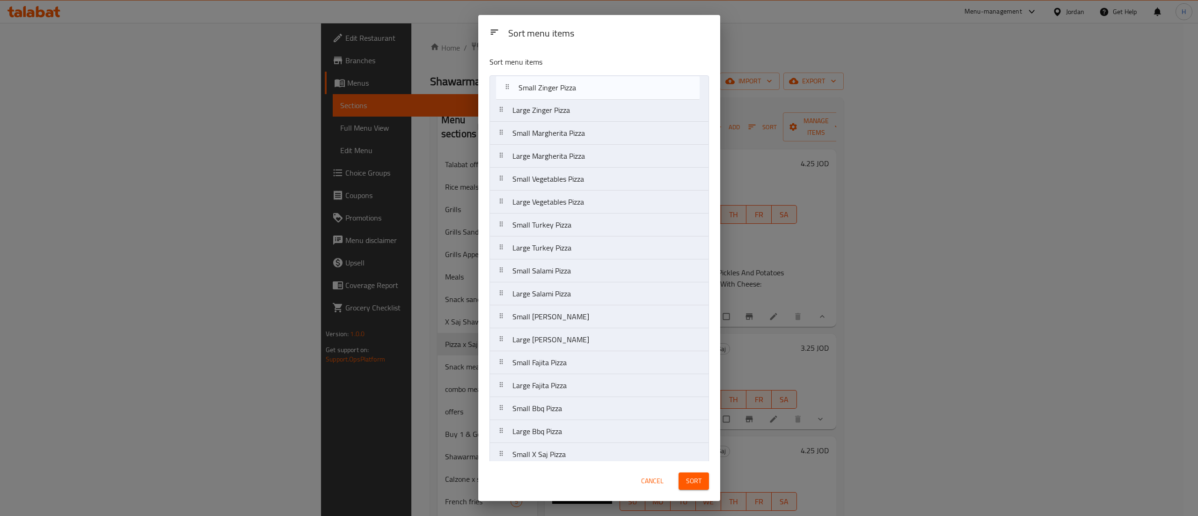
drag, startPoint x: 574, startPoint y: 301, endPoint x: 583, endPoint y: 86, distance: 215.1
click at [583, 86] on nav "Large Zinger Pizza Small Margherita Pizza Large Margherita Pizza Small Vegetabl…" at bounding box center [600, 282] width 220 height 414
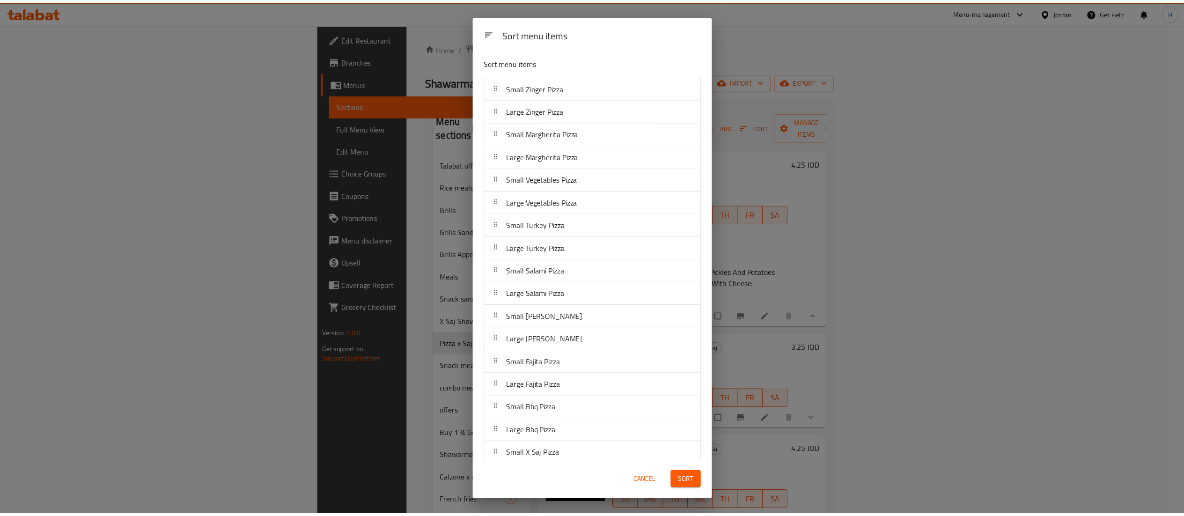
scroll to position [35, 0]
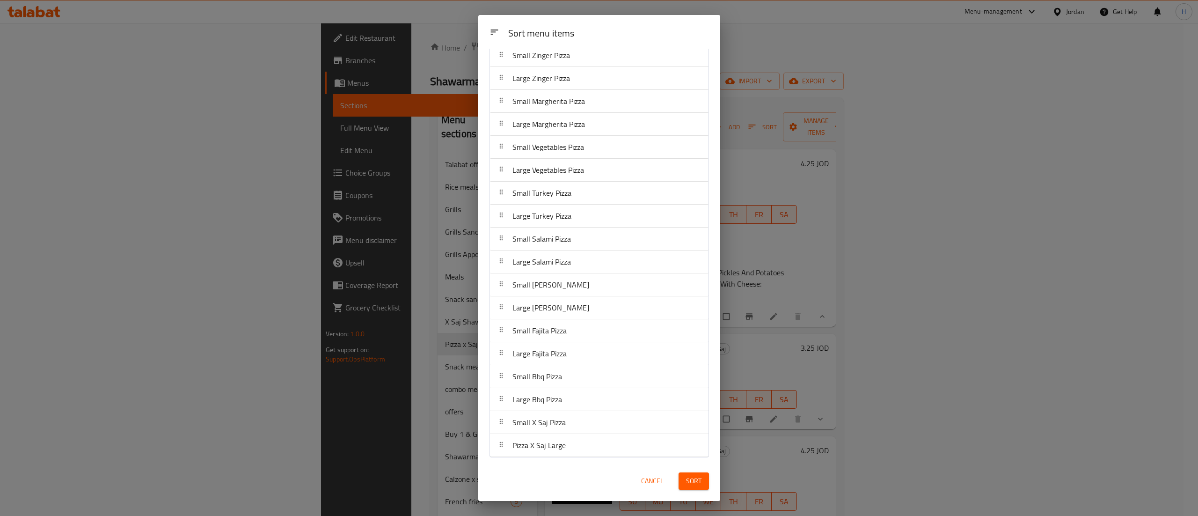
click at [690, 483] on span "Sort" at bounding box center [693, 481] width 15 height 12
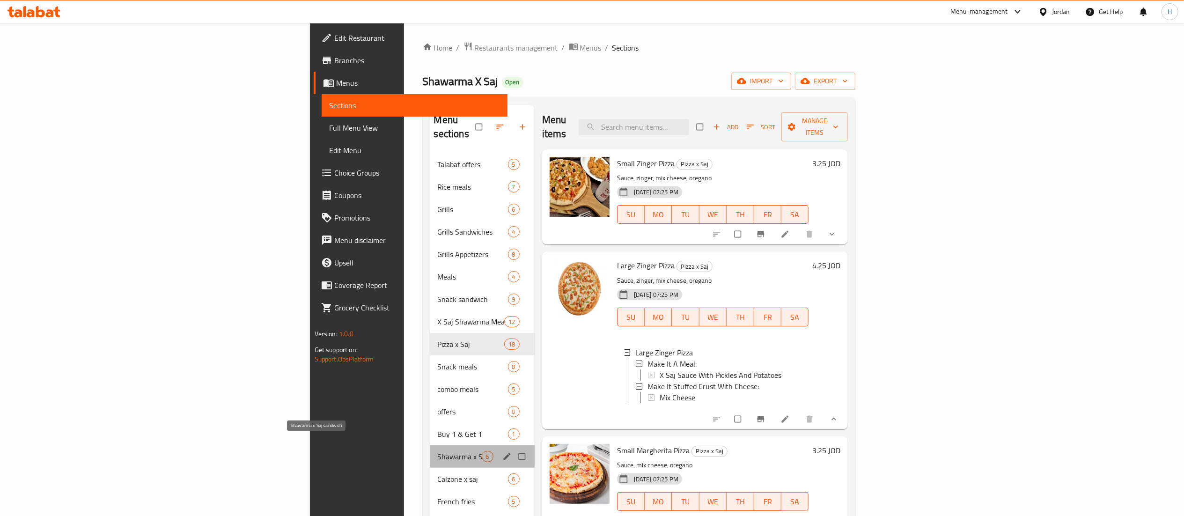
click at [438, 451] on span "Shawarma x Saj sandwich" at bounding box center [460, 456] width 44 height 11
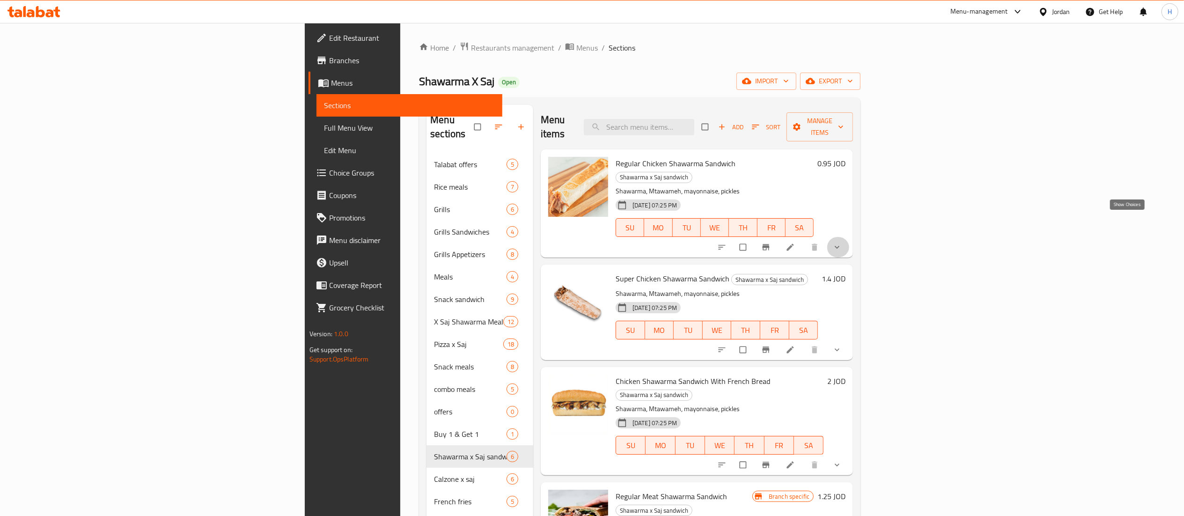
click at [842, 243] on icon "show more" at bounding box center [836, 247] width 9 height 9
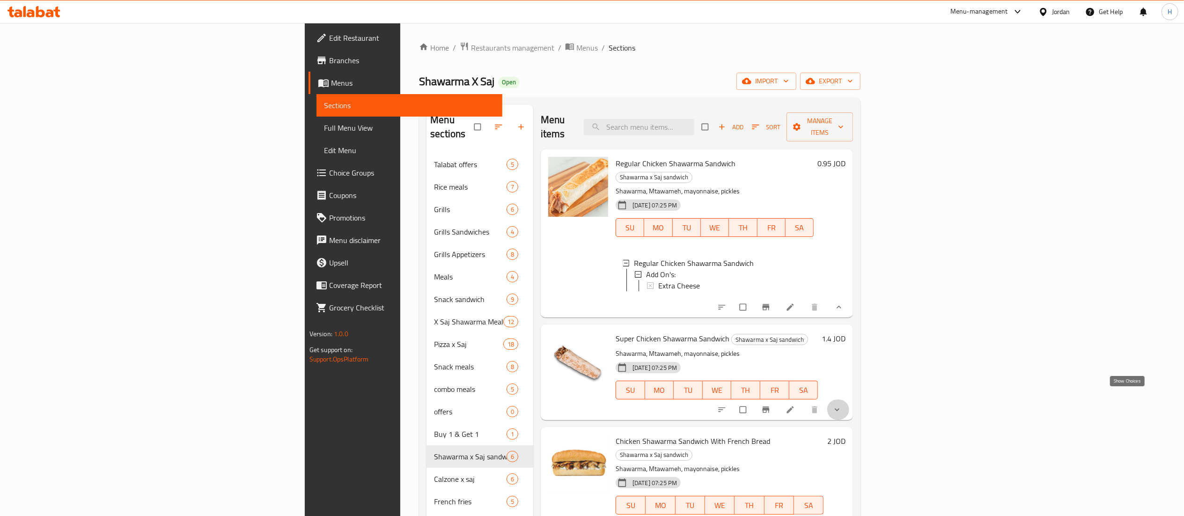
click at [842, 405] on icon "show more" at bounding box center [836, 409] width 9 height 9
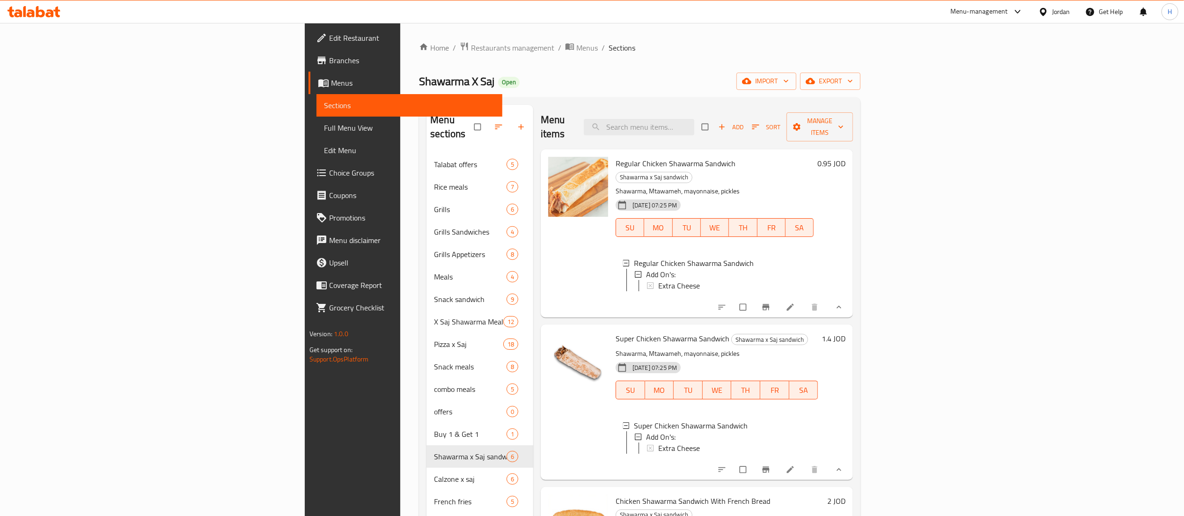
click at [845, 157] on h6 "0.95 JOD" at bounding box center [831, 163] width 28 height 13
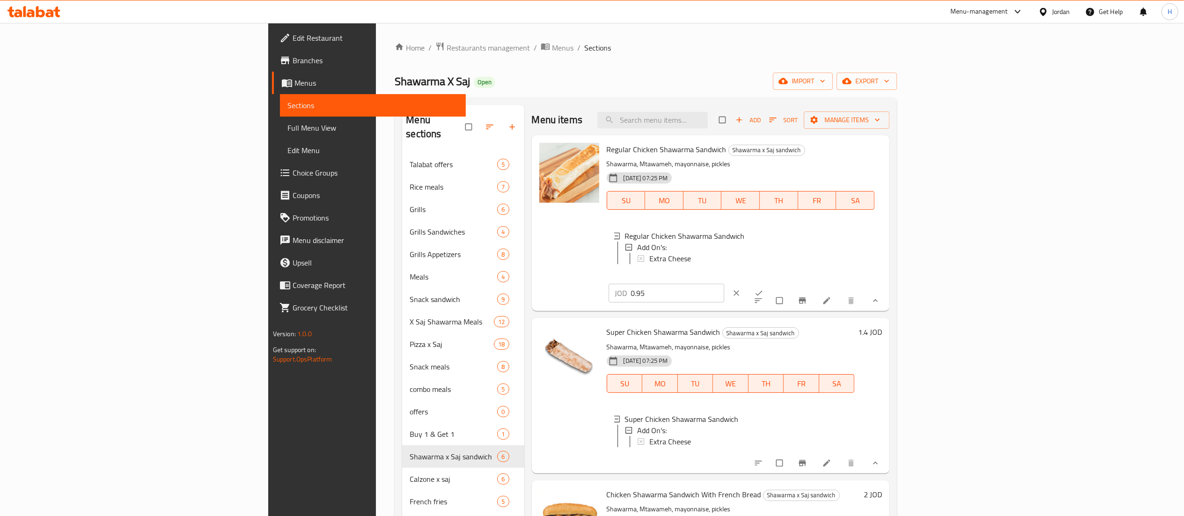
click at [724, 284] on input "0.95" at bounding box center [677, 293] width 93 height 19
type input "0.75"
click at [763, 291] on icon "ok" at bounding box center [759, 293] width 7 height 5
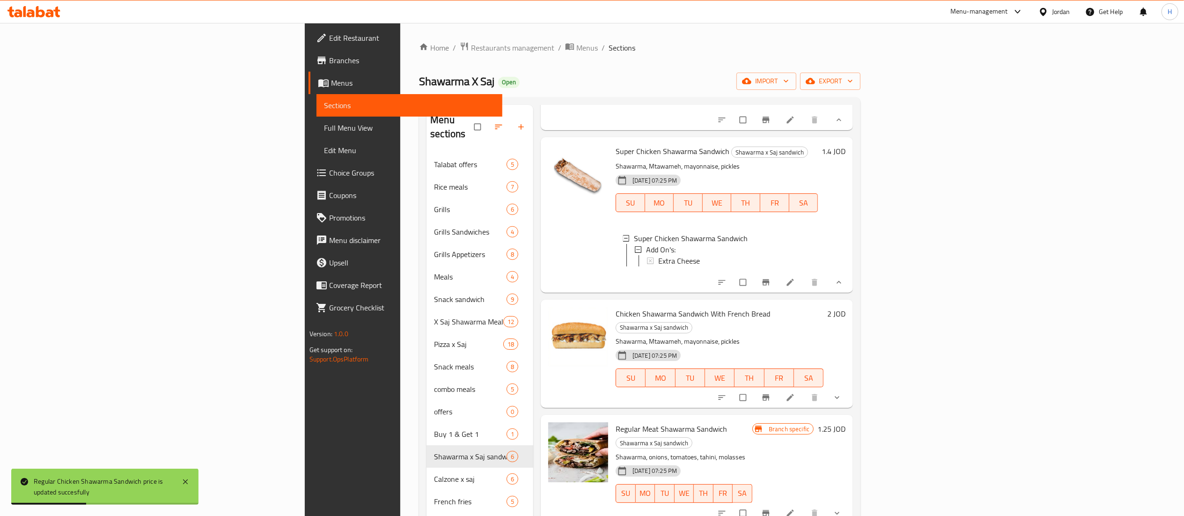
scroll to position [269, 0]
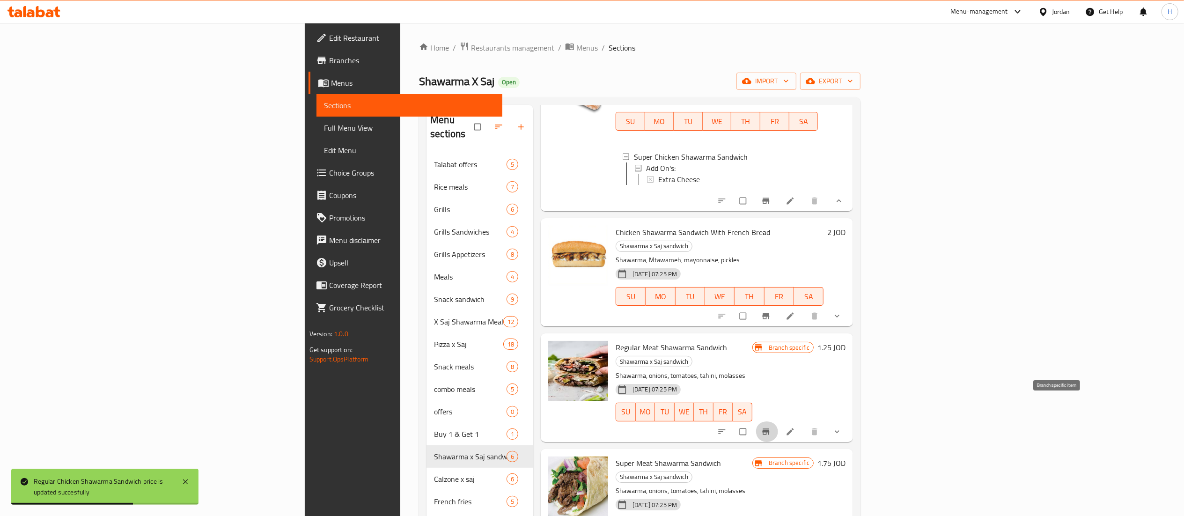
click at [771, 427] on icon "Branch-specific-item" at bounding box center [765, 431] width 9 height 9
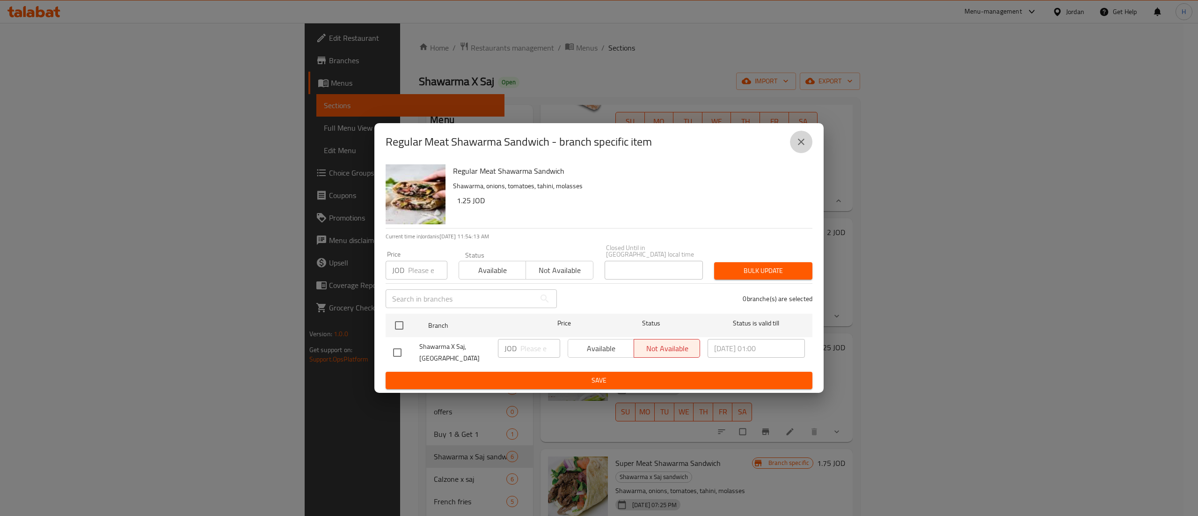
click at [797, 147] on icon "close" at bounding box center [801, 141] width 11 height 11
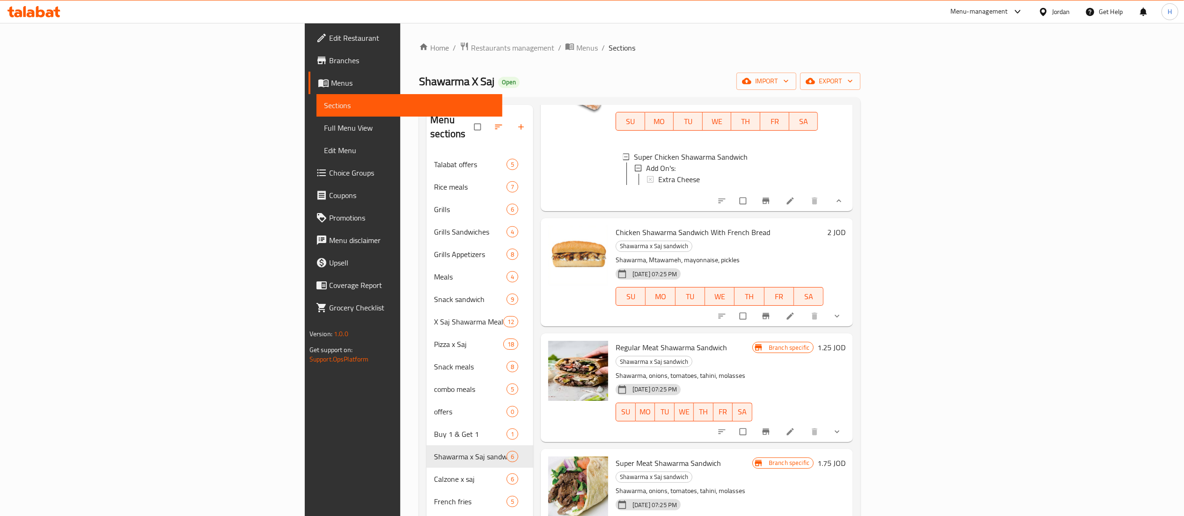
click at [845, 344] on div "Branch specific 1.25 JOD" at bounding box center [798, 387] width 93 height 93
click at [845, 341] on h6 "1.25 JOD" at bounding box center [831, 347] width 28 height 13
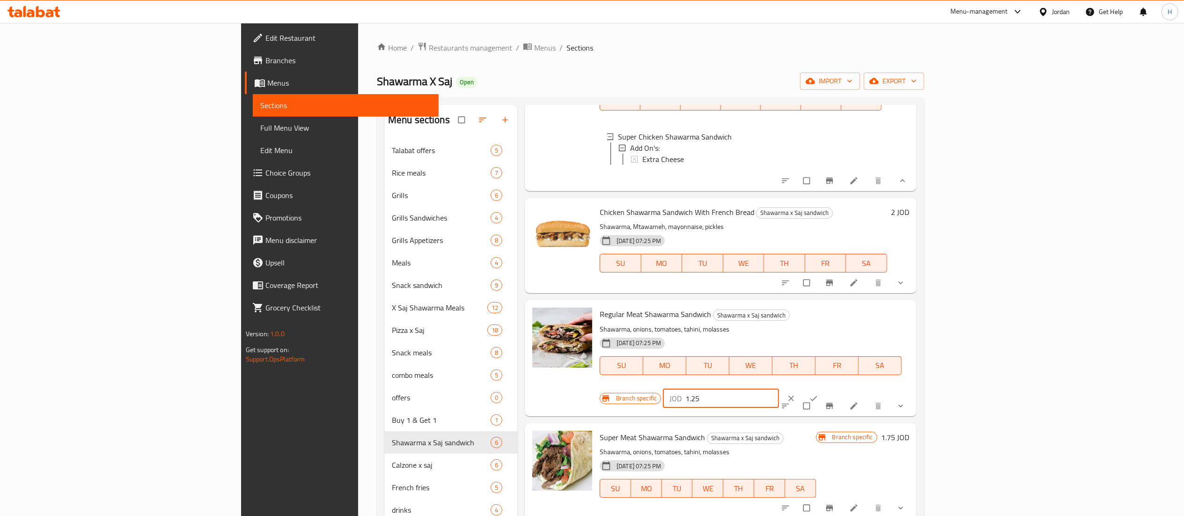
drag, startPoint x: 1042, startPoint y: 344, endPoint x: 956, endPoint y: 344, distance: 85.7
click at [837, 388] on div "Branch specific JOD 1.25 ​" at bounding box center [718, 398] width 237 height 21
type input "0.9"
click at [817, 396] on icon "ok" at bounding box center [813, 398] width 7 height 5
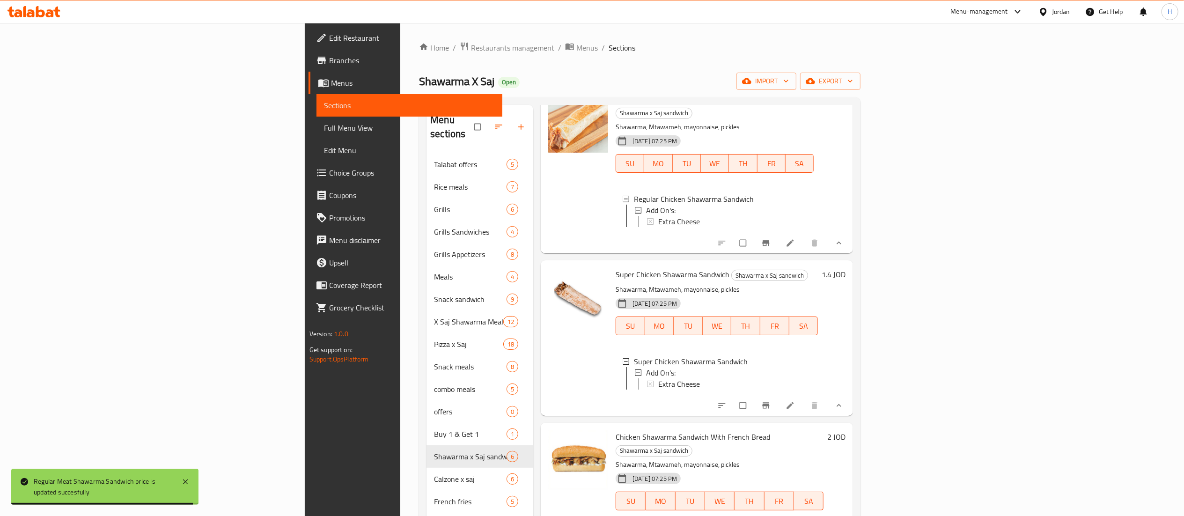
scroll to position [0, 0]
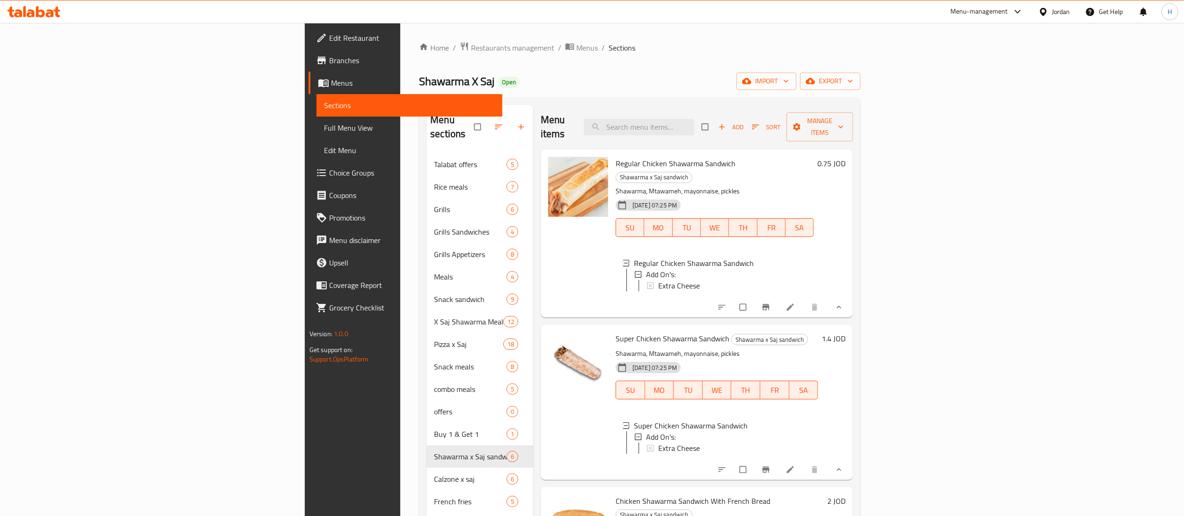
click at [845, 332] on h6 "1.4 JOD" at bounding box center [834, 338] width 24 height 13
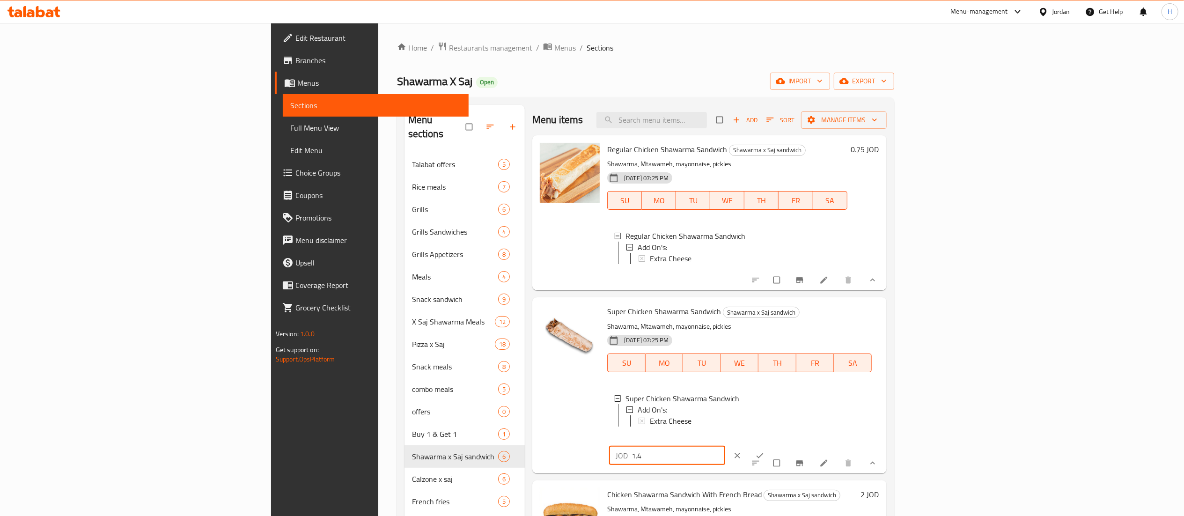
click at [725, 446] on input "1.4" at bounding box center [678, 455] width 93 height 19
type input "1.35"
click at [764, 451] on icon "ok" at bounding box center [759, 455] width 9 height 9
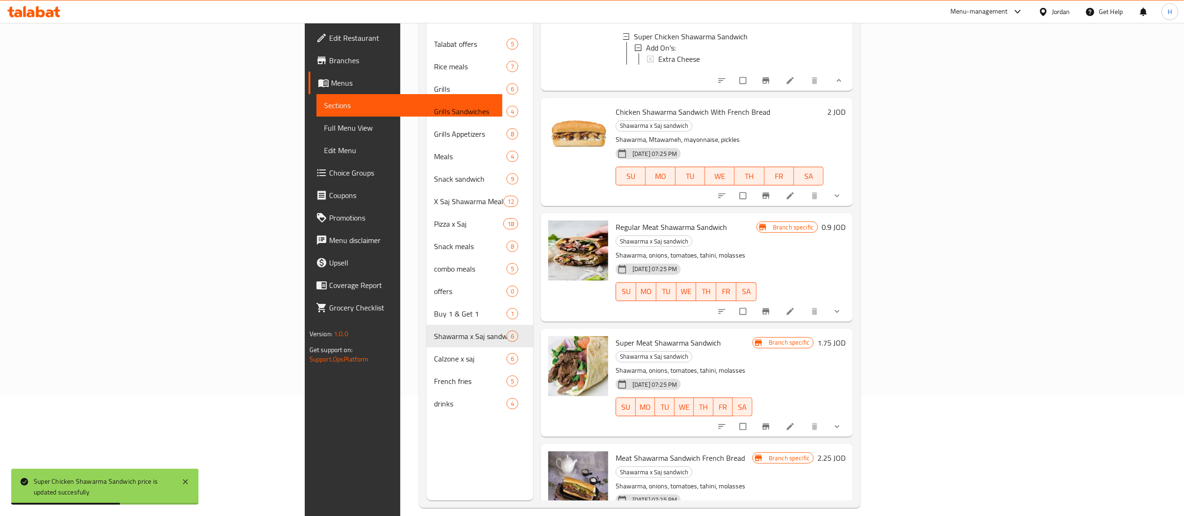
scroll to position [132, 0]
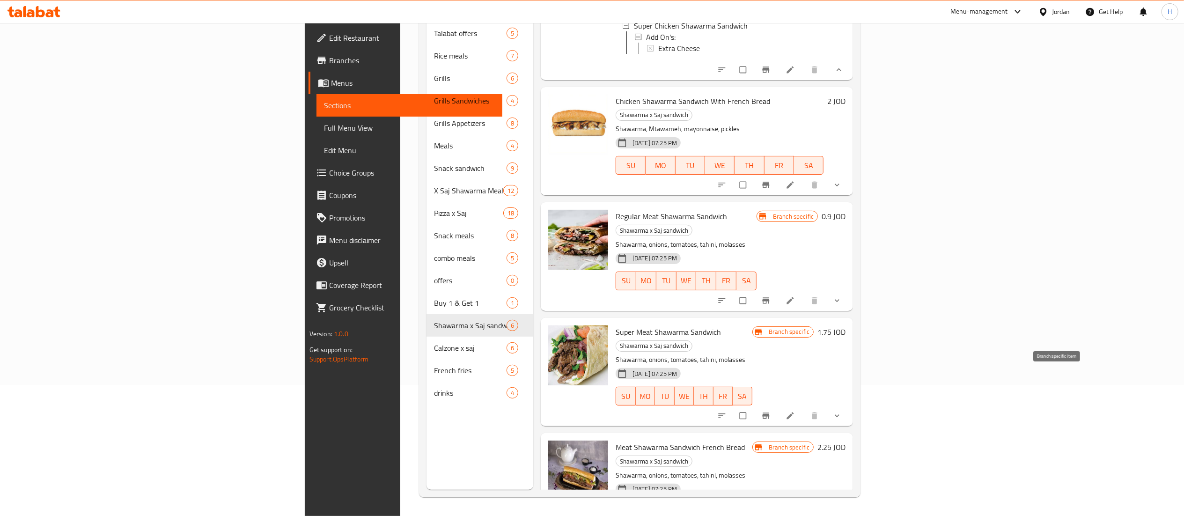
click at [771, 411] on icon "Branch-specific-item" at bounding box center [765, 415] width 9 height 9
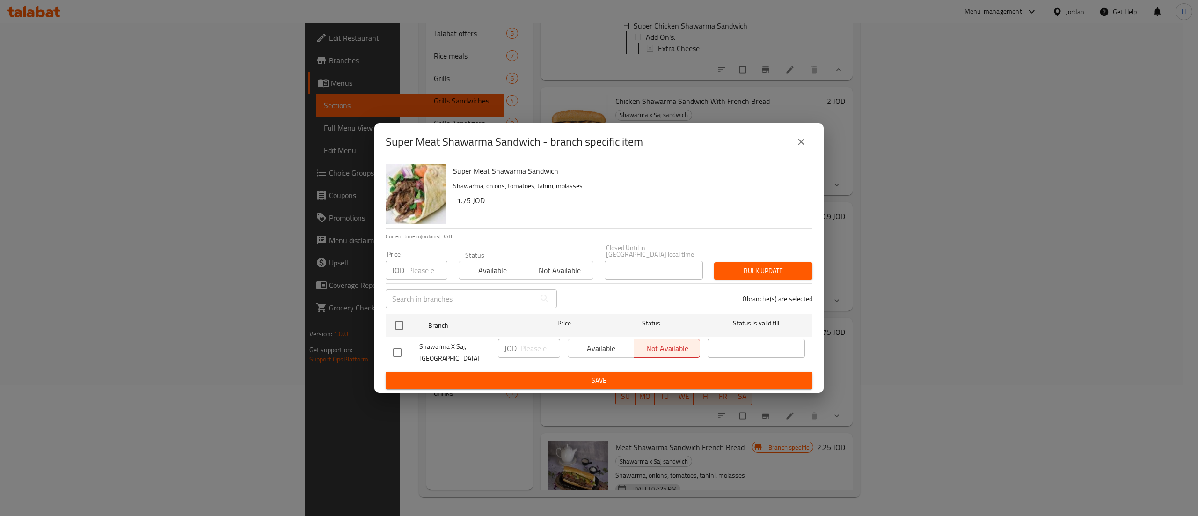
click at [802, 147] on icon "close" at bounding box center [801, 141] width 11 height 11
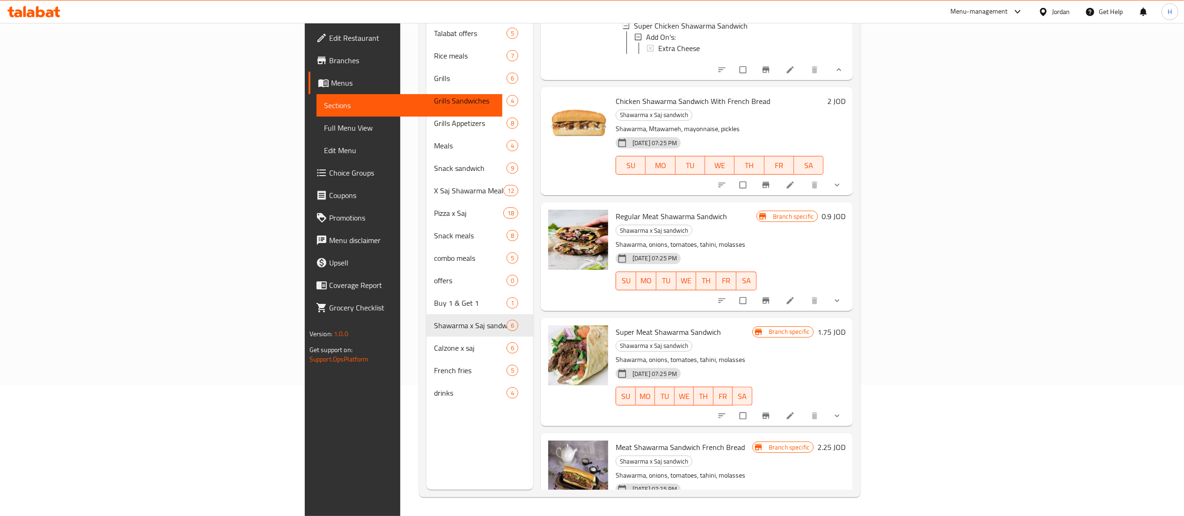
click at [845, 325] on h6 "1.75 JOD" at bounding box center [831, 331] width 28 height 13
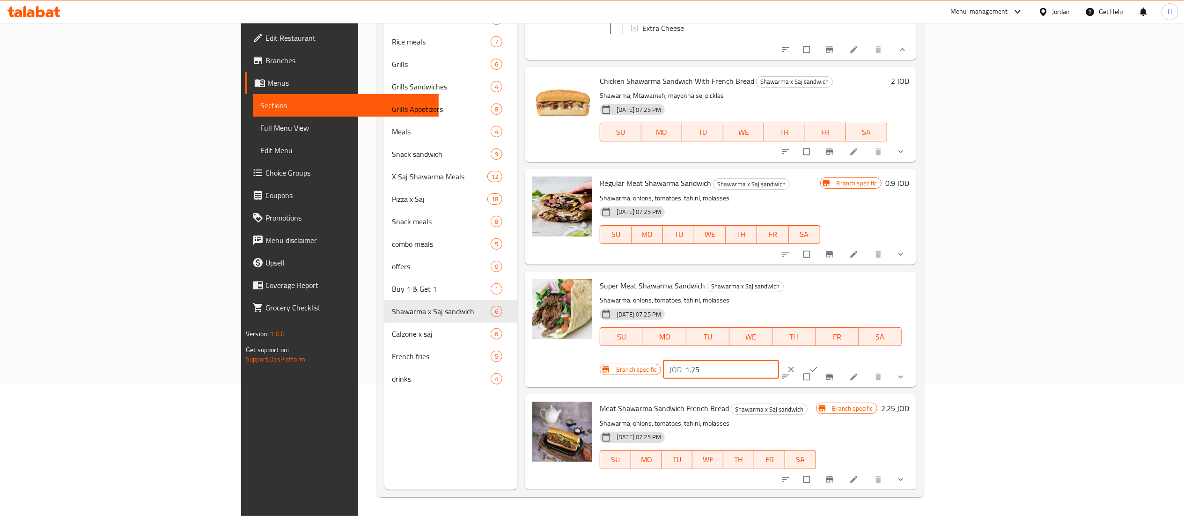
drag, startPoint x: 1035, startPoint y: 314, endPoint x: 999, endPoint y: 311, distance: 35.7
click at [779, 360] on div "JOD 1.75 ​" at bounding box center [721, 369] width 116 height 19
type input "1.5"
click at [818, 365] on icon "ok" at bounding box center [813, 369] width 9 height 9
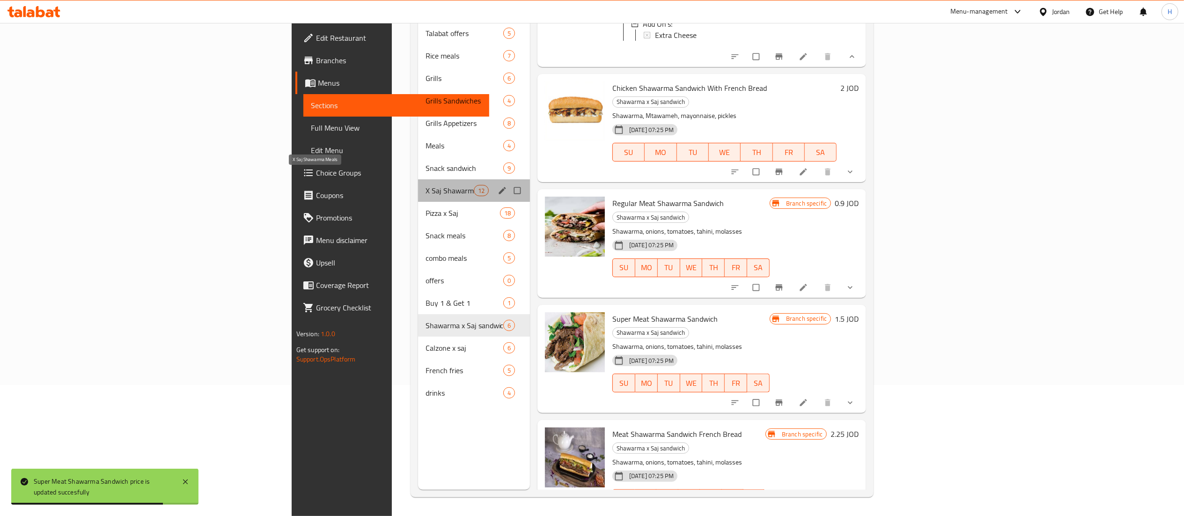
click at [426, 185] on span "X Saj Shawarma Meals" at bounding box center [450, 190] width 48 height 11
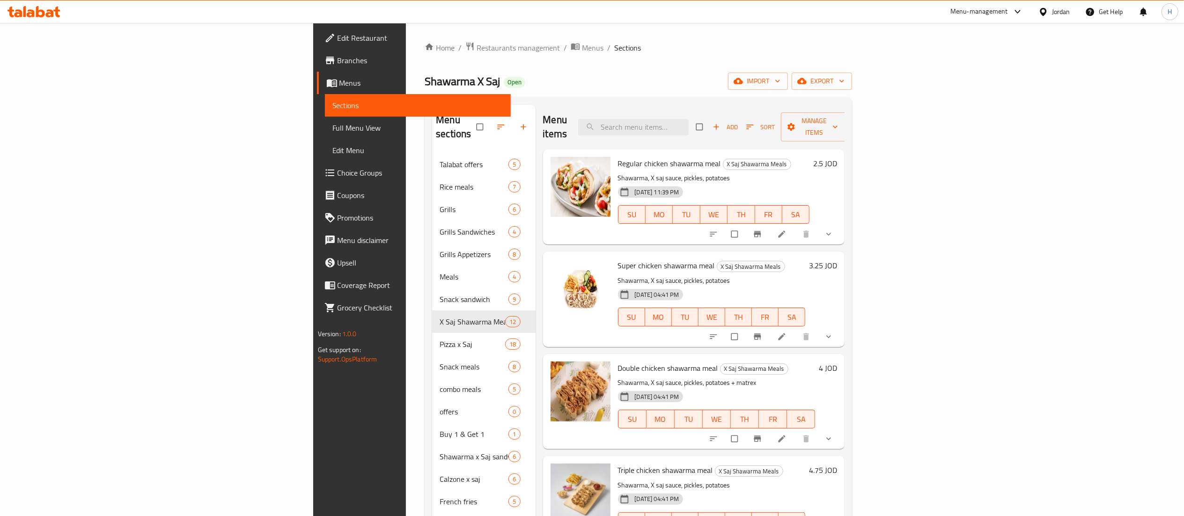
click at [837, 157] on h6 "2.5 JOD" at bounding box center [825, 163] width 24 height 13
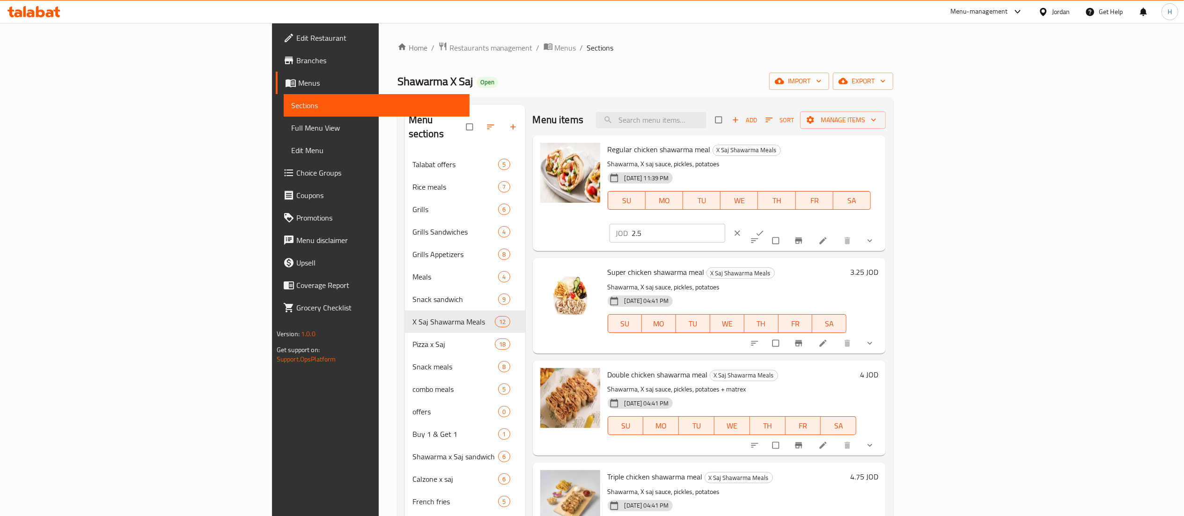
click at [725, 224] on input "2.5" at bounding box center [678, 233] width 93 height 19
type input "2.25"
click at [764, 228] on icon "ok" at bounding box center [759, 232] width 9 height 9
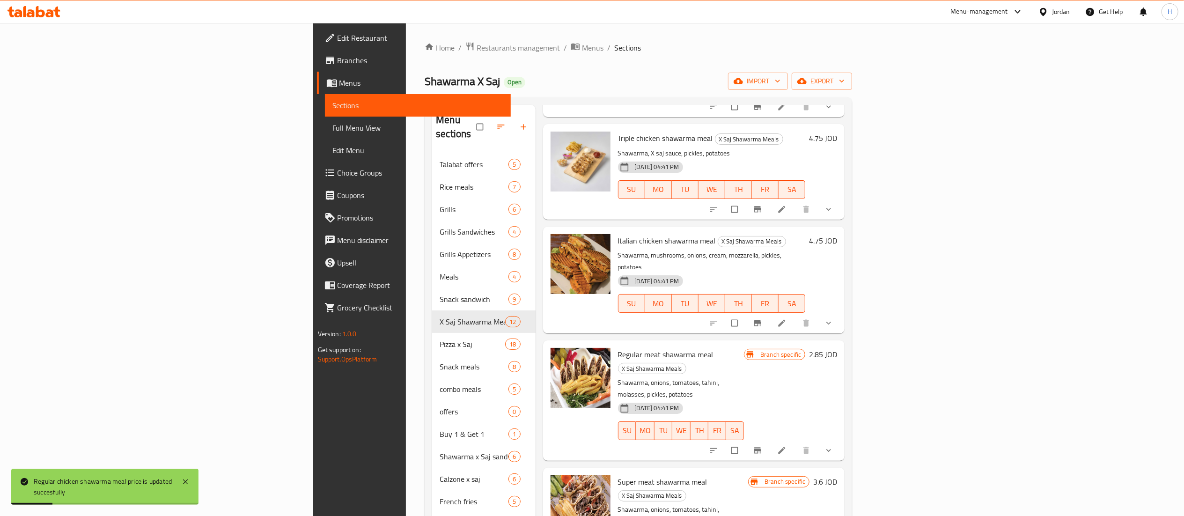
scroll to position [375, 0]
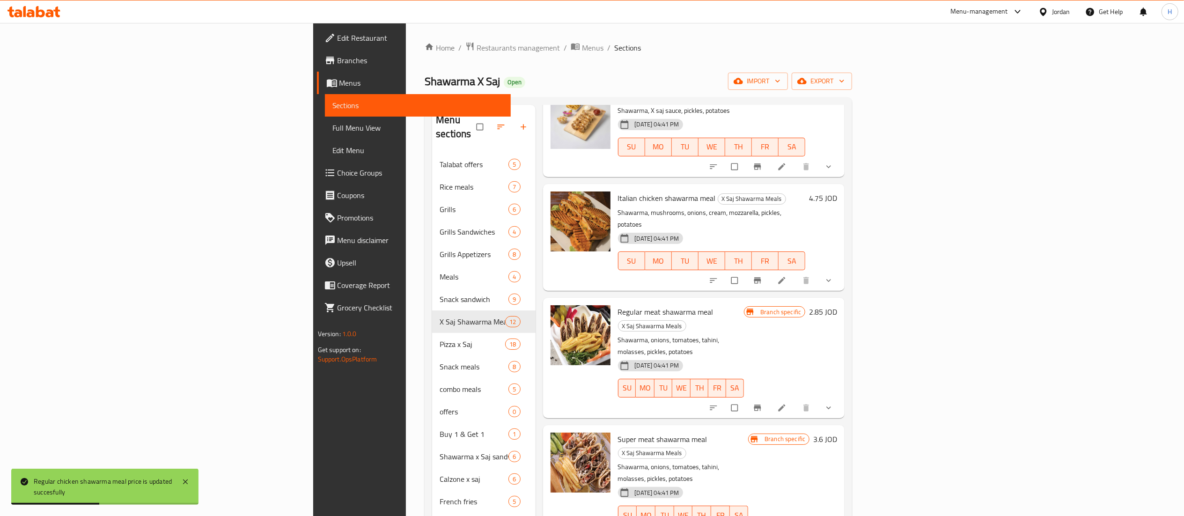
click at [762, 403] on icon "Branch-specific-item" at bounding box center [757, 407] width 9 height 9
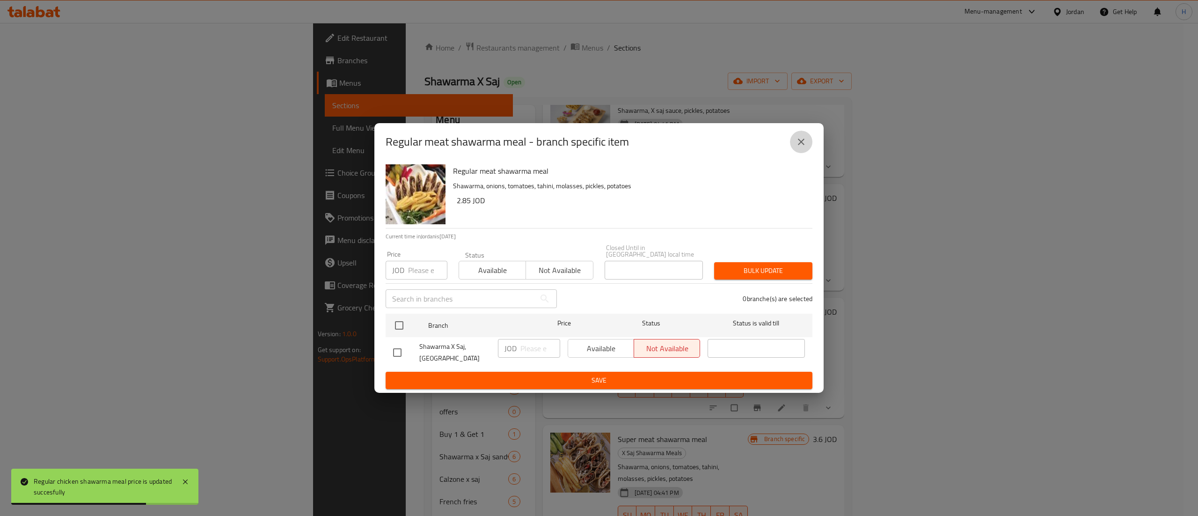
click at [800, 147] on icon "close" at bounding box center [801, 141] width 11 height 11
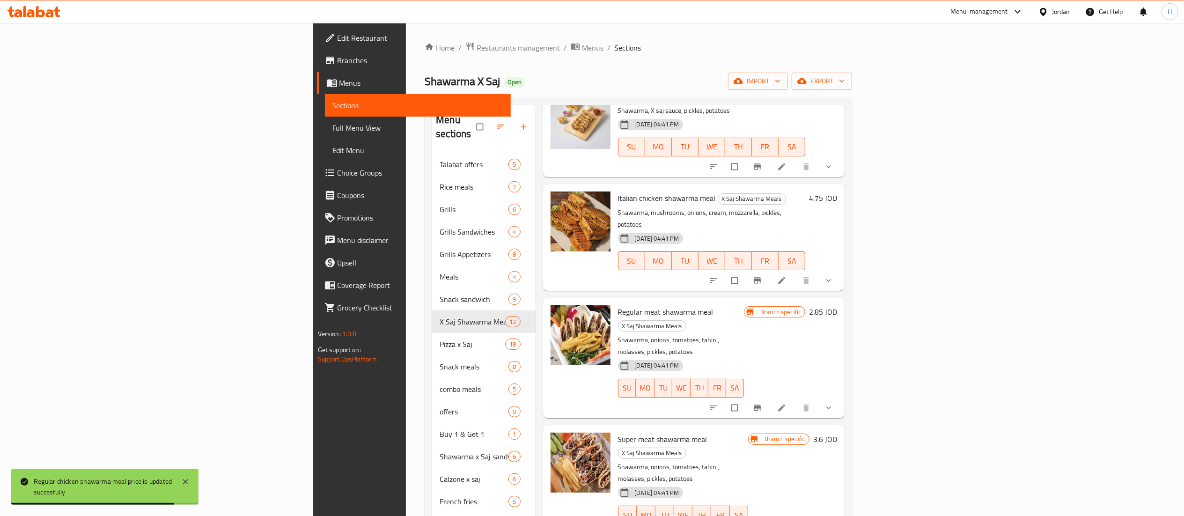
click at [837, 305] on h6 "2.85 JOD" at bounding box center [823, 311] width 28 height 13
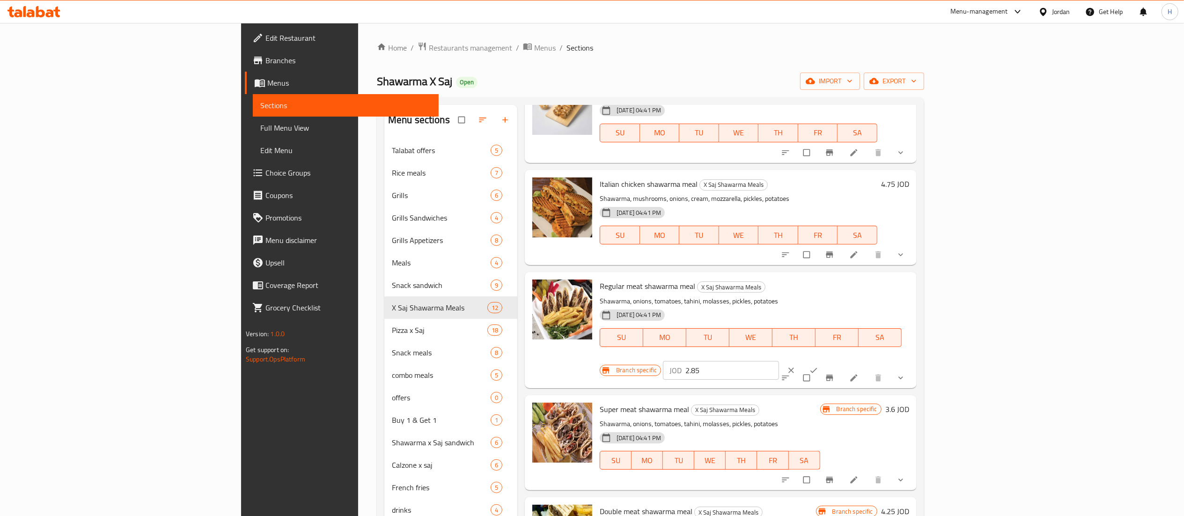
click at [779, 361] on input "2.85" at bounding box center [731, 370] width 93 height 19
type input "2.5"
click at [818, 366] on icon "ok" at bounding box center [813, 370] width 9 height 9
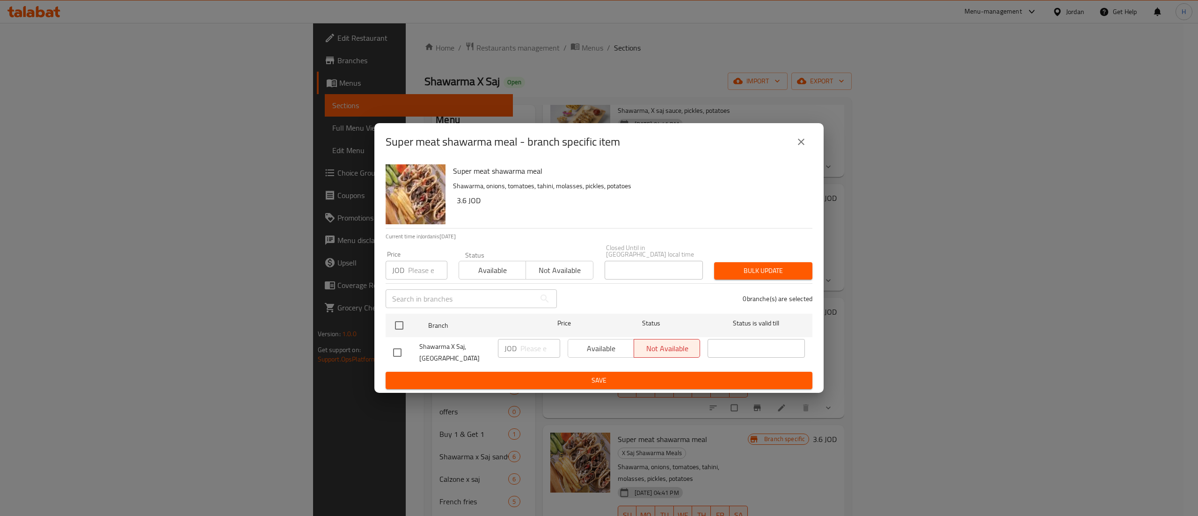
click at [800, 141] on icon "close" at bounding box center [801, 141] width 11 height 11
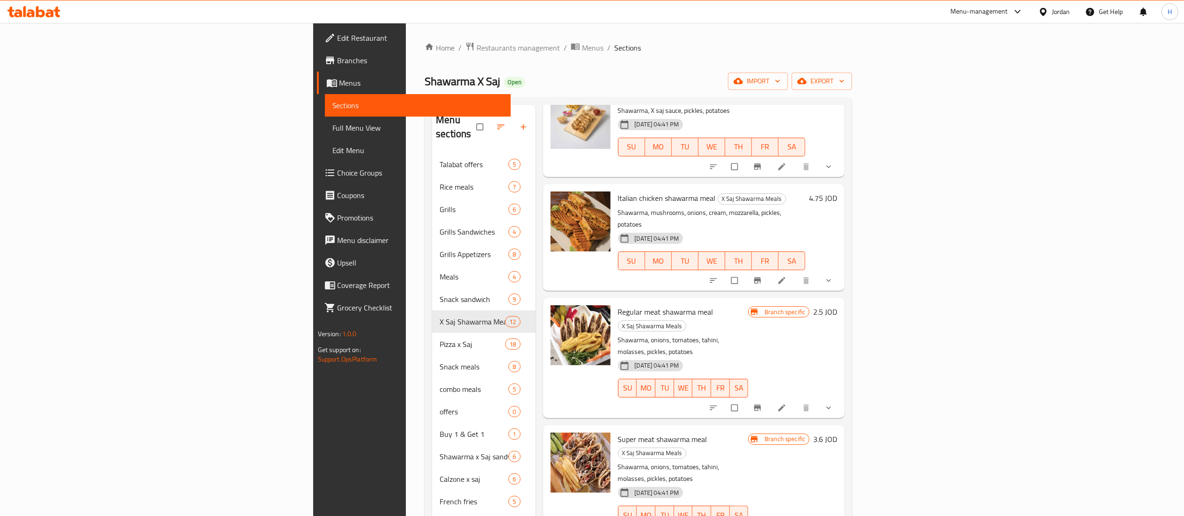
click at [837, 433] on h6 "3.6 JOD" at bounding box center [825, 439] width 24 height 13
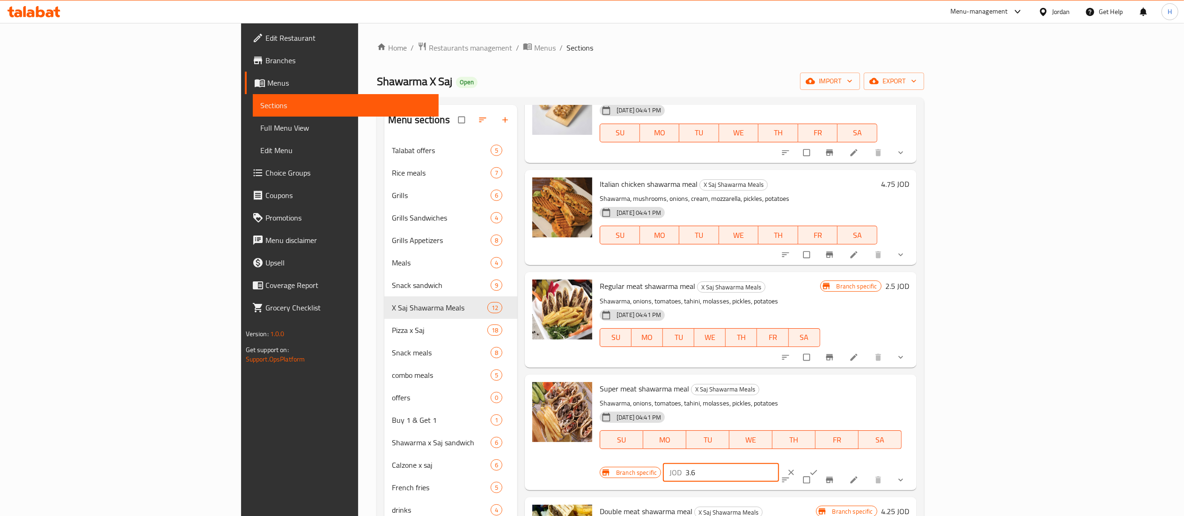
drag, startPoint x: 1049, startPoint y: 391, endPoint x: 946, endPoint y: 383, distance: 103.8
click at [837, 462] on div "Branch specific JOD 3.6 ​" at bounding box center [718, 472] width 237 height 21
click at [779, 463] on input "3.6" at bounding box center [731, 472] width 93 height 19
type input "3.1"
click at [818, 468] on icon "ok" at bounding box center [813, 472] width 9 height 9
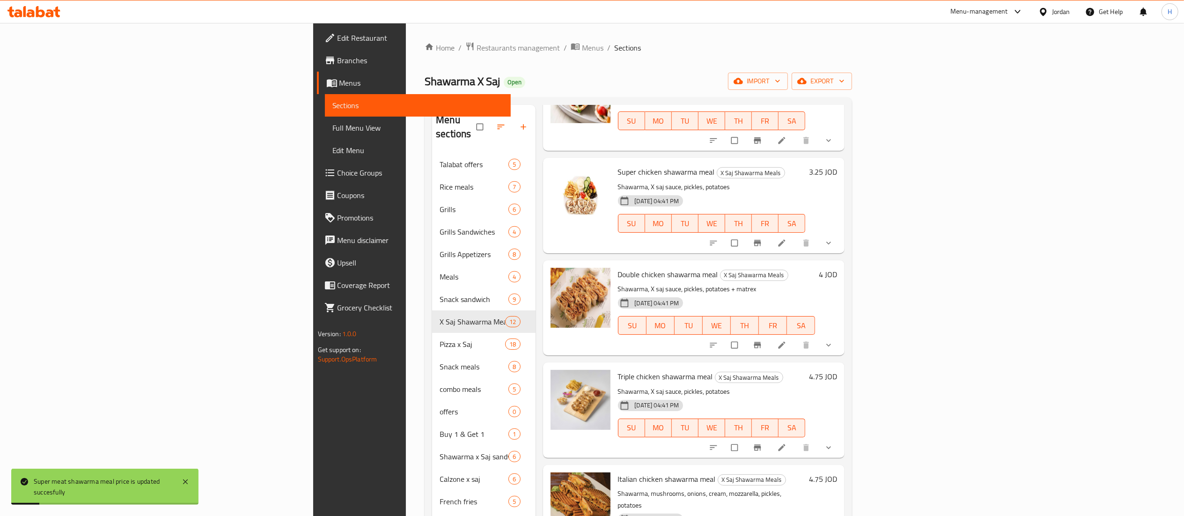
scroll to position [0, 0]
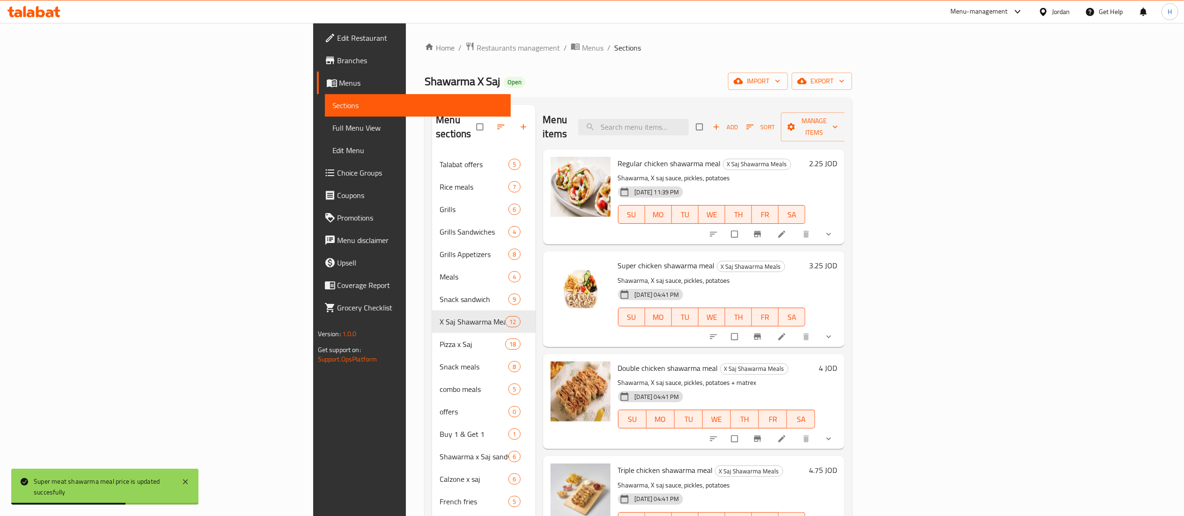
click at [837, 259] on h6 "3.25 JOD" at bounding box center [823, 265] width 28 height 13
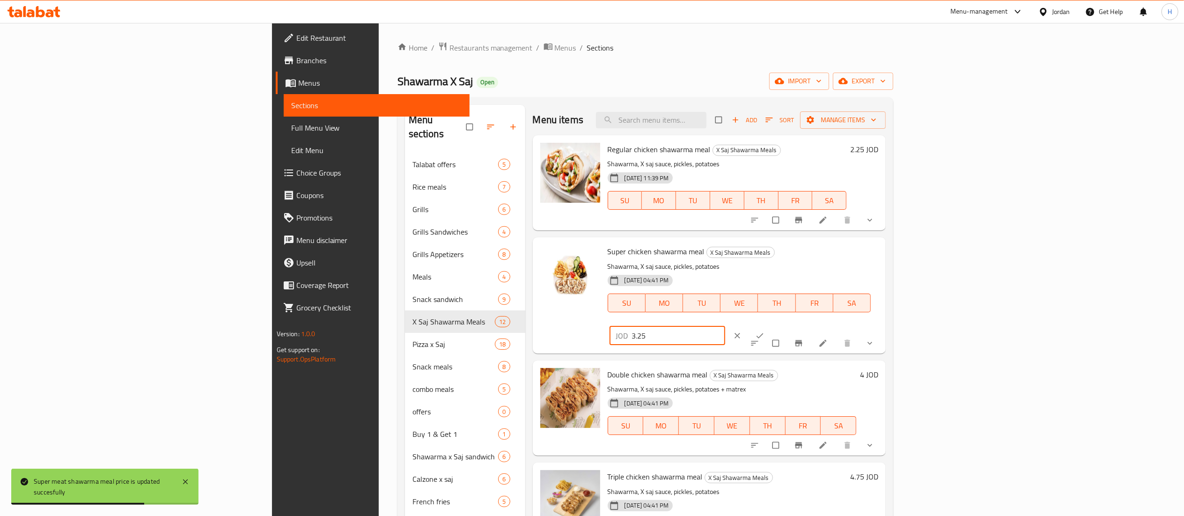
drag, startPoint x: 1035, startPoint y: 260, endPoint x: 808, endPoint y: 257, distance: 227.1
click at [808, 257] on div "Super chicken shawarma meal X Saj Shawarma Meals Shawarma, X saj sauce, pickles…" at bounding box center [743, 295] width 279 height 108
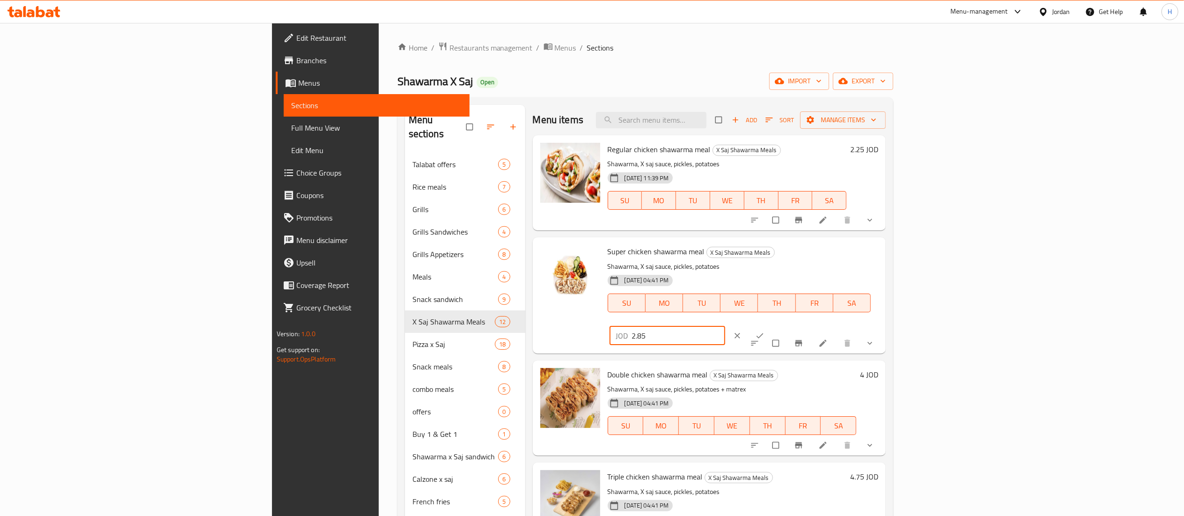
type input "2.85"
click at [764, 331] on icon "ok" at bounding box center [759, 335] width 9 height 9
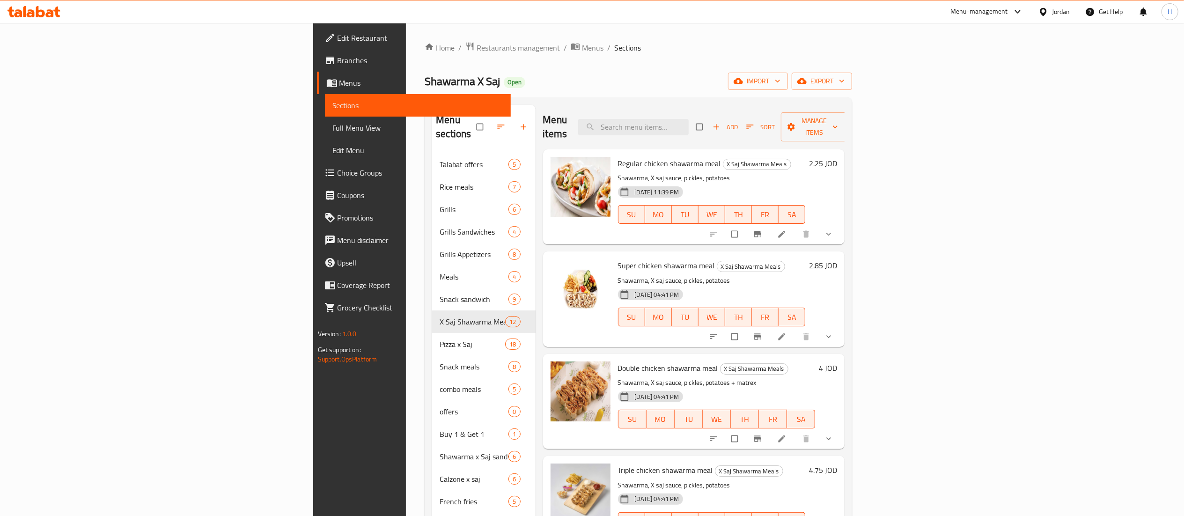
click at [837, 361] on h6 "4 JOD" at bounding box center [828, 367] width 18 height 13
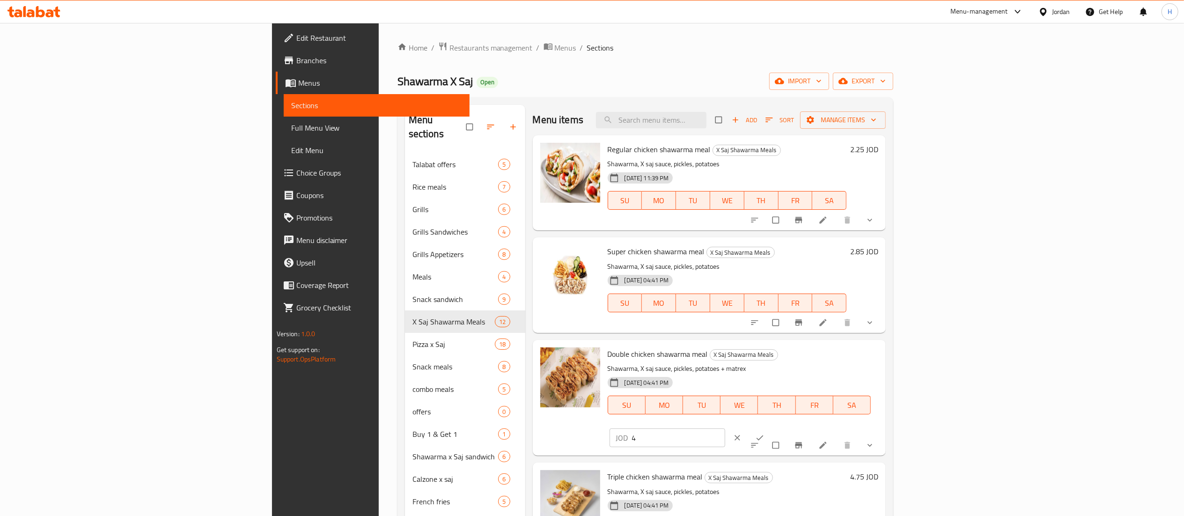
click at [725, 428] on input "4" at bounding box center [678, 437] width 93 height 19
drag, startPoint x: 1015, startPoint y: 357, endPoint x: 977, endPoint y: 359, distance: 38.4
click at [882, 359] on div "Double chicken shawarma meal X Saj Shawarma Meals Shawarma, X saj sauce, pickle…" at bounding box center [743, 398] width 279 height 108
type input "3.5"
click at [764, 433] on icon "ok" at bounding box center [759, 437] width 9 height 9
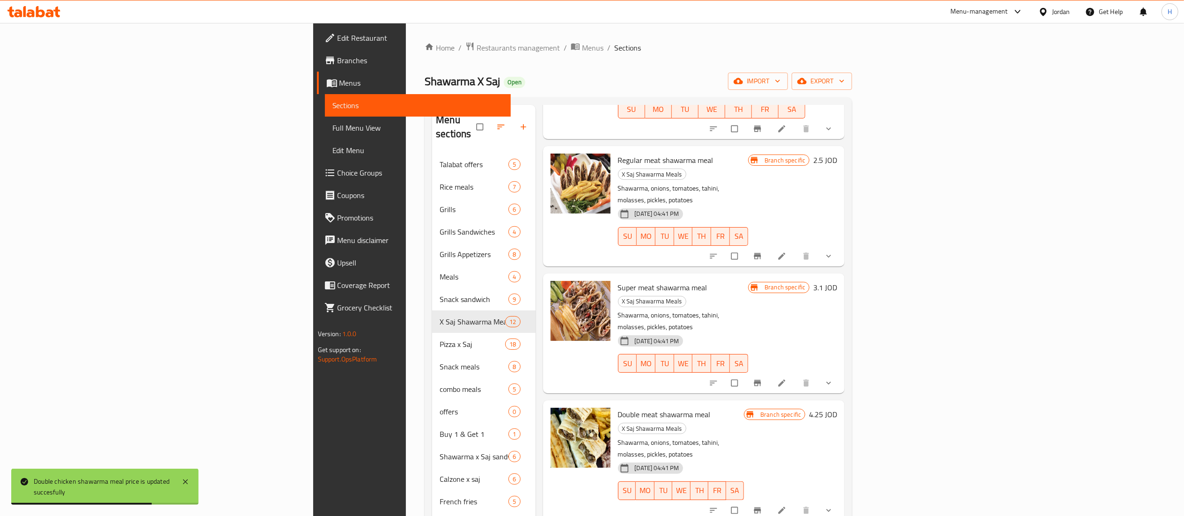
scroll to position [562, 0]
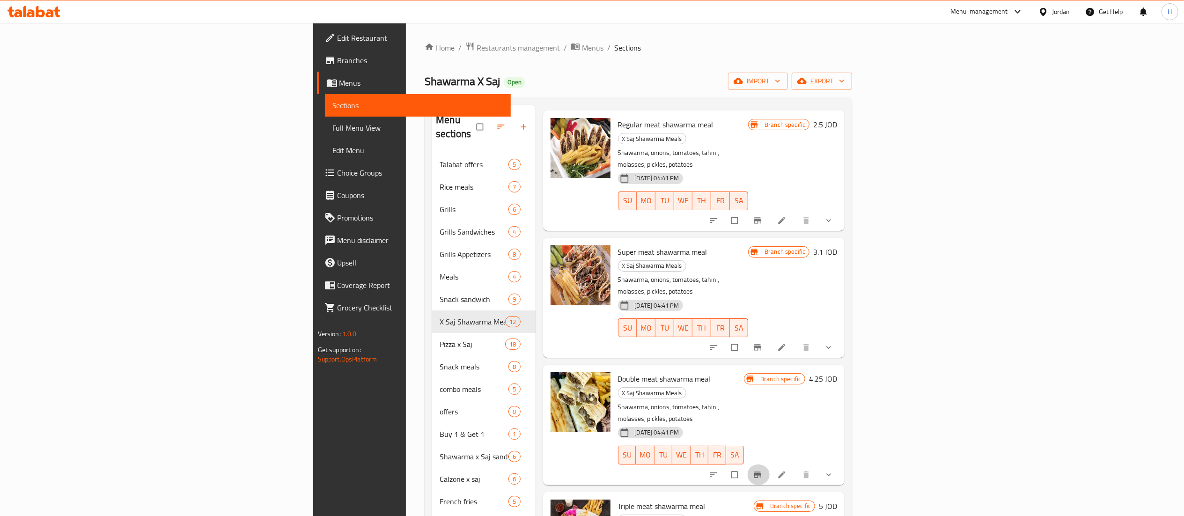
click at [762, 470] on icon "Branch-specific-item" at bounding box center [757, 474] width 9 height 9
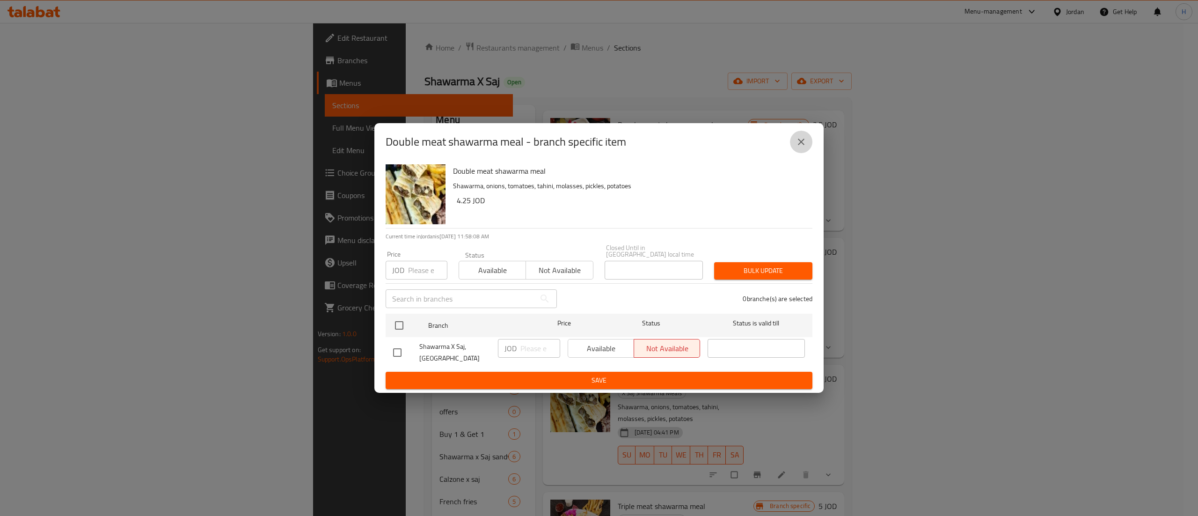
click at [794, 146] on button "close" at bounding box center [801, 142] width 22 height 22
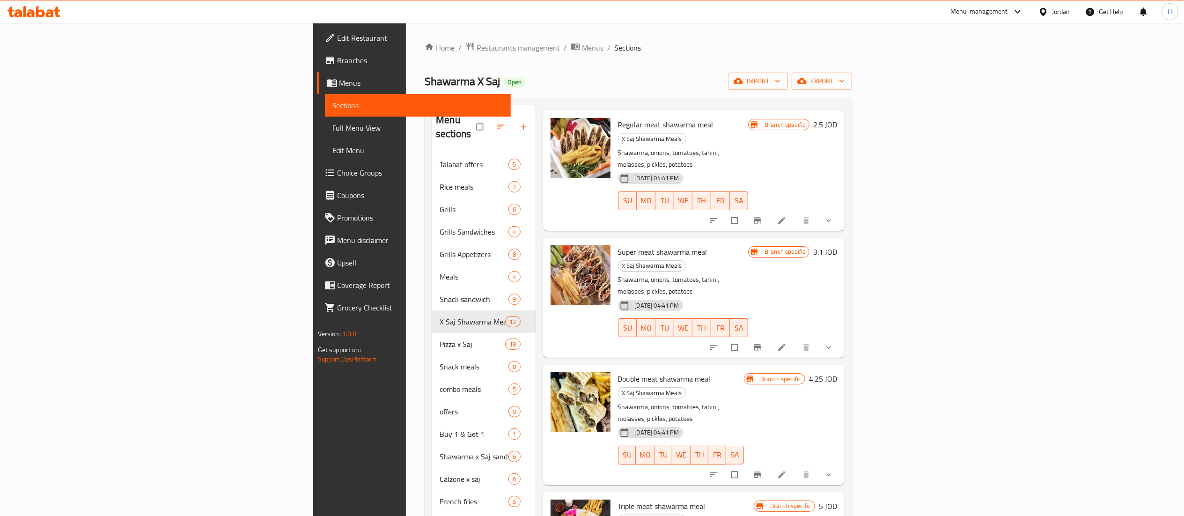
click at [837, 372] on h6 "4.25 JOD" at bounding box center [823, 378] width 28 height 13
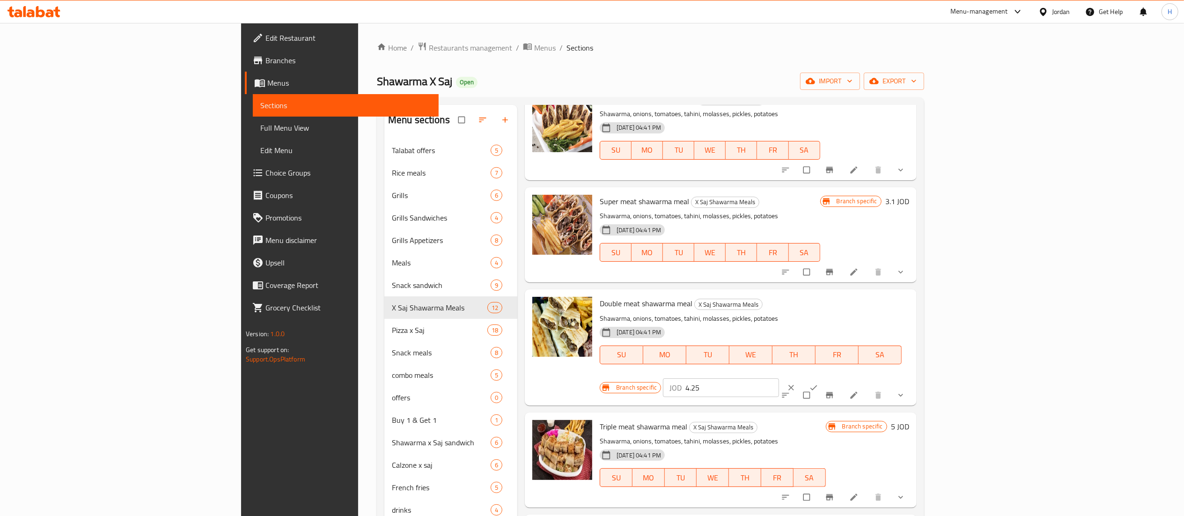
drag, startPoint x: 1021, startPoint y: 305, endPoint x: 934, endPoint y: 303, distance: 87.6
click at [837, 377] on div "Branch specific JOD 4.25 ​" at bounding box center [718, 387] width 237 height 21
type input "3.75"
click at [818, 383] on icon "ok" at bounding box center [813, 387] width 9 height 9
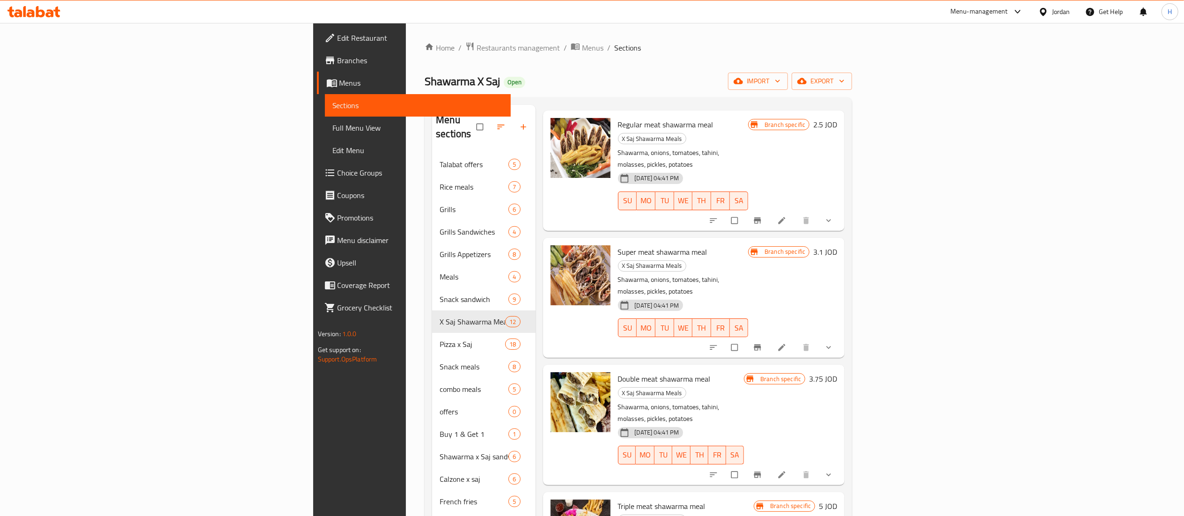
click at [762, 470] on icon "Branch-specific-item" at bounding box center [757, 474] width 9 height 9
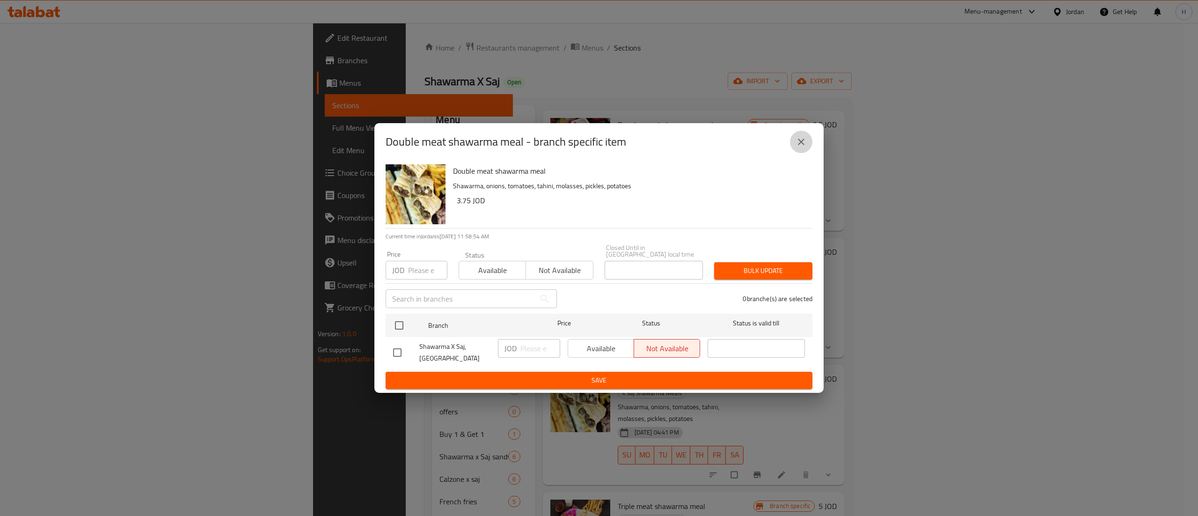
click at [801, 153] on button "close" at bounding box center [801, 142] width 22 height 22
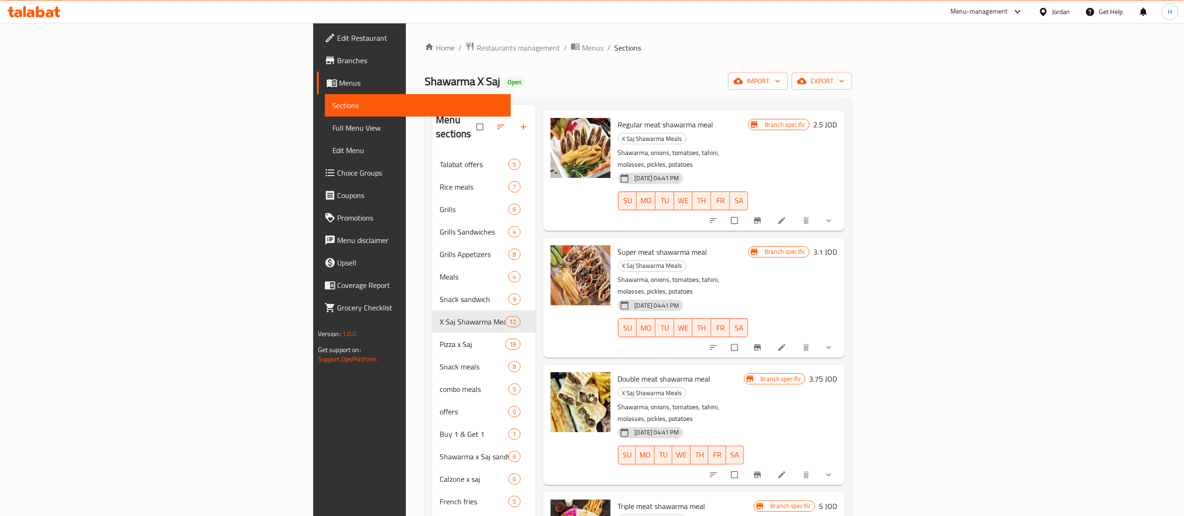
scroll to position [655, 0]
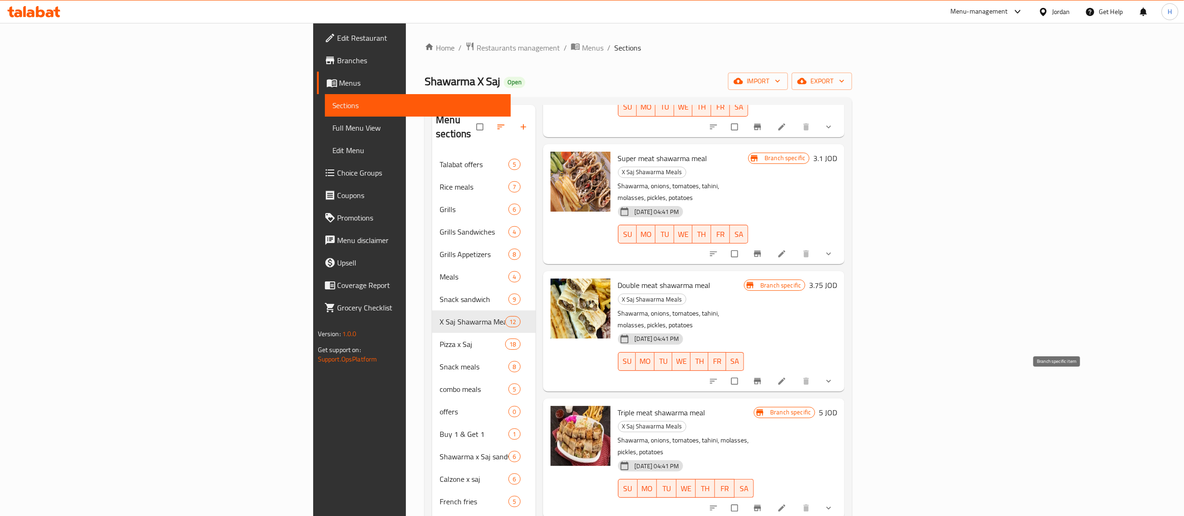
click at [762, 503] on icon "Branch-specific-item" at bounding box center [757, 507] width 9 height 9
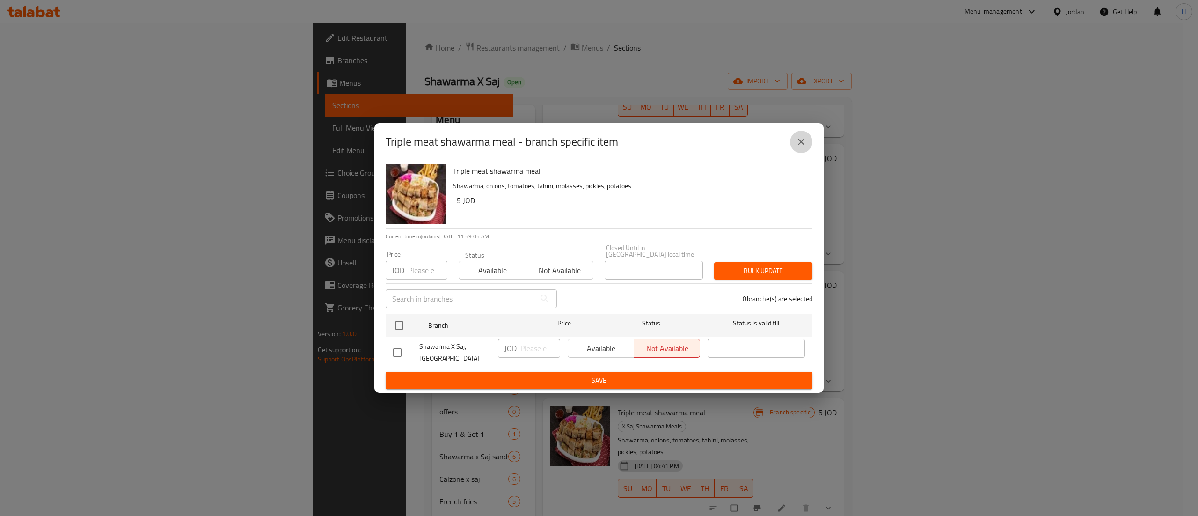
click at [802, 142] on icon "close" at bounding box center [801, 141] width 11 height 11
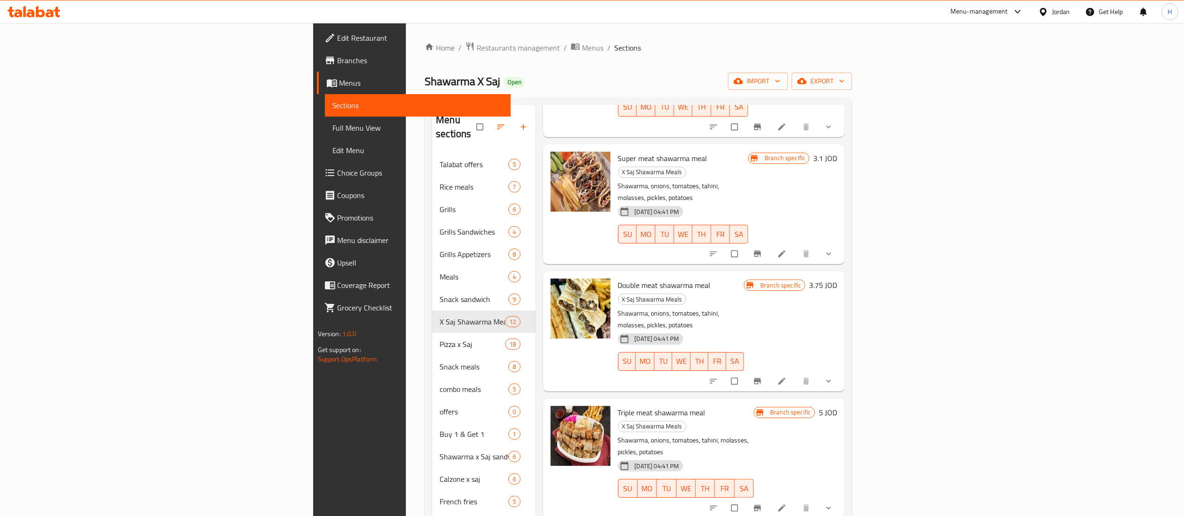
click at [837, 406] on h6 "5 JOD" at bounding box center [828, 412] width 18 height 13
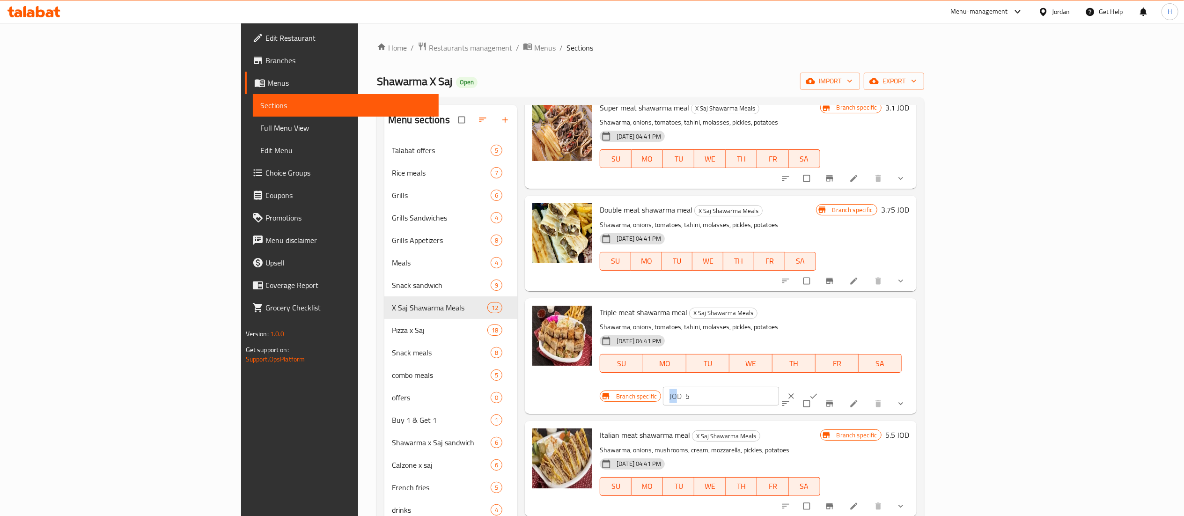
drag, startPoint x: 997, startPoint y: 316, endPoint x: 1036, endPoint y: 316, distance: 39.3
click at [779, 387] on div "JOD 5 ​" at bounding box center [721, 396] width 116 height 19
click at [779, 387] on input "5" at bounding box center [731, 396] width 93 height 19
drag, startPoint x: 1009, startPoint y: 312, endPoint x: 970, endPoint y: 313, distance: 39.3
click at [837, 386] on div "Branch specific JOD 5 ​" at bounding box center [718, 396] width 237 height 21
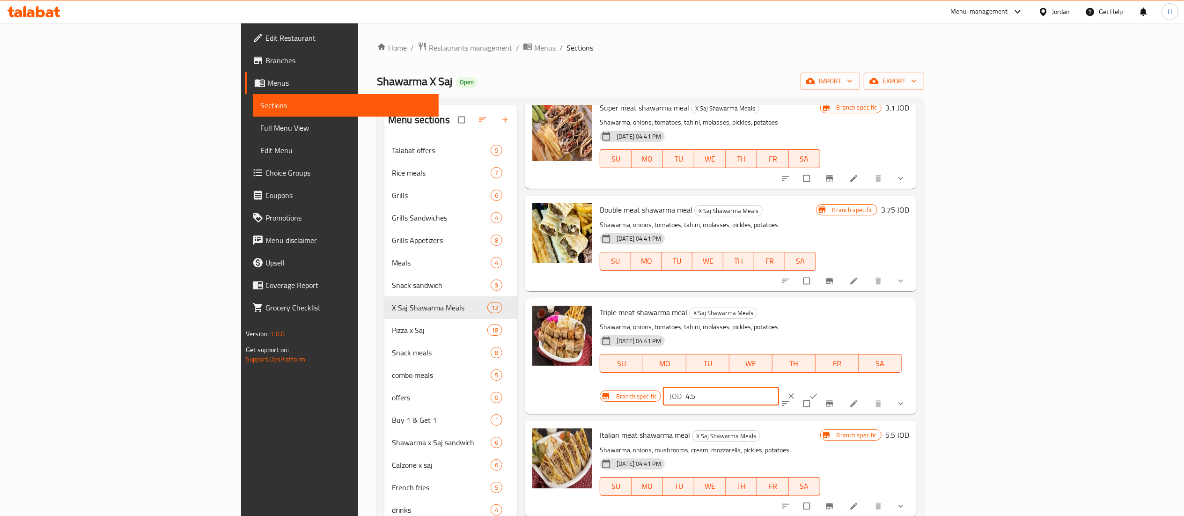
type input "4.5"
click at [818, 391] on icon "ok" at bounding box center [813, 395] width 9 height 9
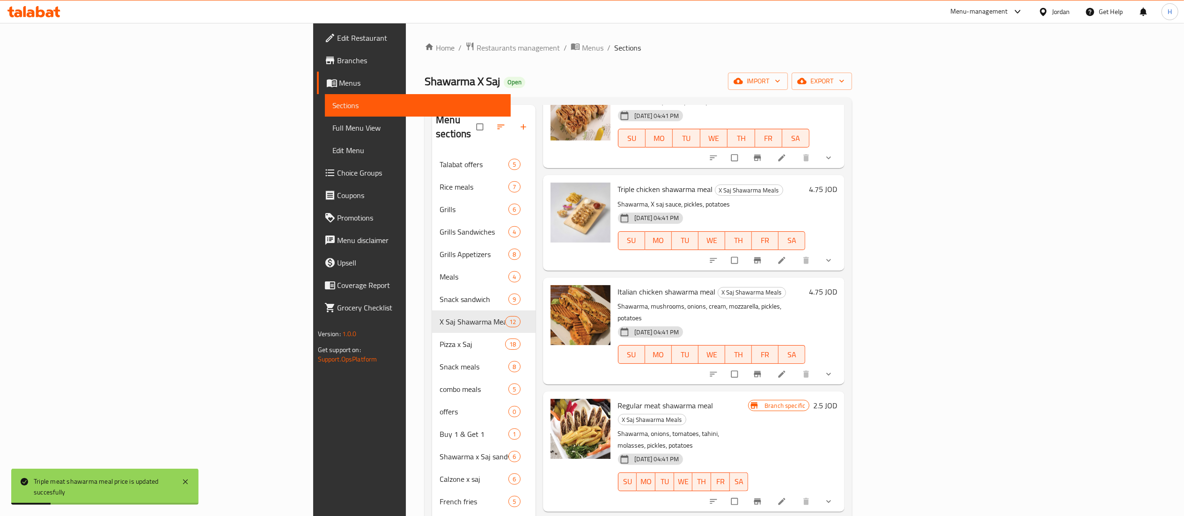
scroll to position [187, 0]
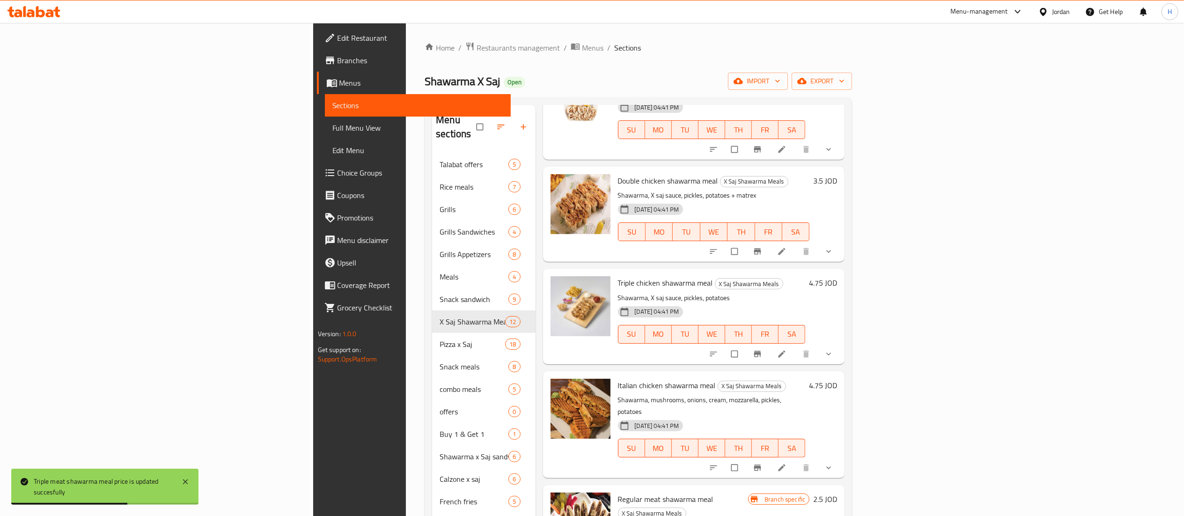
click at [841, 272] on div "Triple chicken shawarma meal X Saj Shawarma Meals Shawarma, X saj sauce, pickle…" at bounding box center [727, 316] width 227 height 88
click at [837, 276] on h6 "4.75 JOD" at bounding box center [823, 282] width 28 height 13
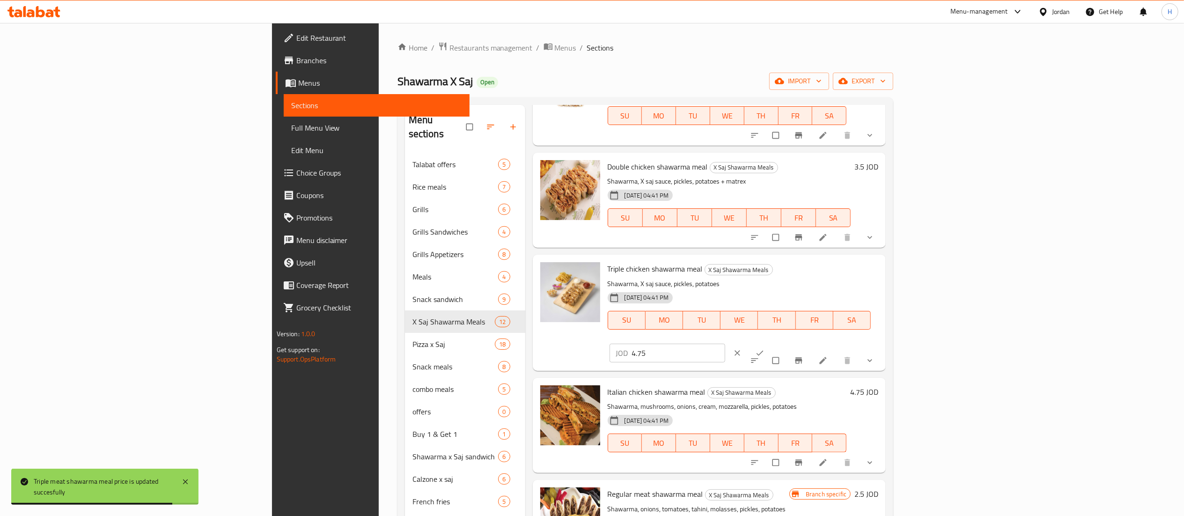
click at [725, 344] on input "4.75" at bounding box center [678, 353] width 93 height 19
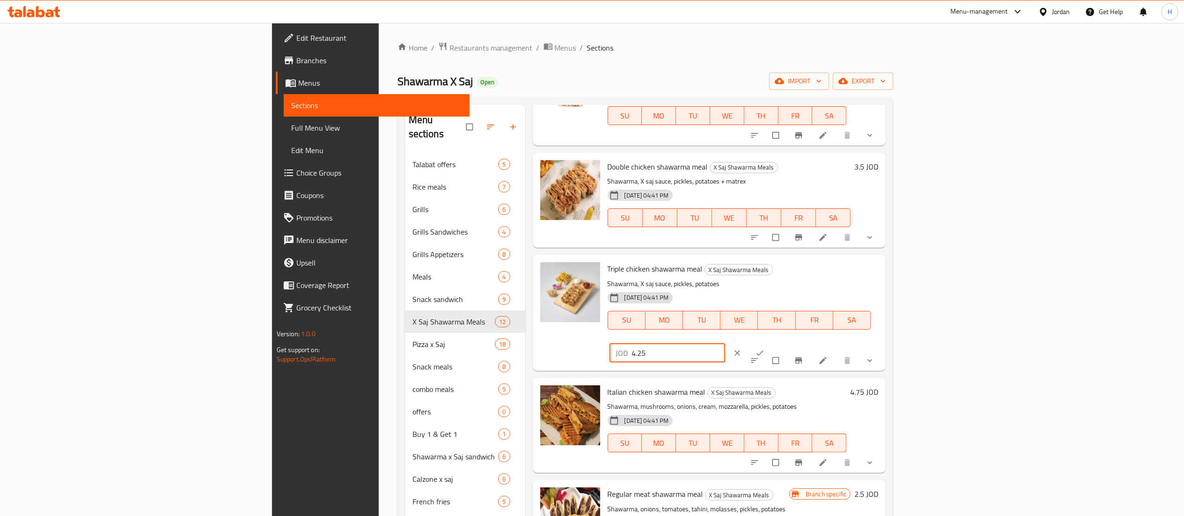
type input "4.25"
click at [764, 348] on icon "ok" at bounding box center [759, 352] width 9 height 9
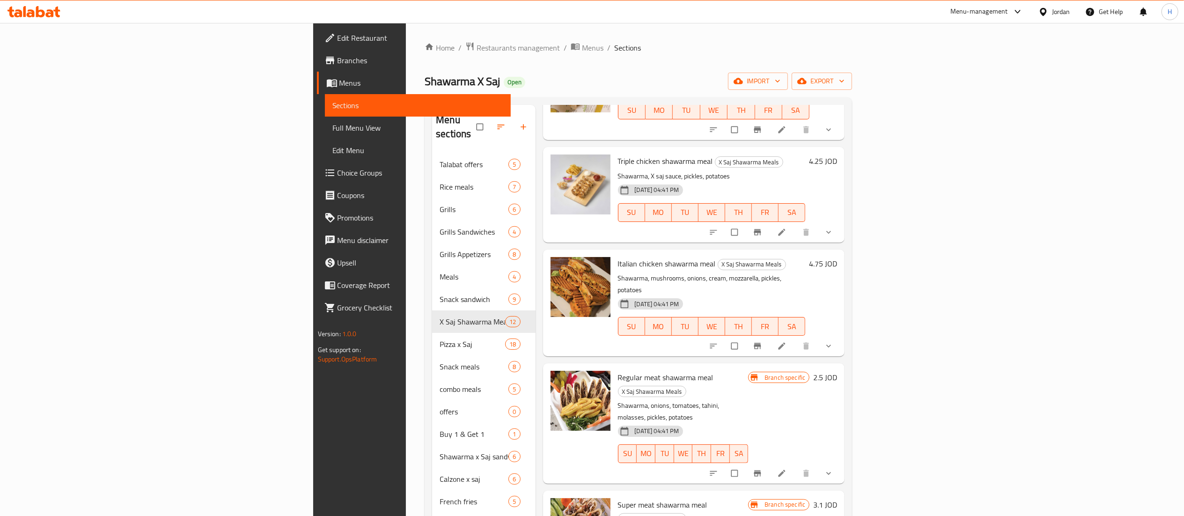
scroll to position [281, 0]
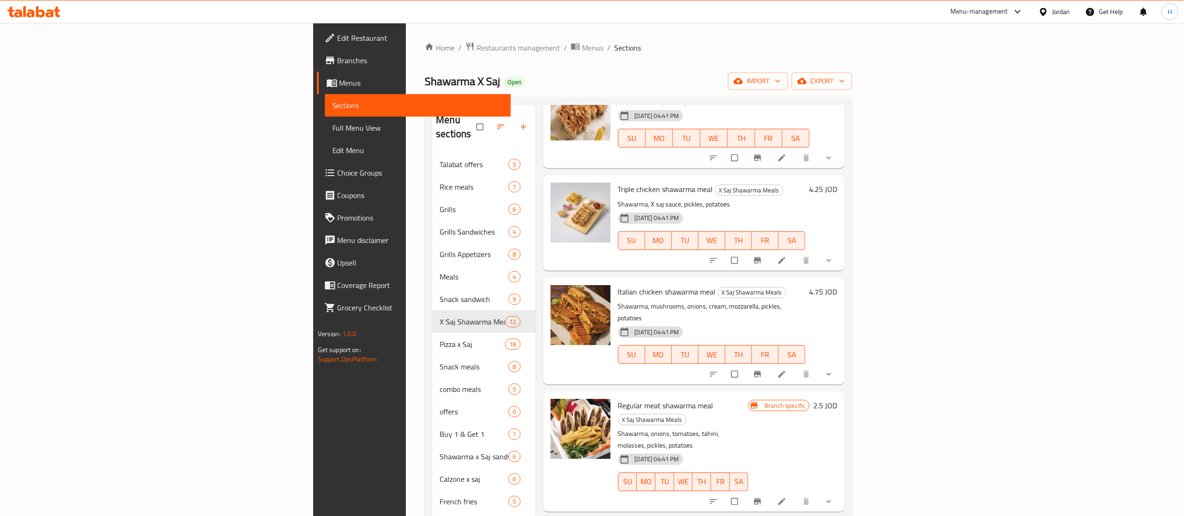
click at [837, 285] on h6 "4.75 JOD" at bounding box center [823, 291] width 28 height 13
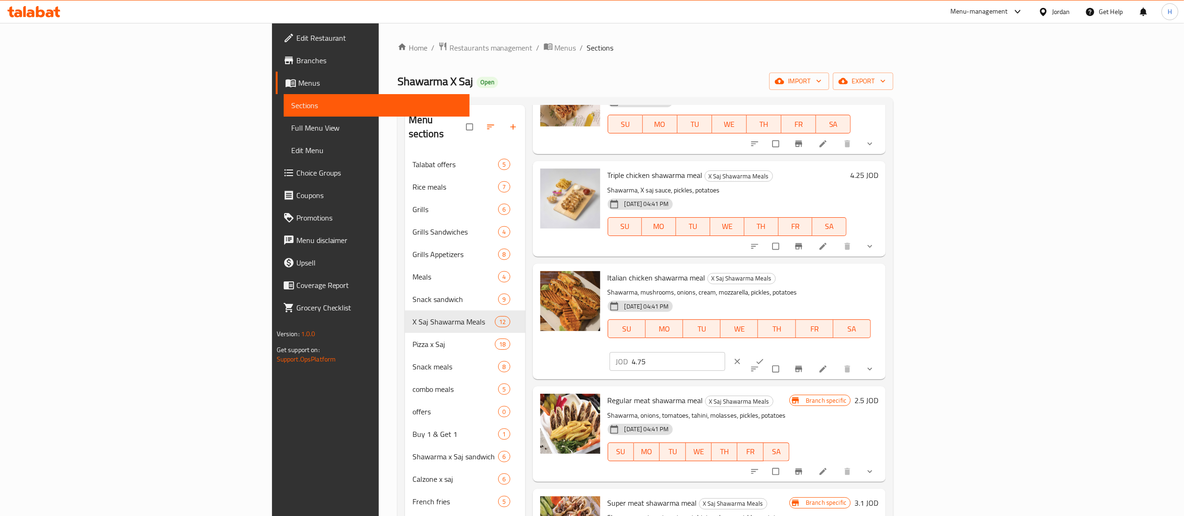
click at [725, 352] on input "4.75" at bounding box center [678, 361] width 93 height 19
type input "4"
click at [764, 357] on icon "ok" at bounding box center [759, 361] width 9 height 9
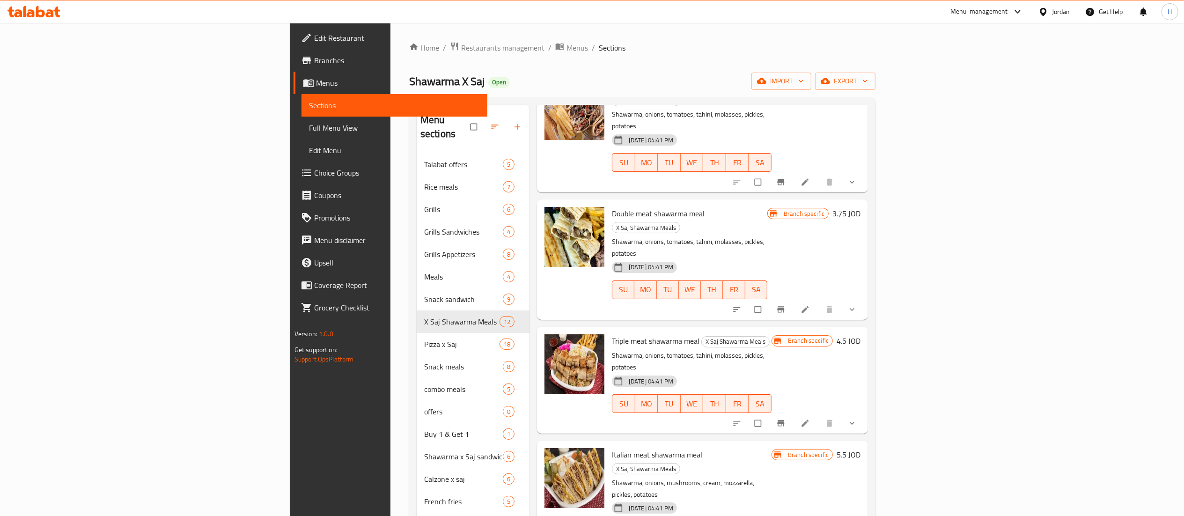
scroll to position [735, 0]
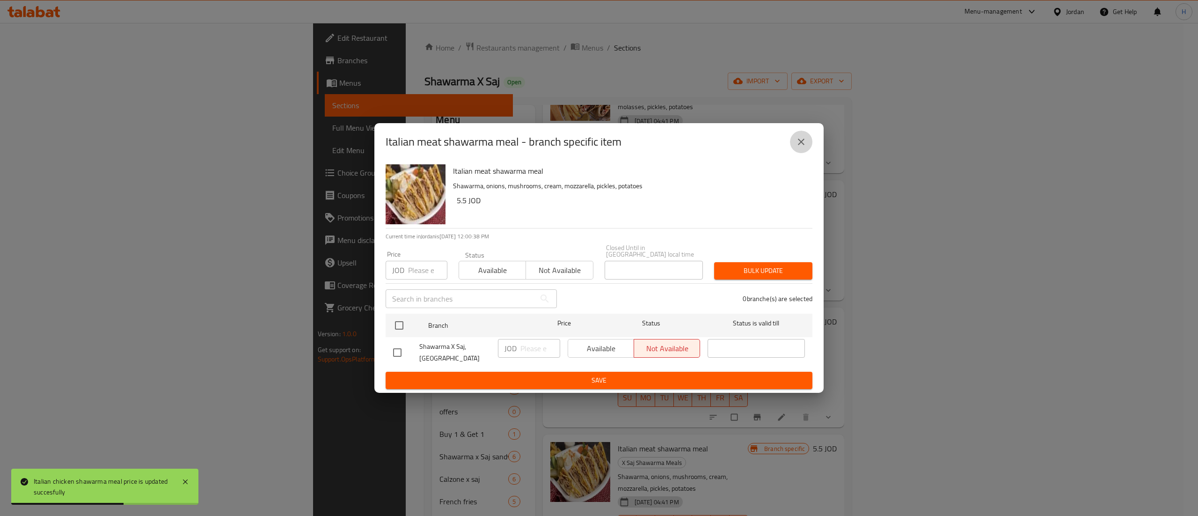
click at [797, 143] on icon "close" at bounding box center [801, 141] width 11 height 11
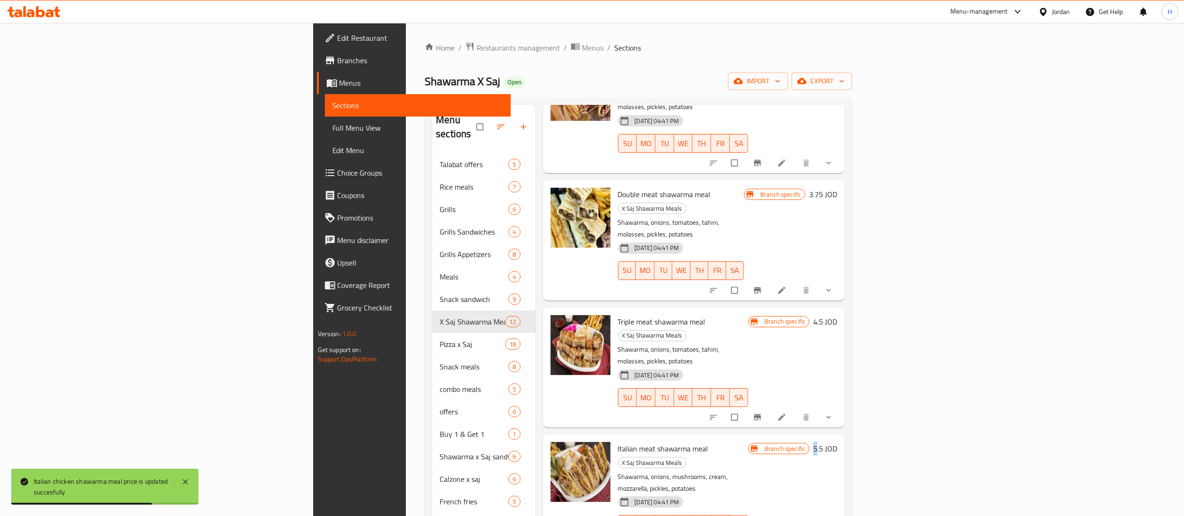
click at [837, 442] on h6 "5.5 JOD" at bounding box center [825, 448] width 24 height 13
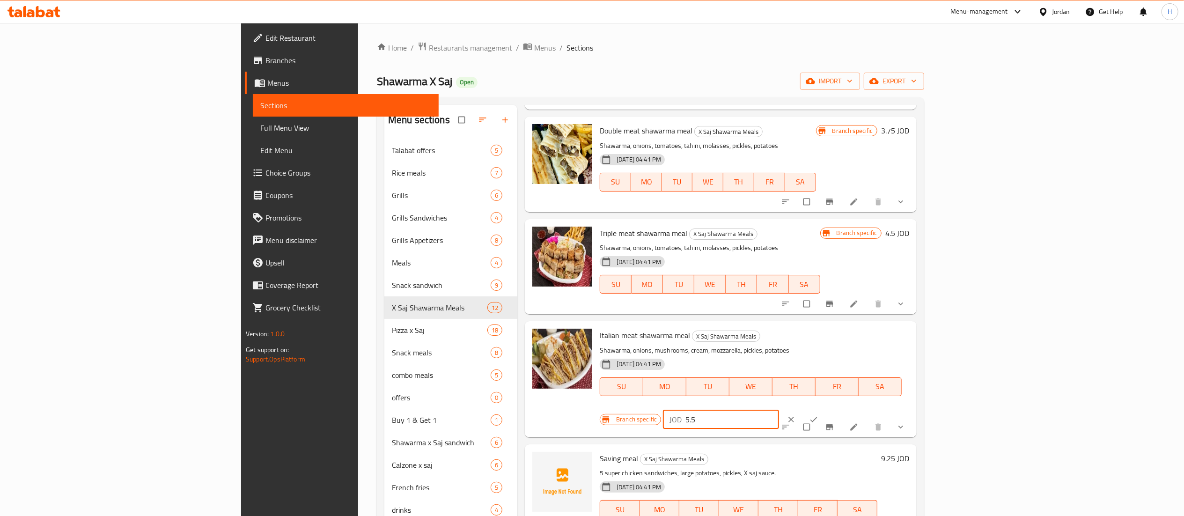
drag, startPoint x: 949, startPoint y: 330, endPoint x: 903, endPoint y: 331, distance: 46.4
click at [903, 331] on div "Italian meat shawarma meal X Saj Shawarma Meals Shawarma, onions, mushrooms, cr…" at bounding box center [754, 379] width 317 height 108
type input "4.75"
click at [826, 409] on button "ok" at bounding box center [814, 419] width 22 height 21
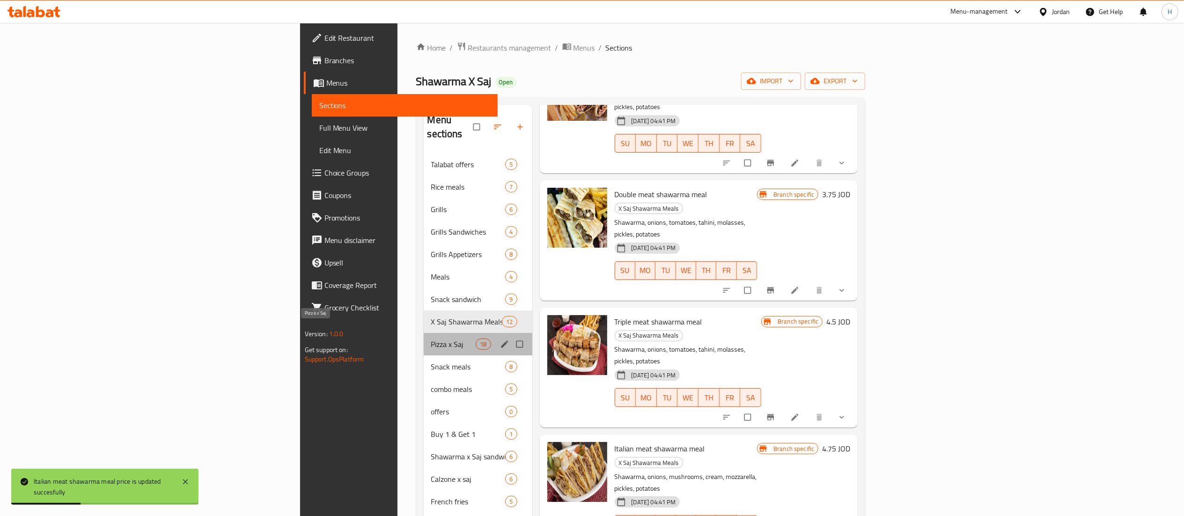
click at [431, 338] on span "Pizza x Saj" at bounding box center [453, 343] width 45 height 11
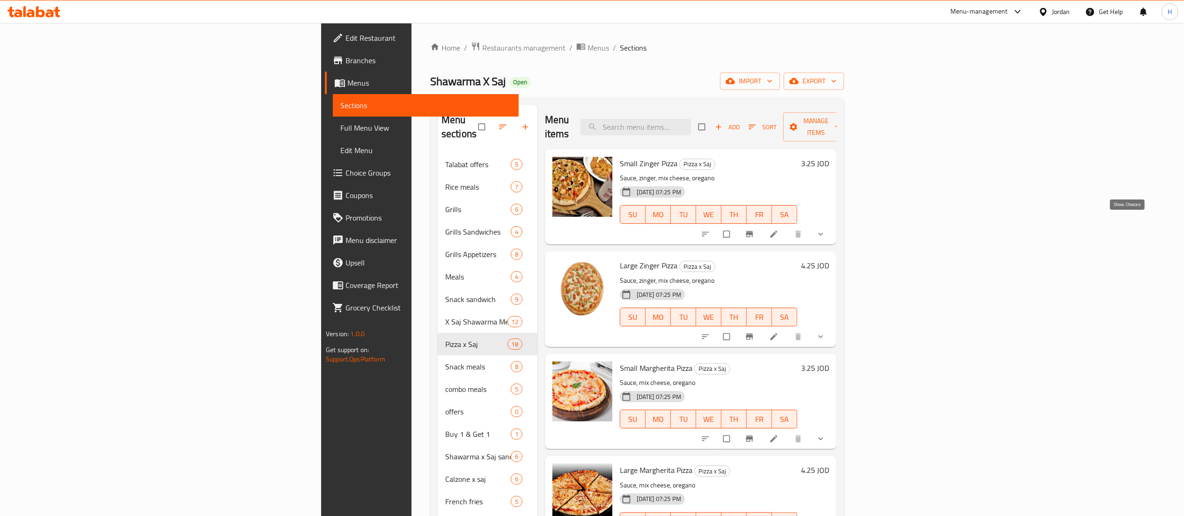
click at [825, 229] on icon "show more" at bounding box center [820, 233] width 9 height 9
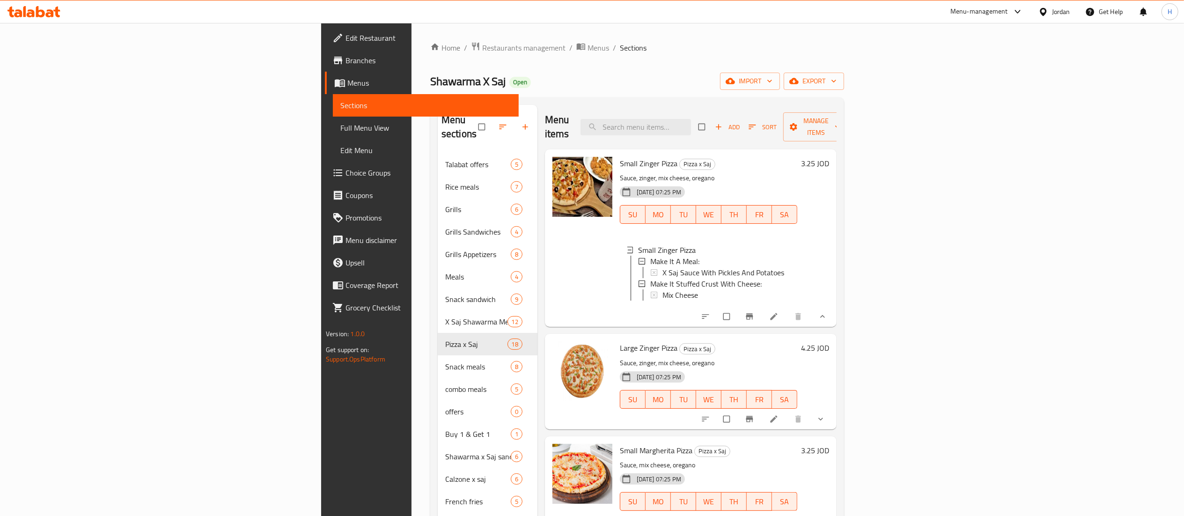
click at [829, 157] on h6 "3.25 JOD" at bounding box center [815, 163] width 28 height 13
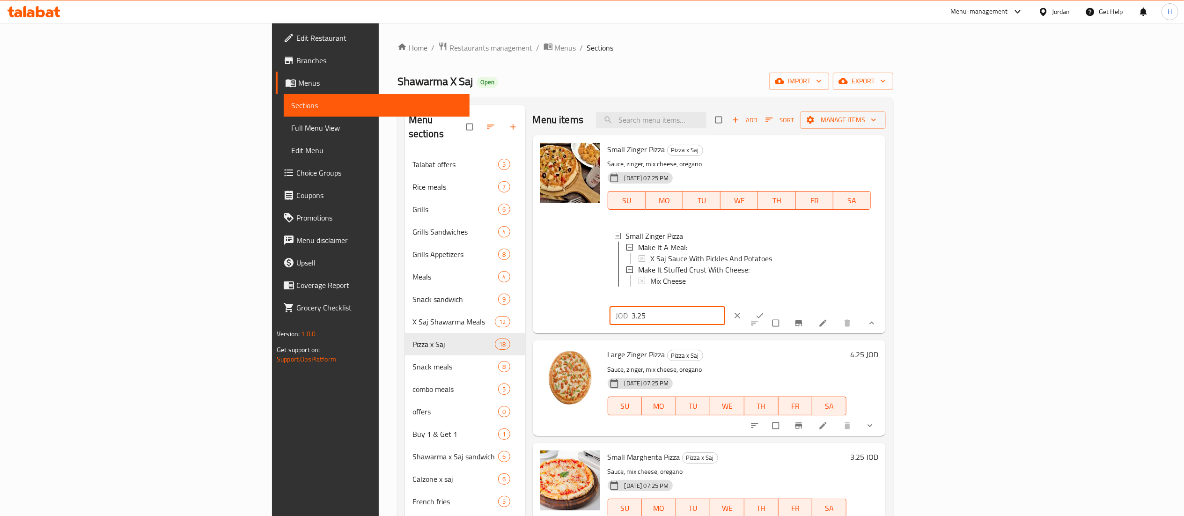
drag, startPoint x: 1049, startPoint y: 156, endPoint x: 906, endPoint y: 159, distance: 142.3
click at [882, 159] on div "Small Zinger Pizza Pizza x Saj Sauce, zinger, mix cheese, oregano 15-11-2023 07…" at bounding box center [743, 234] width 279 height 191
type input "1.75"
click at [772, 305] on button "ok" at bounding box center [761, 315] width 22 height 21
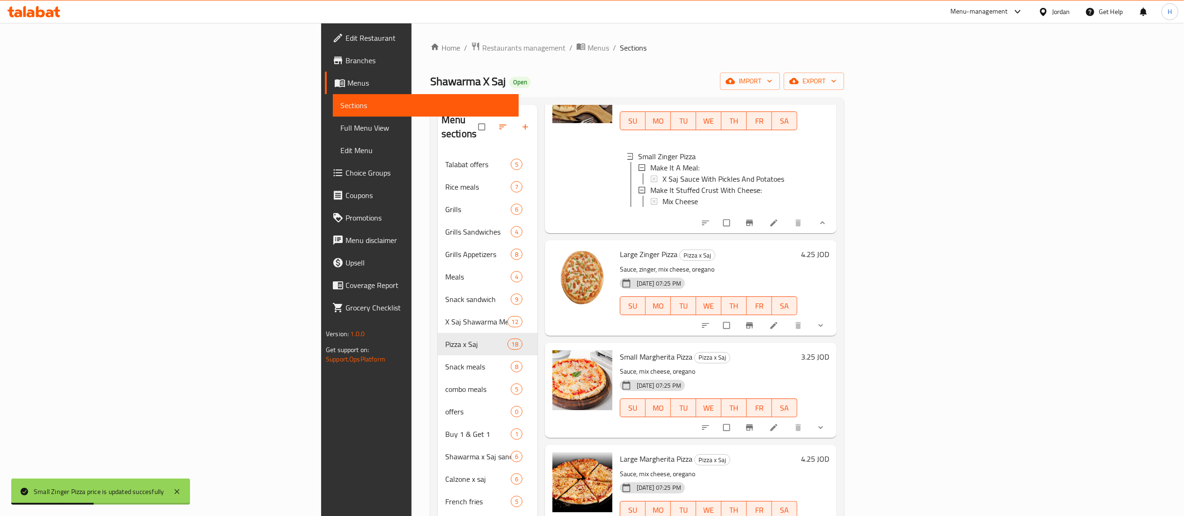
scroll to position [187, 0]
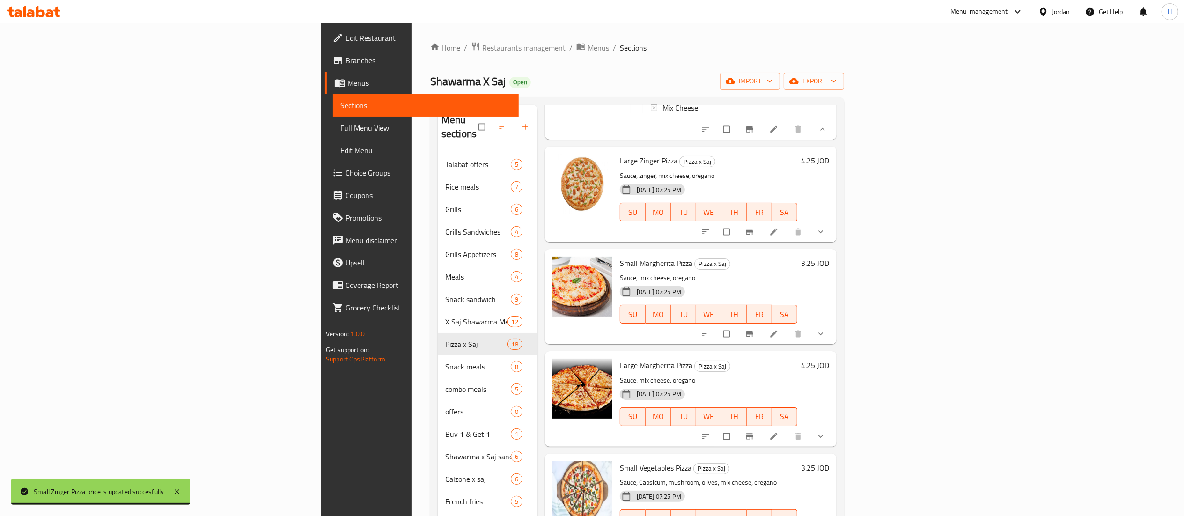
click at [829, 264] on h6 "3.25 JOD" at bounding box center [815, 263] width 28 height 13
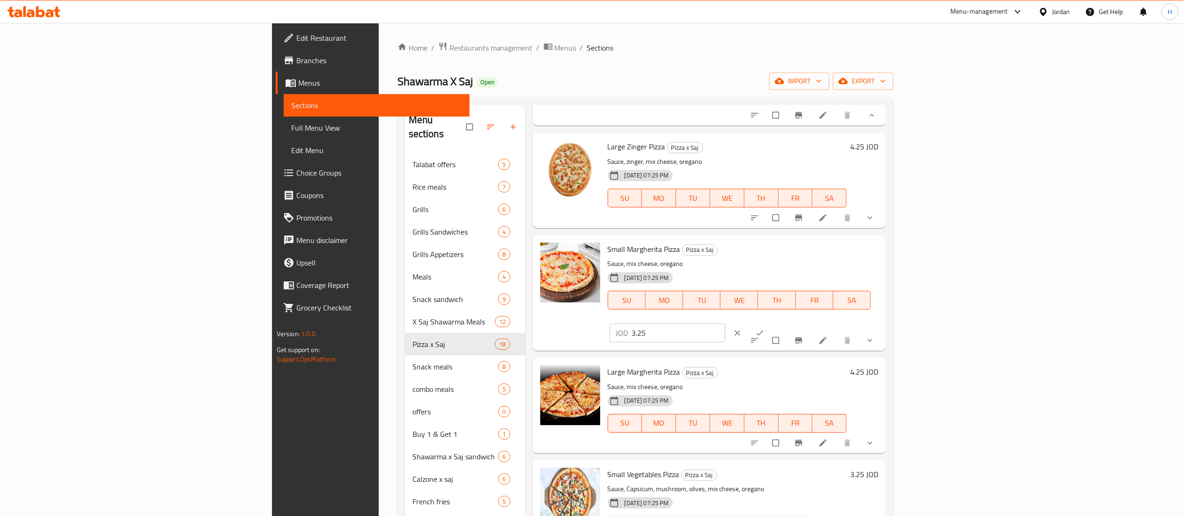
drag, startPoint x: 1022, startPoint y: 266, endPoint x: 821, endPoint y: 265, distance: 201.8
click at [821, 265] on div "Small Margherita Pizza Pizza x Saj Sauce, mix cheese, oregano 15-11-2023 07:25 …" at bounding box center [743, 293] width 279 height 108
type input "1.6"
click at [772, 323] on button "ok" at bounding box center [761, 333] width 22 height 21
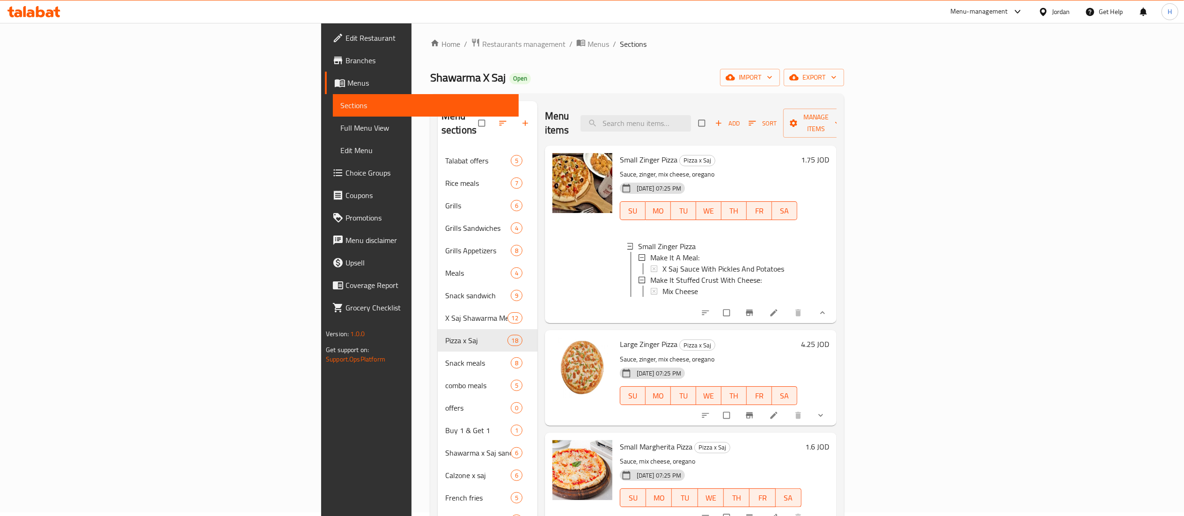
scroll to position [0, 0]
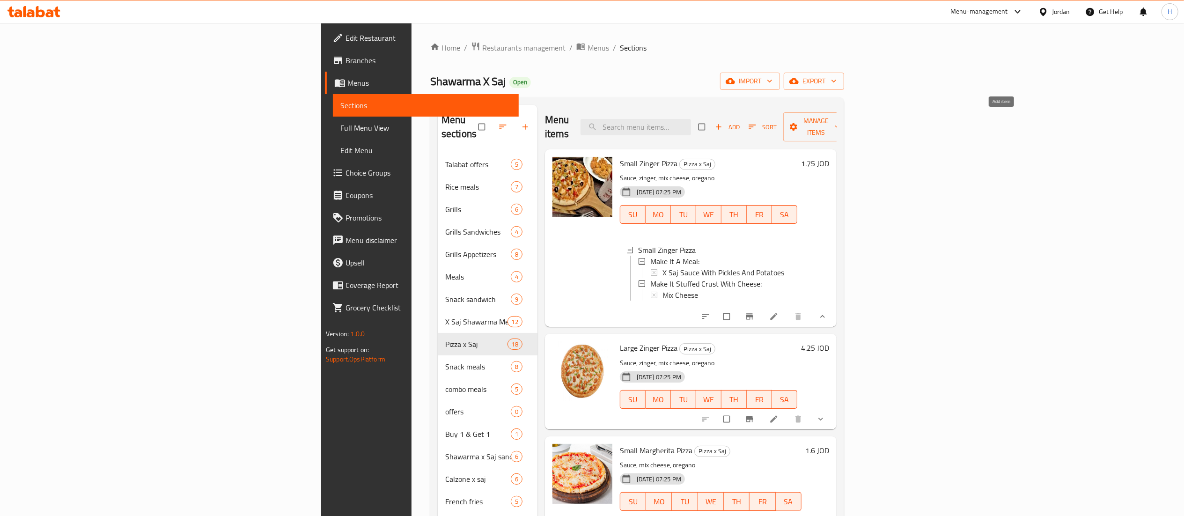
click at [740, 122] on span "Add" at bounding box center [727, 127] width 25 height 11
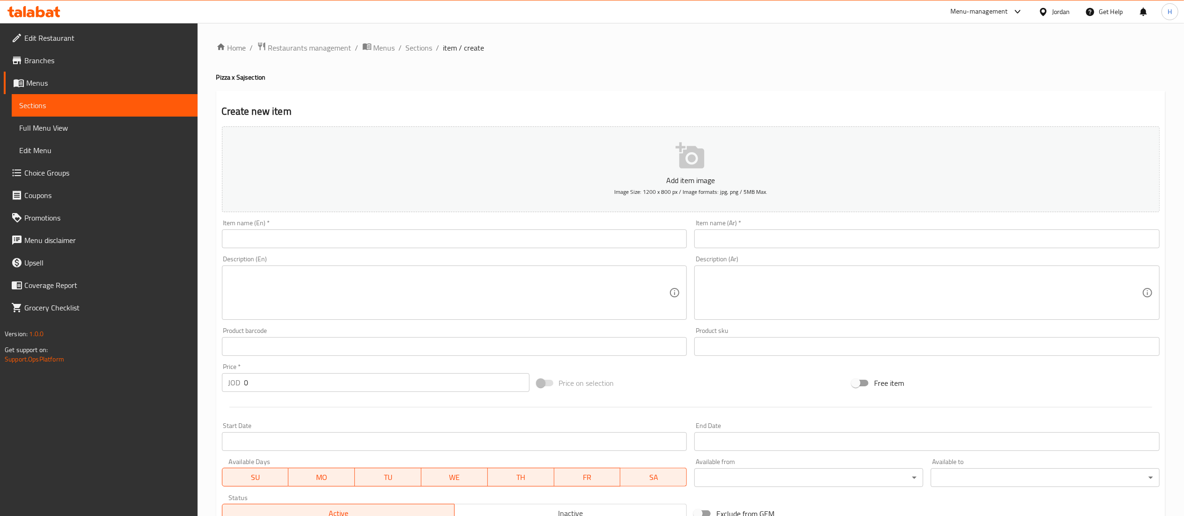
click at [464, 239] on input "text" at bounding box center [454, 238] width 465 height 19
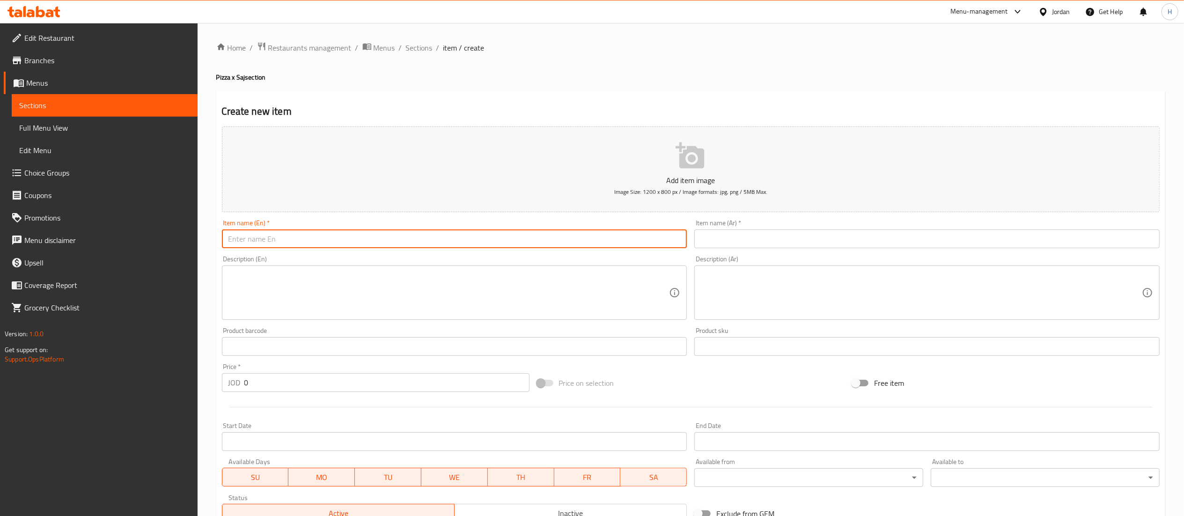
type input "H"
type input "Small Hot Dog Pizza"
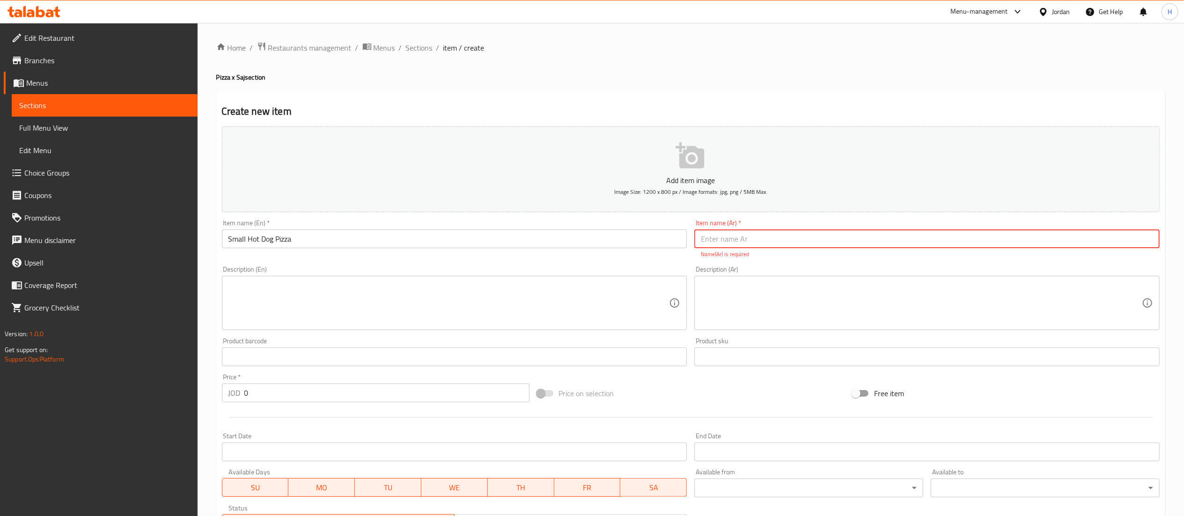
paste input "هوت دوج حجم صغير"
type input "هوت دوج حجم صغير"
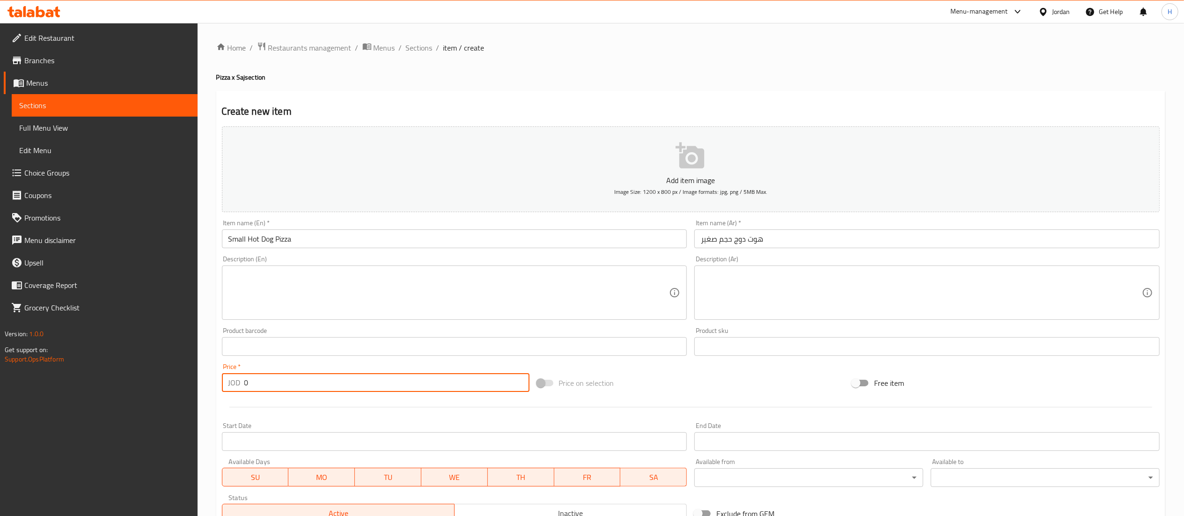
drag, startPoint x: 287, startPoint y: 396, endPoint x: 193, endPoint y: 383, distance: 94.5
click at [197, 384] on div "Edit Restaurant Branches Menus Sections Full Menu View Edit Menu Choice Groups …" at bounding box center [592, 342] width 1184 height 639
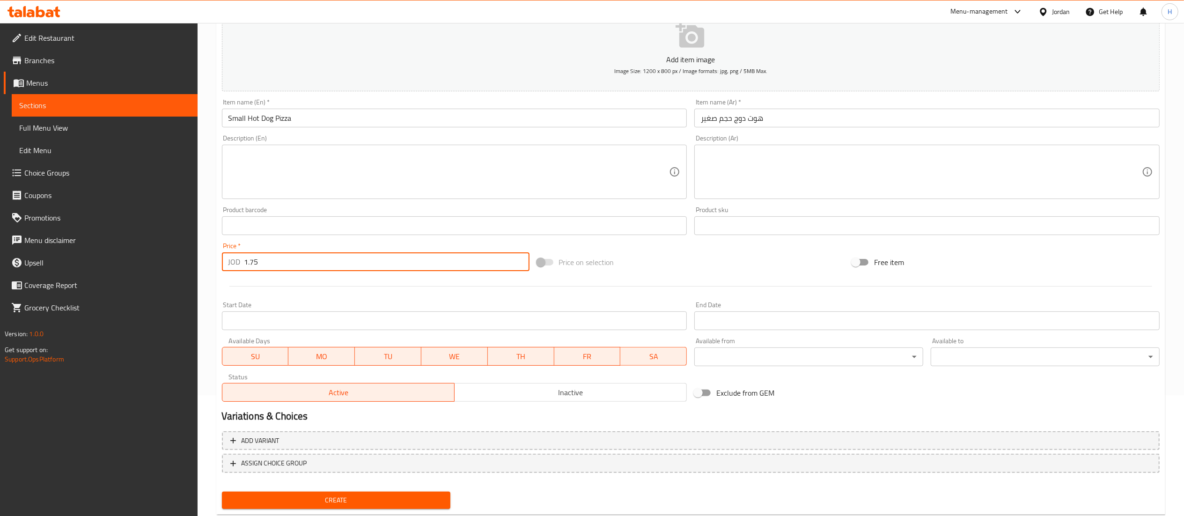
scroll to position [145, 0]
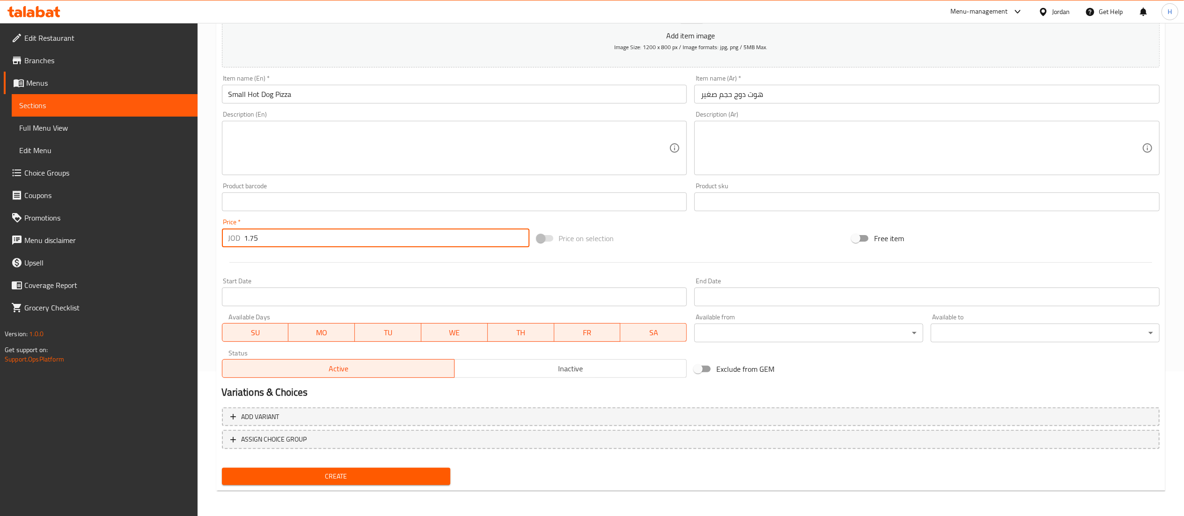
type input "1.75"
click at [328, 473] on span "Create" at bounding box center [336, 476] width 214 height 12
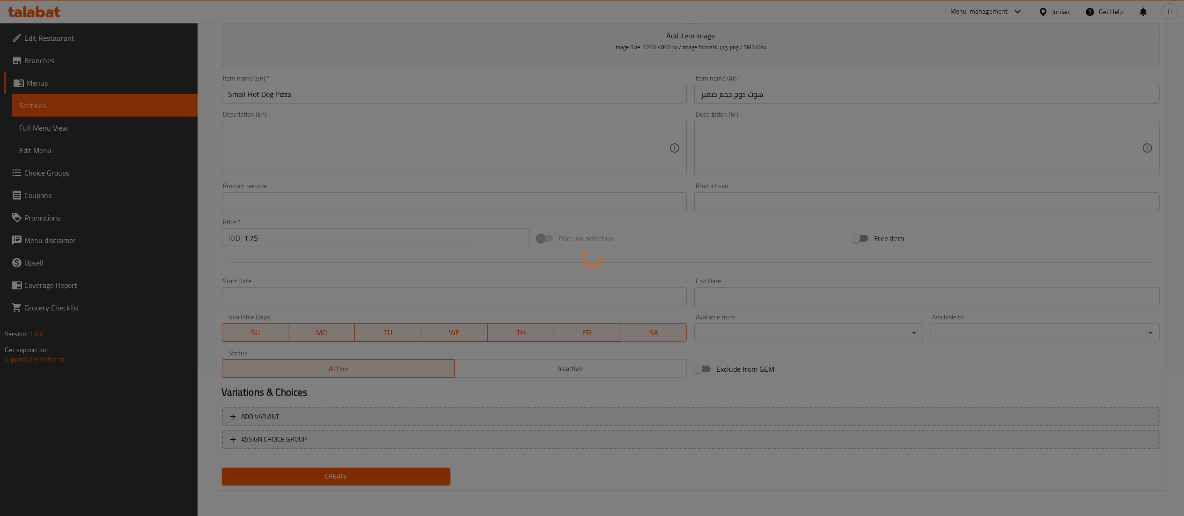
type input "0"
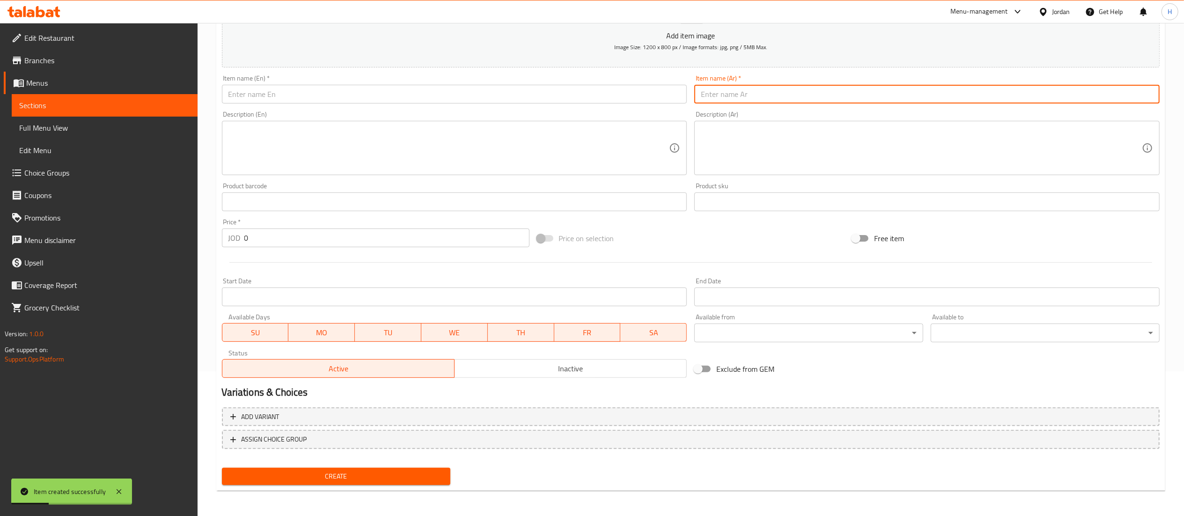
click at [779, 96] on input "text" at bounding box center [926, 94] width 465 height 19
paste input "هوت دوج حجم صغير"
type input "هوت دوج حجم صغير"
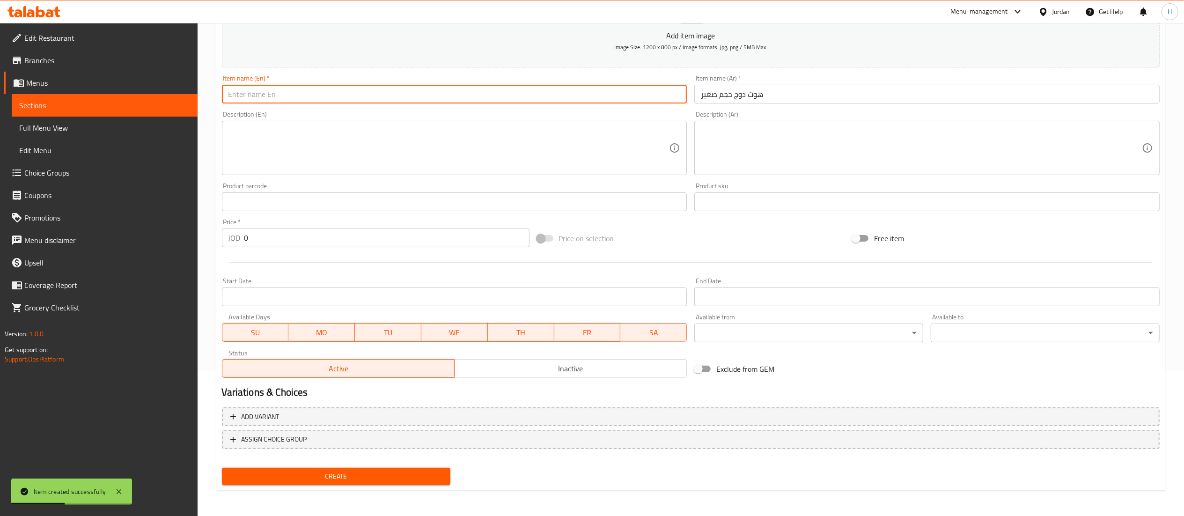
click at [567, 97] on input "text" at bounding box center [454, 94] width 465 height 19
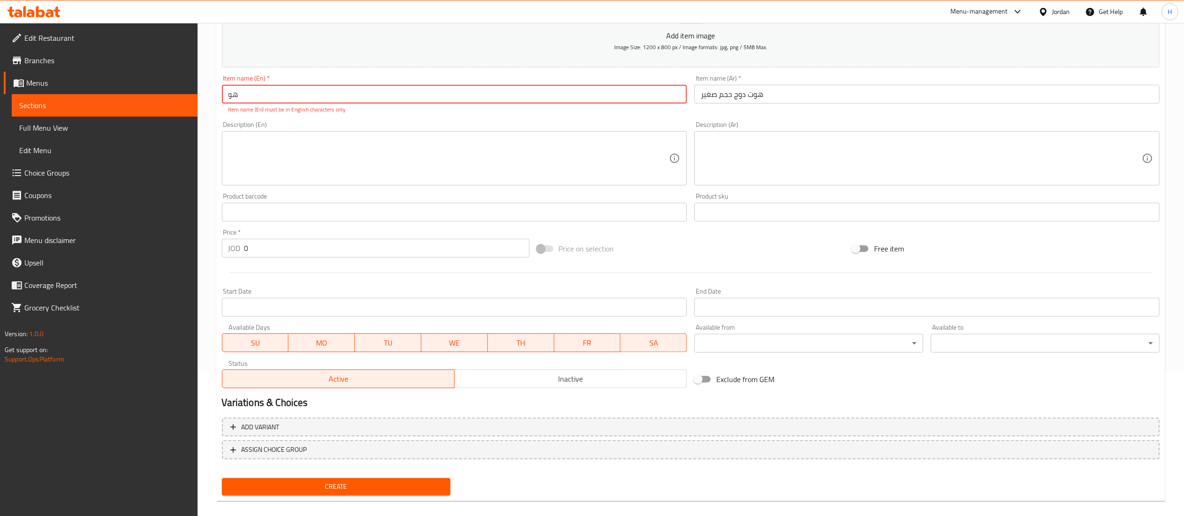
type input "ه"
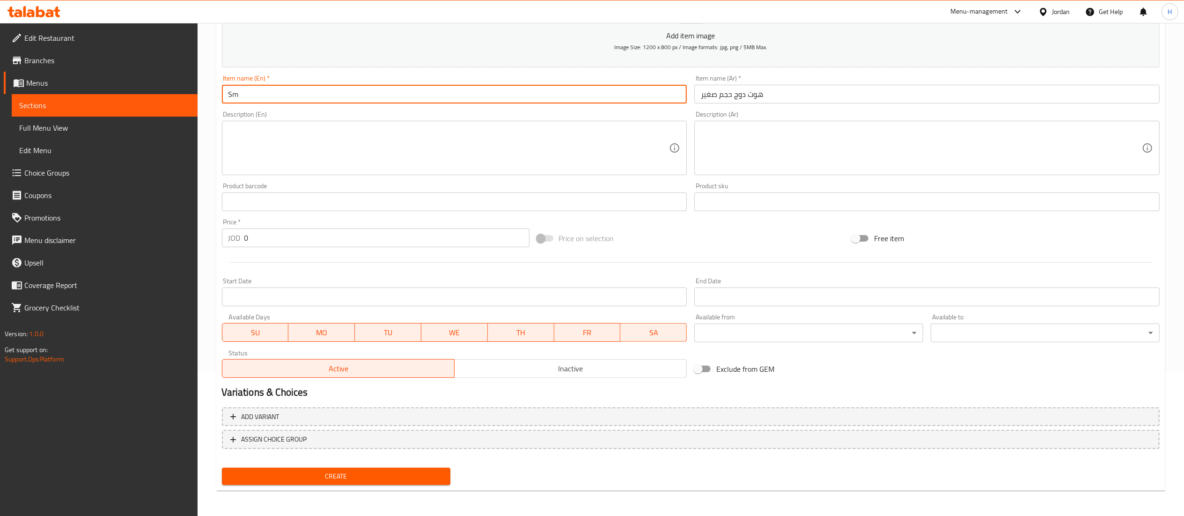
type input "S"
type input "Large Hot Dog Pizza"
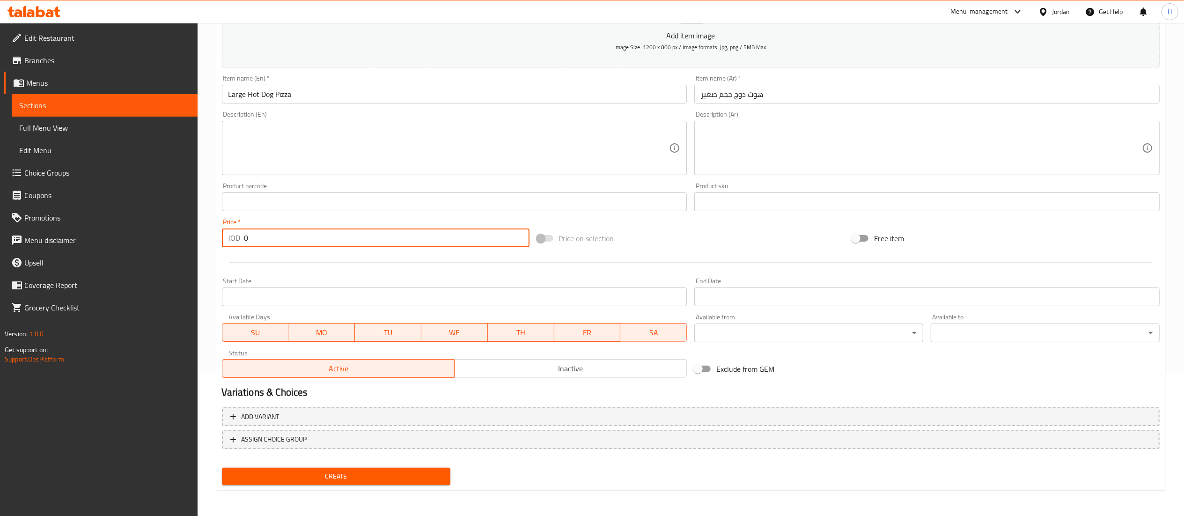
drag, startPoint x: 266, startPoint y: 239, endPoint x: 175, endPoint y: 230, distance: 92.1
click at [175, 230] on div "Edit Restaurant Branches Menus Sections Full Menu View Edit Menu Choice Groups …" at bounding box center [592, 197] width 1184 height 639
type input "2.5"
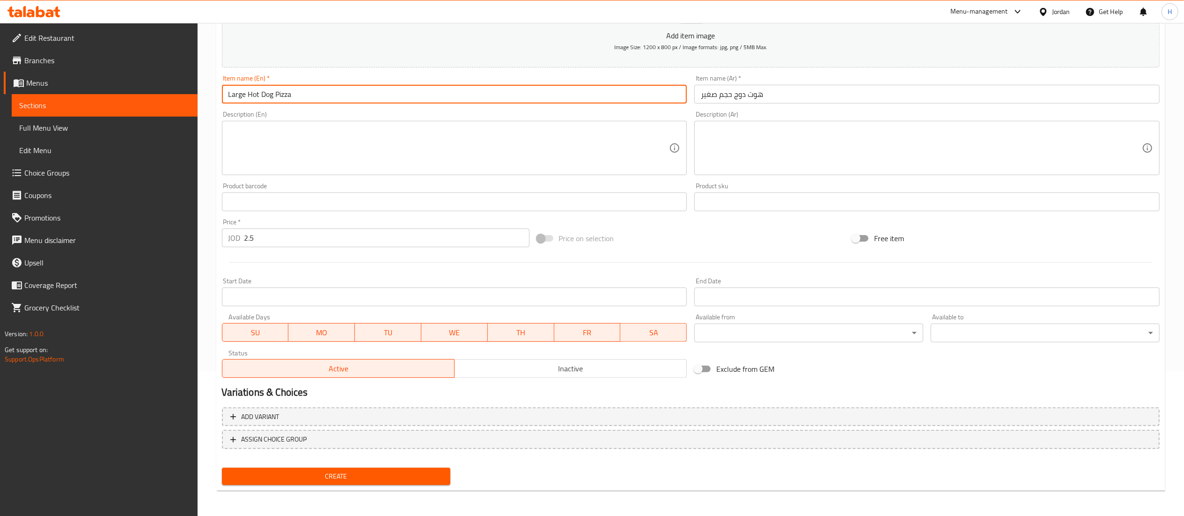
click at [231, 94] on input "Large Hot Dog Pizza" at bounding box center [454, 94] width 465 height 19
type input "Medium Hot Dog Pizza"
click at [706, 94] on input "هوت دوج حجم صغير" at bounding box center [926, 94] width 465 height 19
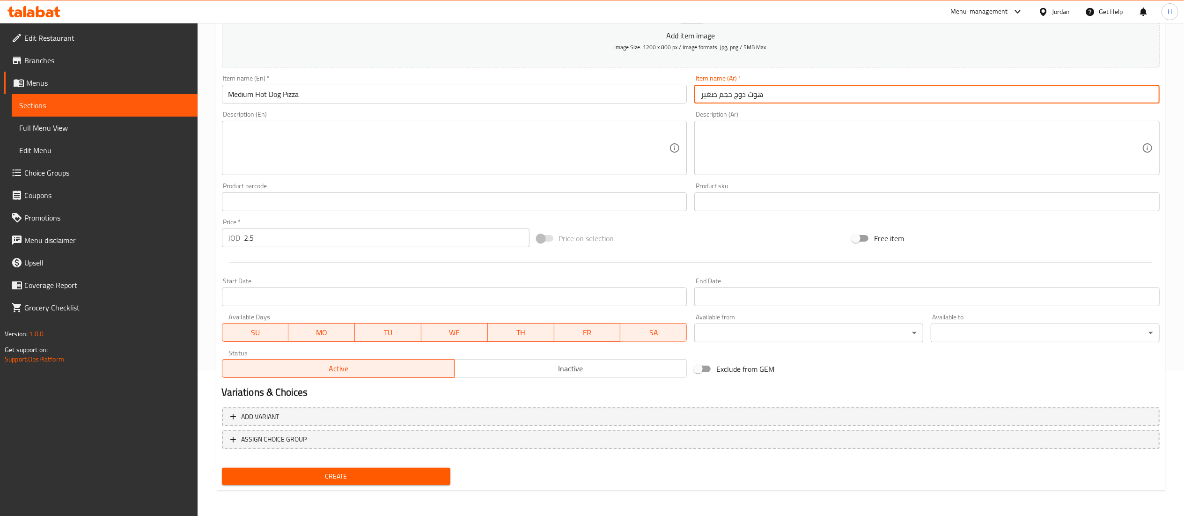
click at [706, 94] on input "هوت دوج حجم صغير" at bounding box center [926, 94] width 465 height 19
type input "هوت دوج حجم وسط"
click at [317, 477] on span "Create" at bounding box center [336, 476] width 214 height 12
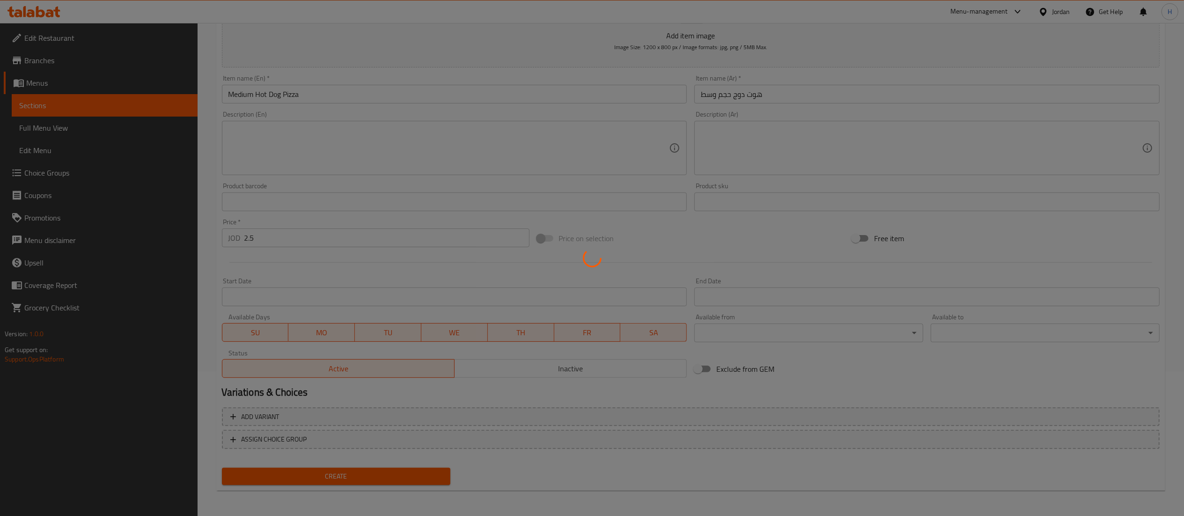
type input "0"
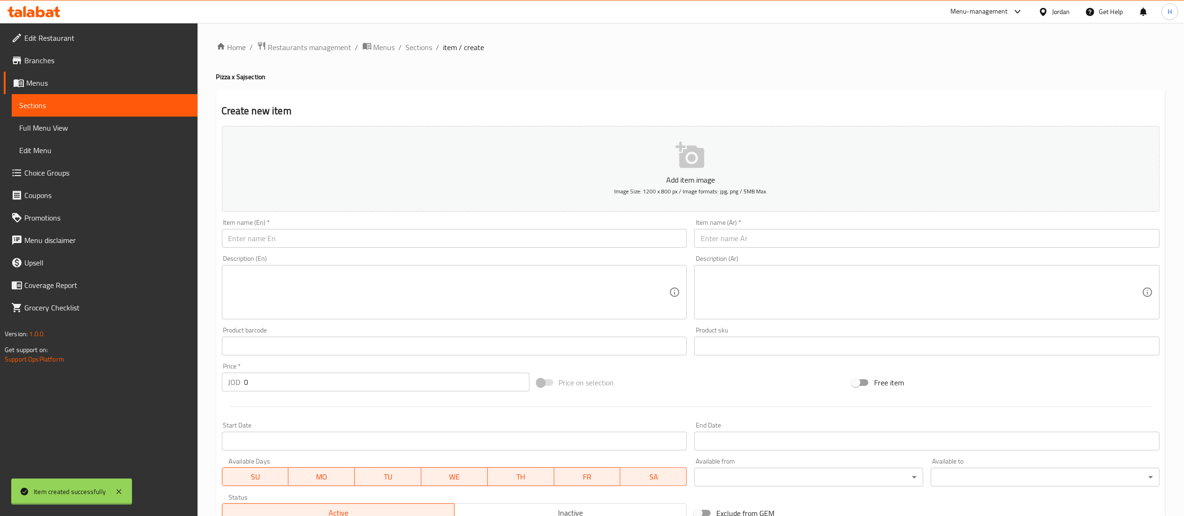
scroll to position [0, 0]
click at [414, 51] on span "Sections" at bounding box center [419, 47] width 27 height 11
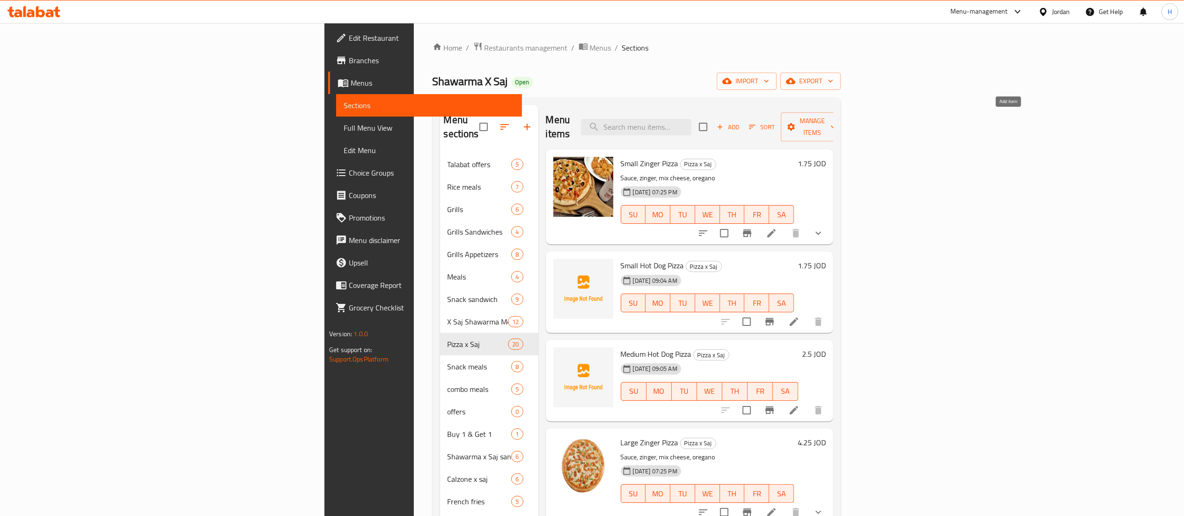
click at [741, 122] on span "Add" at bounding box center [727, 127] width 25 height 11
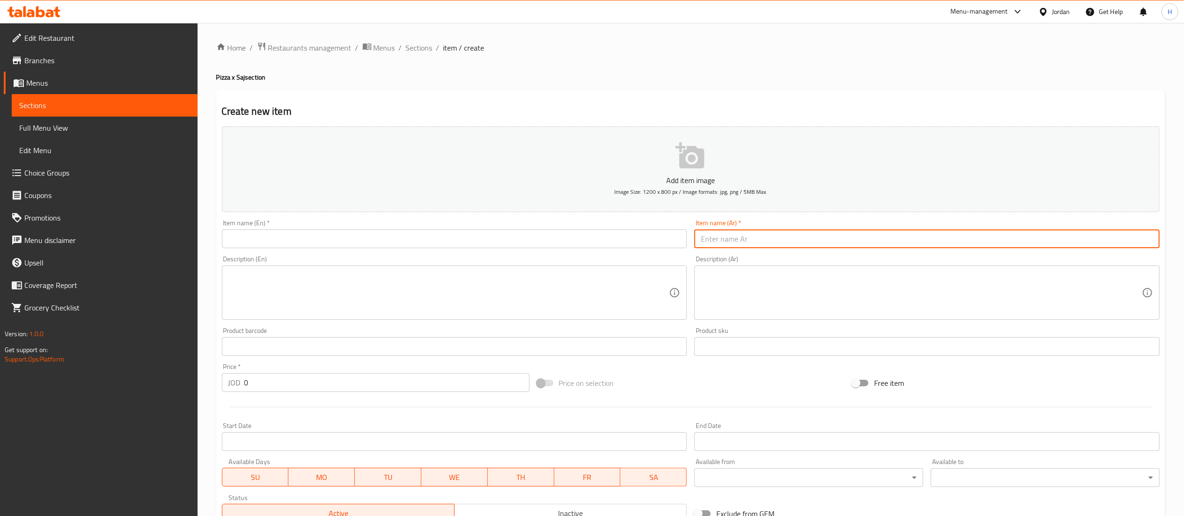
click at [751, 238] on input "text" at bounding box center [926, 238] width 465 height 19
paste input "الفصول الأربعة"
type input "الفصول الأربعة"
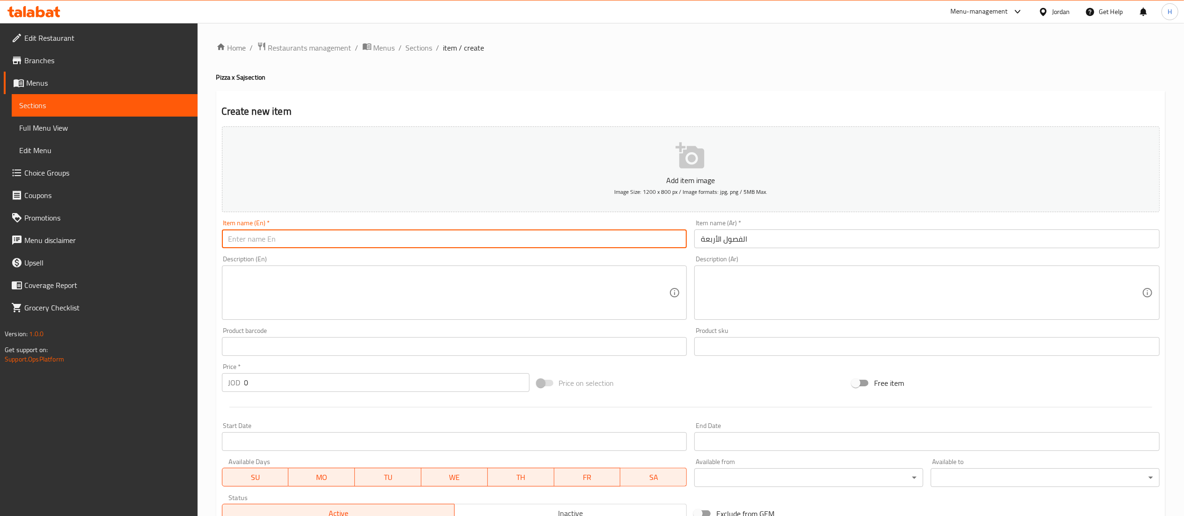
click at [627, 243] on input "text" at bounding box center [454, 238] width 465 height 19
type input "["
type input "Four Seasons Pizza"
click at [274, 385] on input "0" at bounding box center [386, 382] width 285 height 19
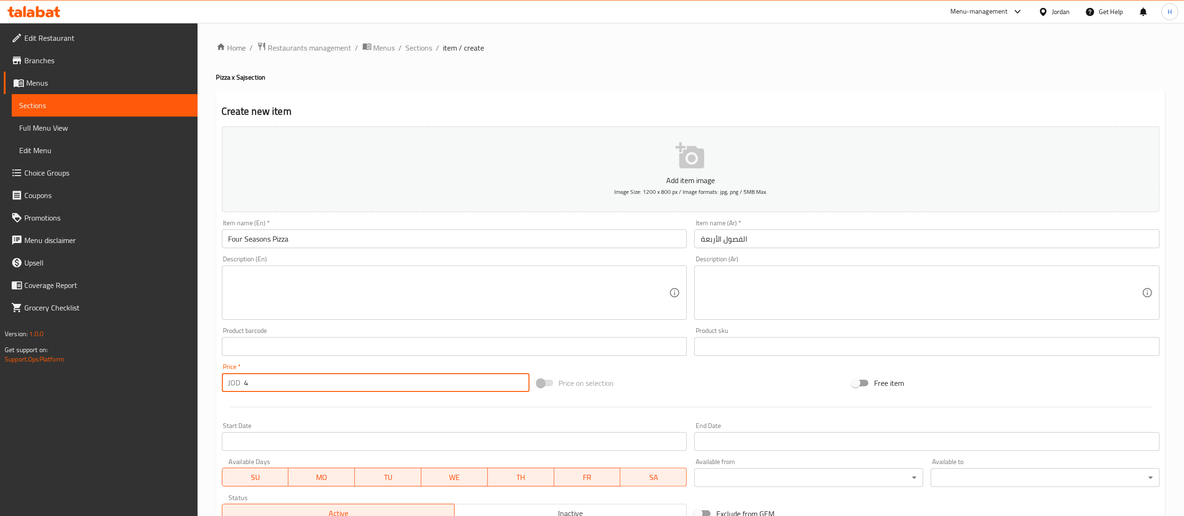
type input "4"
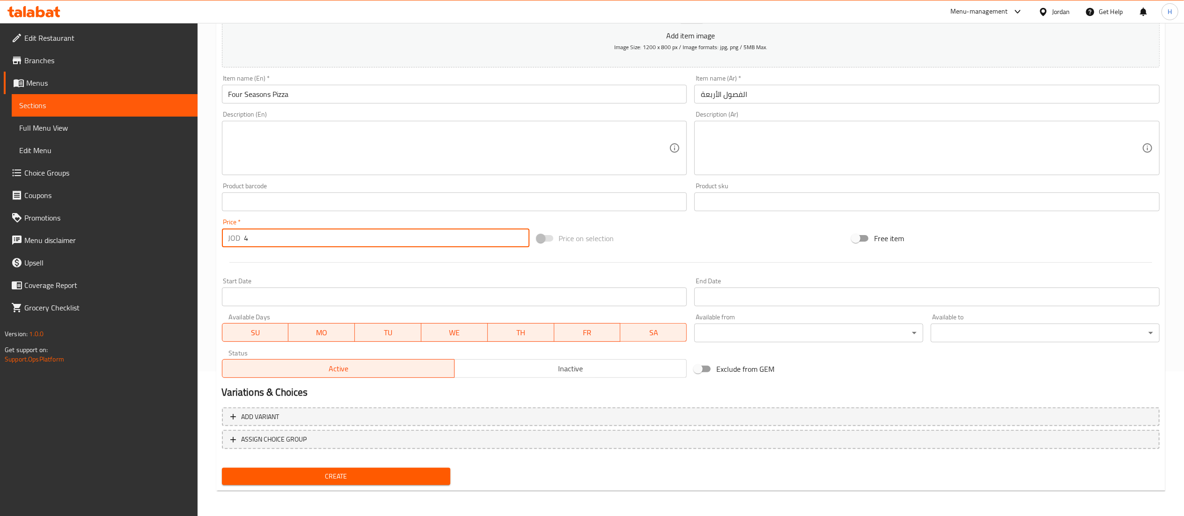
click at [312, 474] on span "Create" at bounding box center [336, 476] width 214 height 12
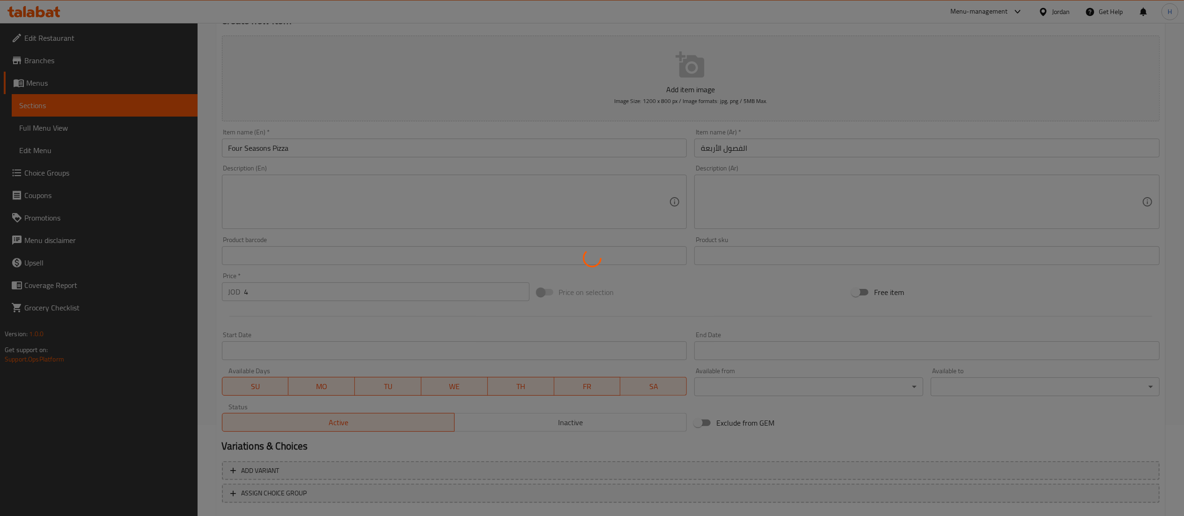
scroll to position [0, 0]
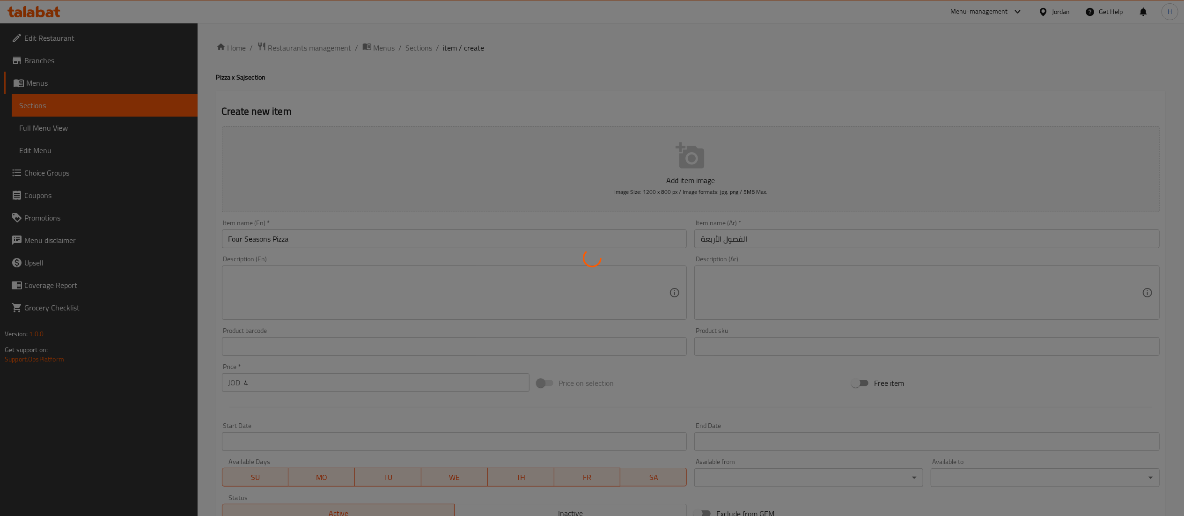
type input "0"
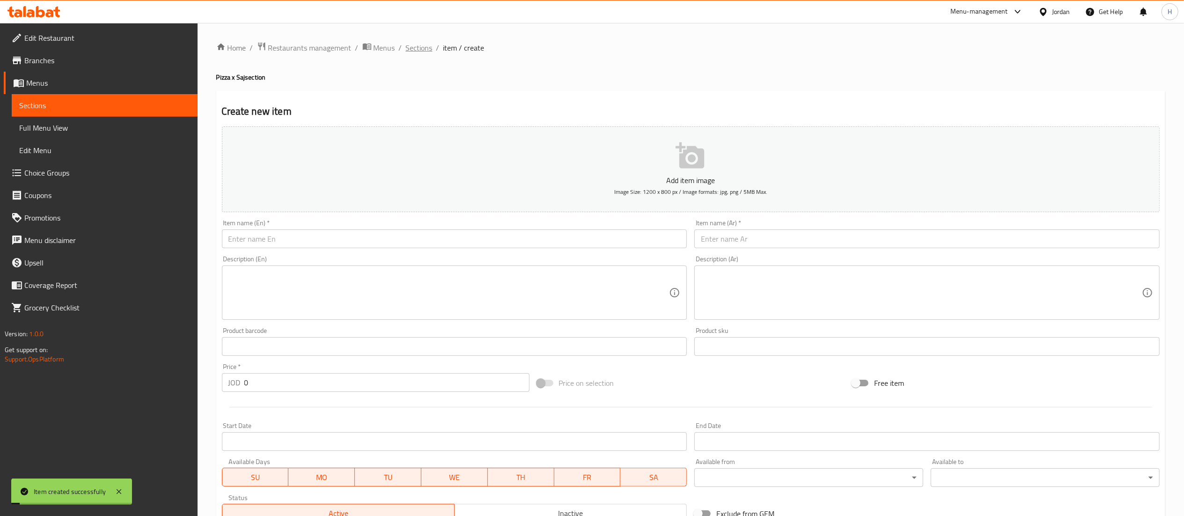
click at [413, 49] on span "Sections" at bounding box center [419, 47] width 27 height 11
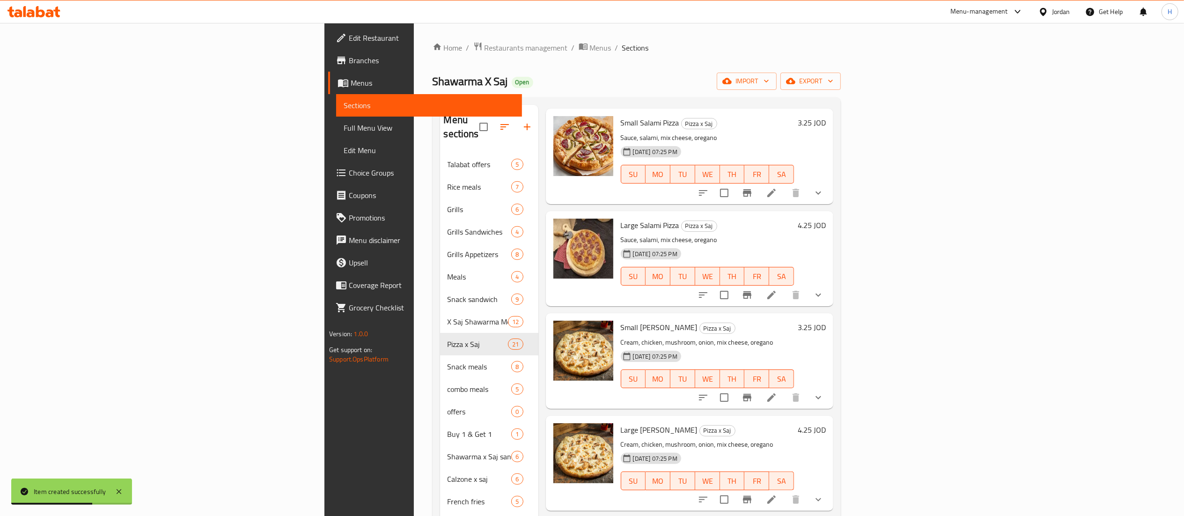
scroll to position [1217, 0]
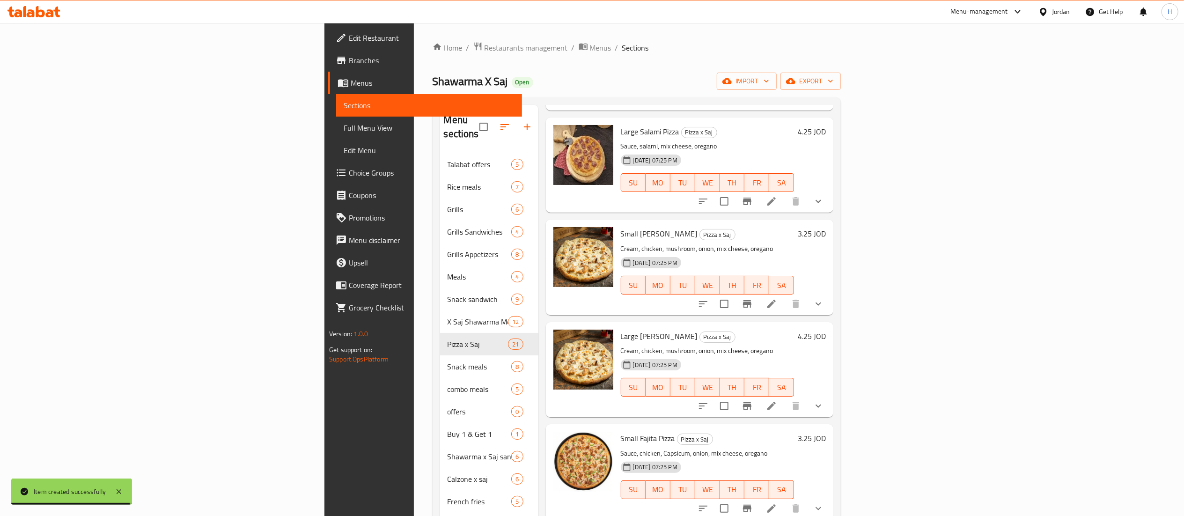
click at [826, 227] on h6 "3.25 JOD" at bounding box center [812, 233] width 28 height 13
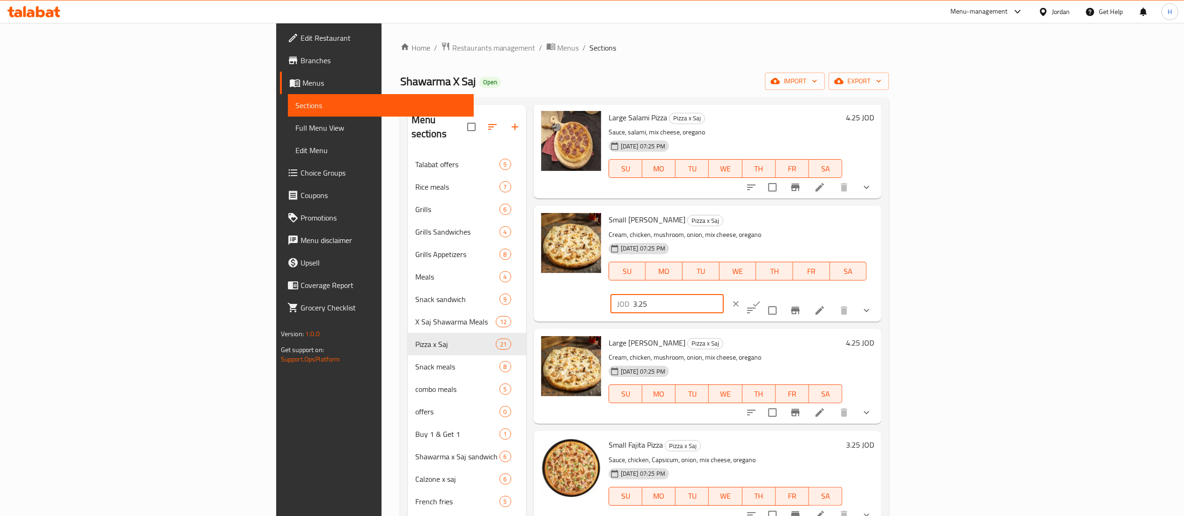
drag, startPoint x: 995, startPoint y: 222, endPoint x: 886, endPoint y: 226, distance: 109.1
click at [878, 226] on div "Small Alfredo Pizza Pizza x Saj Cream, chicken, mushroom, onion, mix cheese, or…" at bounding box center [741, 263] width 273 height 108
type input "1"
type input "2"
click at [761, 299] on icon "ok" at bounding box center [756, 303] width 9 height 9
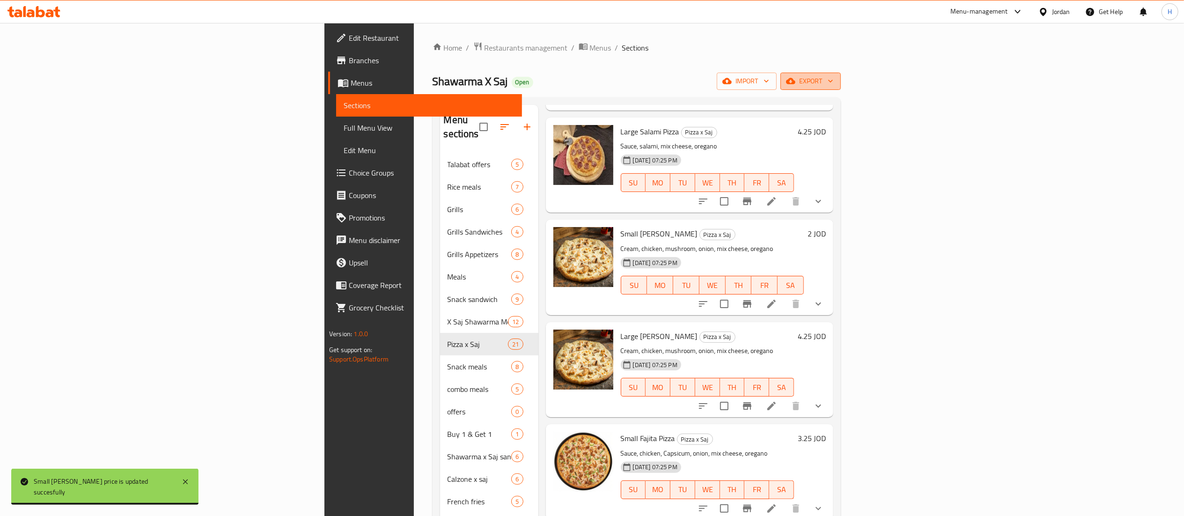
click at [833, 84] on span "export" at bounding box center [810, 81] width 45 height 12
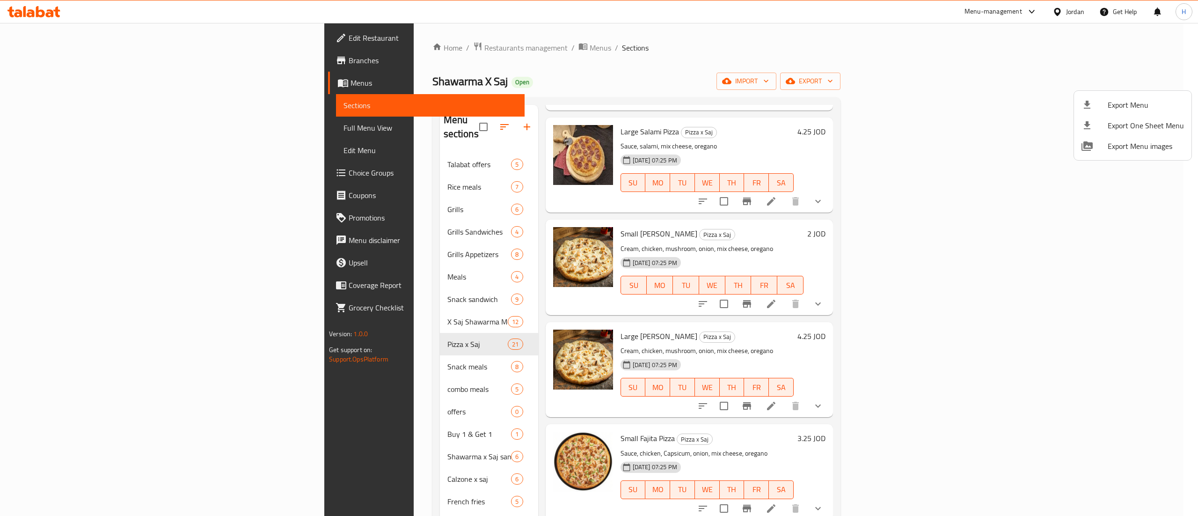
click at [755, 69] on div at bounding box center [599, 258] width 1198 height 516
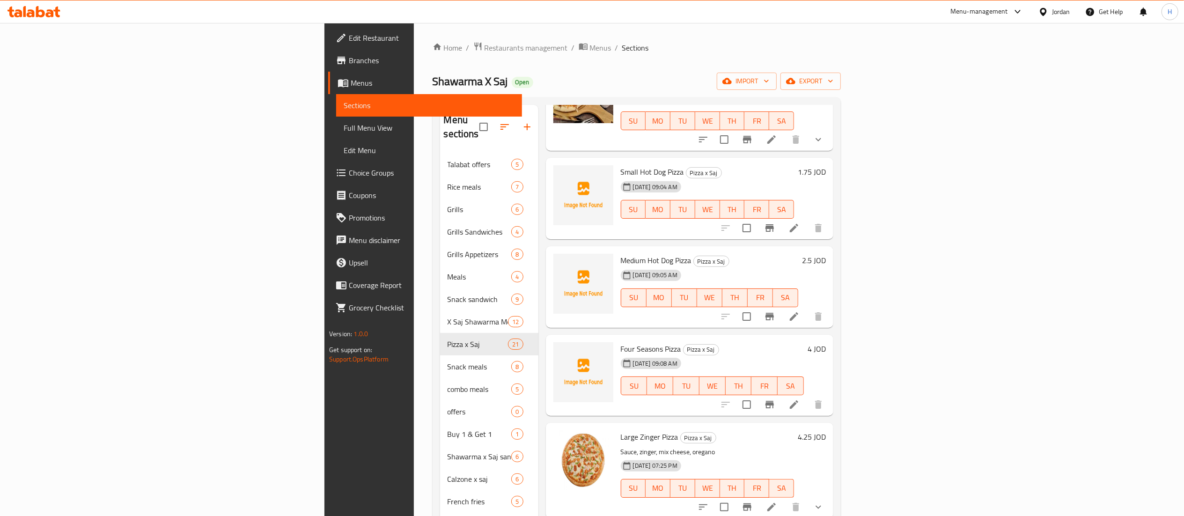
scroll to position [0, 0]
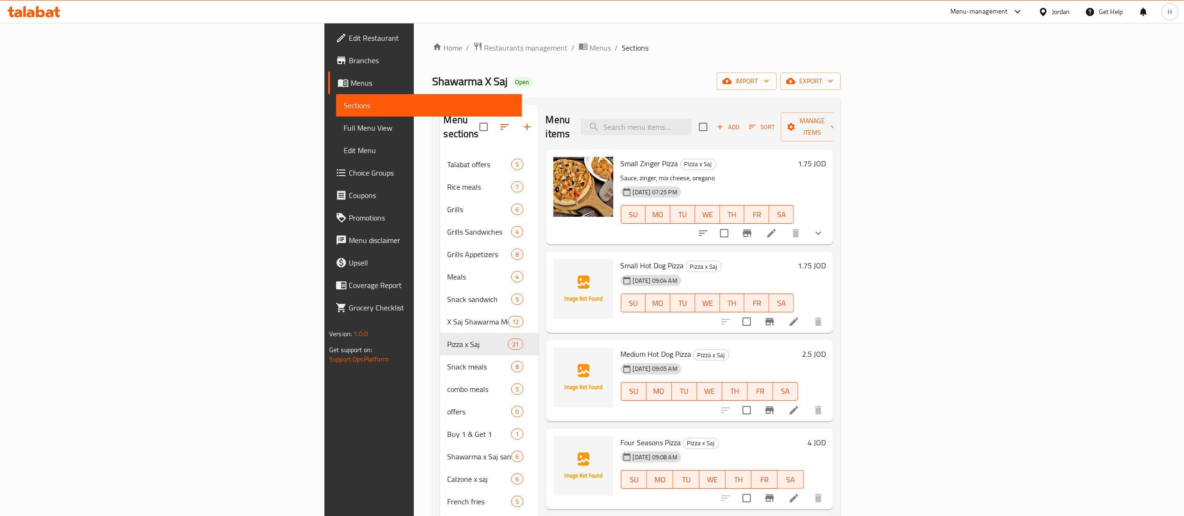
click at [47, 14] on icon at bounding box center [50, 13] width 8 height 8
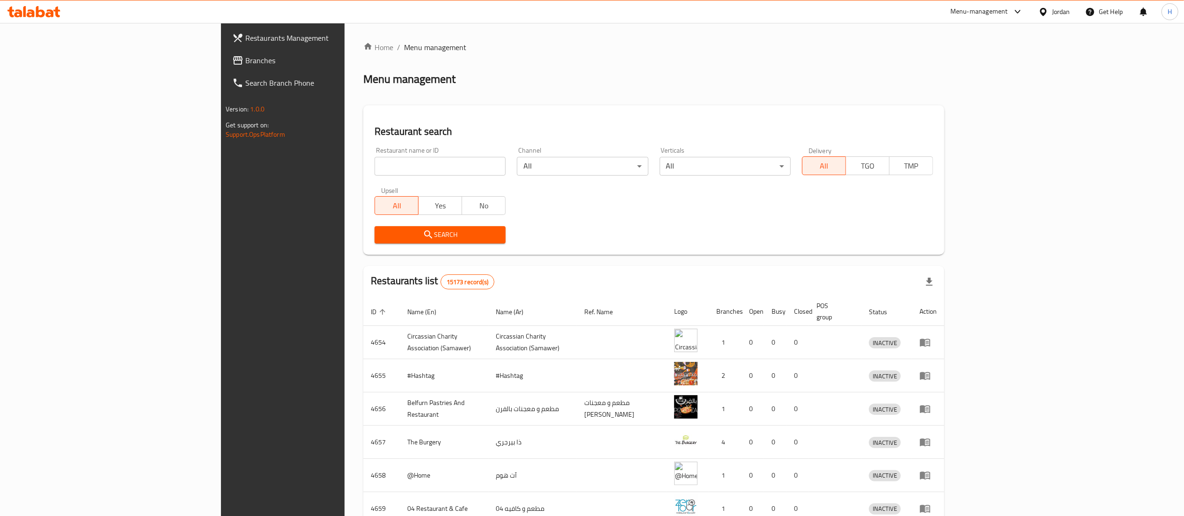
click at [375, 166] on input "search" at bounding box center [440, 166] width 131 height 19
paste input "الفريدو حجم صغير"
type input "ا"
type input "Aseer"
click button "Search" at bounding box center [440, 234] width 131 height 17
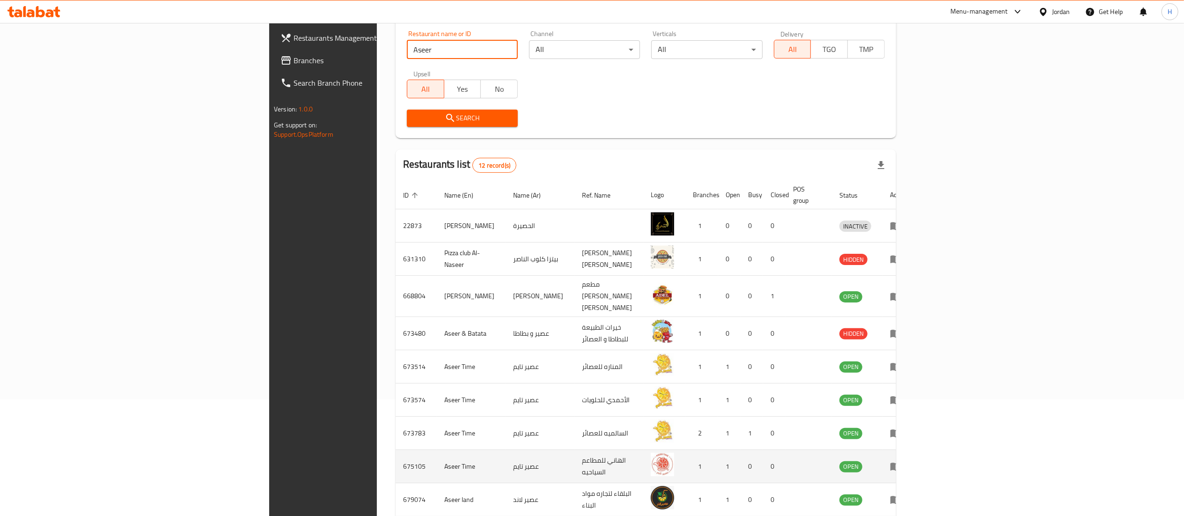
scroll to position [183, 0]
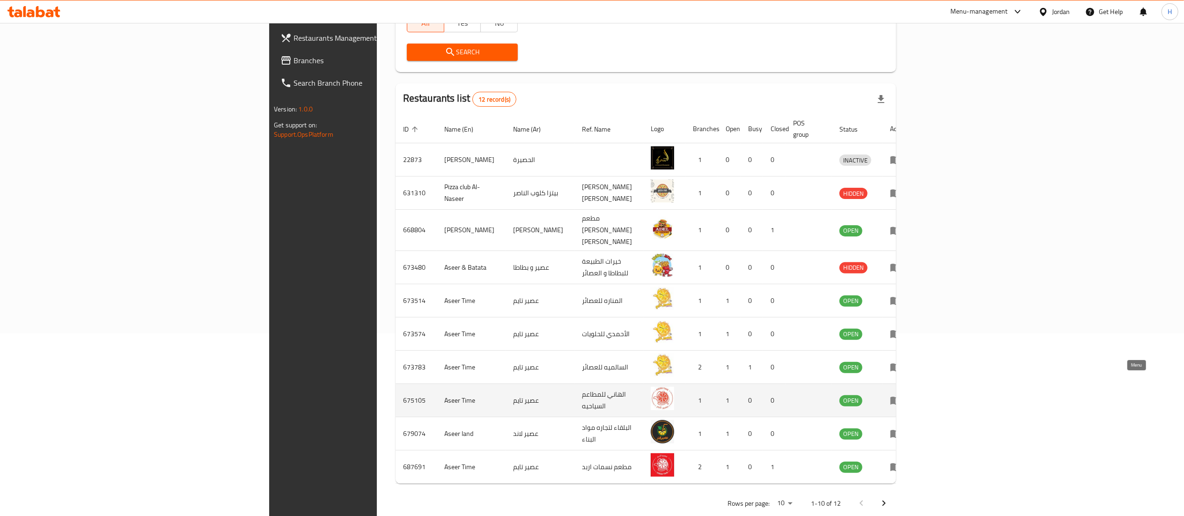
click at [901, 395] on icon "enhanced table" at bounding box center [895, 400] width 11 height 11
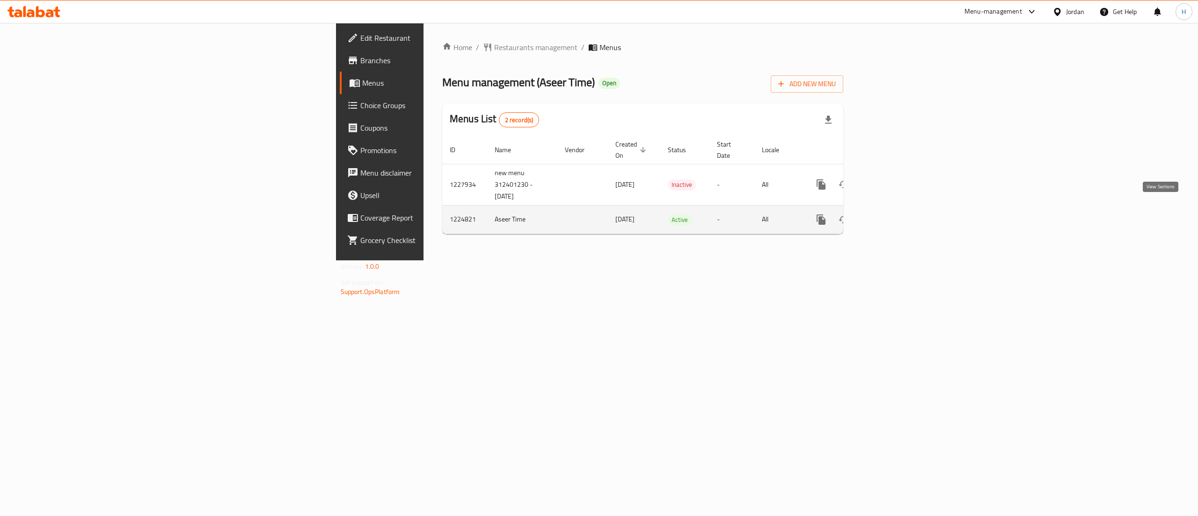
click at [895, 214] on icon "enhanced table" at bounding box center [888, 219] width 11 height 11
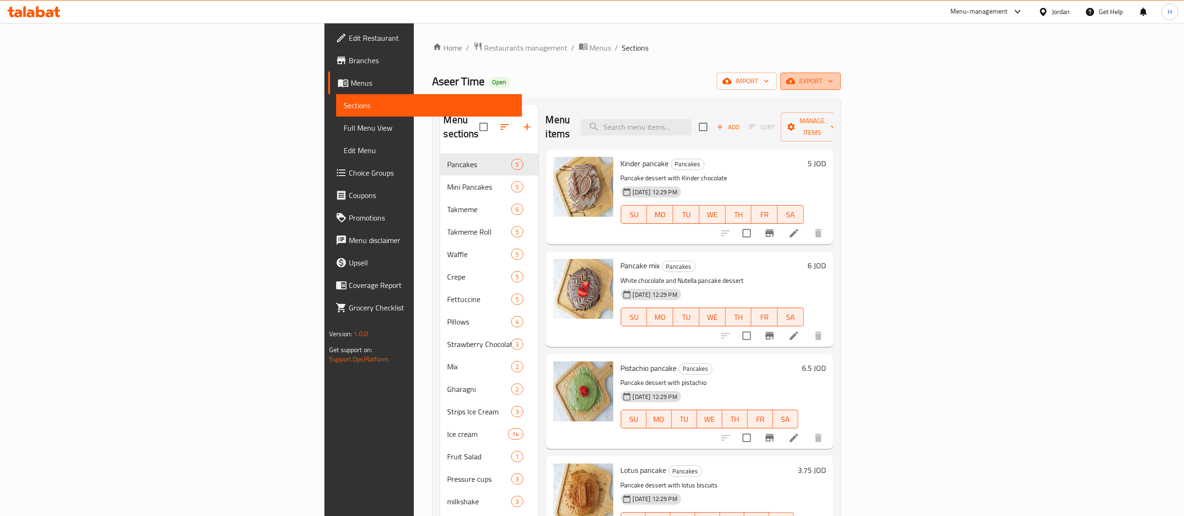
click at [833, 82] on span "export" at bounding box center [810, 81] width 45 height 12
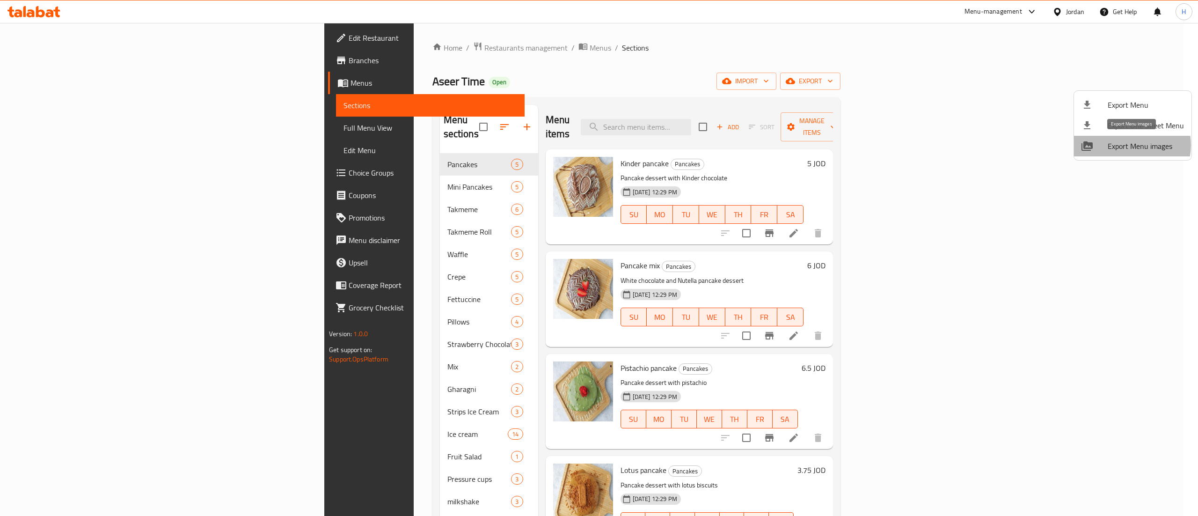
click at [1128, 145] on span "Export Menu images" at bounding box center [1146, 145] width 76 height 11
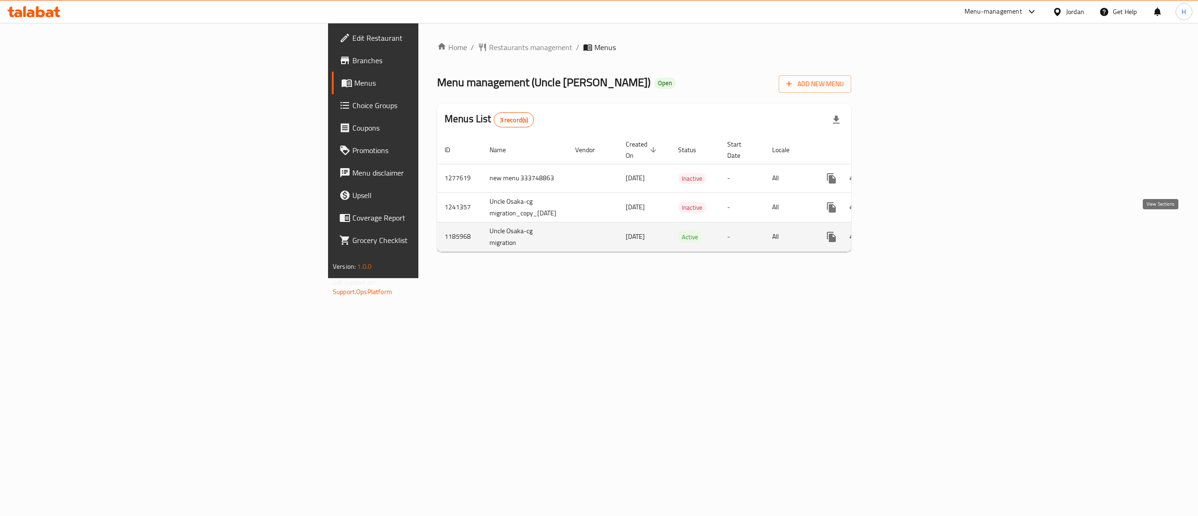
click at [904, 233] on icon "enhanced table" at bounding box center [899, 237] width 8 height 8
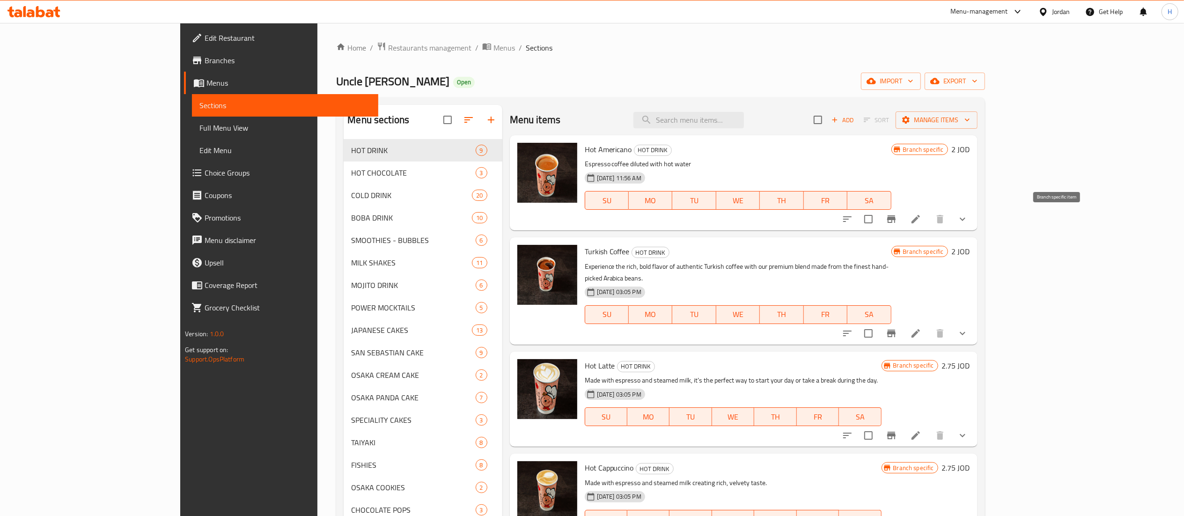
click at [903, 222] on button "Branch-specific-item" at bounding box center [891, 219] width 22 height 22
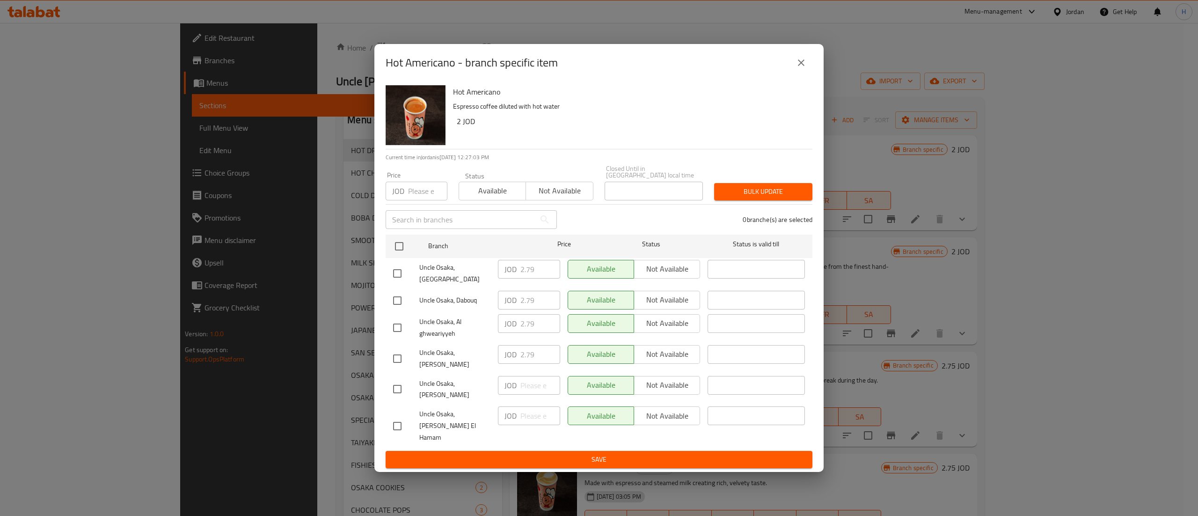
click at [796, 74] on button "close" at bounding box center [801, 62] width 22 height 22
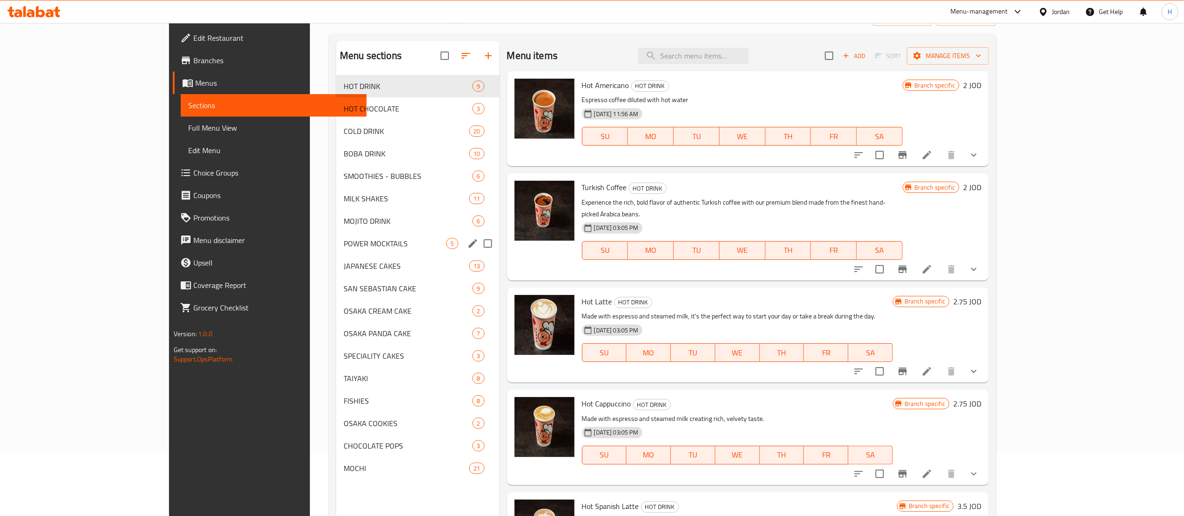
scroll to position [132, 0]
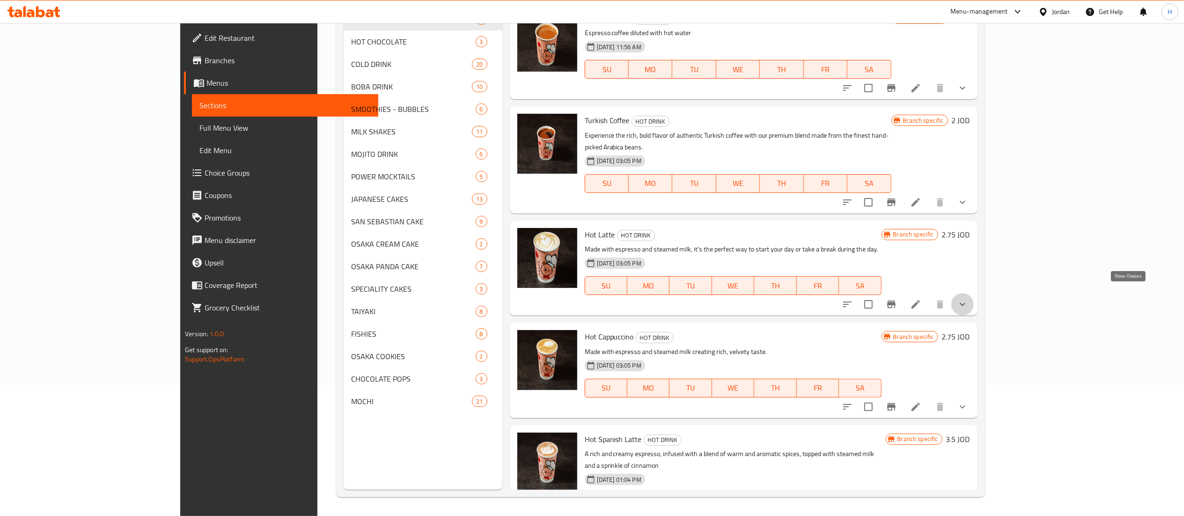
click at [968, 299] on icon "show more" at bounding box center [962, 304] width 11 height 11
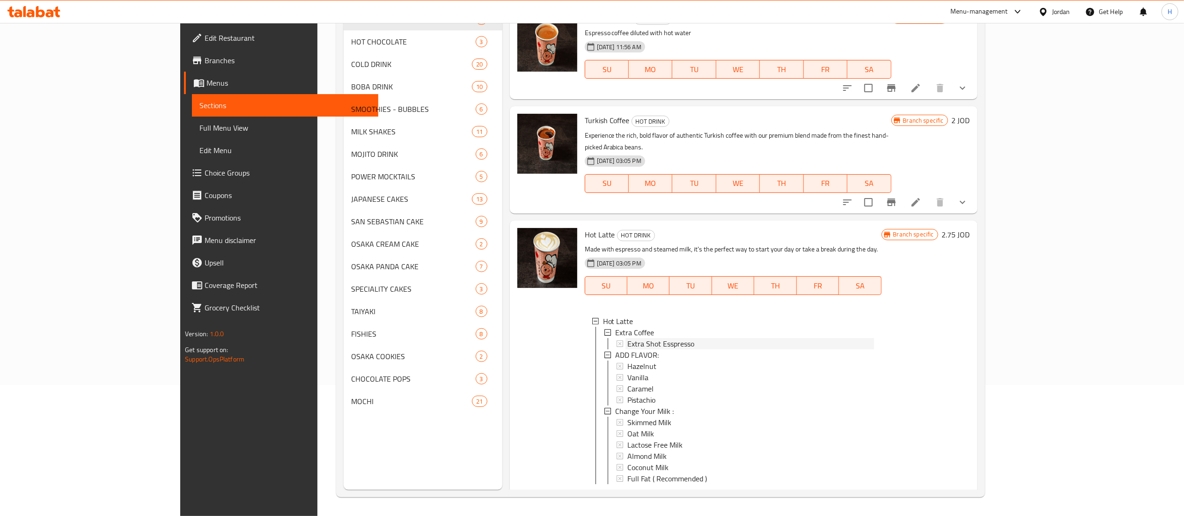
click at [710, 338] on div "Extra Shot Esspresso" at bounding box center [750, 343] width 247 height 11
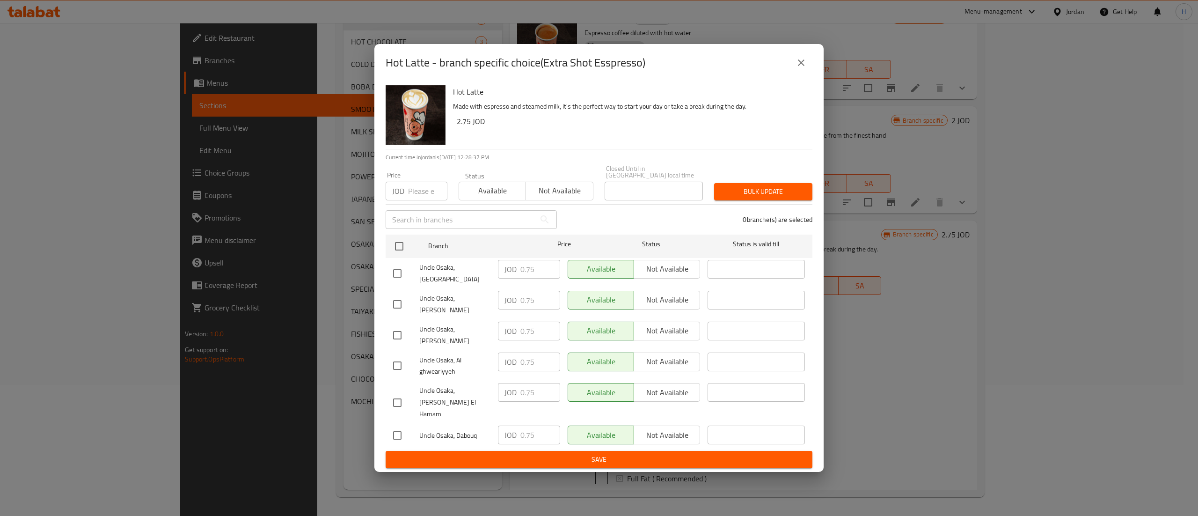
click at [808, 74] on button "close" at bounding box center [801, 62] width 22 height 22
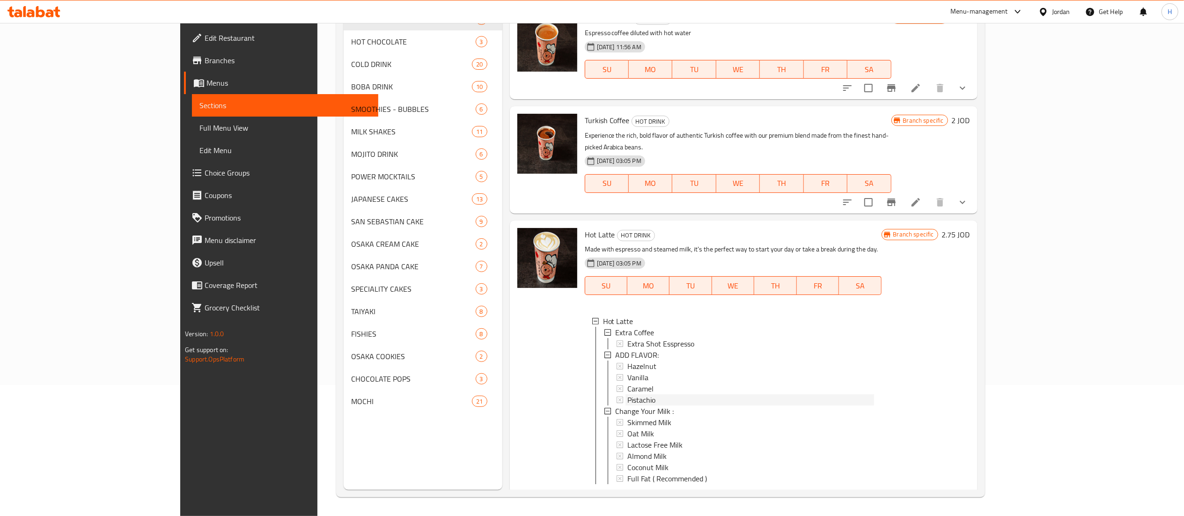
click at [627, 394] on span "Pistachio" at bounding box center [641, 399] width 28 height 11
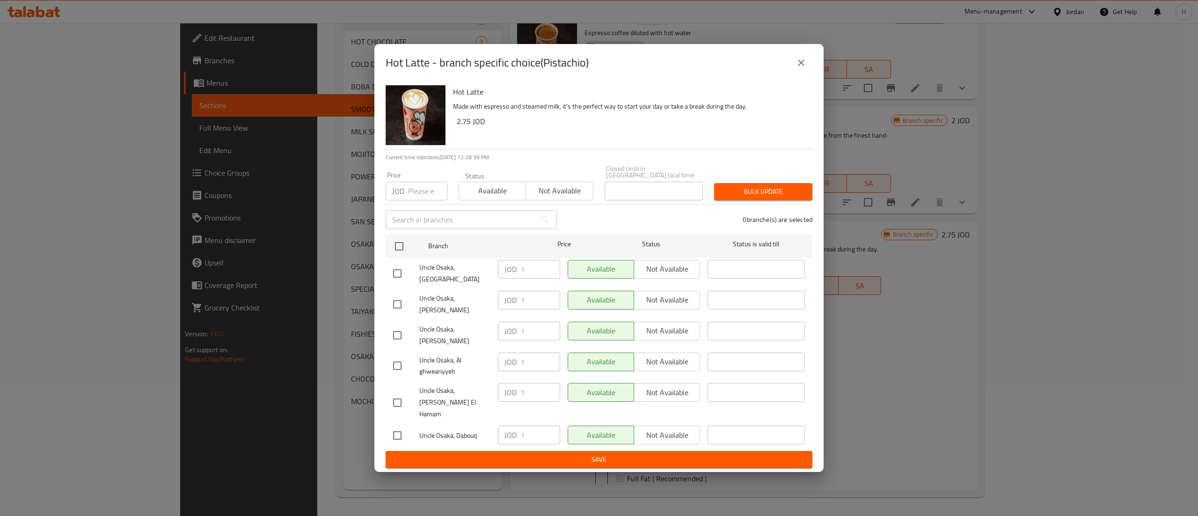
click at [801, 68] on icon "close" at bounding box center [801, 62] width 11 height 11
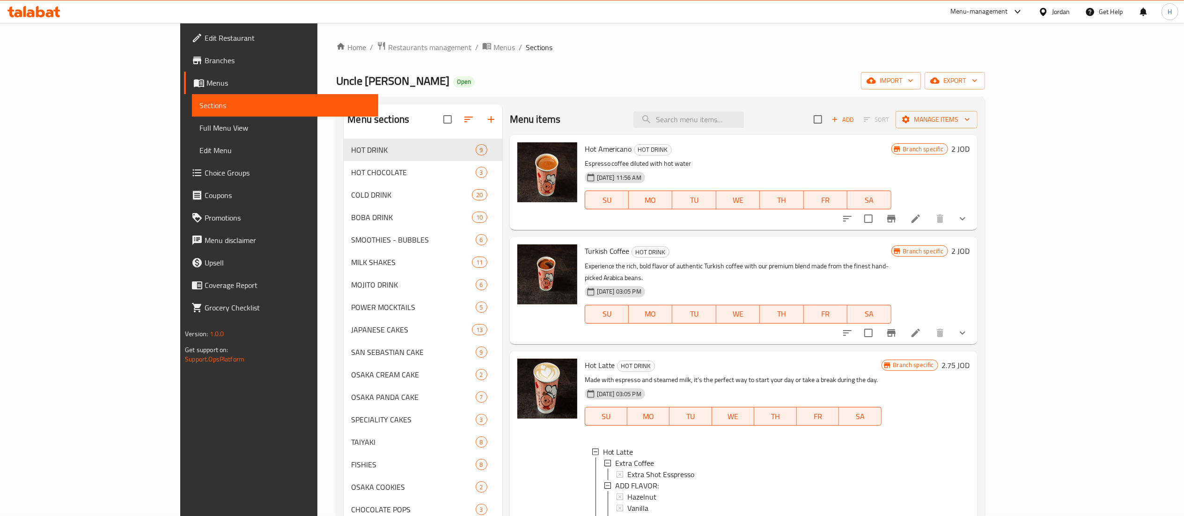
scroll to position [0, 0]
click at [205, 175] on span "Choice Groups" at bounding box center [288, 172] width 166 height 11
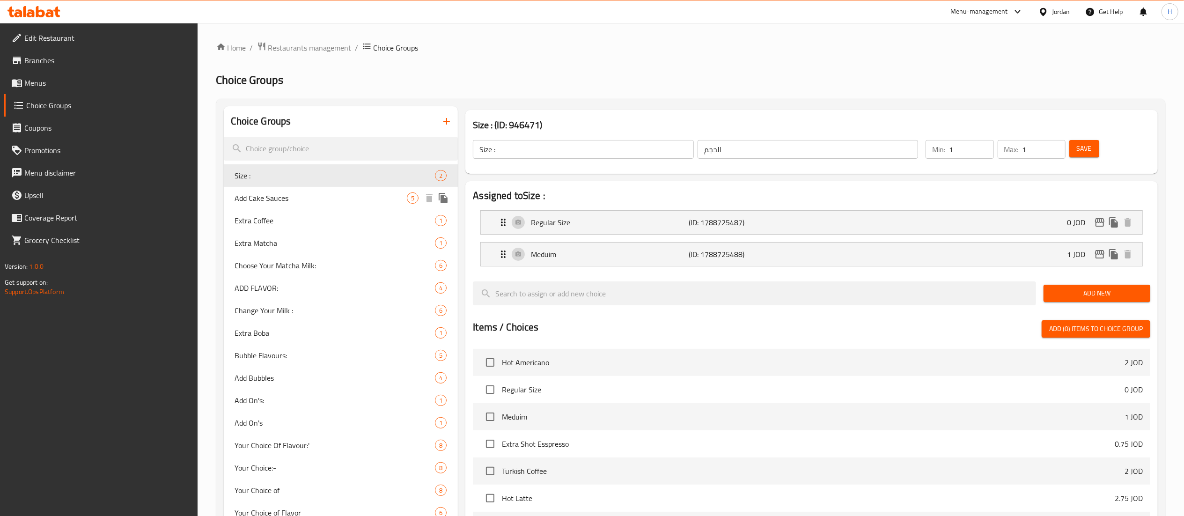
click at [366, 200] on span "Add Cake Sauces" at bounding box center [321, 197] width 172 height 11
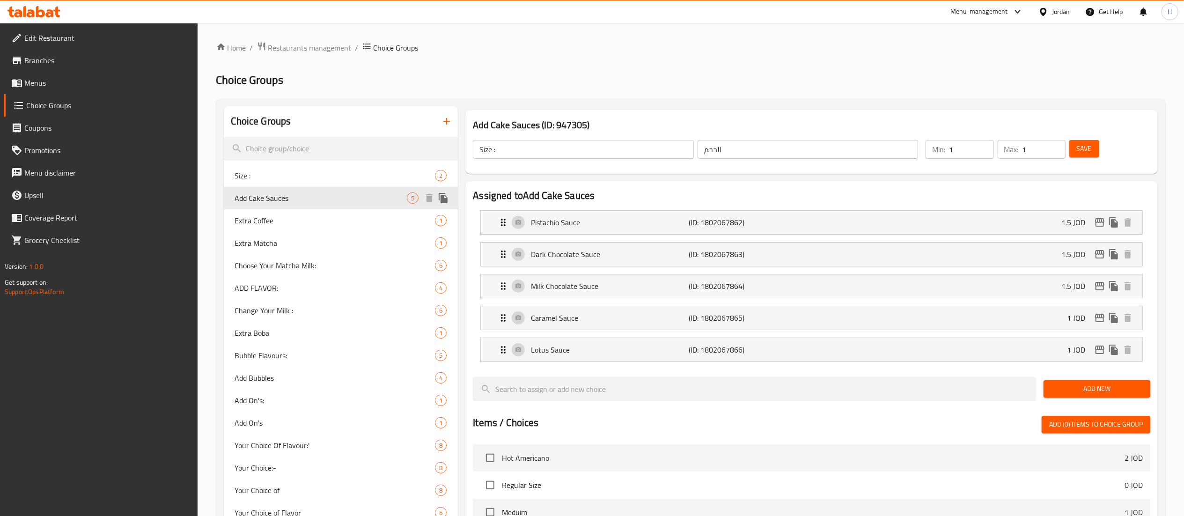
type input "Add Cake Sauces"
type input "اضافة صوصات كيك"
type input "0"
type input "5"
click at [1096, 222] on icon "edit" at bounding box center [1099, 222] width 11 height 11
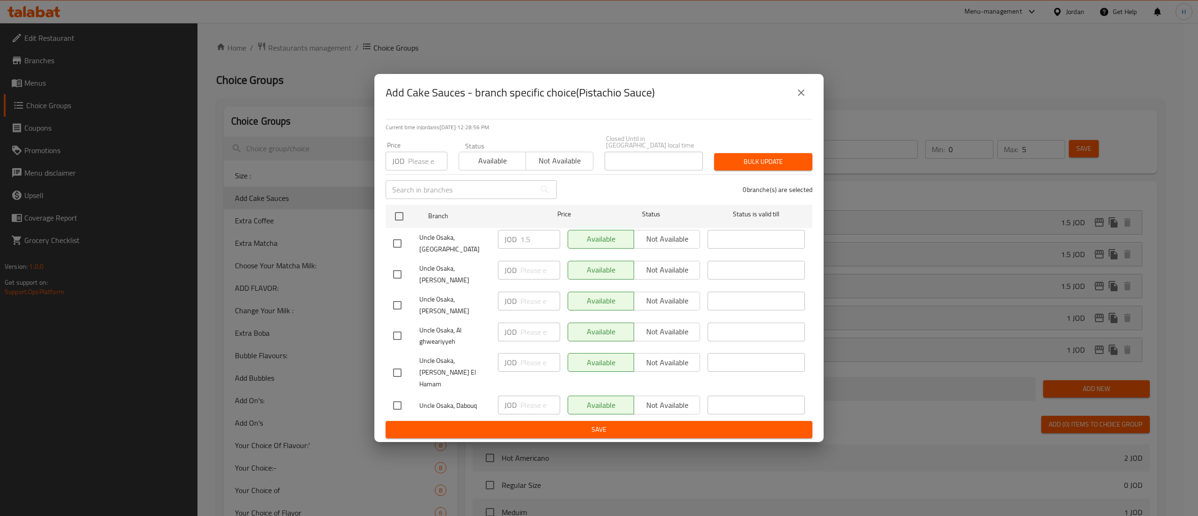
click at [804, 98] on icon "close" at bounding box center [801, 92] width 11 height 11
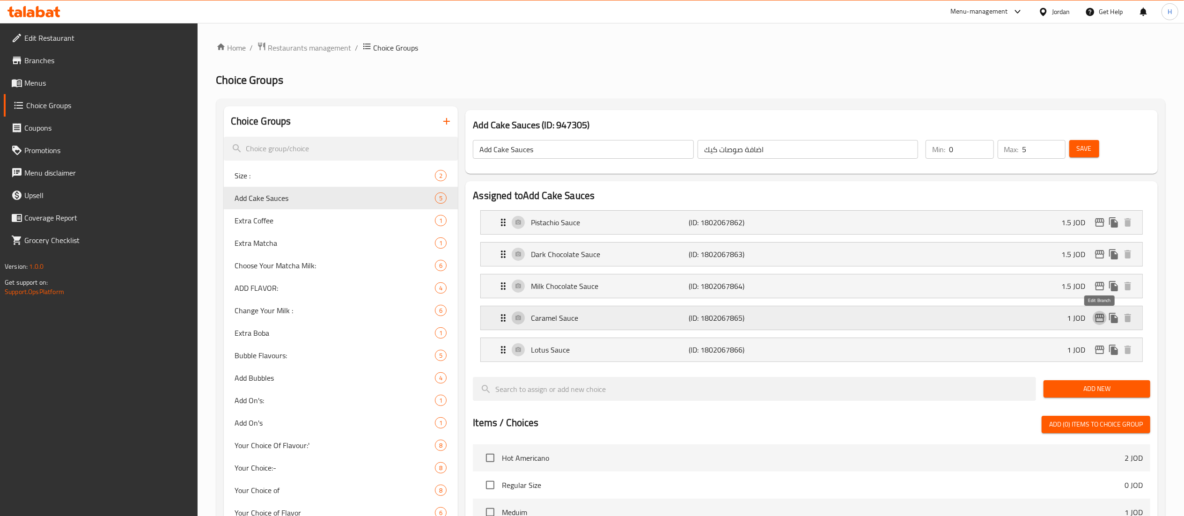
click at [1097, 318] on icon "edit" at bounding box center [1099, 318] width 9 height 8
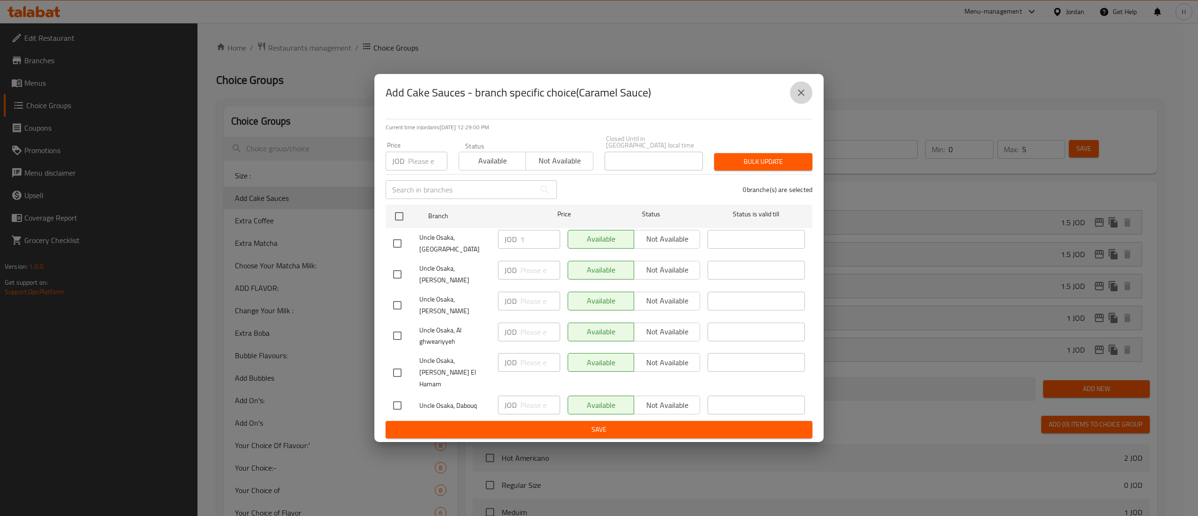
click at [802, 96] on icon "close" at bounding box center [801, 92] width 7 height 7
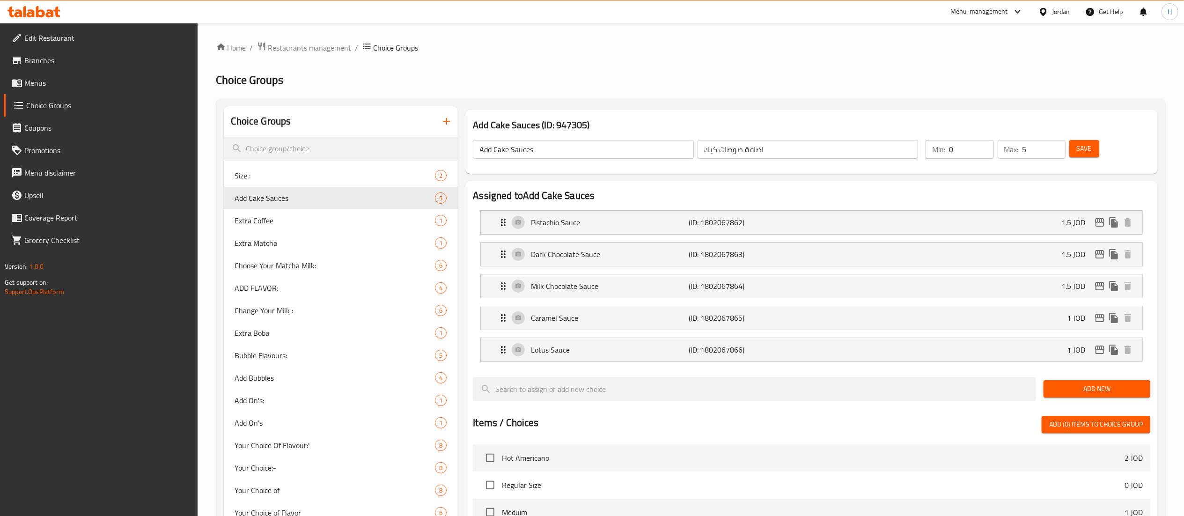
click at [32, 13] on icon at bounding box center [33, 11] width 53 height 11
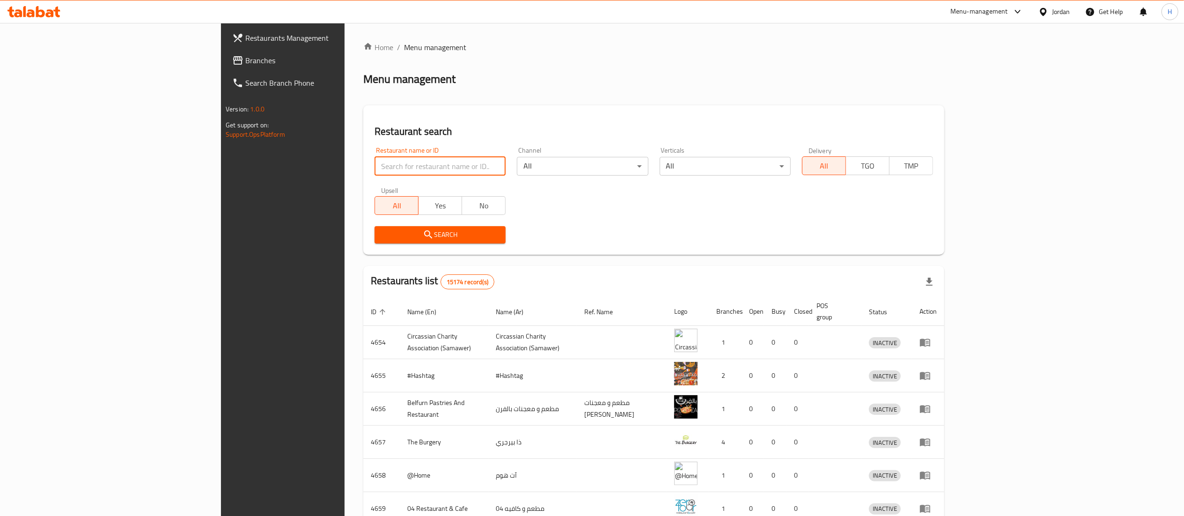
click at [408, 166] on input "search" at bounding box center [440, 166] width 131 height 19
paste input "770987"
click at [375, 167] on input "770987" at bounding box center [440, 166] width 131 height 19
paste input "661882"
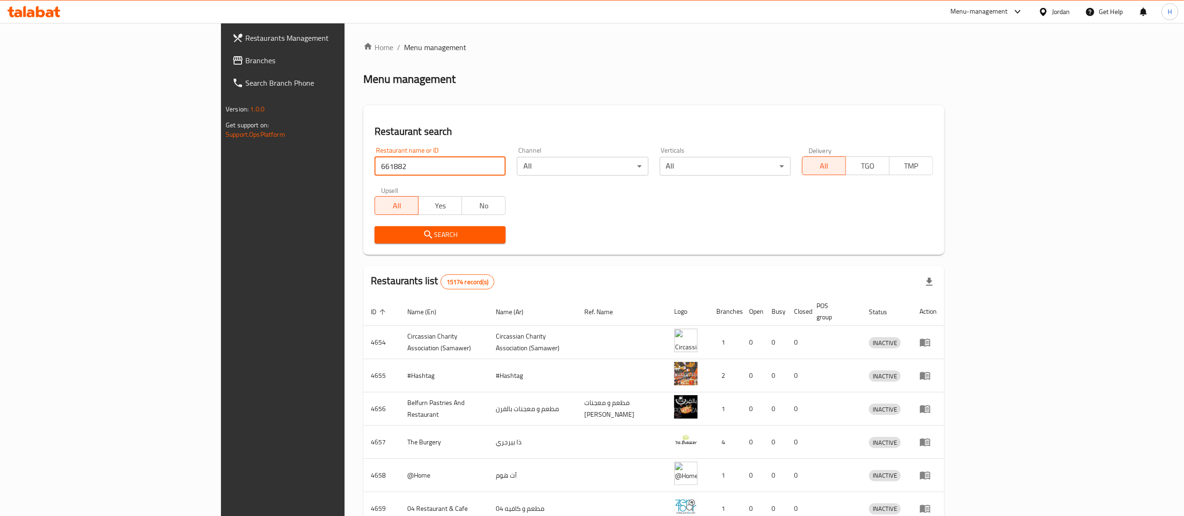
click button "Search" at bounding box center [440, 234] width 131 height 17
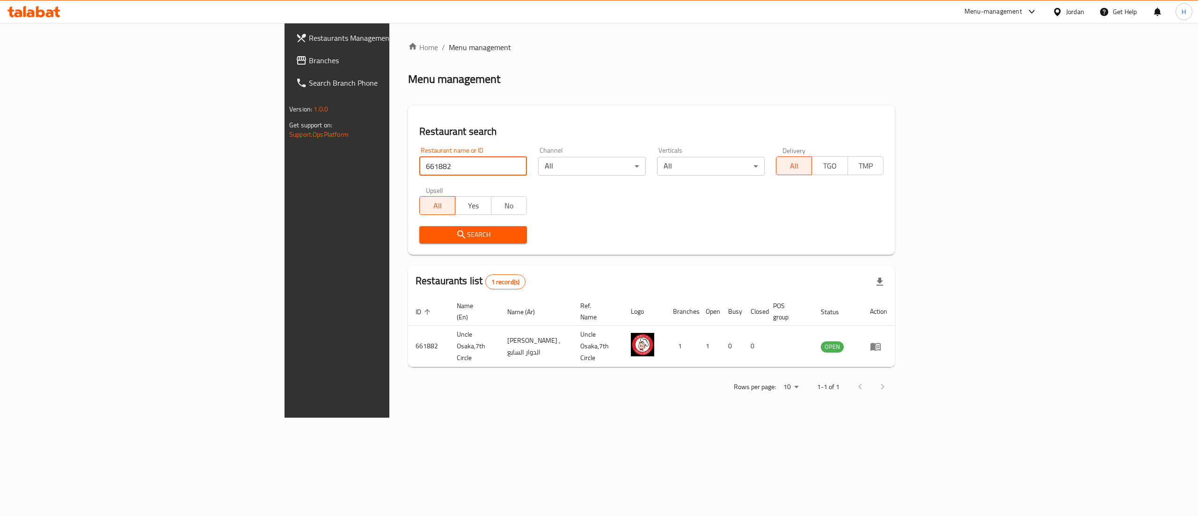
click at [419, 162] on input "661882" at bounding box center [473, 166] width 108 height 19
paste input "26321"
type input "26321"
click button "Search" at bounding box center [473, 234] width 108 height 17
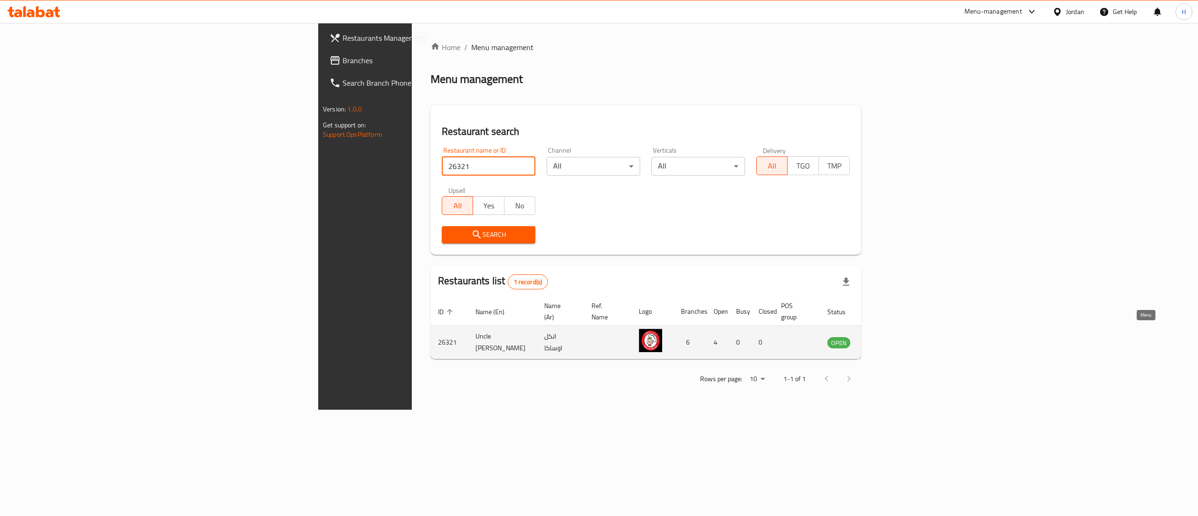
click at [888, 339] on icon "enhanced table" at bounding box center [882, 343] width 10 height 8
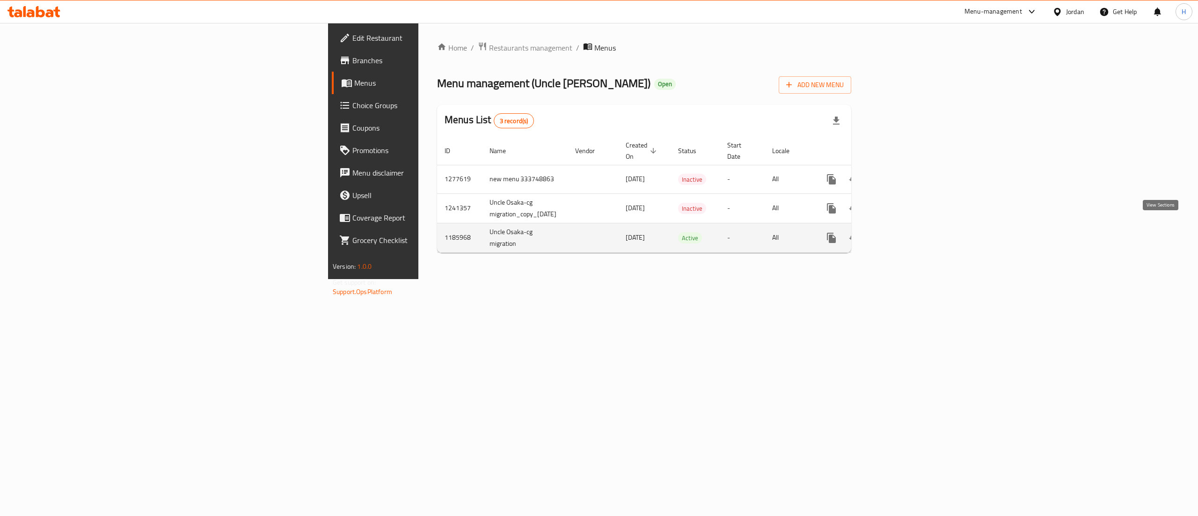
click at [905, 234] on icon "enhanced table" at bounding box center [899, 237] width 11 height 11
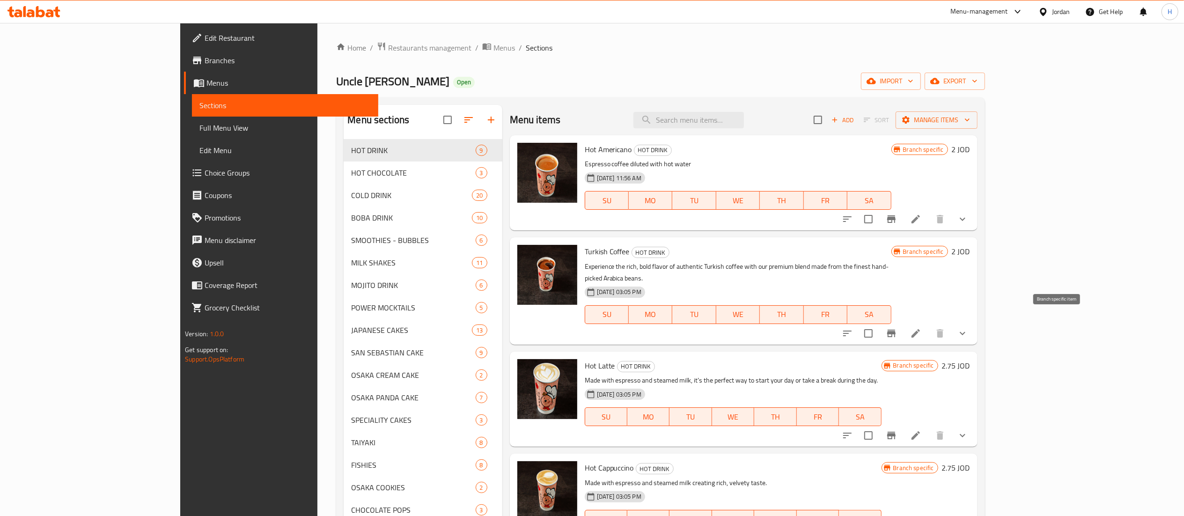
click at [903, 329] on button "Branch-specific-item" at bounding box center [891, 333] width 22 height 22
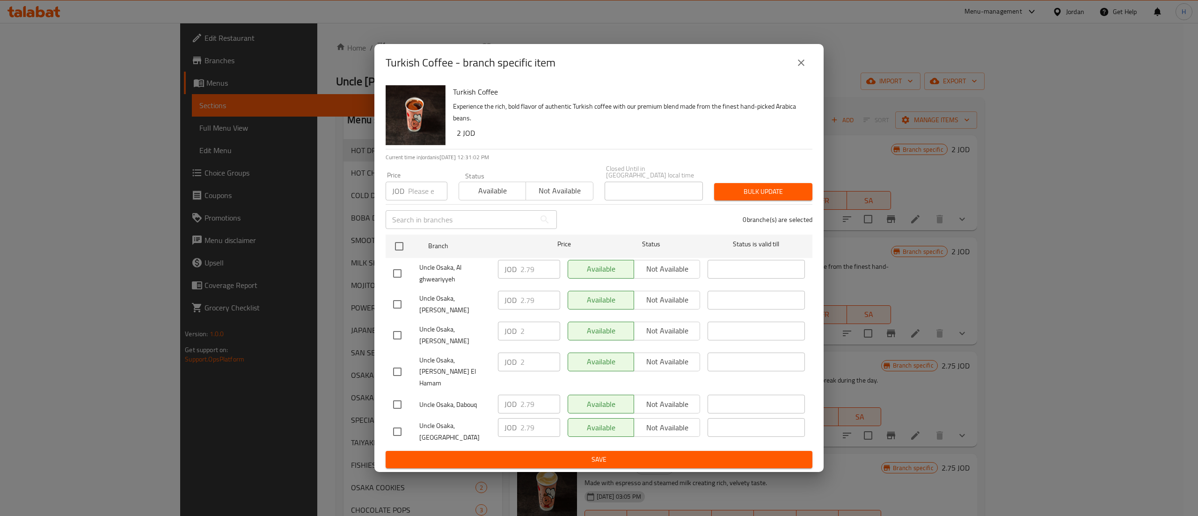
click at [794, 74] on button "close" at bounding box center [801, 62] width 22 height 22
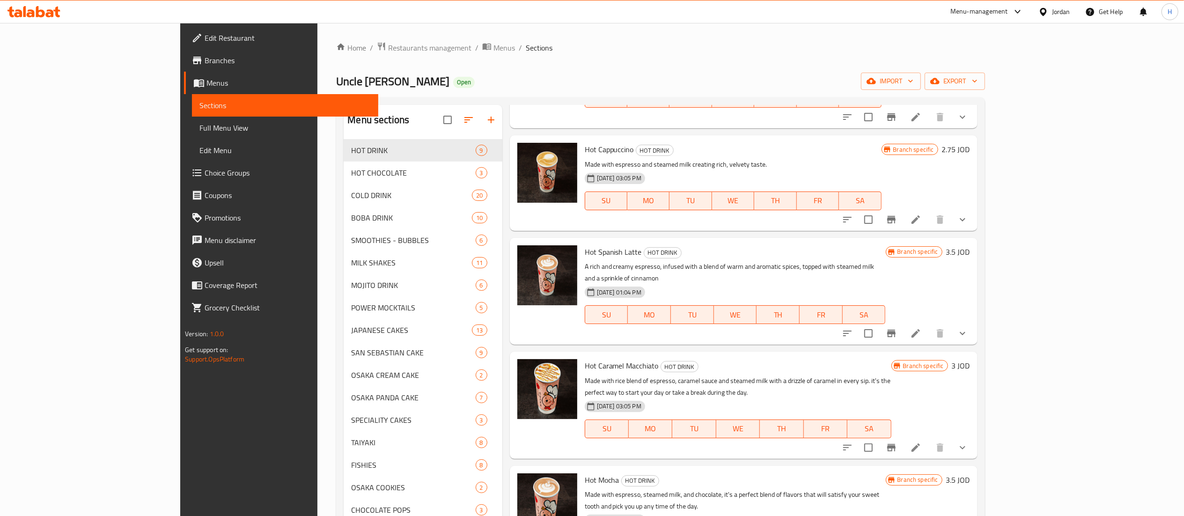
scroll to position [427, 0]
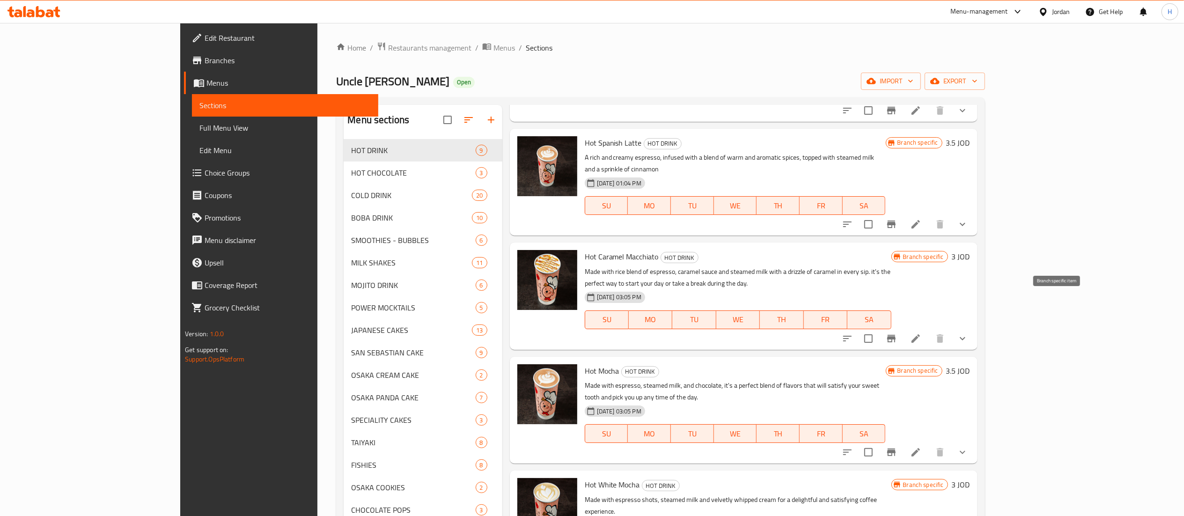
click at [903, 327] on button "Branch-specific-item" at bounding box center [891, 338] width 22 height 22
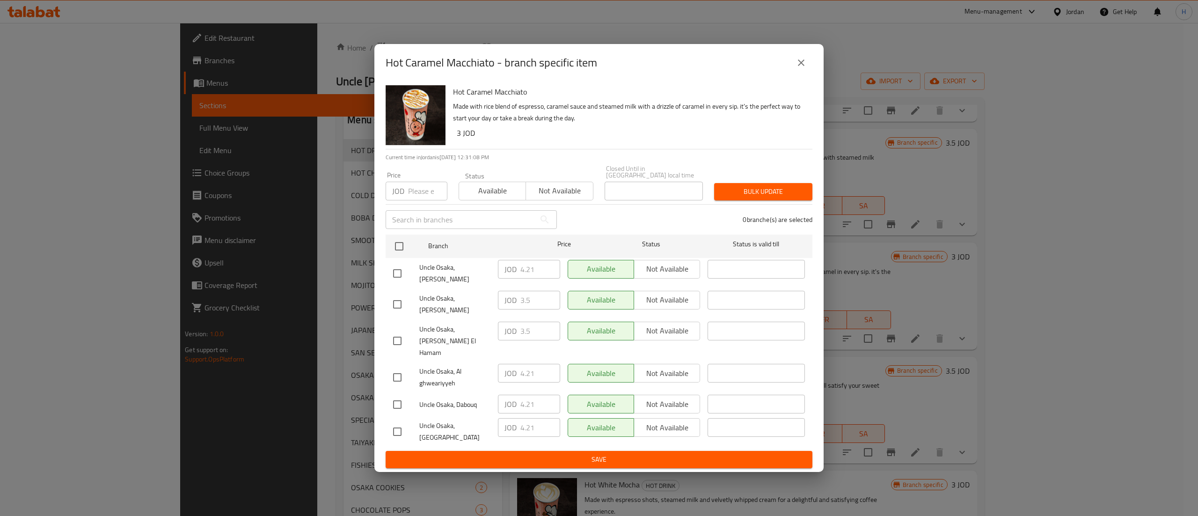
click at [799, 68] on icon "close" at bounding box center [801, 62] width 11 height 11
